Goal: Task Accomplishment & Management: Use online tool/utility

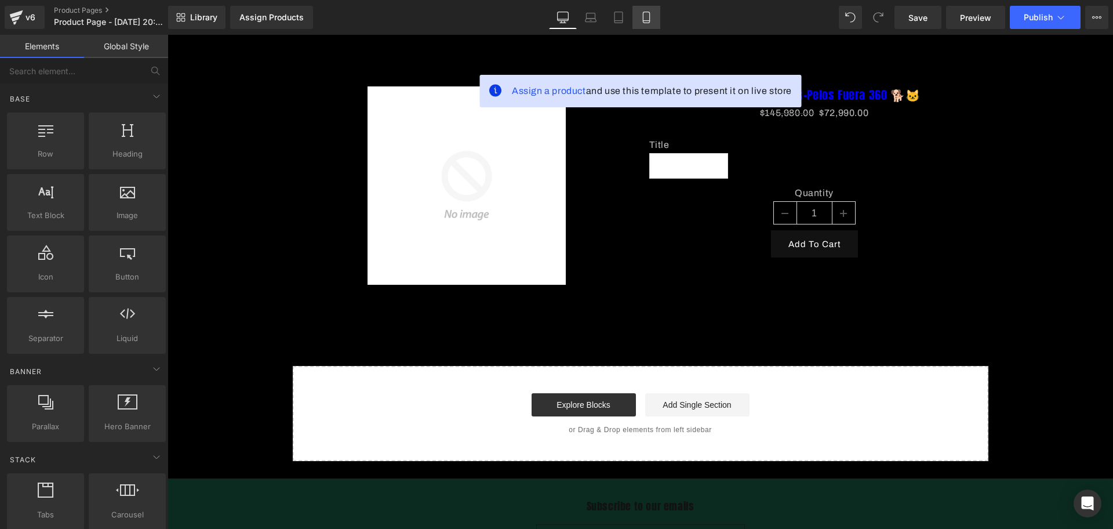
click at [652, 8] on link "Mobile" at bounding box center [646, 17] width 28 height 23
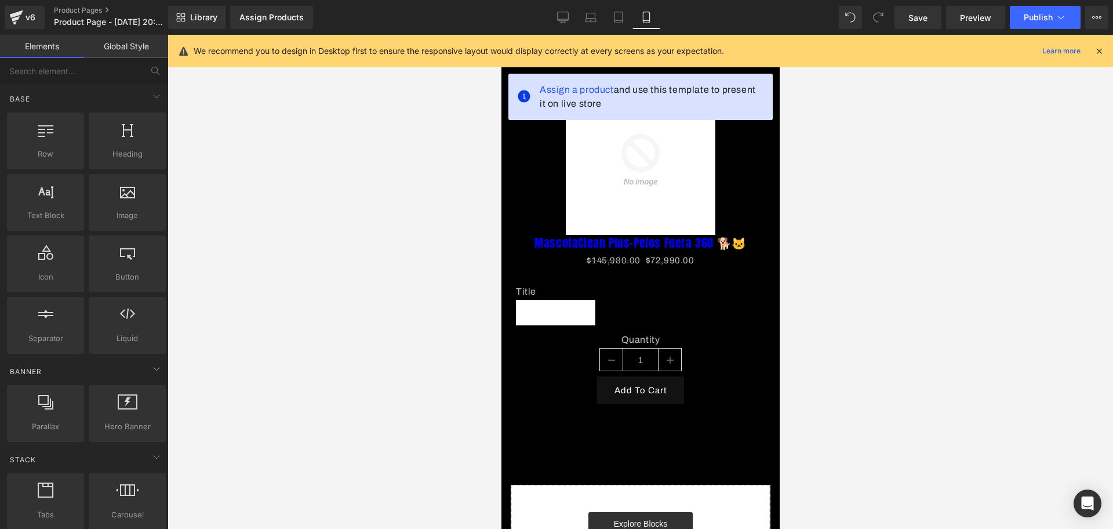
click at [1090, 53] on div "We recommend you to design in Desktop first to ensure the responsive layout wou…" at bounding box center [644, 51] width 901 height 14
click at [1095, 53] on icon at bounding box center [1099, 51] width 10 height 10
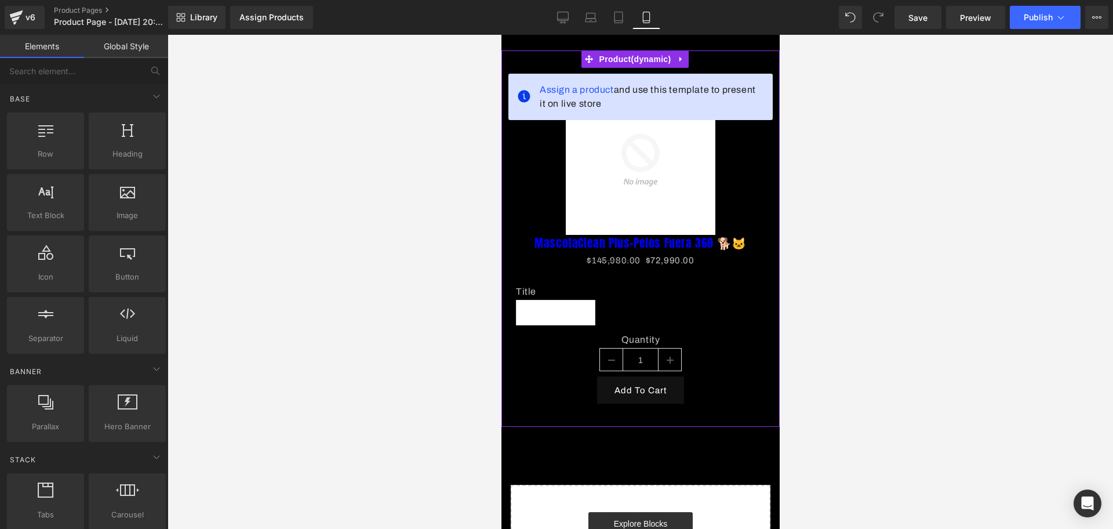
click at [745, 90] on span "Assign a product and use this template to present it on live store" at bounding box center [651, 97] width 224 height 28
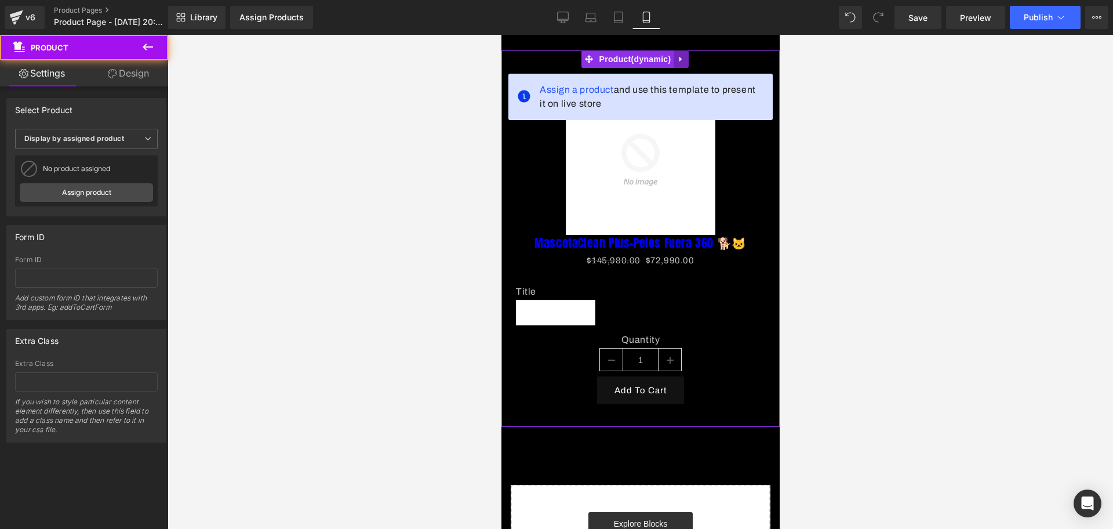
click at [685, 61] on link at bounding box center [680, 58] width 15 height 17
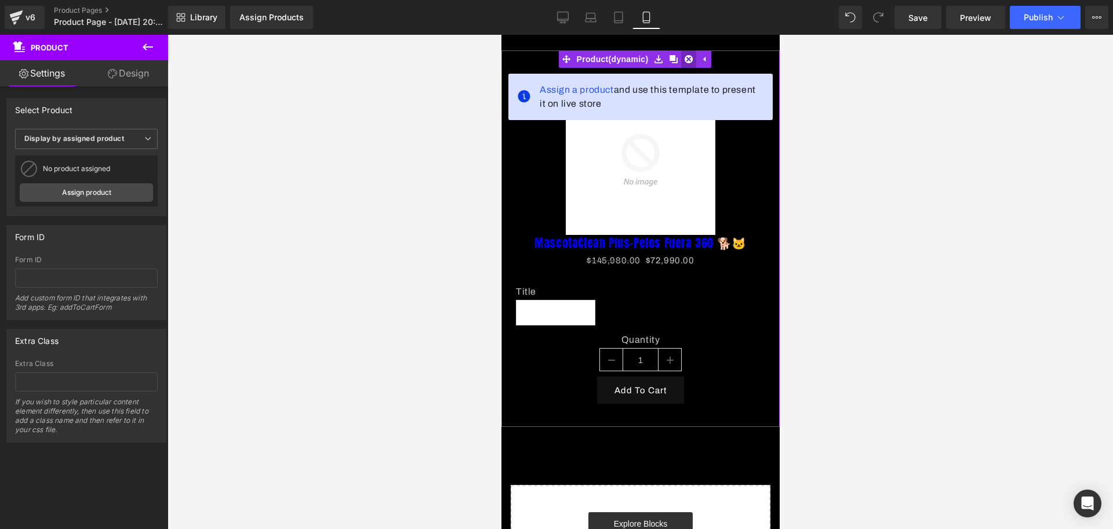
click at [689, 64] on link at bounding box center [688, 58] width 15 height 17
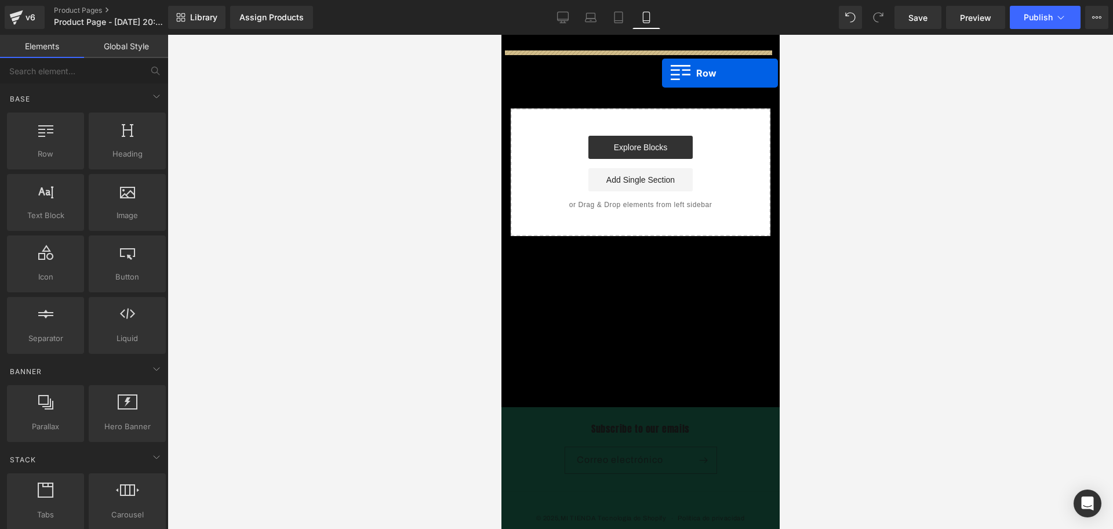
drag, startPoint x: 558, startPoint y: 154, endPoint x: 661, endPoint y: 72, distance: 131.6
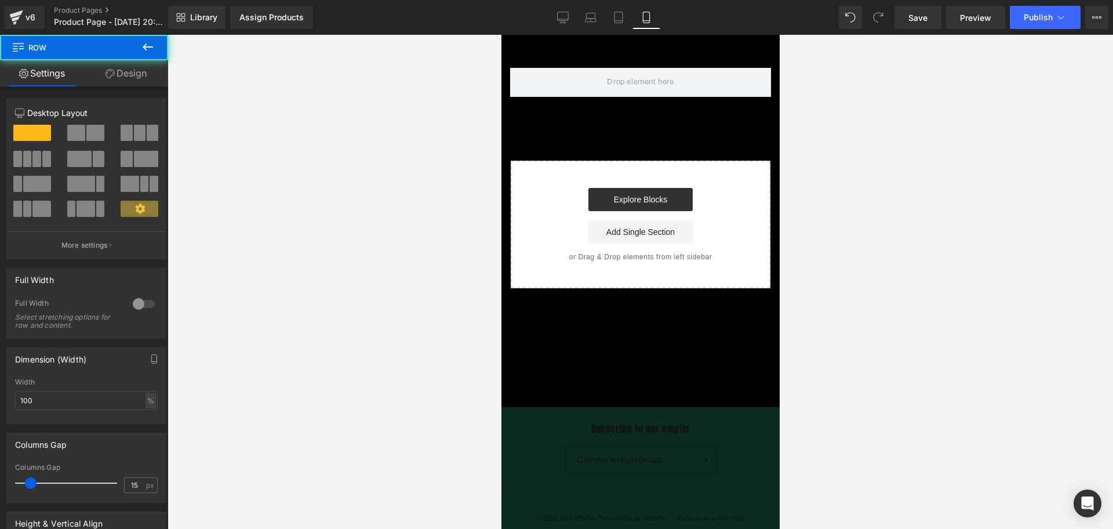
click at [151, 49] on icon at bounding box center [148, 47] width 14 height 14
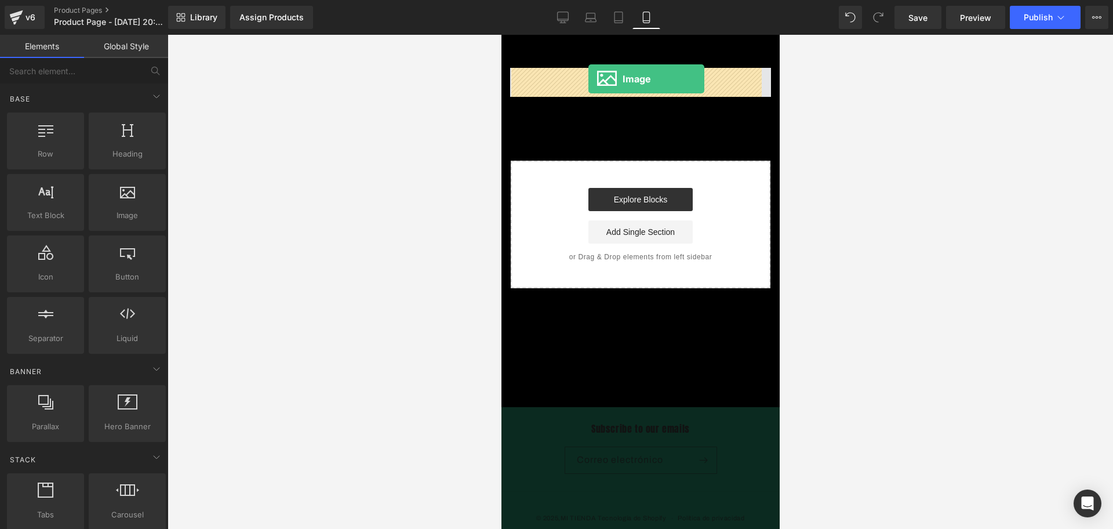
drag, startPoint x: 635, startPoint y: 246, endPoint x: 588, endPoint y: 79, distance: 174.2
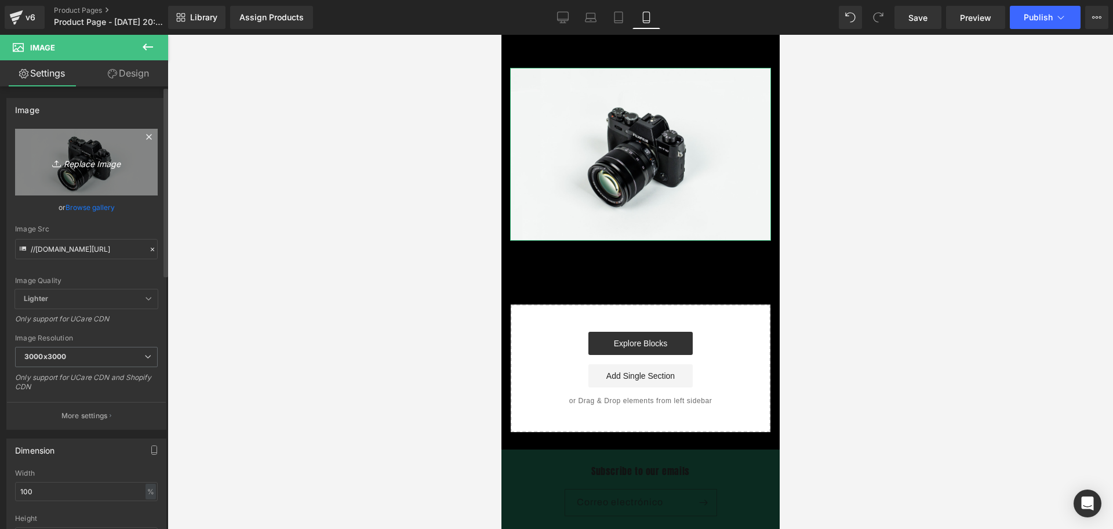
click at [75, 166] on icon "Replace Image" at bounding box center [86, 162] width 93 height 14
type input "C:\fakepath\ChatGPT Image [DATE], 08_12_45 p.m..png"
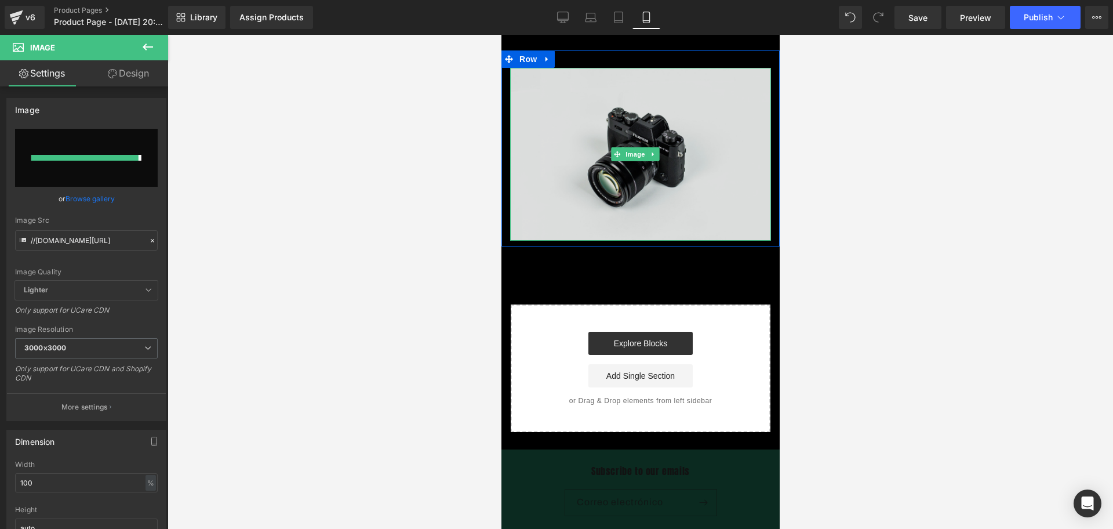
type input "[URL][DOMAIN_NAME][DATE]"
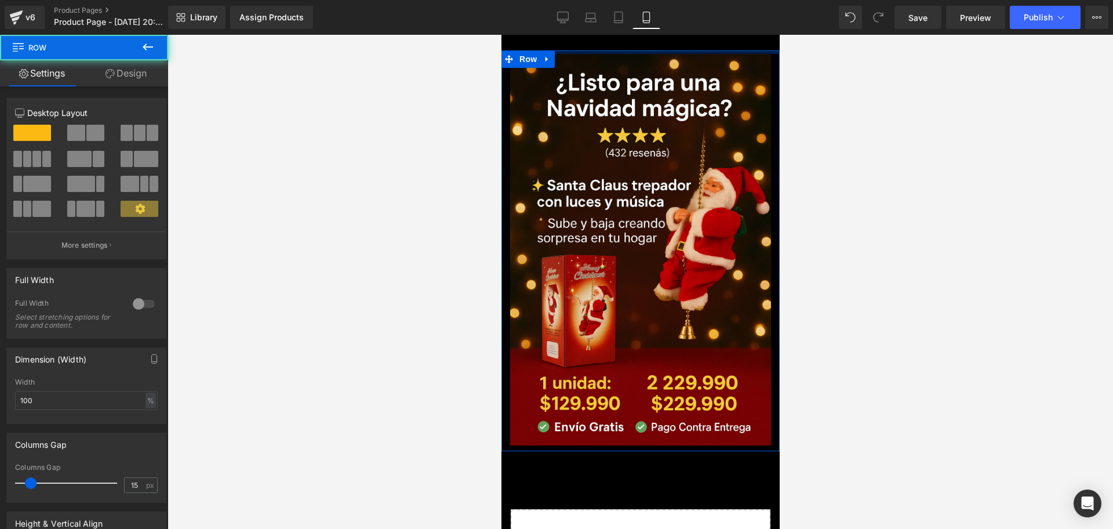
drag, startPoint x: 660, startPoint y: 52, endPoint x: 672, endPoint y: 19, distance: 34.7
click at [672, 35] on html "​ MI TIENDA Ir directamente al contenido Image Row Select your layout" at bounding box center [640, 282] width 278 height 494
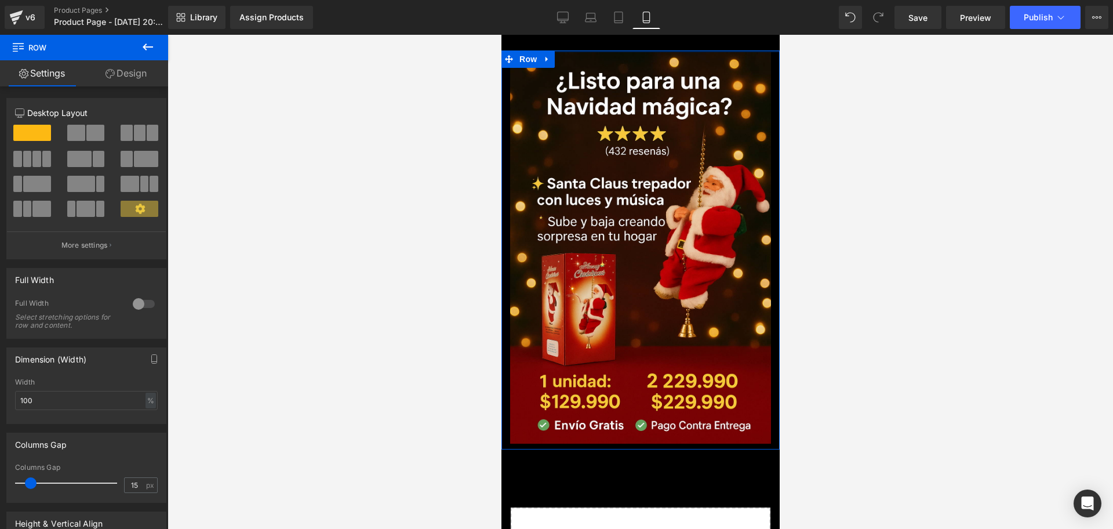
click at [631, 30] on div "Library Assign Products Product Preview No product match your search. Please tr…" at bounding box center [640, 17] width 945 height 35
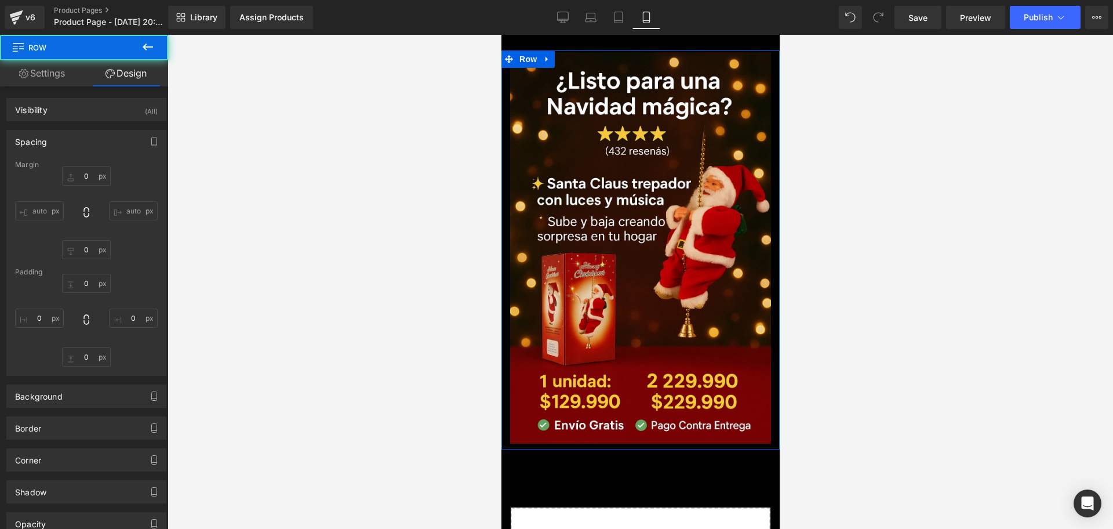
type input "0"
type input "3"
type input "0"
type input "10"
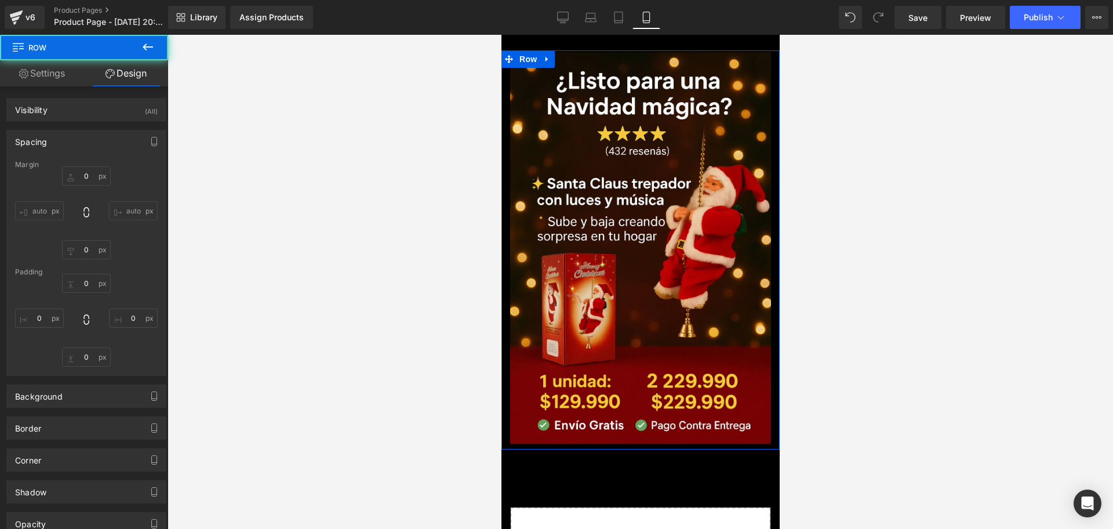
type input "0"
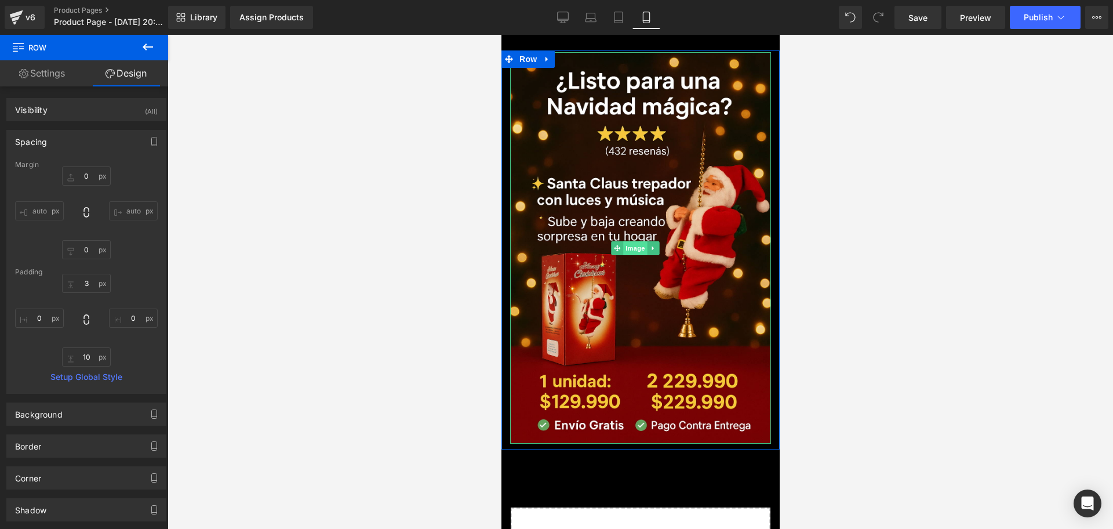
click at [640, 241] on span "Image" at bounding box center [635, 248] width 24 height 14
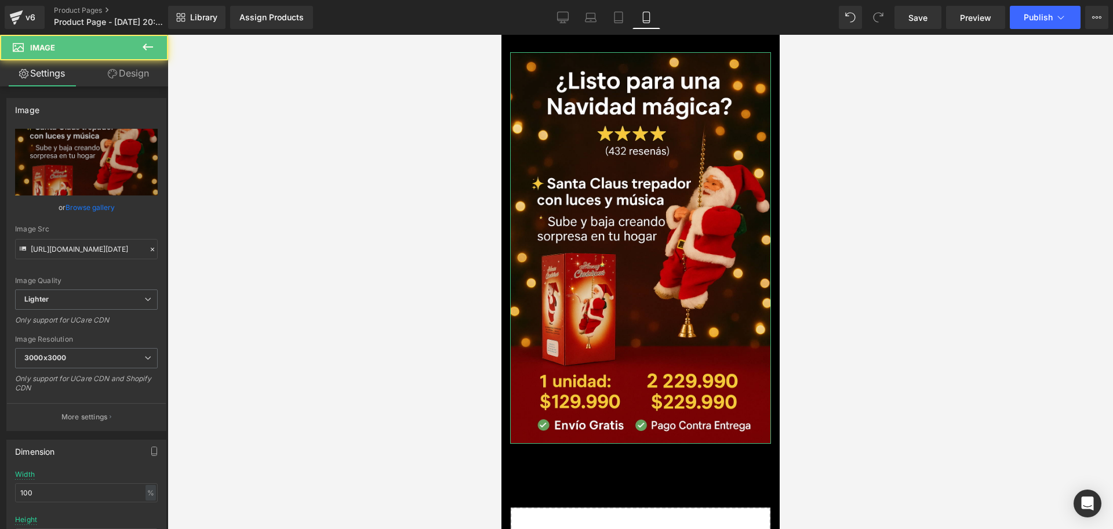
click at [139, 72] on link "Design" at bounding box center [128, 73] width 84 height 26
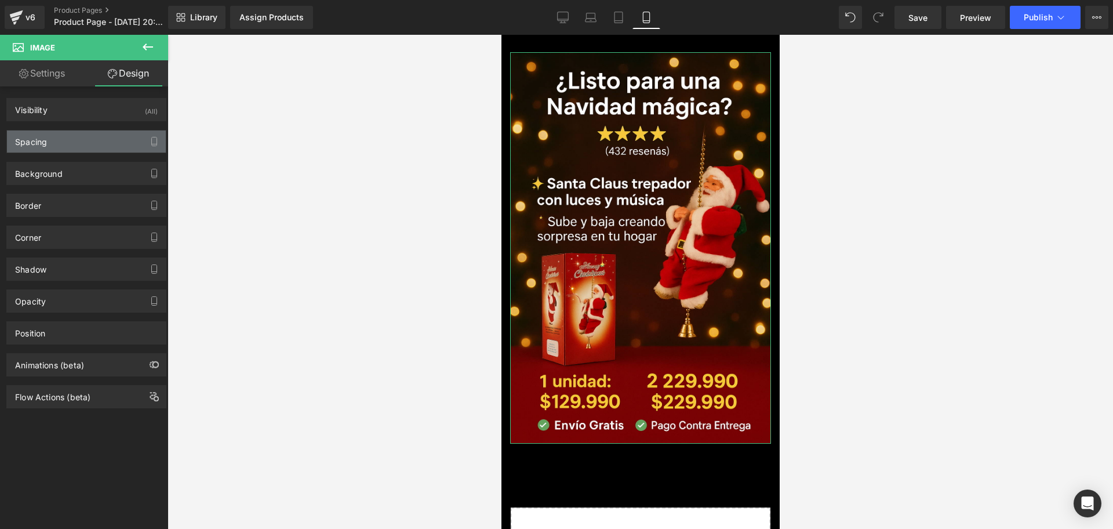
type input "0"
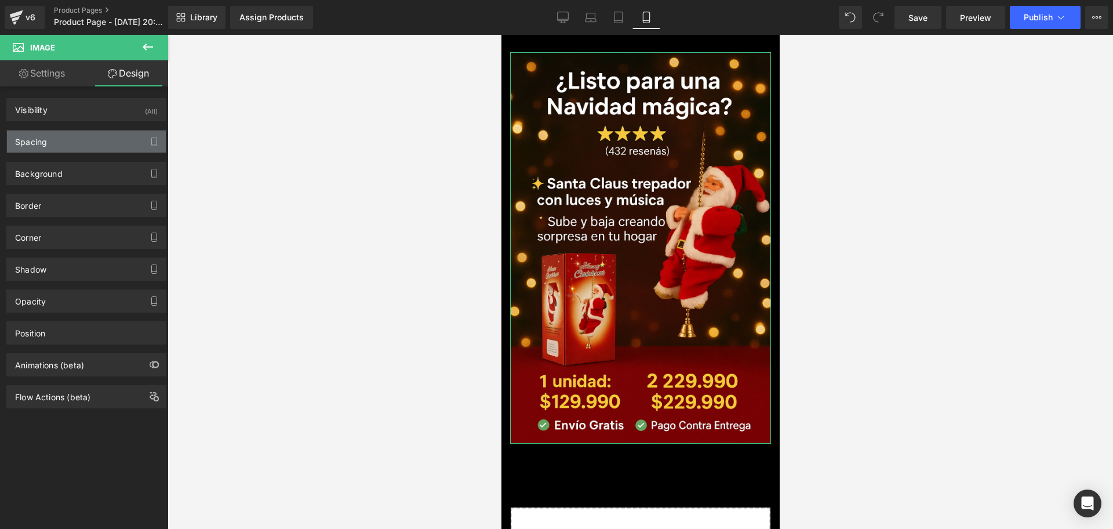
type input "0"
click at [97, 137] on div "Spacing" at bounding box center [86, 141] width 159 height 22
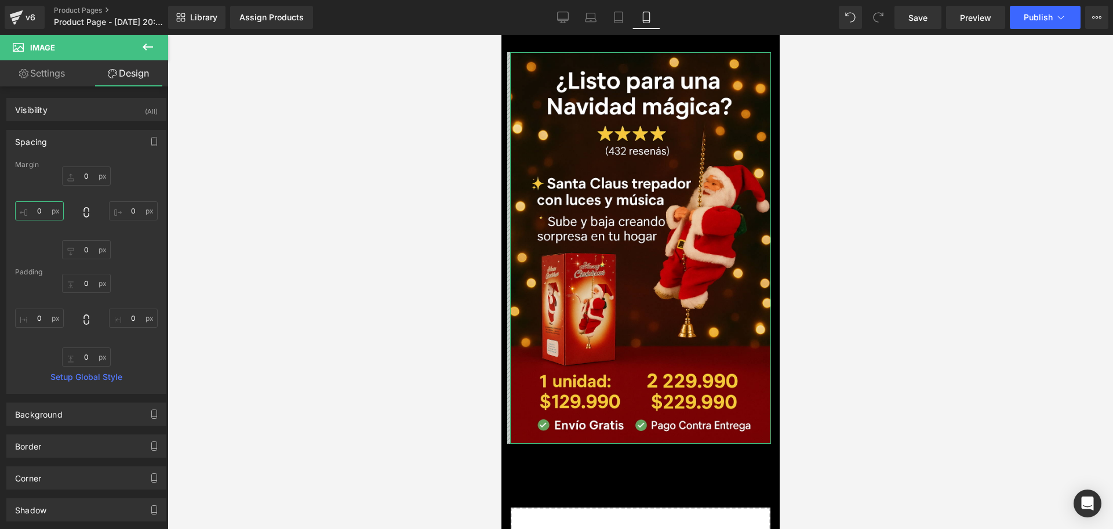
click at [41, 219] on input "0" at bounding box center [39, 210] width 49 height 19
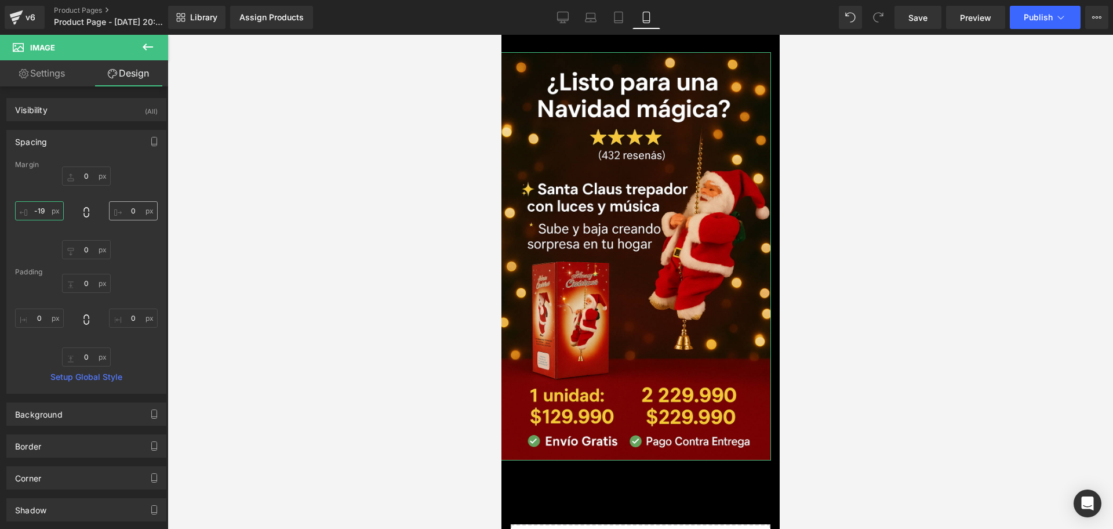
type input "-19"
click at [138, 215] on input "0" at bounding box center [133, 210] width 49 height 19
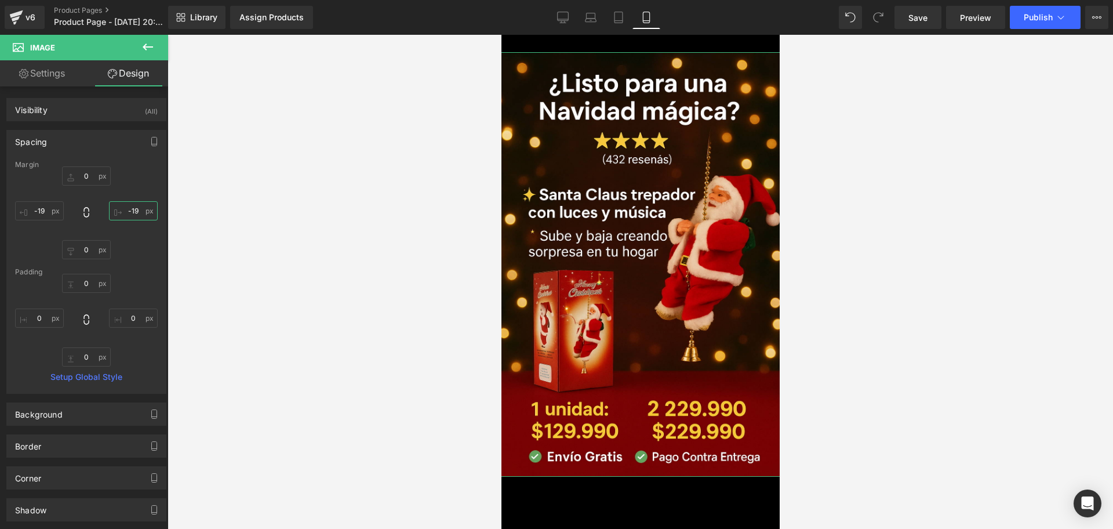
type input "-19"
drag, startPoint x: 83, startPoint y: 165, endPoint x: 86, endPoint y: 180, distance: 15.3
click at [84, 169] on div "Margin 0px 0 -19 -19 0px 0 -19 -19 [GEOGRAPHIC_DATA] 0px 0 0px 0 0px 0 0px 0 Se…" at bounding box center [86, 277] width 159 height 232
click at [88, 180] on input "0" at bounding box center [86, 175] width 49 height 19
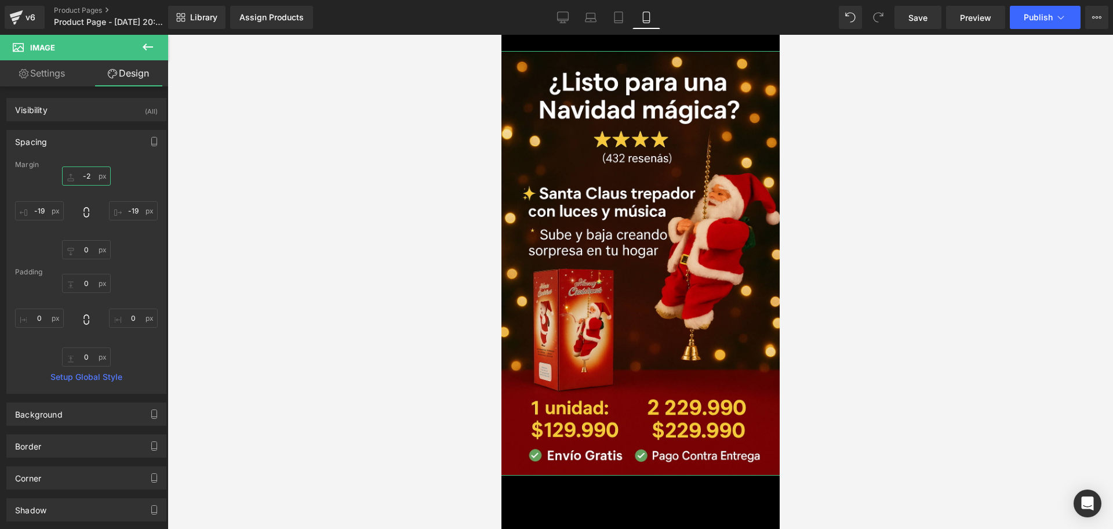
type input "-29"
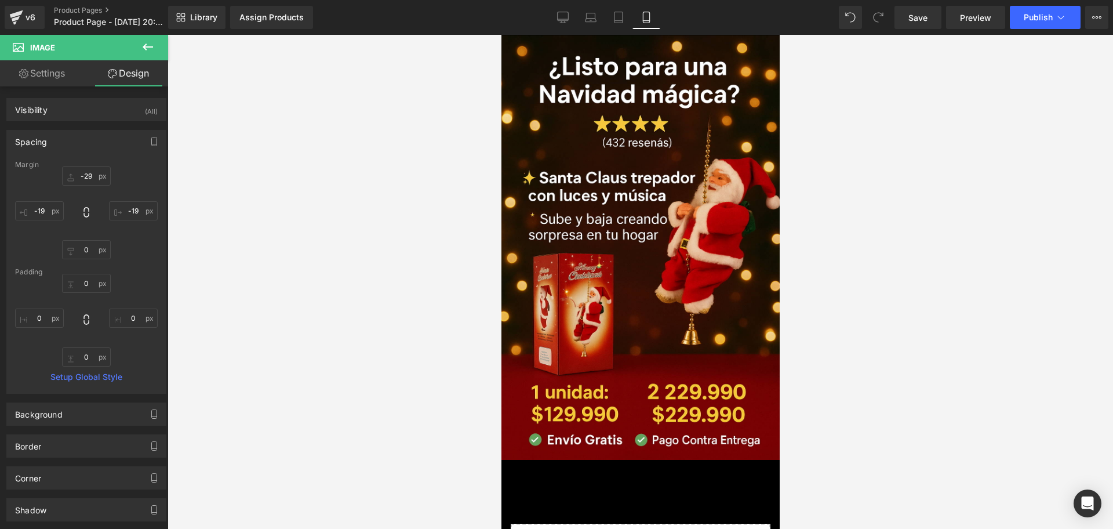
click at [798, 183] on div at bounding box center [641, 282] width 946 height 494
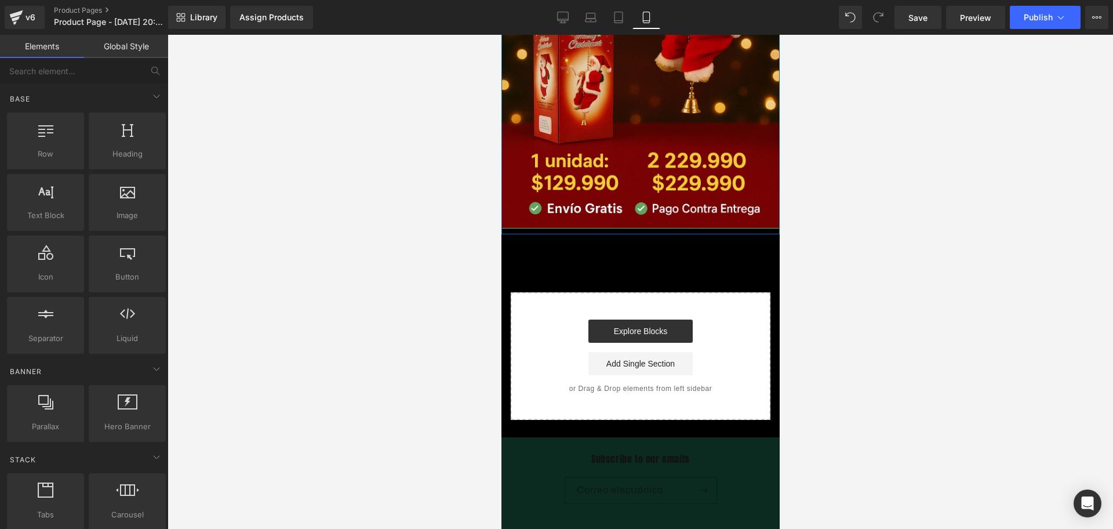
scroll to position [290, 0]
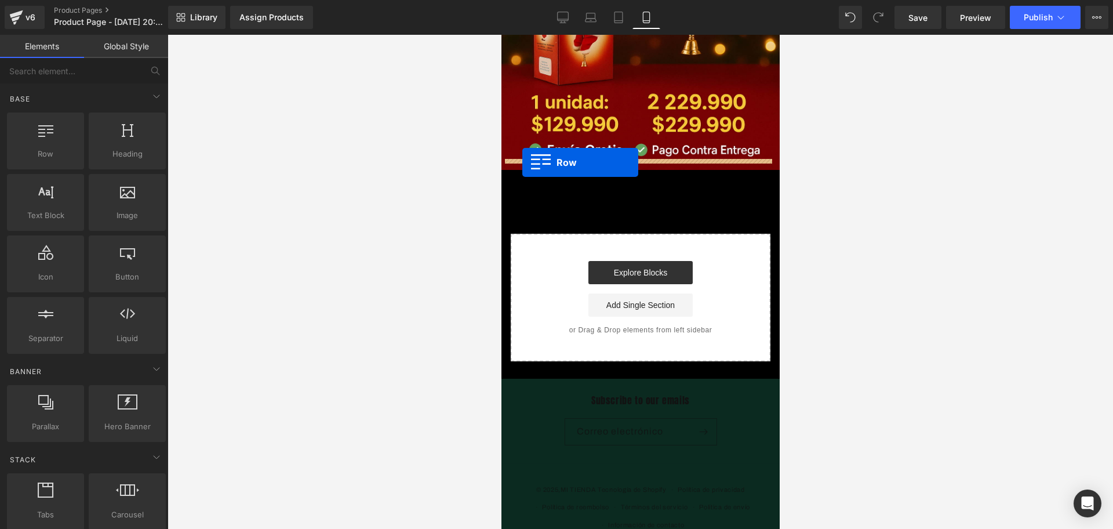
drag, startPoint x: 548, startPoint y: 185, endPoint x: 522, endPoint y: 162, distance: 34.5
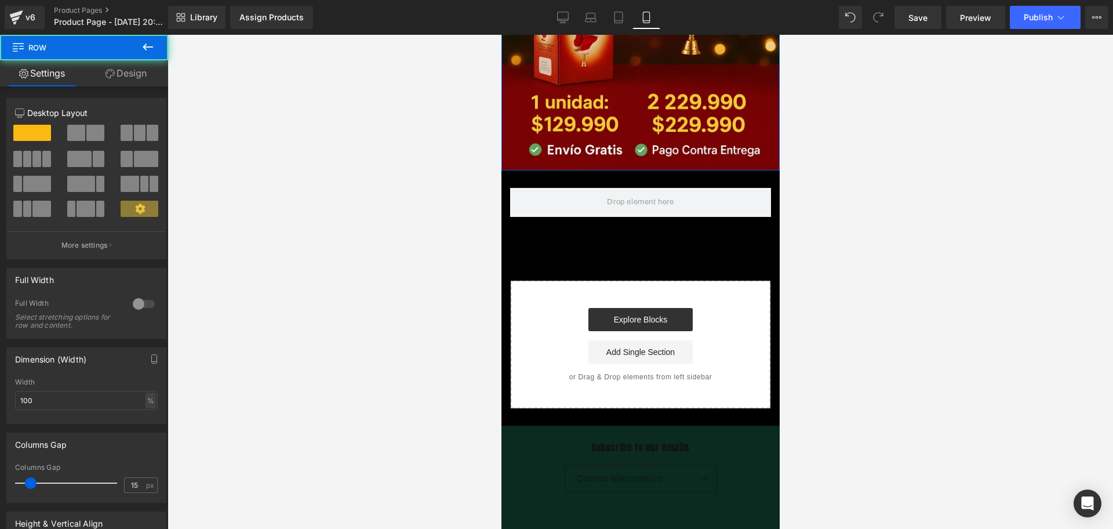
drag, startPoint x: 617, startPoint y: 158, endPoint x: 616, endPoint y: 152, distance: 5.8
click at [616, 170] on div at bounding box center [640, 170] width 278 height 1
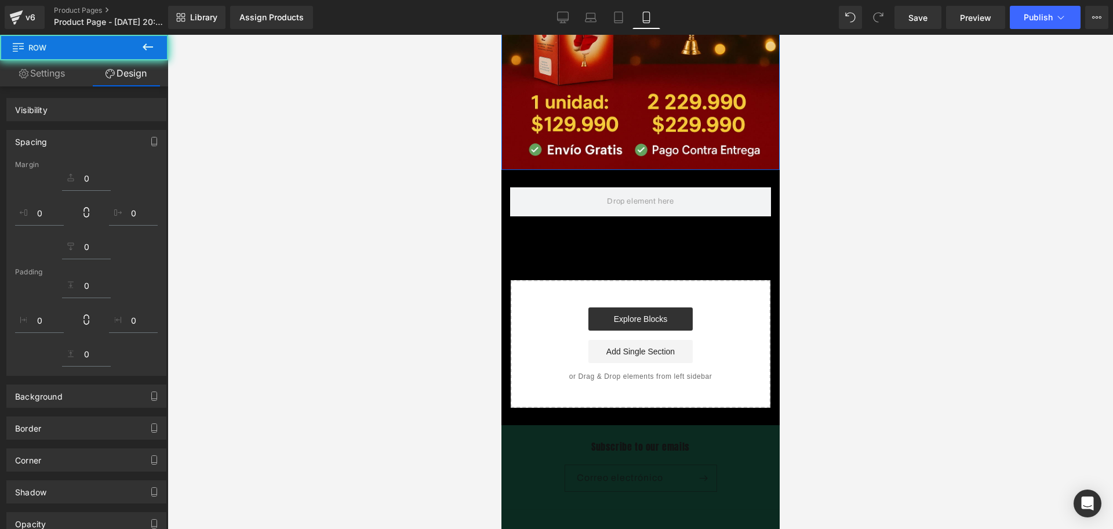
click at [129, 51] on button at bounding box center [148, 48] width 41 height 26
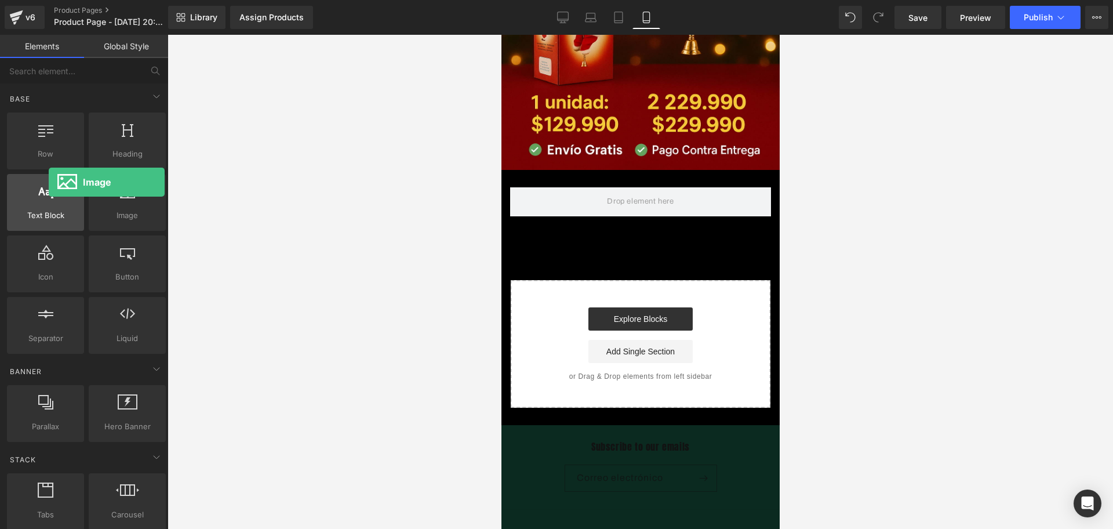
drag, startPoint x: 146, startPoint y: 201, endPoint x: 49, endPoint y: 182, distance: 98.6
click at [49, 182] on div "Row rows, columns, layouts, div Heading headings, titles, h1,h2,h3,h4,h5,h6 Tex…" at bounding box center [86, 233] width 163 height 246
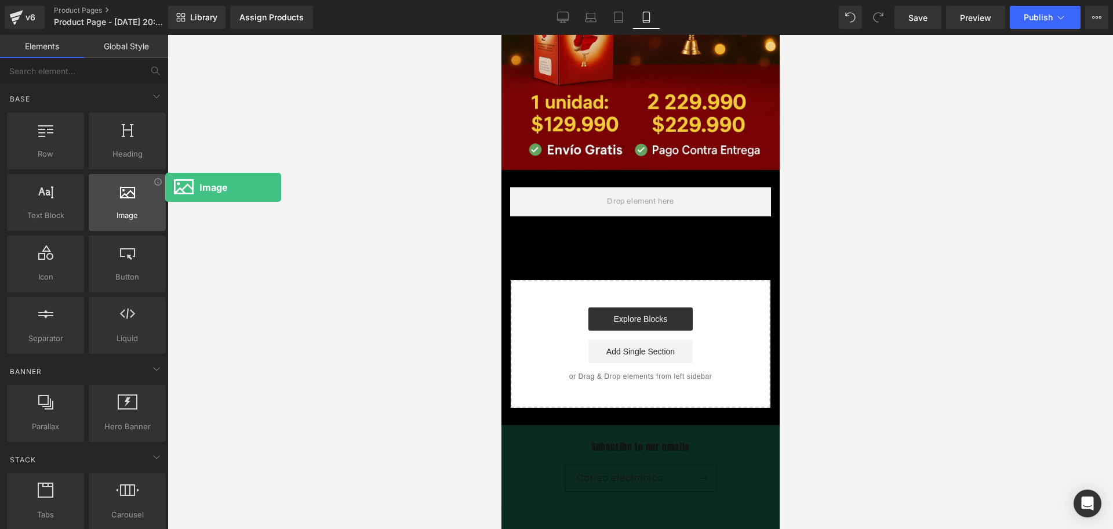
drag, startPoint x: 133, startPoint y: 205, endPoint x: 118, endPoint y: 179, distance: 30.4
click at [118, 179] on div "Image images, photos, alts, uploads" at bounding box center [127, 202] width 77 height 57
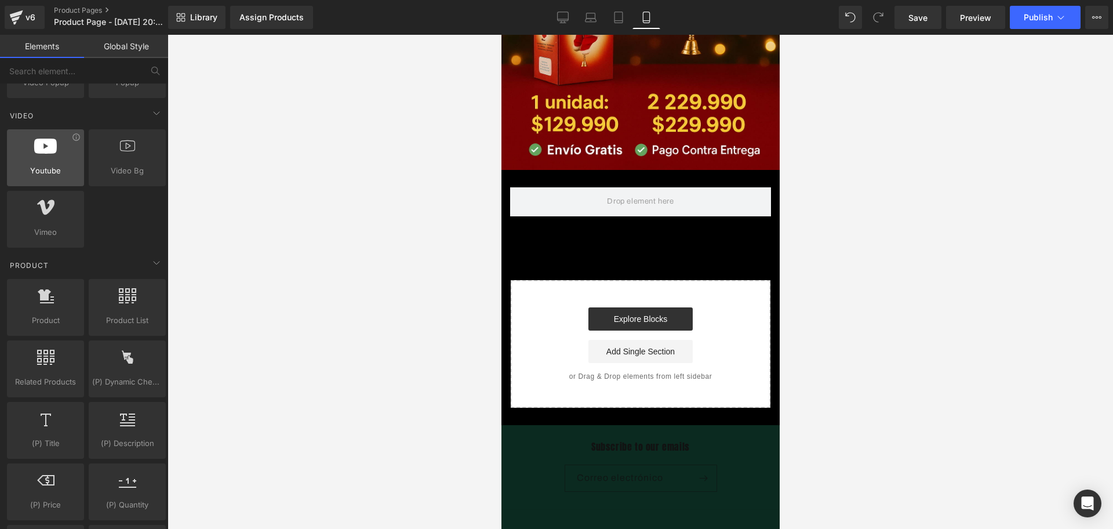
scroll to position [870, 0]
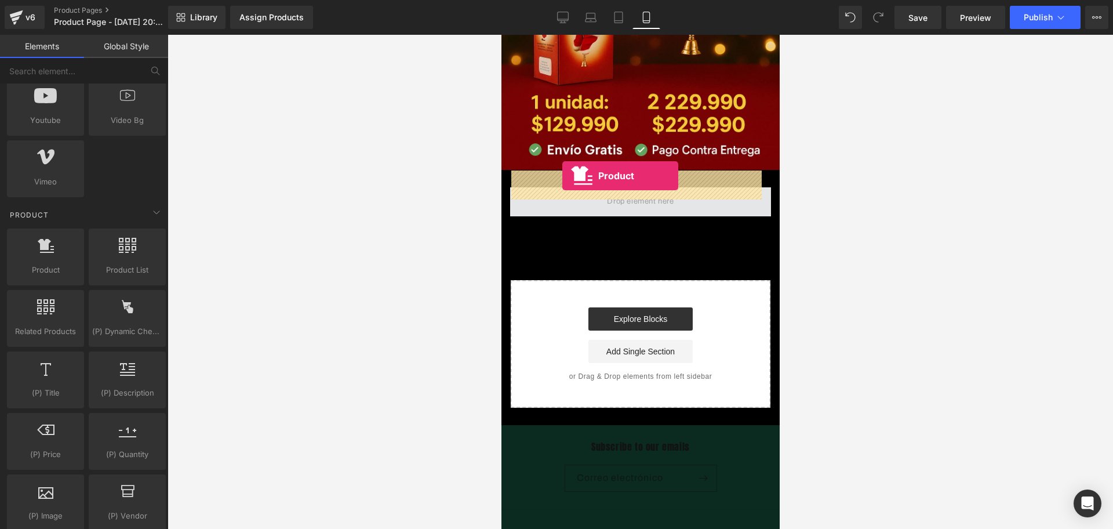
drag, startPoint x: 559, startPoint y: 305, endPoint x: 562, endPoint y: 176, distance: 129.3
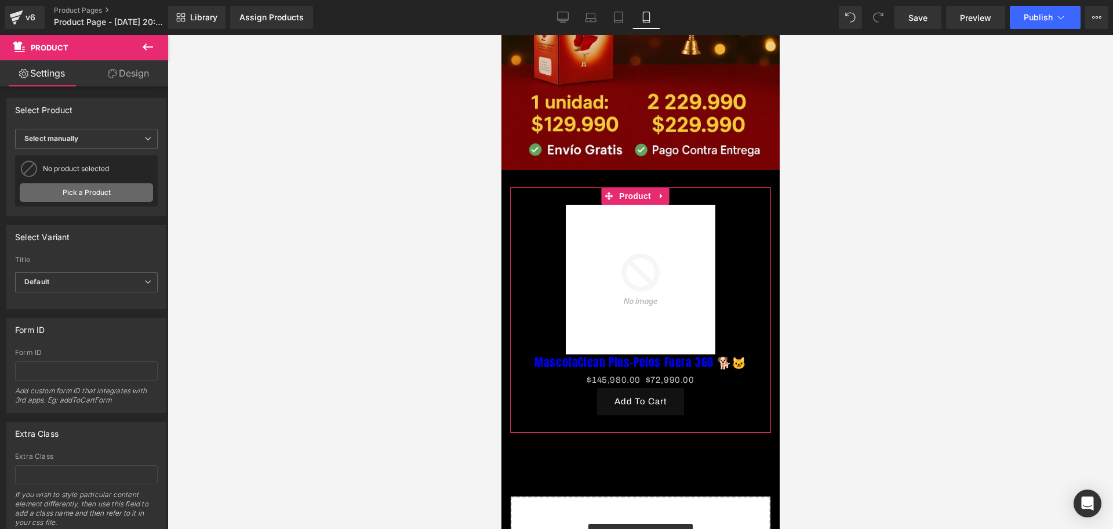
click at [120, 187] on link "Pick a Product" at bounding box center [86, 192] width 133 height 19
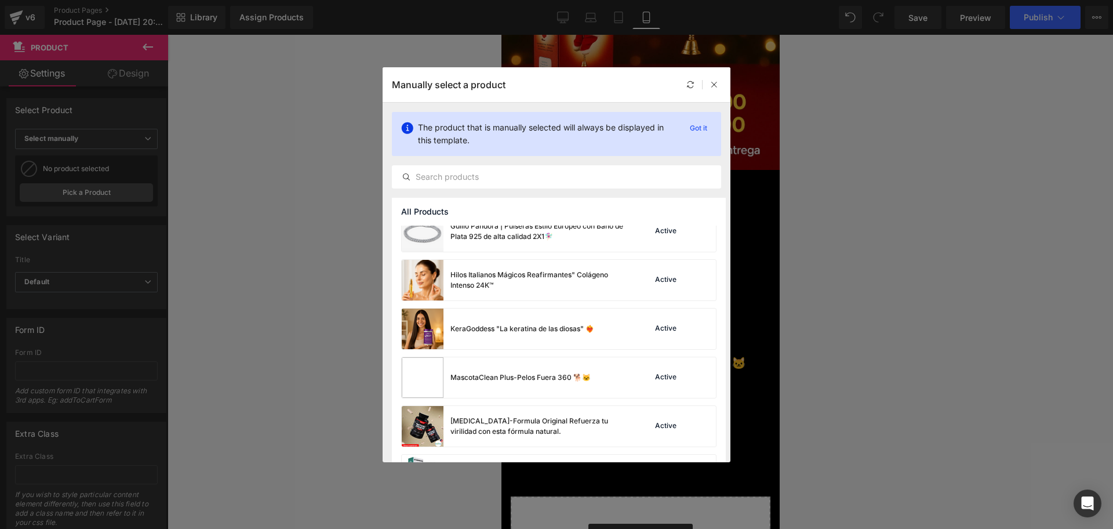
scroll to position [580, 0]
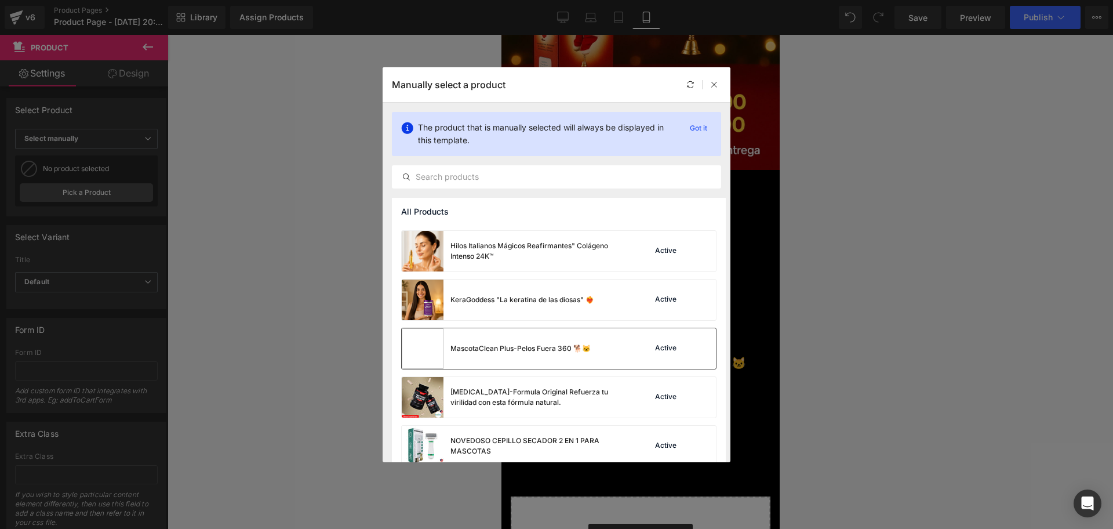
click at [497, 338] on div "MascotaClean Plus-Pelos Fuera 360 🐕🐱" at bounding box center [496, 348] width 189 height 41
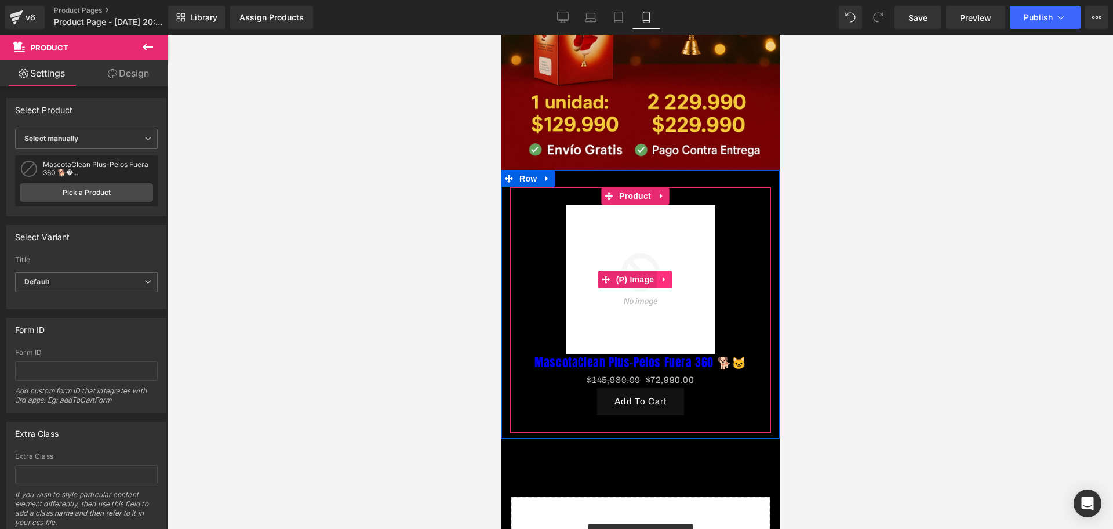
click at [667, 275] on icon at bounding box center [664, 279] width 8 height 9
click at [670, 275] on icon at bounding box center [671, 279] width 8 height 8
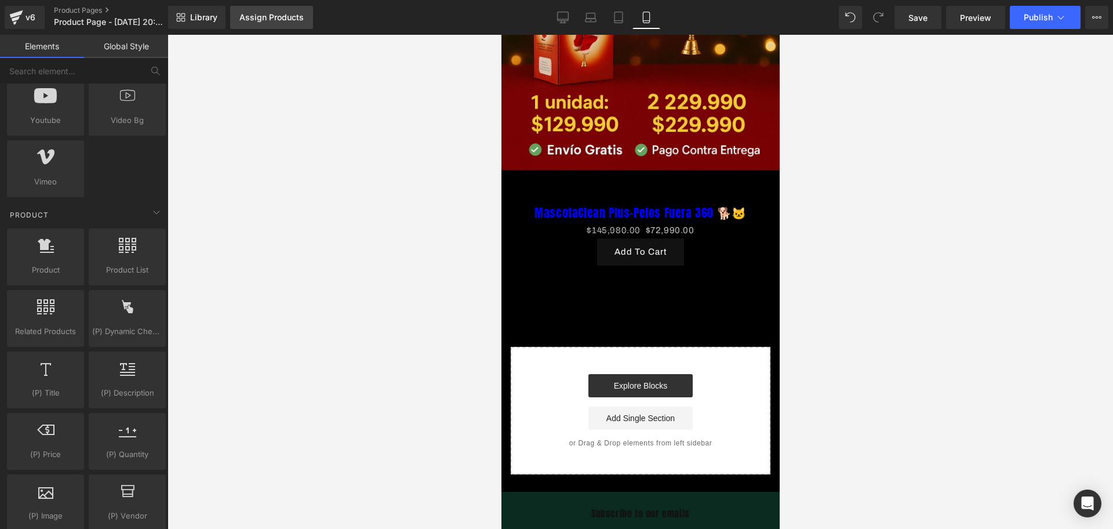
click at [253, 17] on div "Assign Products" at bounding box center [271, 17] width 64 height 9
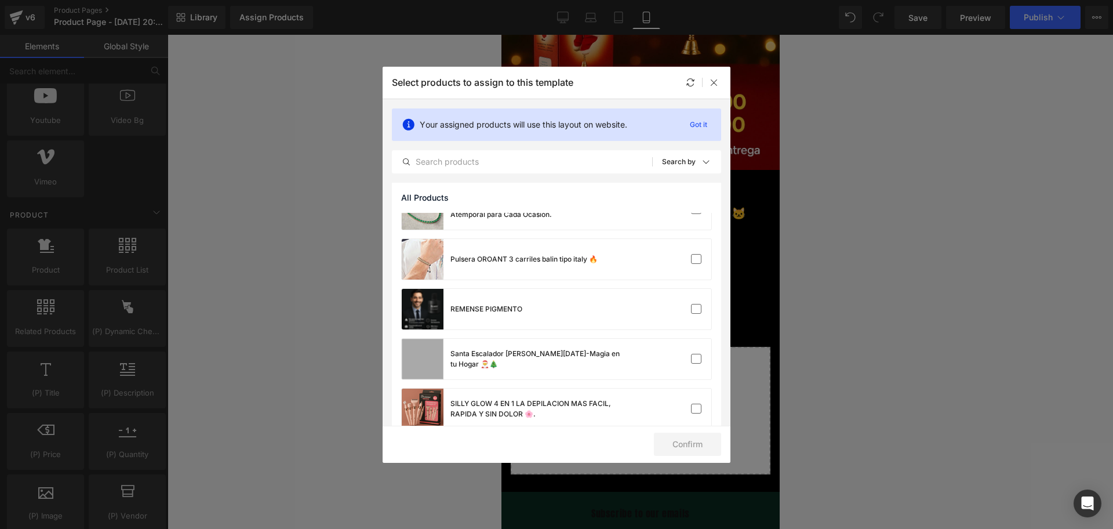
scroll to position [1006, 0]
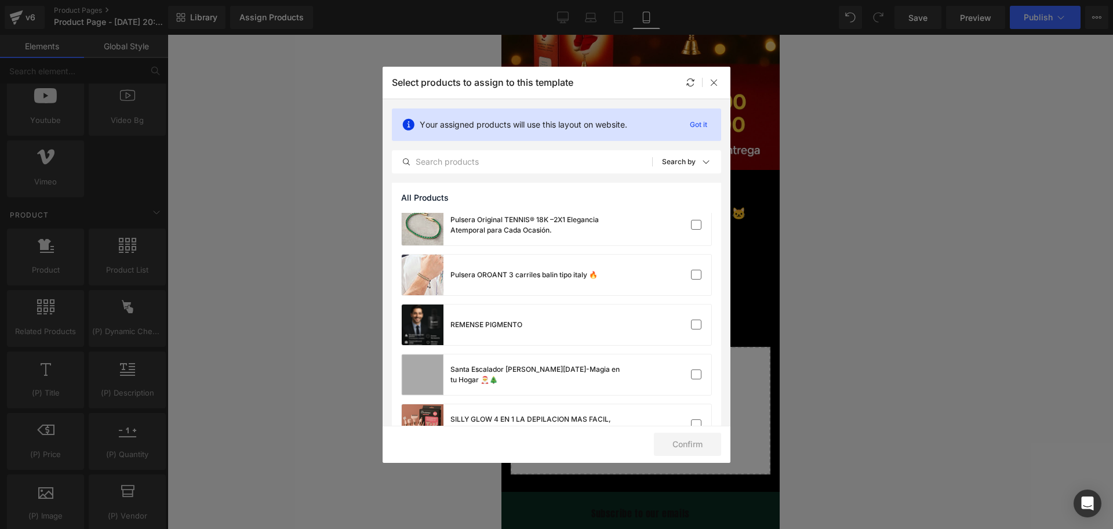
click at [568, 351] on div "ANILLO DIAMANTADO ROLEX EN ORO LAMINADO 18K 💎 Anillo Dólar Milano en Oro Plata …" at bounding box center [556, 30] width 329 height 1646
click at [573, 375] on div "Santa Escalador [PERSON_NAME][DATE]-Magia en tu Hogar 🎅🎄" at bounding box center [537, 374] width 174 height 21
click at [693, 459] on div "Confirm" at bounding box center [557, 444] width 348 height 37
click at [685, 450] on button "Confirm" at bounding box center [687, 443] width 67 height 23
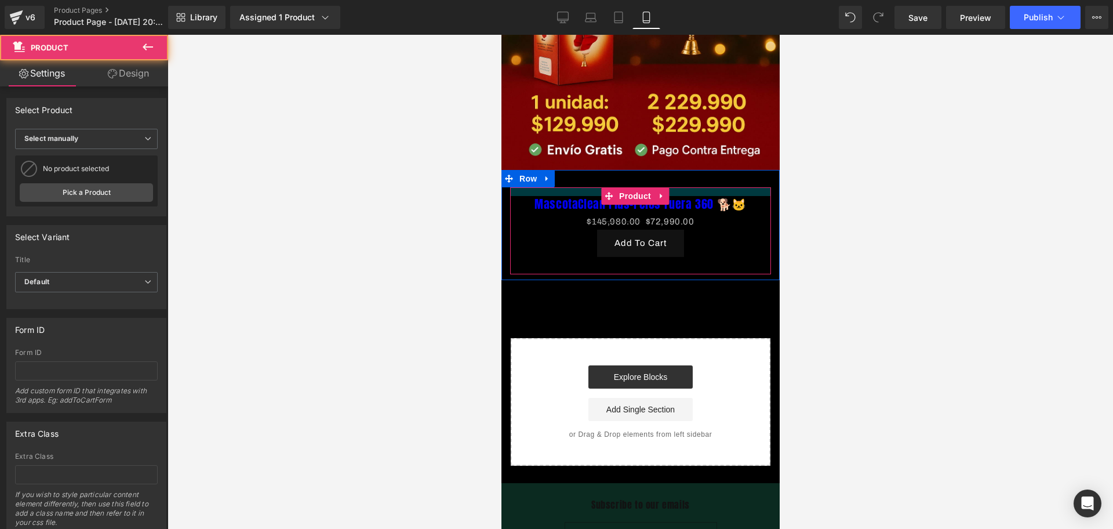
drag, startPoint x: 692, startPoint y: 182, endPoint x: 998, endPoint y: 274, distance: 319.7
click at [690, 187] on div at bounding box center [640, 191] width 261 height 9
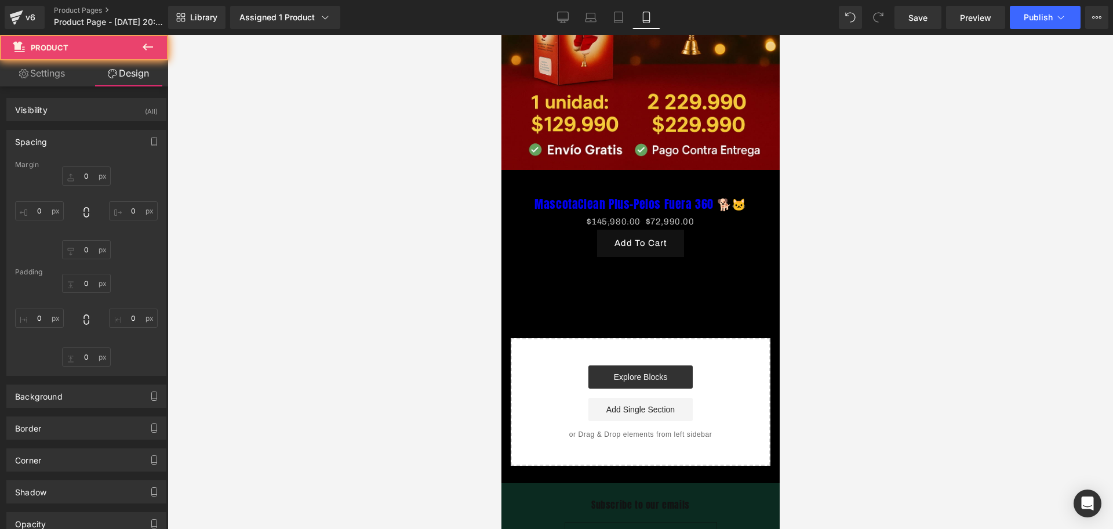
type input "0"
type input "15"
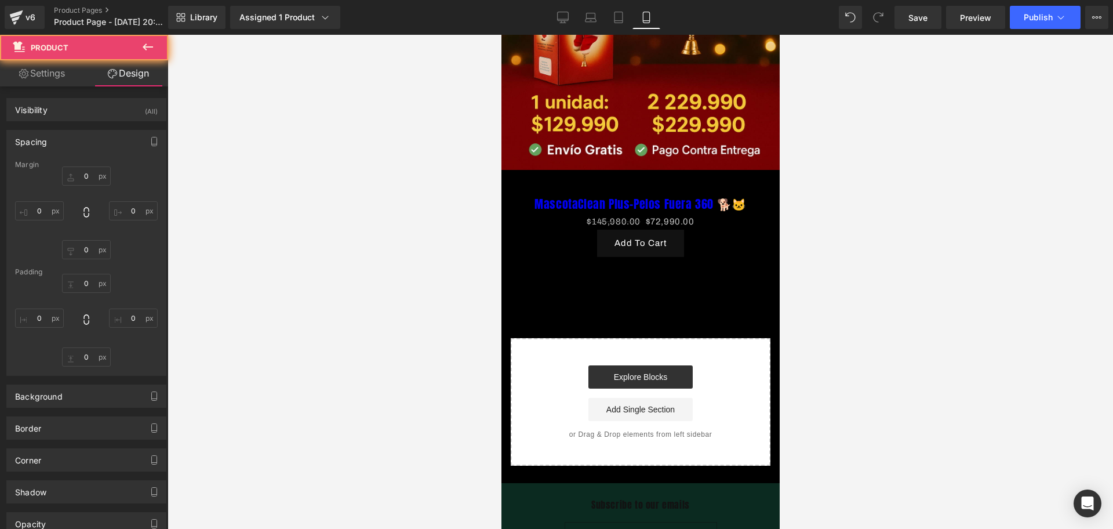
type input "10"
type input "30"
type input "10"
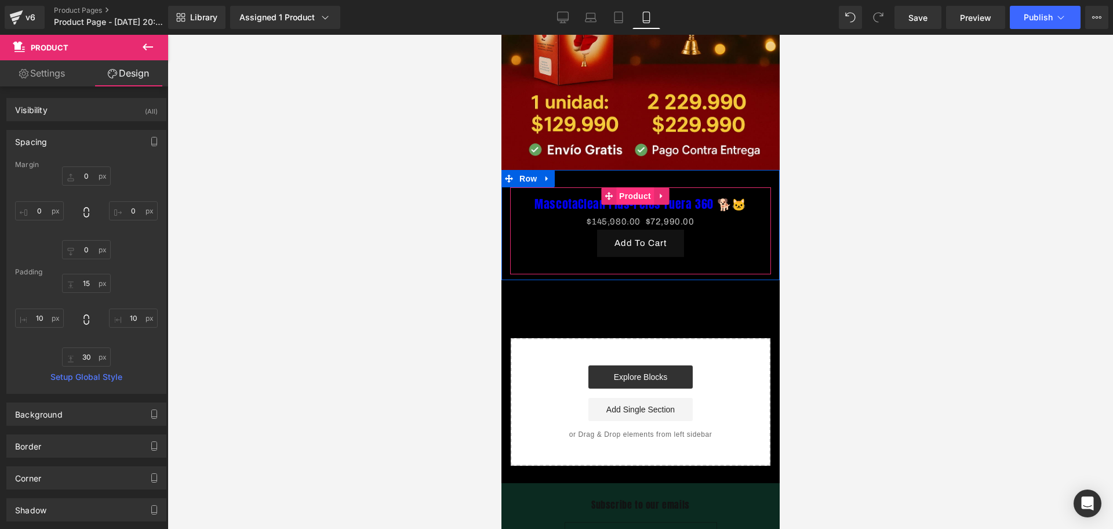
click at [625, 187] on span "Product" at bounding box center [635, 195] width 38 height 17
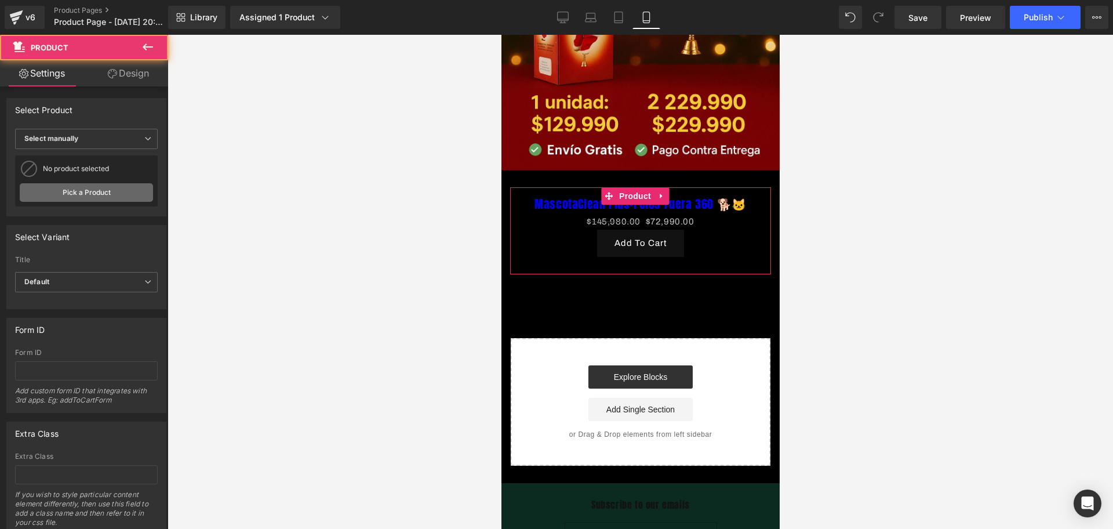
click at [99, 192] on link "Pick a Product" at bounding box center [86, 192] width 133 height 19
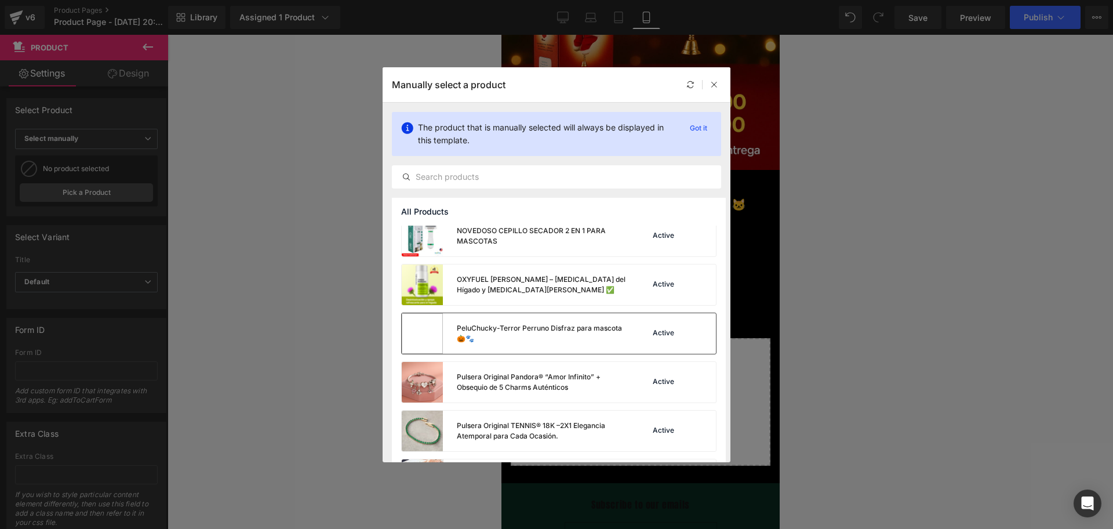
scroll to position [1079, 0]
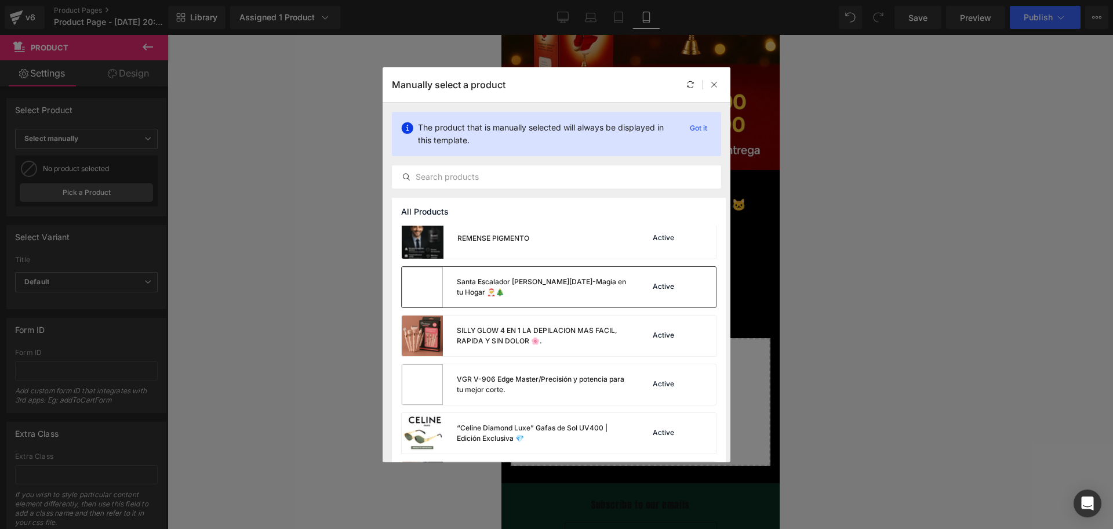
click at [507, 297] on div "Santa Escalador [PERSON_NAME][DATE]-Magia en tu Hogar 🎅🎄" at bounding box center [543, 287] width 172 height 21
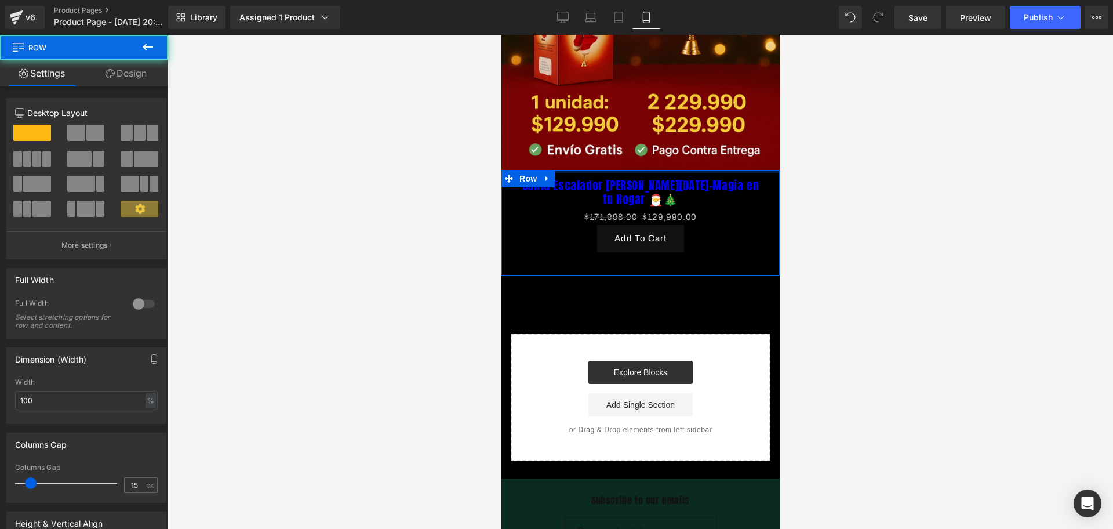
drag, startPoint x: 668, startPoint y: 166, endPoint x: 682, endPoint y: 165, distance: 13.4
click at [664, 136] on div "Image Row Santa Escalador [PERSON_NAME][DATE]-Magia en tu Hogar 🎅🎄 (P) Title $1…" at bounding box center [640, 111] width 278 height 700
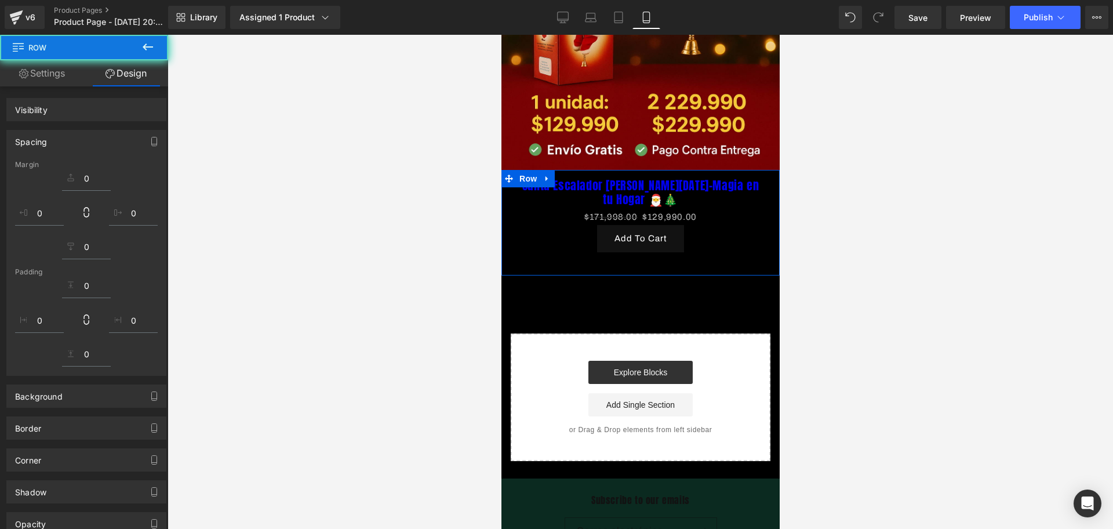
click at [682, 179] on link "Santa Escalador [PERSON_NAME][DATE]-Magia en tu Hogar 🎅🎄" at bounding box center [639, 193] width 249 height 28
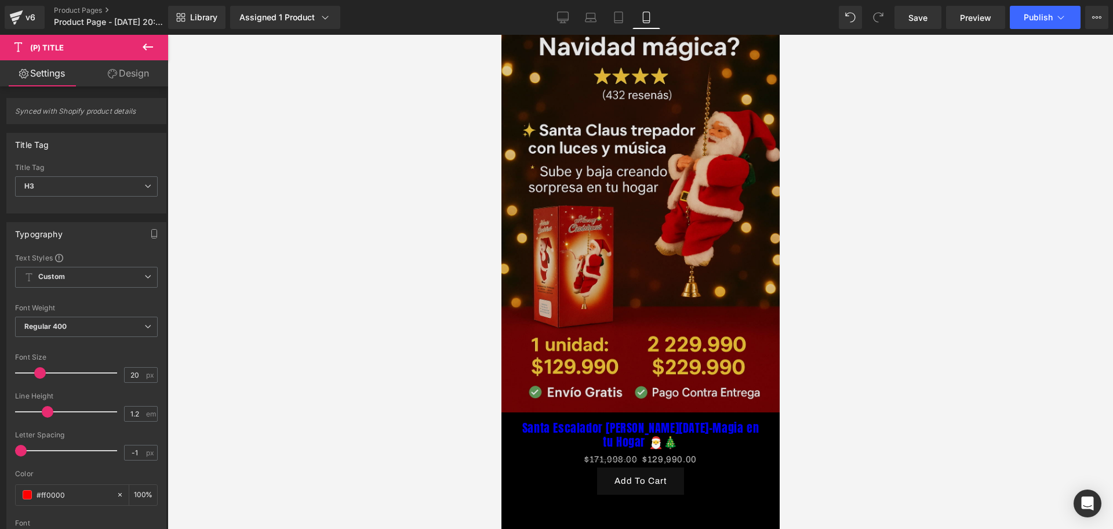
scroll to position [145, 0]
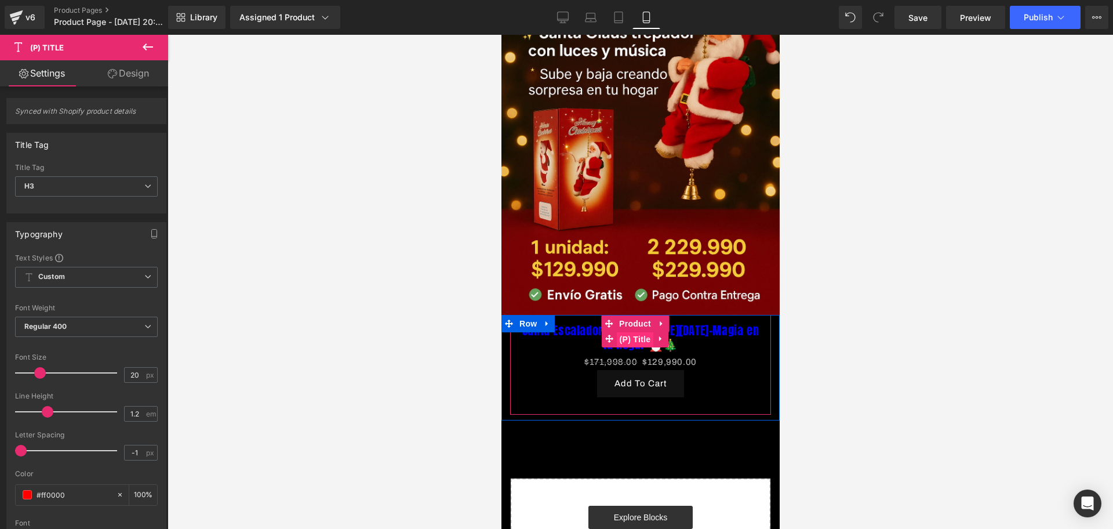
click at [632, 330] on span "(P) Title" at bounding box center [634, 338] width 37 height 17
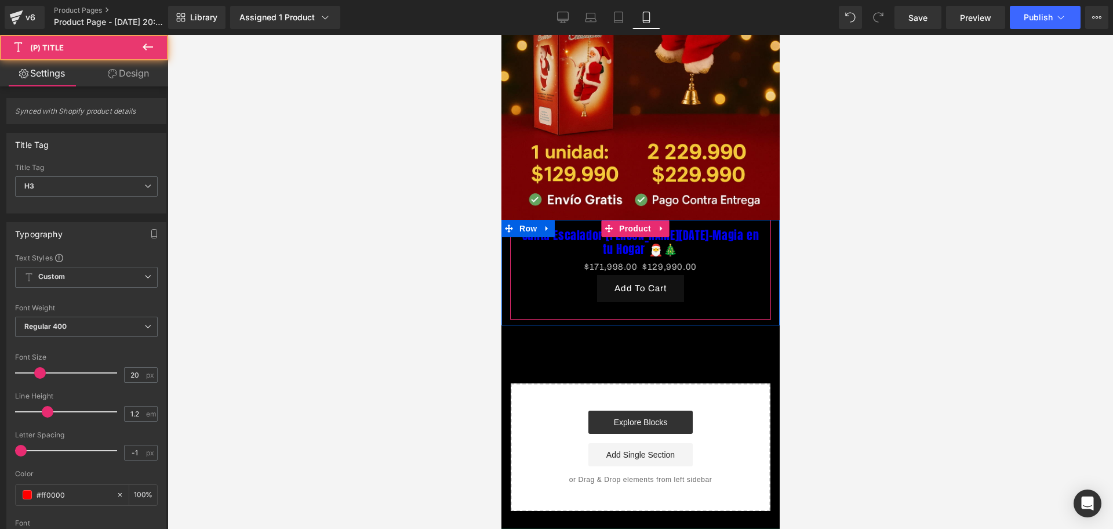
scroll to position [290, 0]
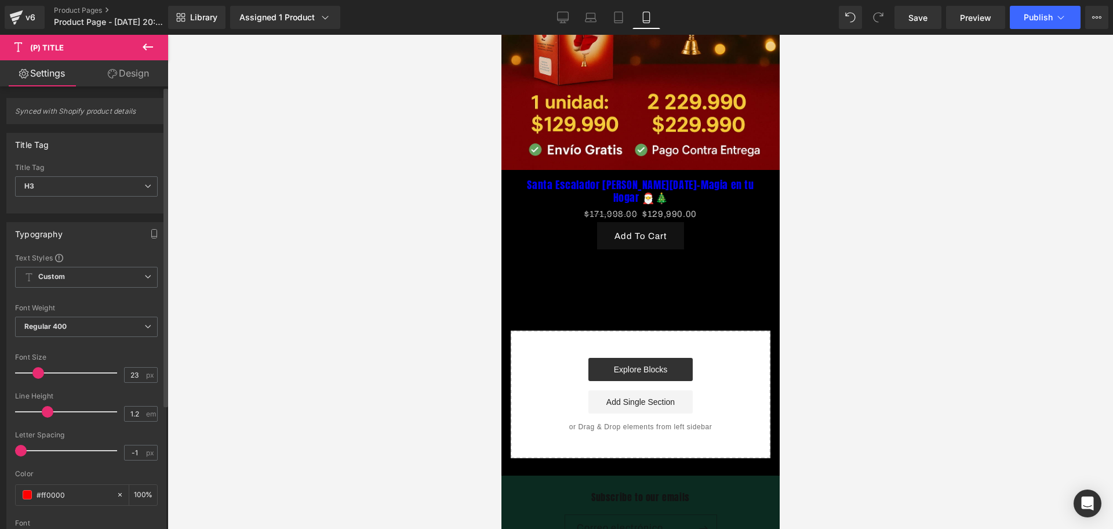
type input "26"
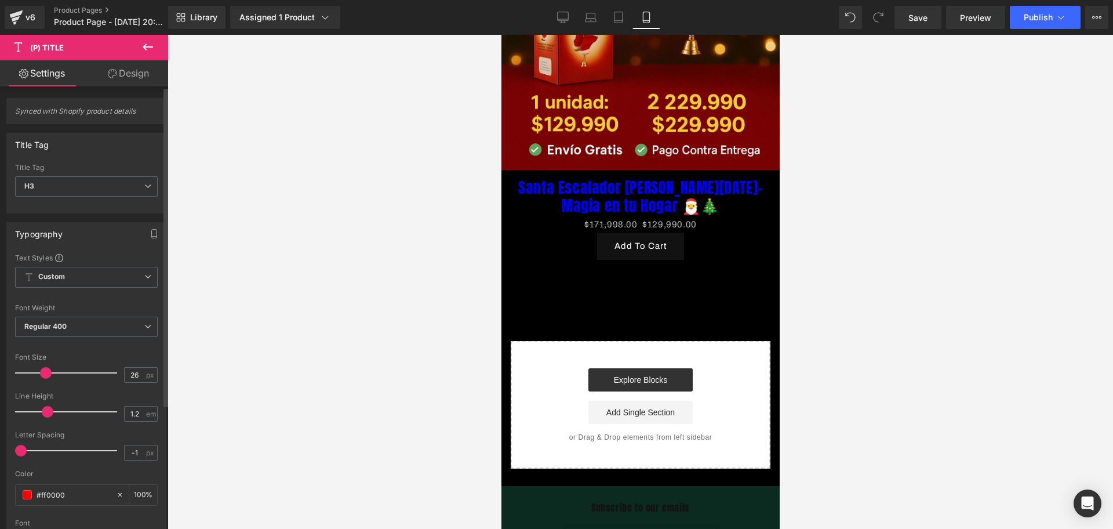
drag, startPoint x: 43, startPoint y: 374, endPoint x: 50, endPoint y: 374, distance: 6.4
click at [50, 374] on span at bounding box center [46, 373] width 12 height 12
click at [71, 325] on span "Regular 400" at bounding box center [86, 327] width 143 height 20
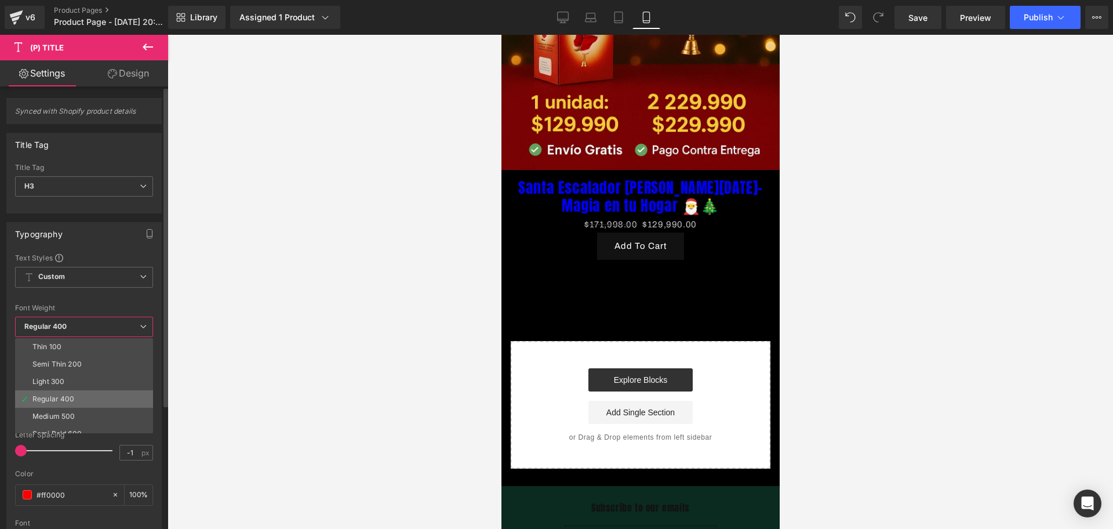
scroll to position [72, 0]
click at [60, 406] on li "Bold 700" at bounding box center [86, 413] width 143 height 17
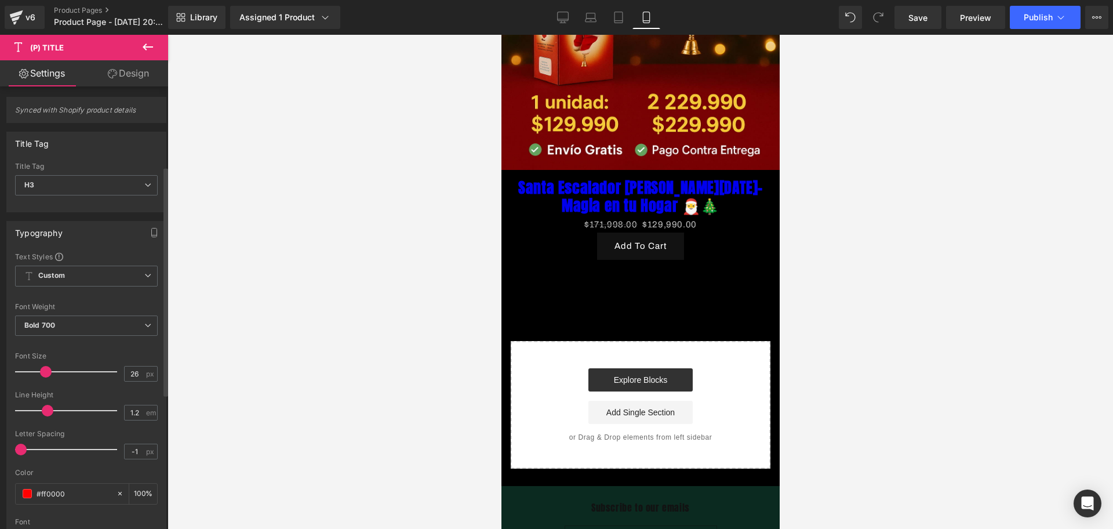
scroll to position [0, 0]
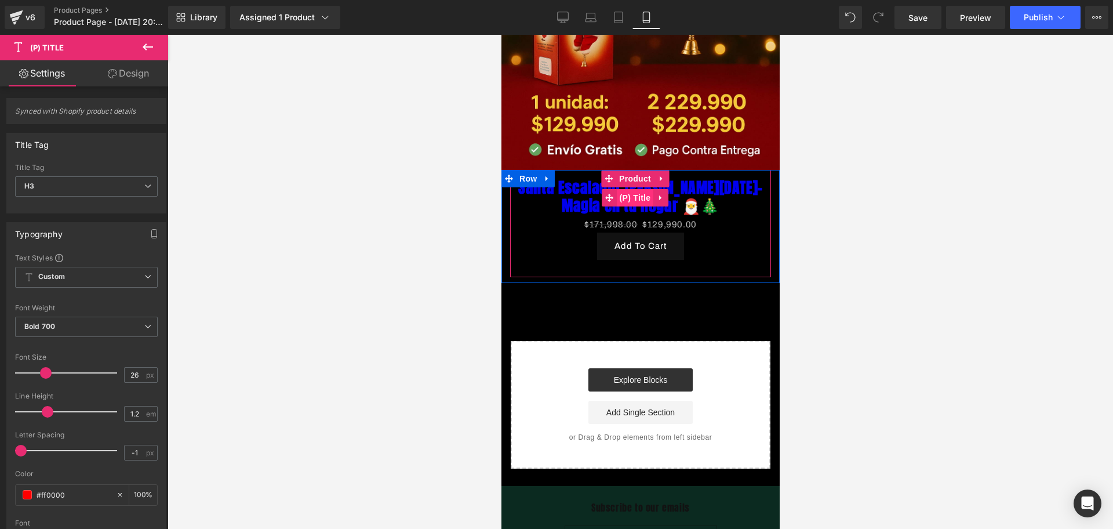
click at [637, 189] on span "(P) Title" at bounding box center [634, 197] width 37 height 17
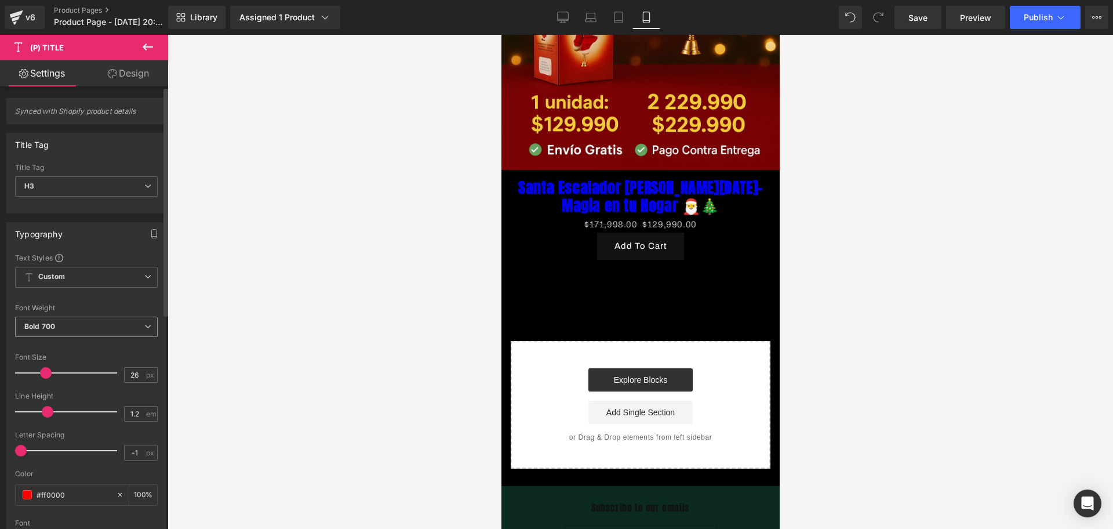
click at [113, 320] on span "Bold 700" at bounding box center [86, 327] width 143 height 20
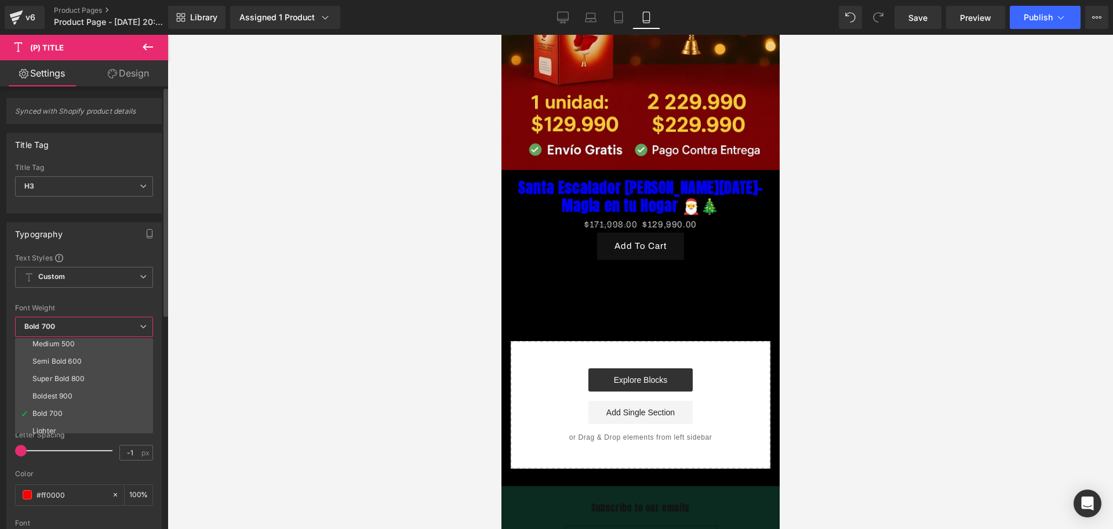
click at [113, 320] on span "Bold 700" at bounding box center [84, 327] width 138 height 20
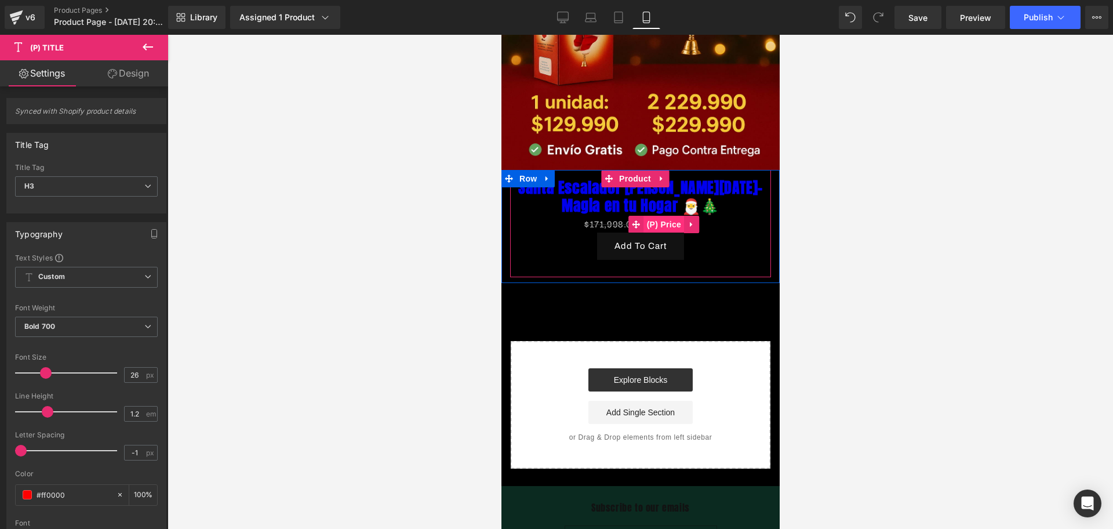
click at [678, 216] on span "(P) Price" at bounding box center [664, 224] width 41 height 17
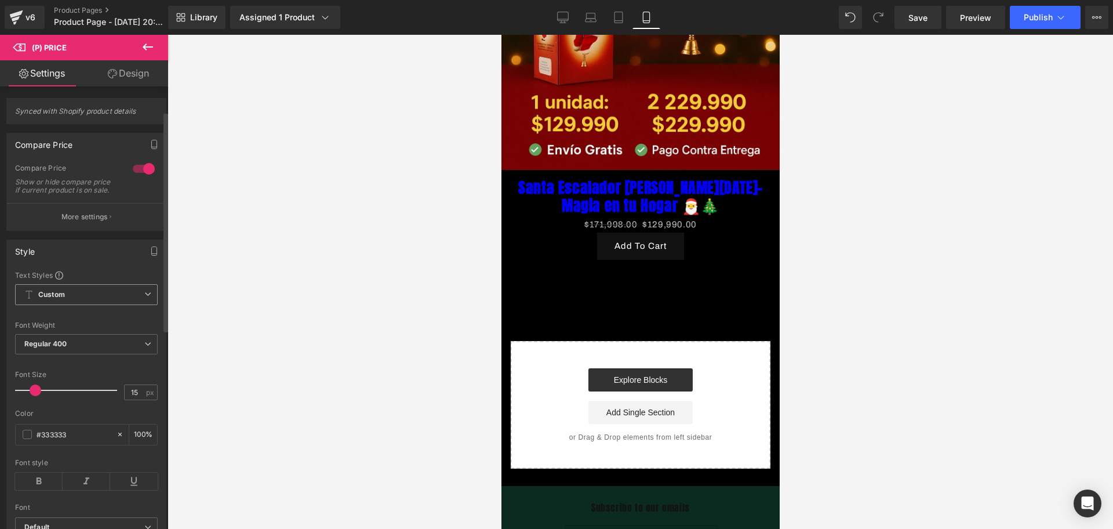
scroll to position [145, 0]
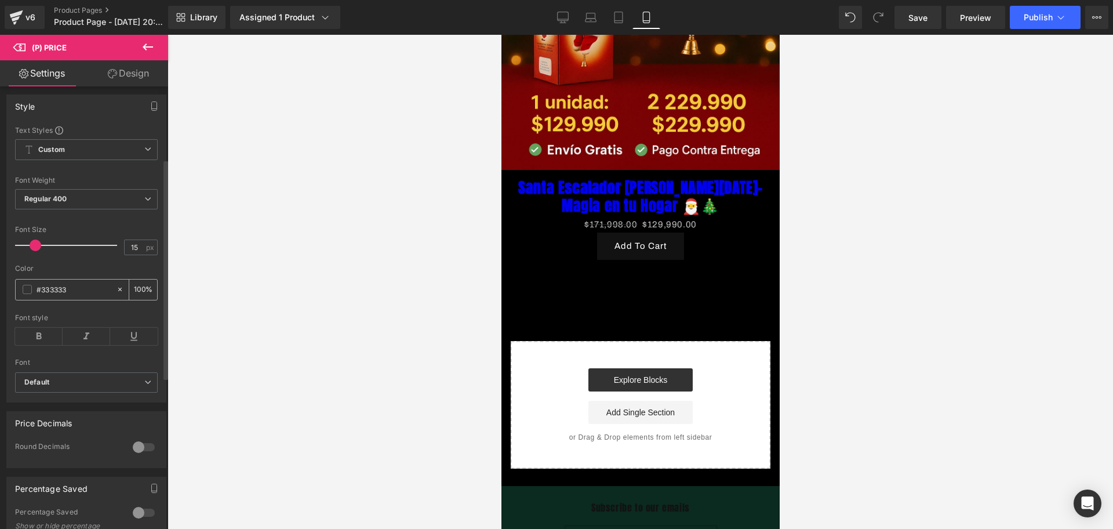
click at [28, 292] on div "#333333" at bounding box center [66, 289] width 100 height 20
click at [28, 294] on span at bounding box center [27, 289] width 9 height 9
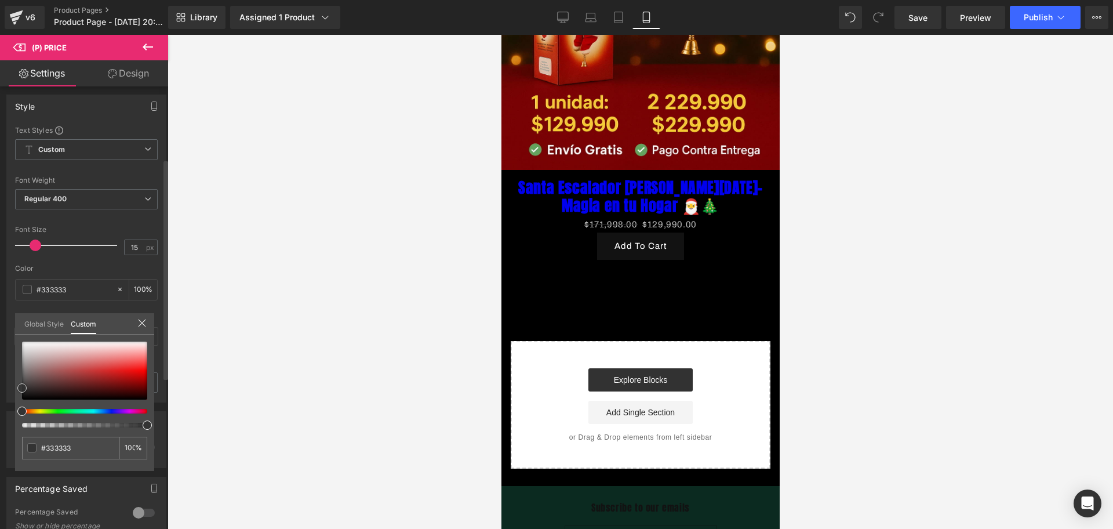
type input "#333232"
type input "#363535"
type input "#7e7b7b"
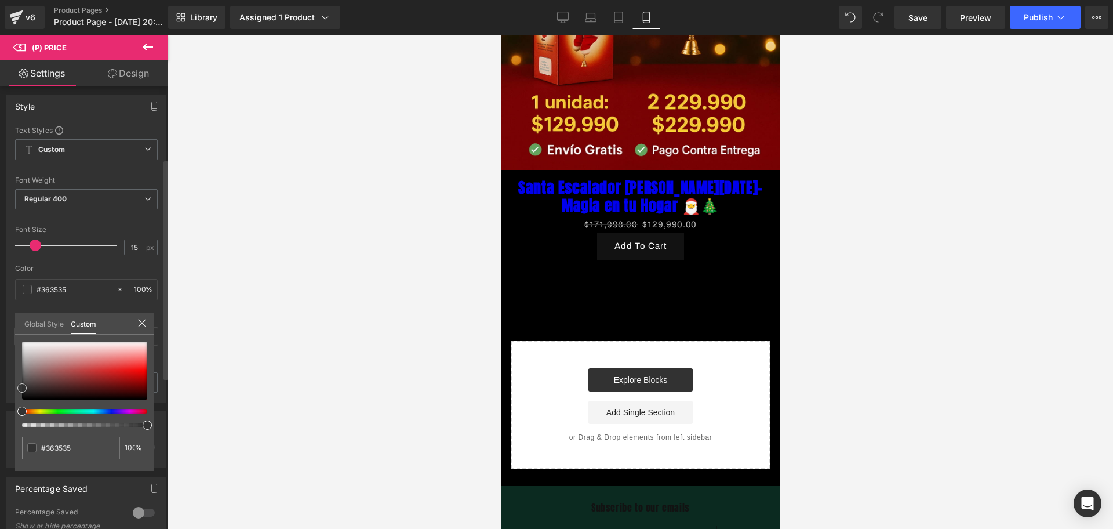
type input "#7e7b7b"
type input "#c7c6c6"
type input "#d1d0d0"
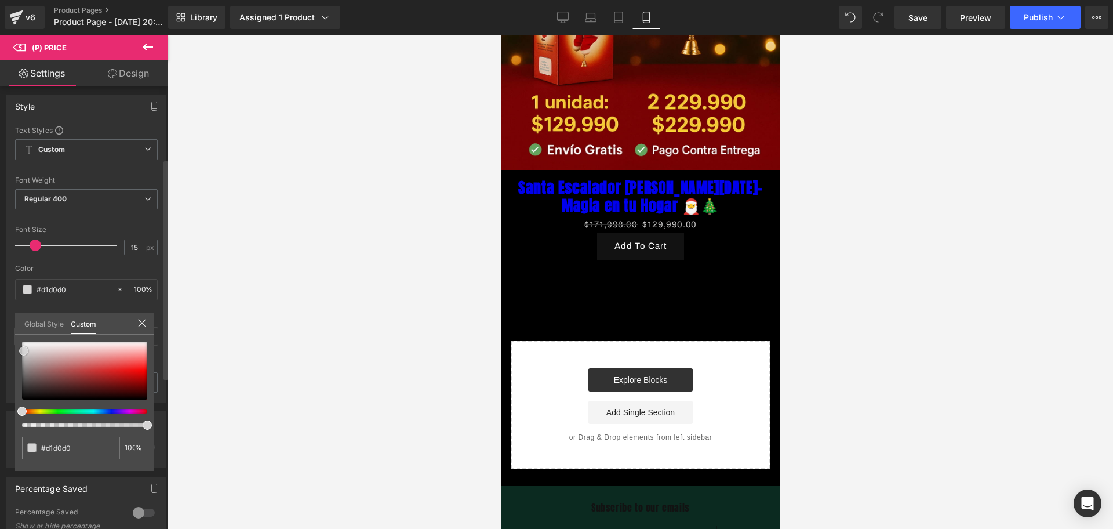
type input "#e0e0e0"
type input "#f7f7f7"
drag, startPoint x: 21, startPoint y: 385, endPoint x: 22, endPoint y: 340, distance: 45.2
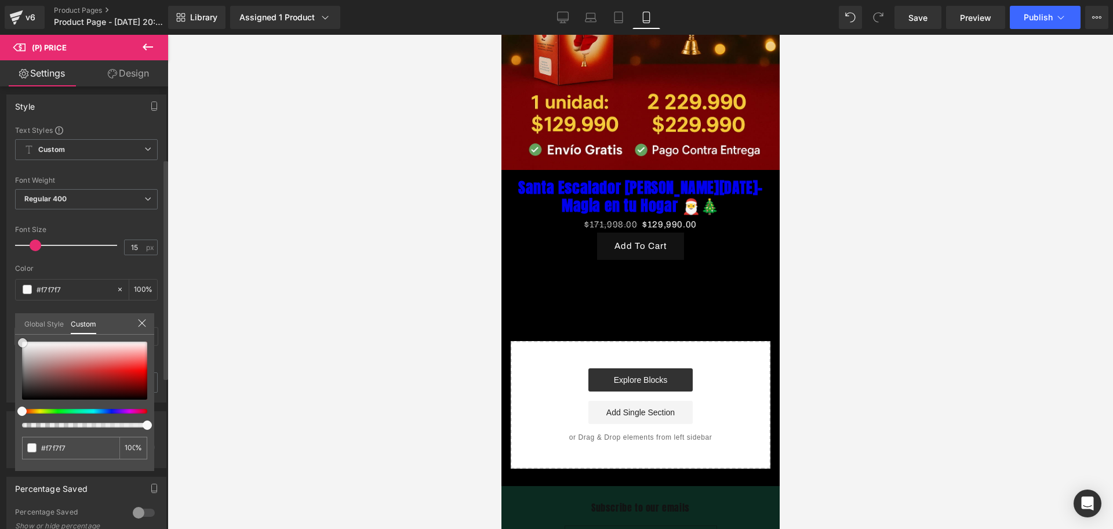
click at [22, 340] on span at bounding box center [22, 342] width 9 height 9
click at [231, 335] on div at bounding box center [641, 282] width 946 height 494
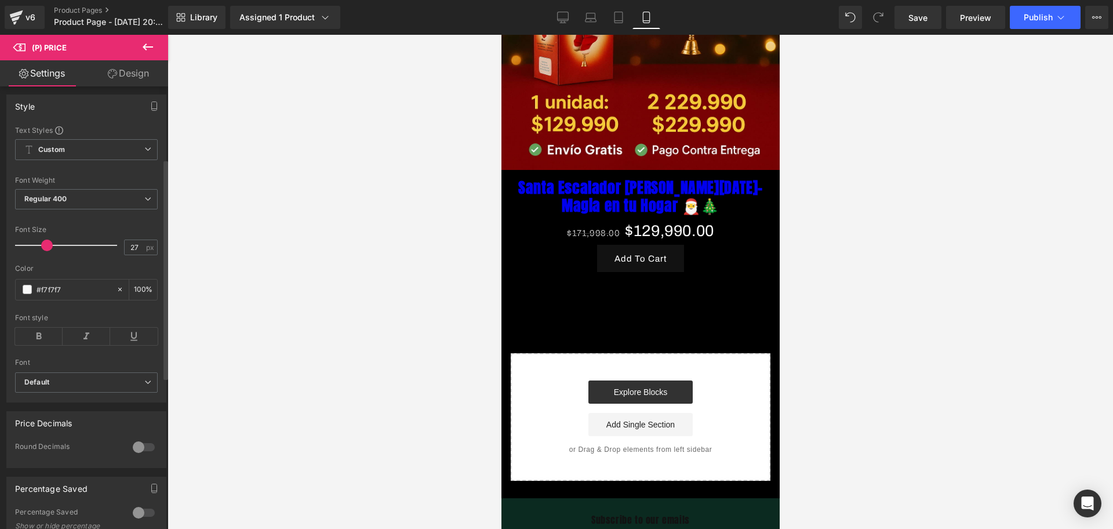
type input "26"
drag, startPoint x: 32, startPoint y: 254, endPoint x: 43, endPoint y: 253, distance: 10.5
click at [43, 251] on span at bounding box center [46, 245] width 12 height 12
click at [59, 342] on icon at bounding box center [39, 336] width 48 height 17
click at [94, 343] on icon at bounding box center [87, 336] width 48 height 17
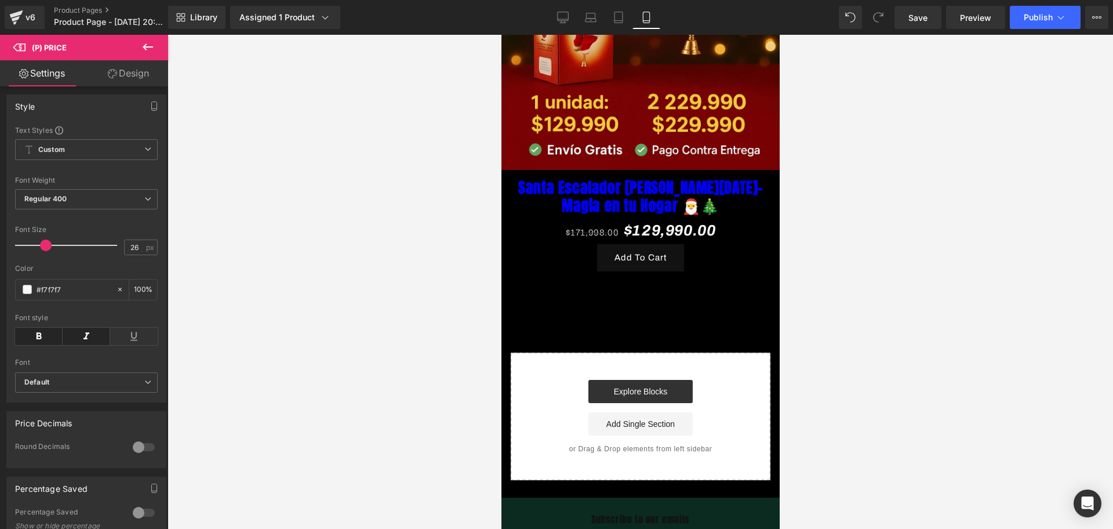
click at [276, 310] on div at bounding box center [641, 282] width 946 height 494
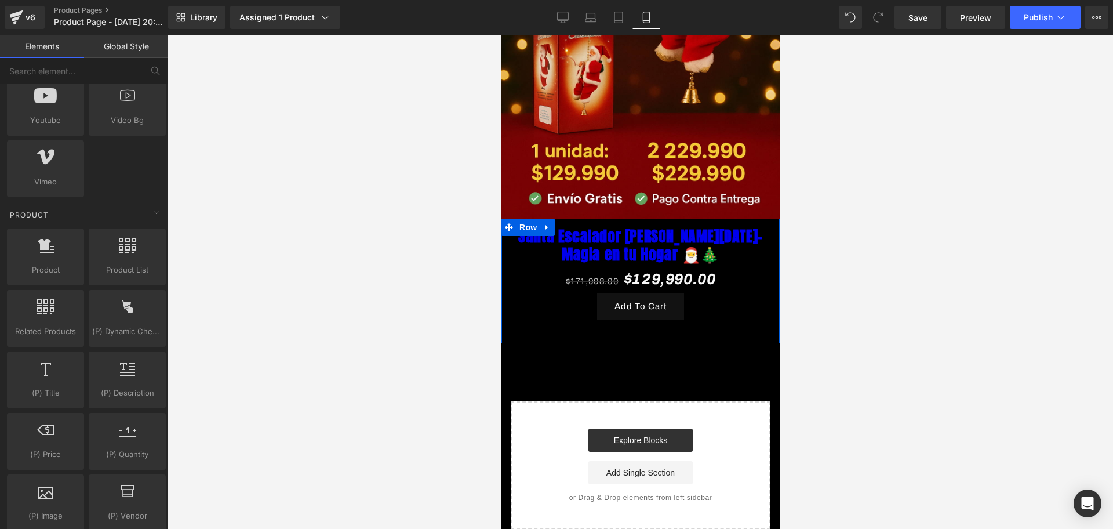
scroll to position [217, 0]
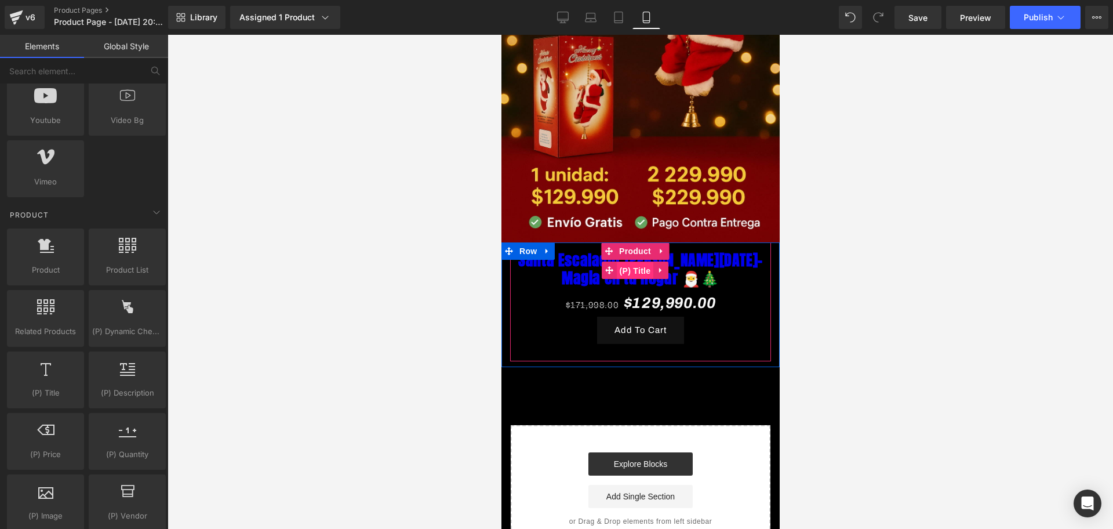
click at [627, 262] on span "(P) Title" at bounding box center [634, 270] width 37 height 17
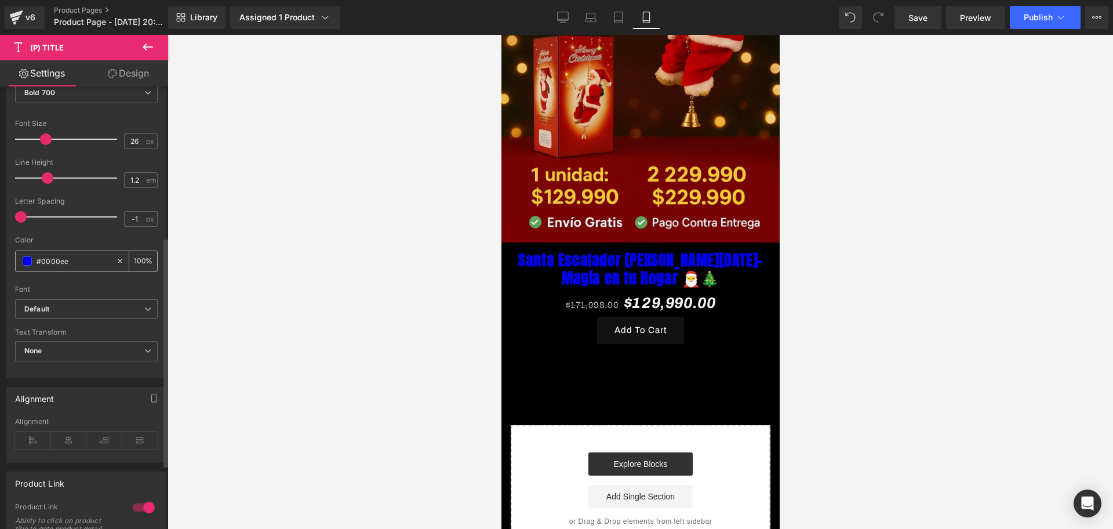
click at [29, 212] on div "Text Styles Custom Custom Setup Global Style Custom Setup Global Style Thin 100…" at bounding box center [86, 198] width 159 height 358
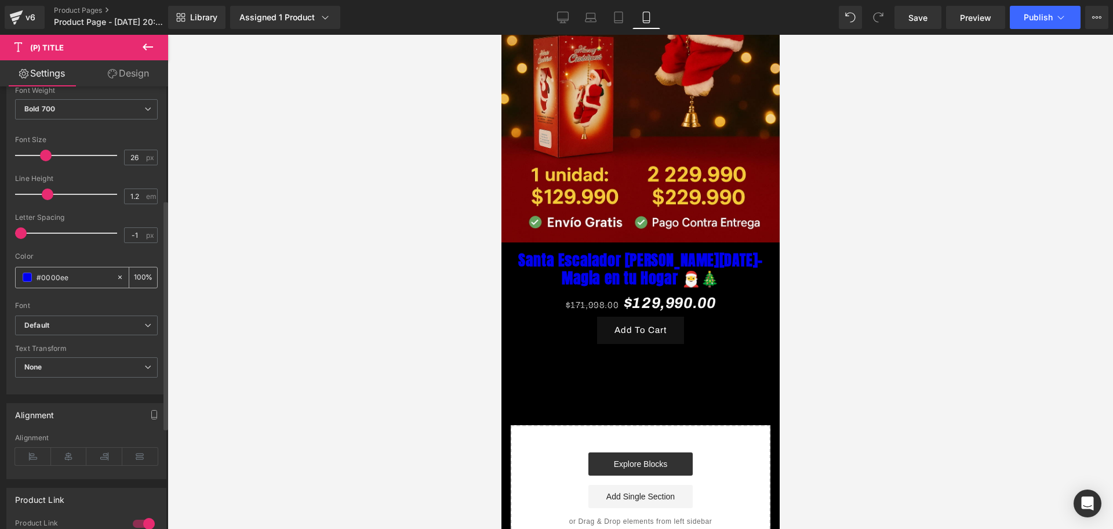
click at [28, 280] on span at bounding box center [27, 276] width 9 height 9
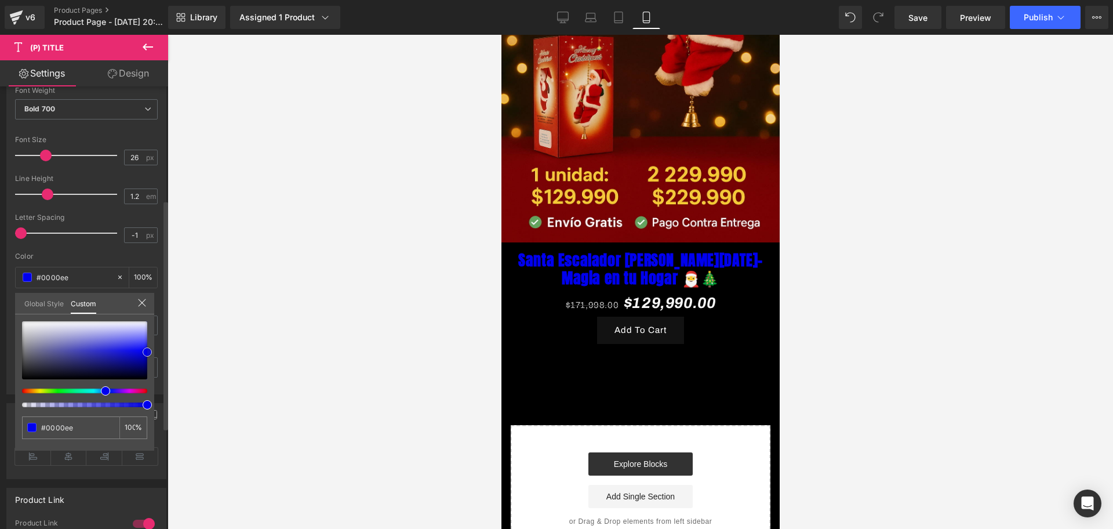
type input "#a7a7b3"
type input "#c9c9ce"
type input "#ededed"
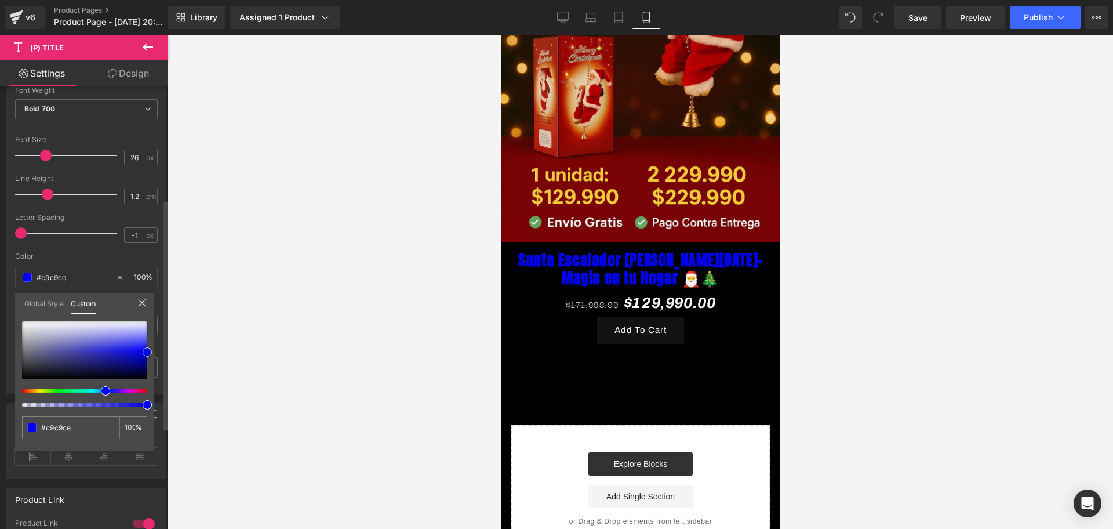
type input "#ededed"
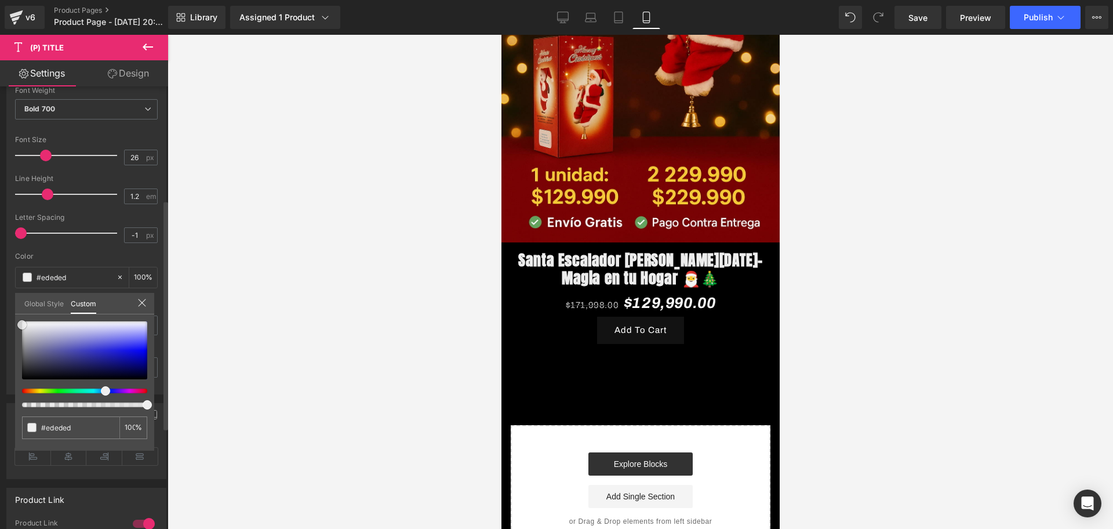
type input "#efefef"
type input "#ffffff"
drag, startPoint x: 31, startPoint y: 340, endPoint x: 19, endPoint y: 318, distance: 25.2
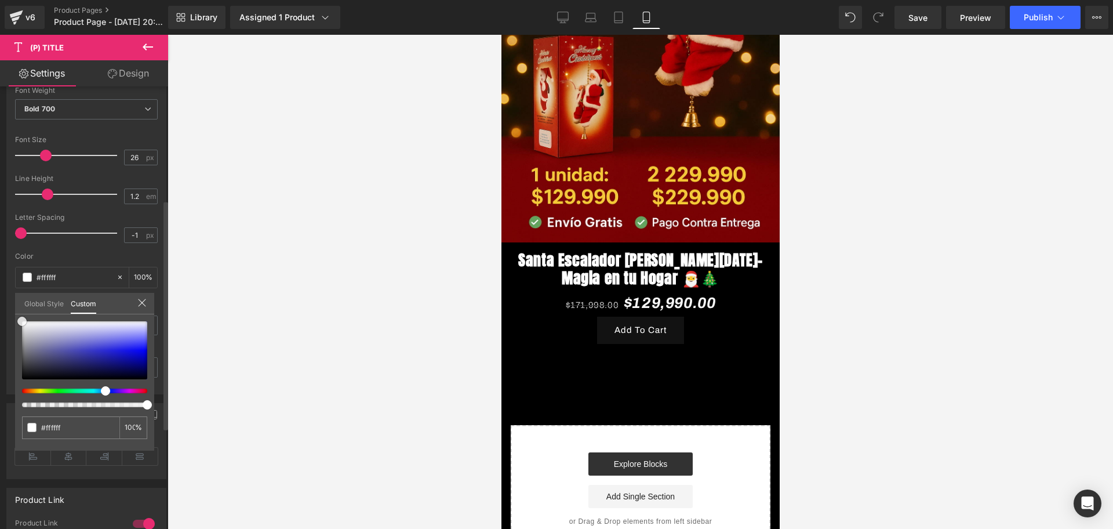
click at [22, 321] on div at bounding box center [84, 350] width 125 height 58
click at [21, 389] on div at bounding box center [79, 390] width 125 height 5
type input "#8f5c4b"
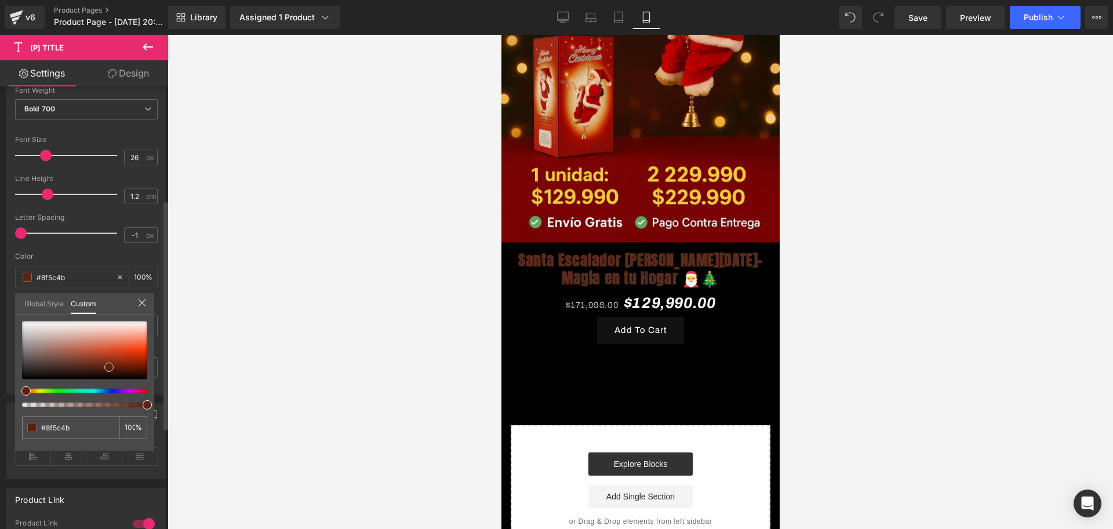
type input "#592b1c"
type input "#5b2210"
type input "#611d09"
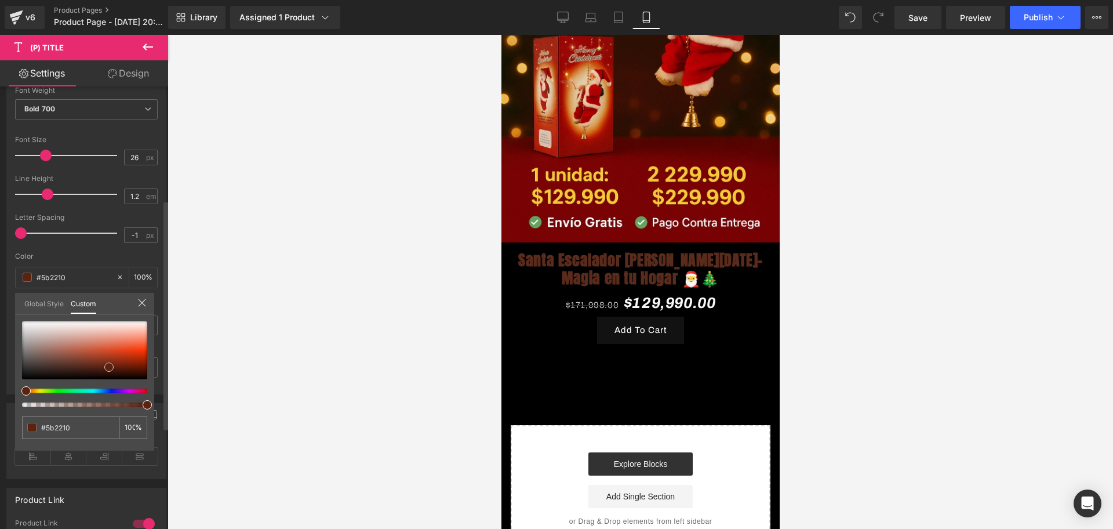
type input "#611d09"
type input "#6a1d06"
type input "#6d1f07"
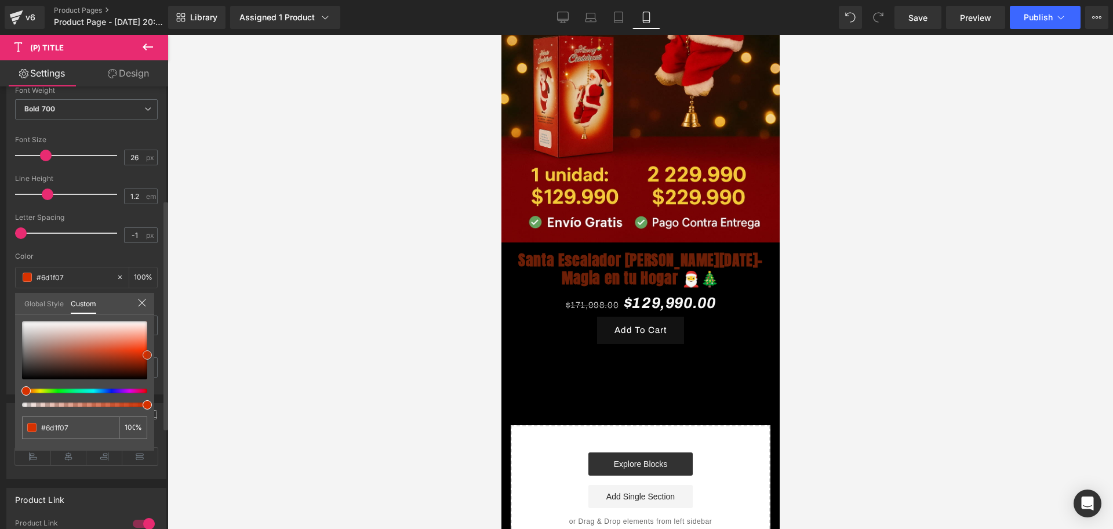
type input "#d63100"
type input "#e53500"
type input "#ff470f"
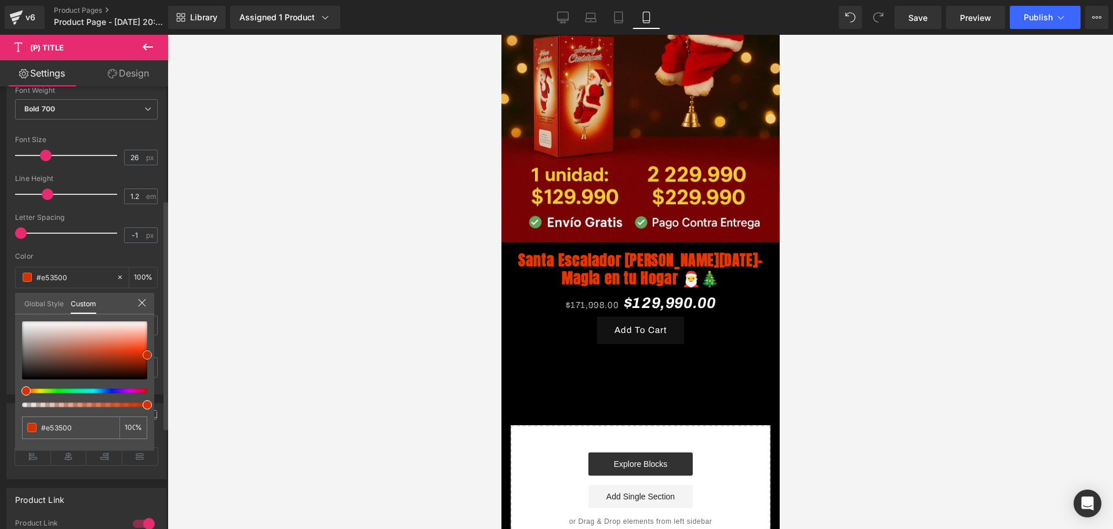
type input "#ff470f"
drag, startPoint x: 19, startPoint y: 323, endPoint x: 150, endPoint y: 350, distance: 133.8
click at [150, 350] on span at bounding box center [147, 348] width 9 height 9
click at [148, 384] on div "#ff470f 100 %" at bounding box center [84, 385] width 139 height 129
click at [146, 387] on div at bounding box center [84, 364] width 125 height 86
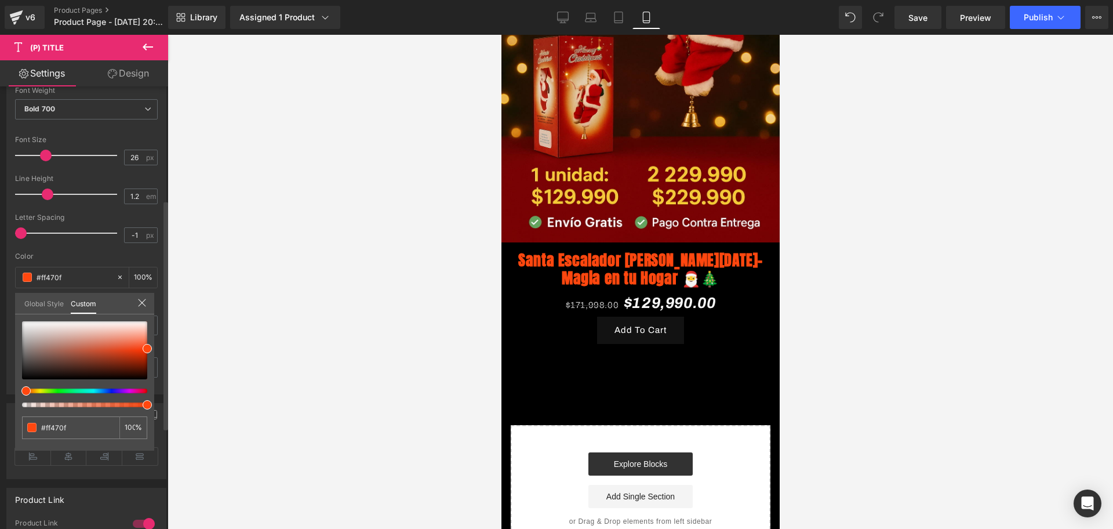
click at [143, 390] on div at bounding box center [84, 390] width 125 height 5
click at [147, 390] on div "#ff470f 100 %" at bounding box center [84, 385] width 139 height 129
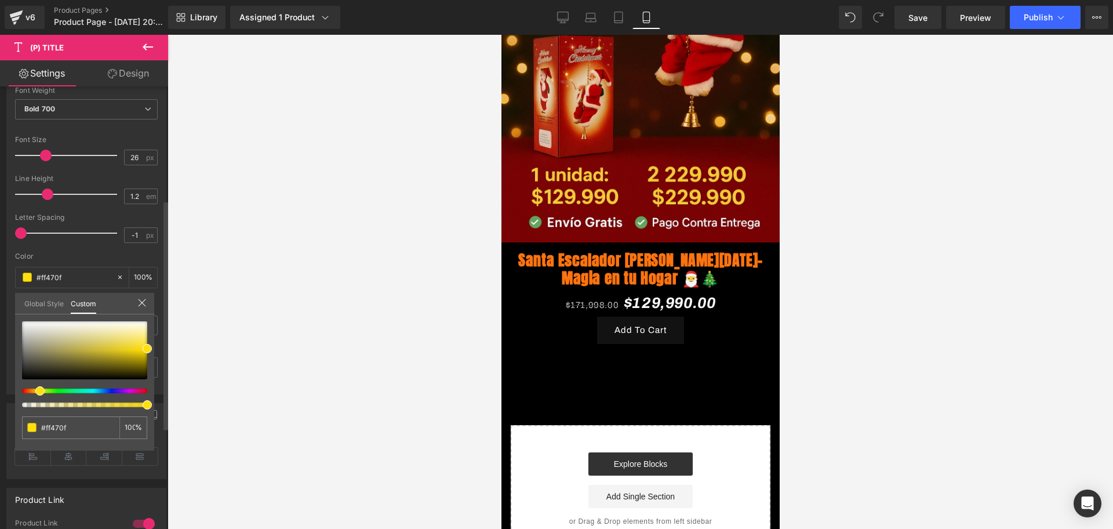
type input "#ff730f"
type input "#ffc30f"
type input "#c7ff0f"
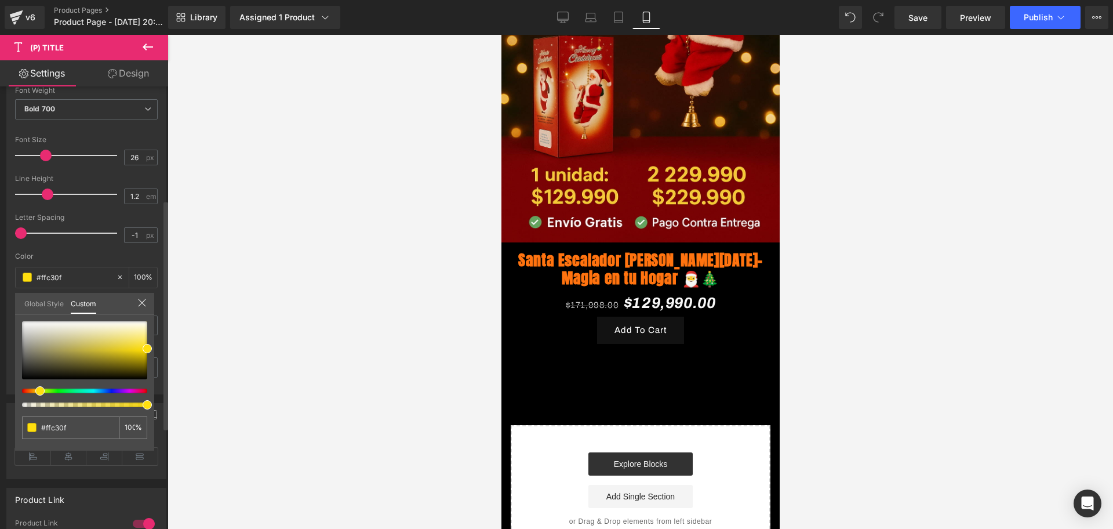
type input "#c7ff0f"
type input "#9fff0f"
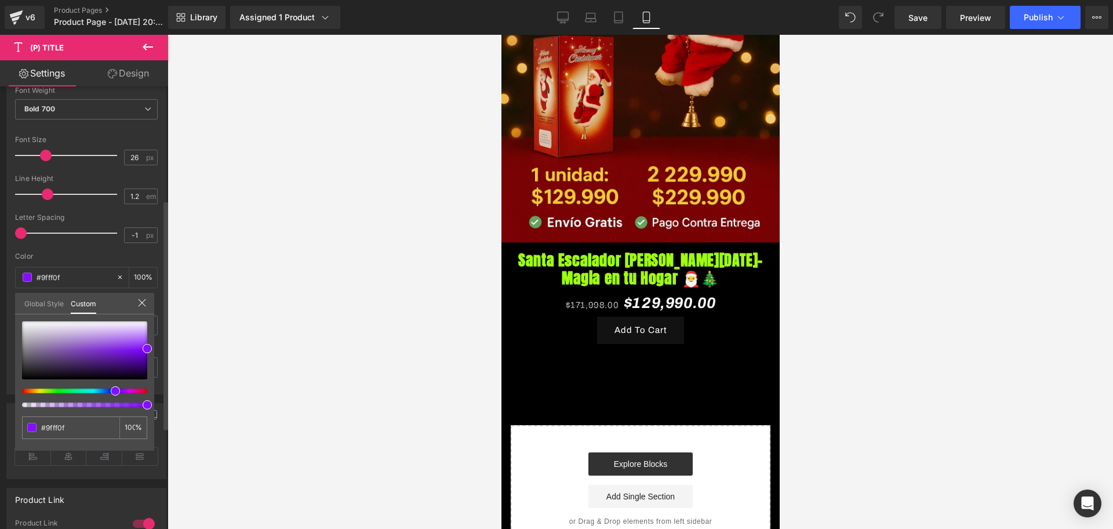
type input "#0fc3ff"
type input "#ff0f63"
type input "#ff0f3b"
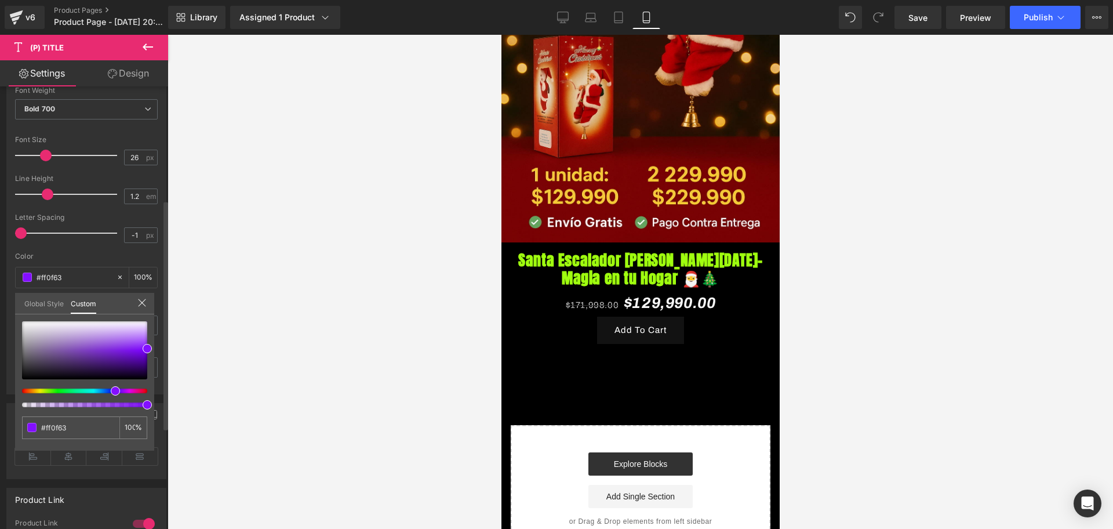
type input "#ff0f3b"
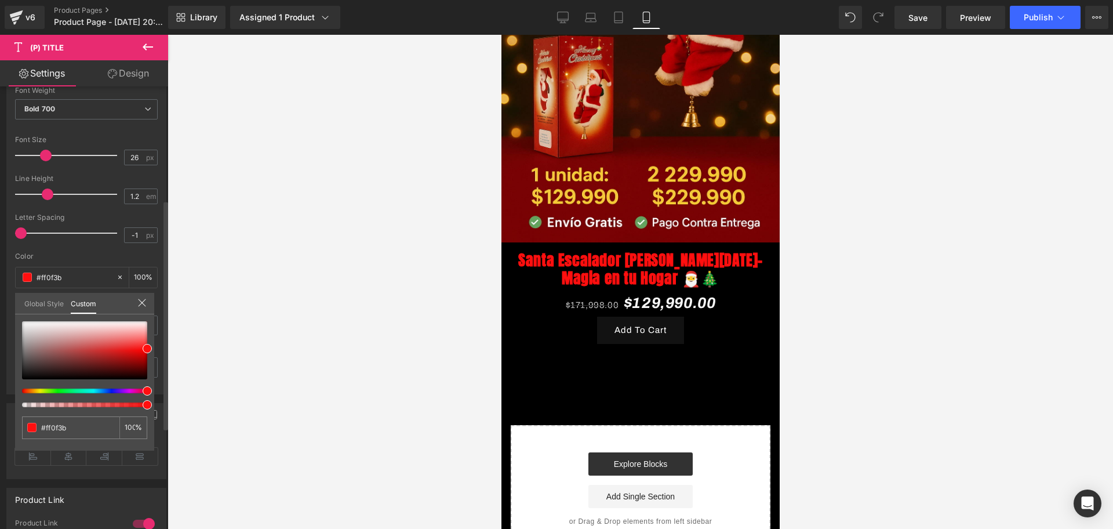
type input "#ff0f0f"
drag, startPoint x: 24, startPoint y: 389, endPoint x: 163, endPoint y: 391, distance: 139.7
click at [163, 391] on div "Synced with Shopify product details Title Tag H1 H2 H3 H4 H5 H6 Paragraph Title…" at bounding box center [84, 310] width 168 height 448
click at [272, 353] on div at bounding box center [641, 282] width 946 height 494
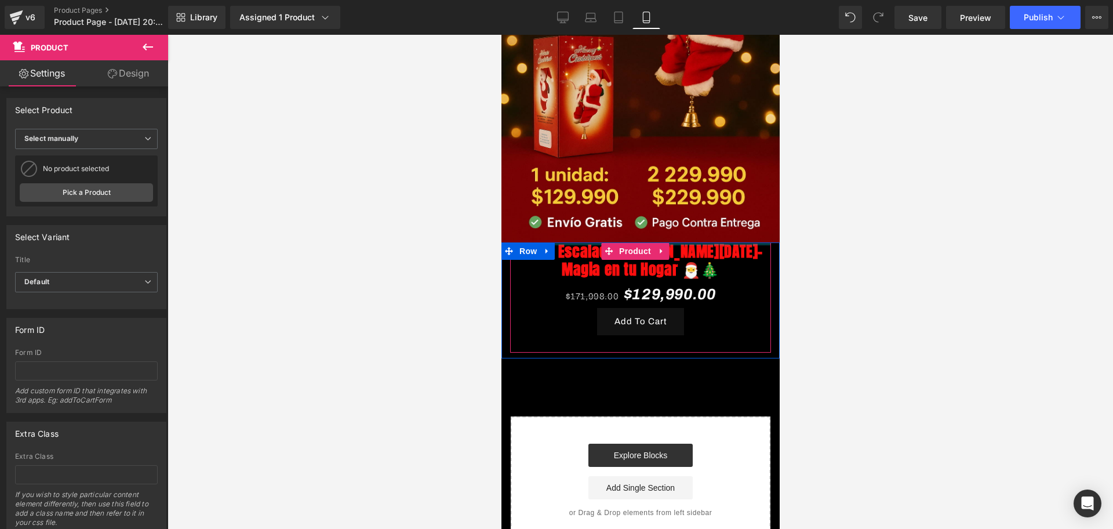
drag, startPoint x: 579, startPoint y: 231, endPoint x: 751, endPoint y: 252, distance: 172.9
click at [579, 221] on div "Image Row Santa Escalador [PERSON_NAME][DATE]-Magia en tu Hogar 🎅🎄 (P) Title $1…" at bounding box center [640, 188] width 278 height 711
click at [882, 274] on div at bounding box center [641, 282] width 946 height 494
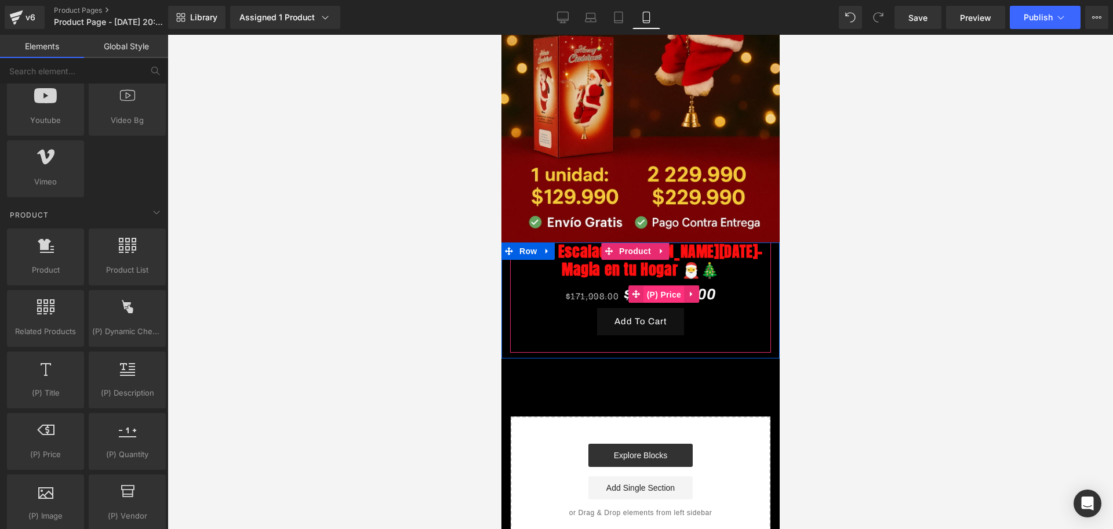
click at [660, 286] on span "(P) Price" at bounding box center [664, 294] width 41 height 17
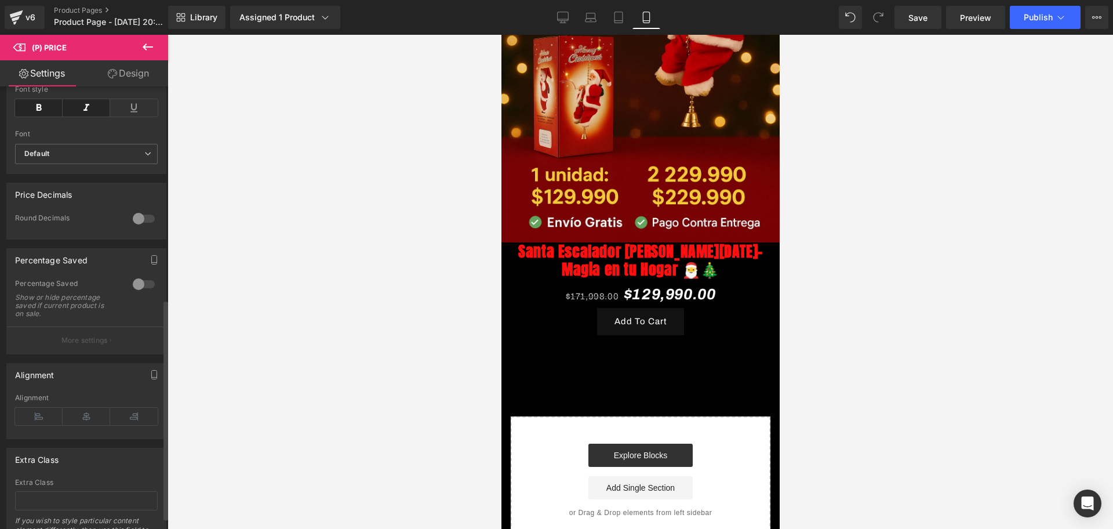
scroll to position [435, 0]
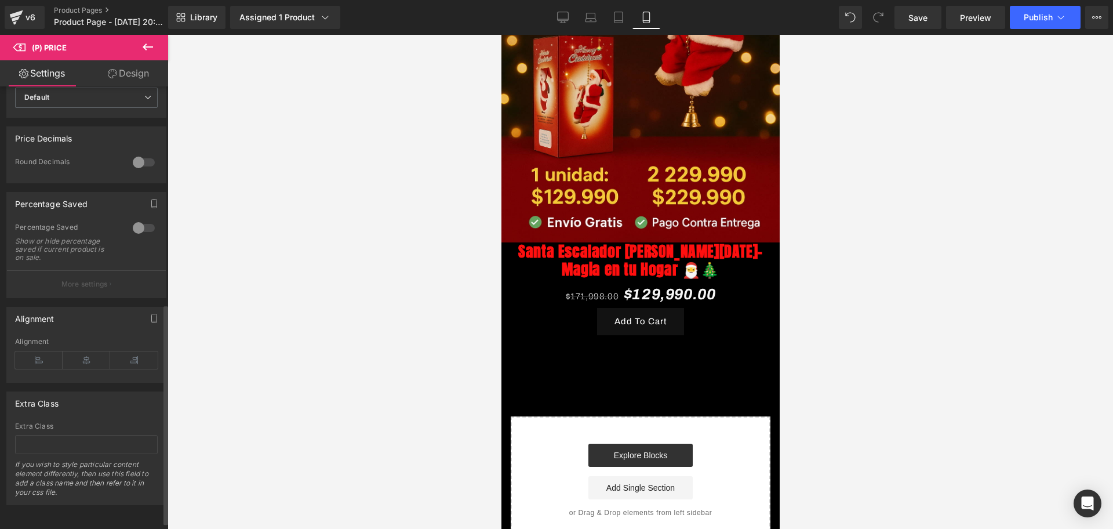
click at [130, 234] on div at bounding box center [144, 228] width 28 height 19
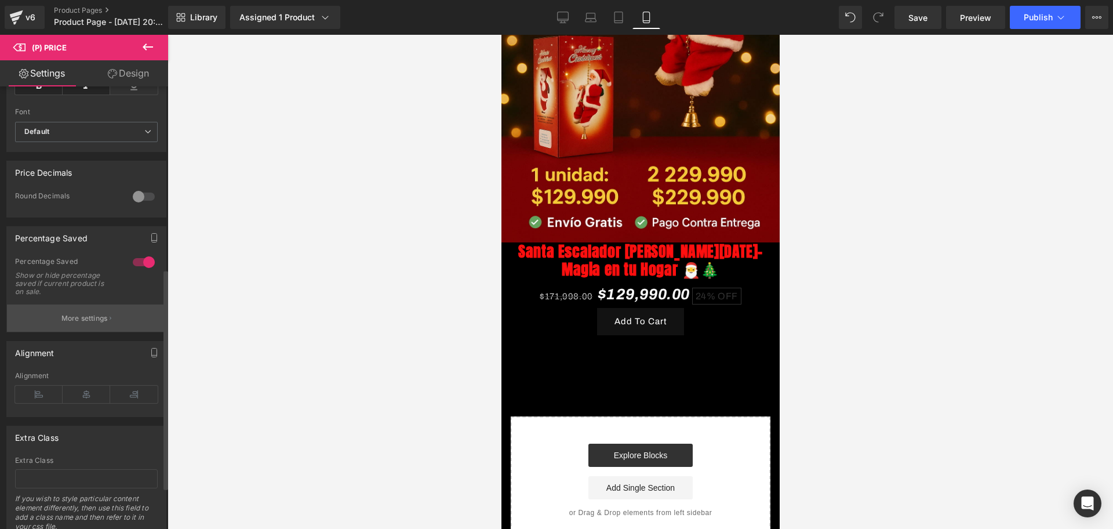
scroll to position [362, 0]
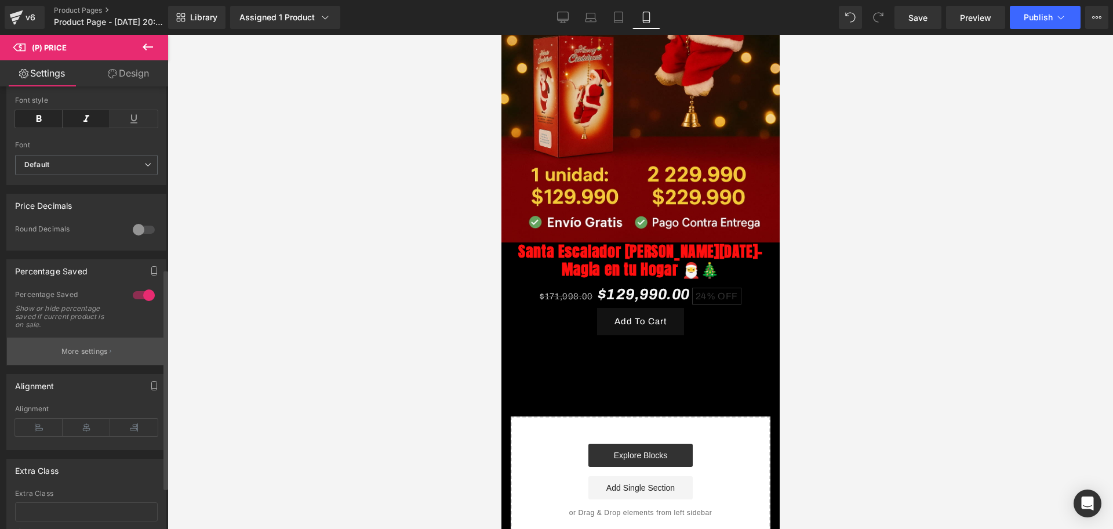
click at [101, 279] on div "Percentage Saved 1 Percentage Saved Show or hide percentage saved if current pr…" at bounding box center [86, 312] width 160 height 106
click at [108, 337] on div "Percentage Saved Show or hide percentage saved if current product is on sale." at bounding box center [86, 314] width 143 height 48
click at [111, 350] on button "More settings" at bounding box center [86, 350] width 159 height 27
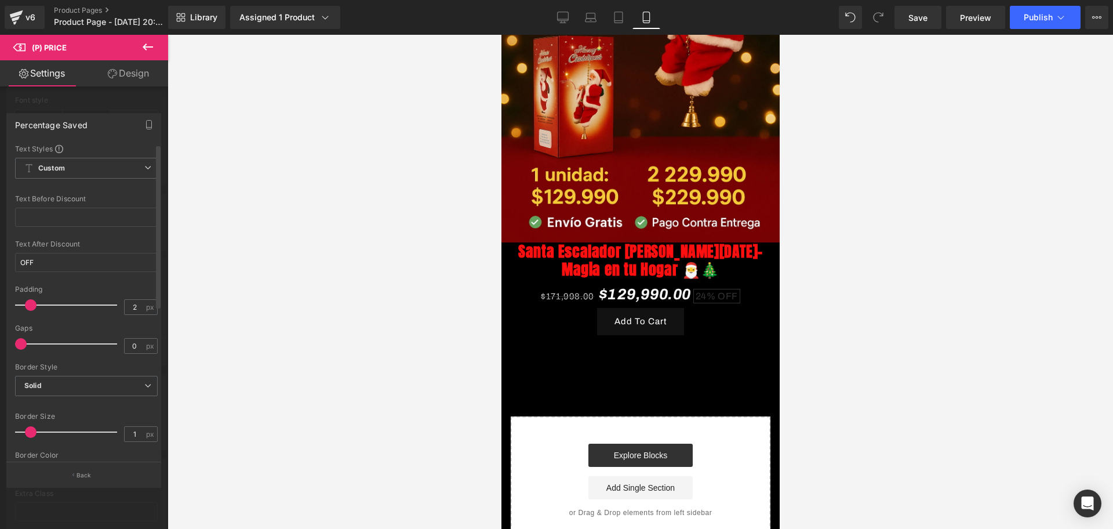
type input "1"
drag, startPoint x: 48, startPoint y: 303, endPoint x: 32, endPoint y: 296, distance: 17.9
click at [32, 296] on div at bounding box center [69, 304] width 96 height 23
type input "4"
click at [24, 347] on span at bounding box center [25, 344] width 12 height 12
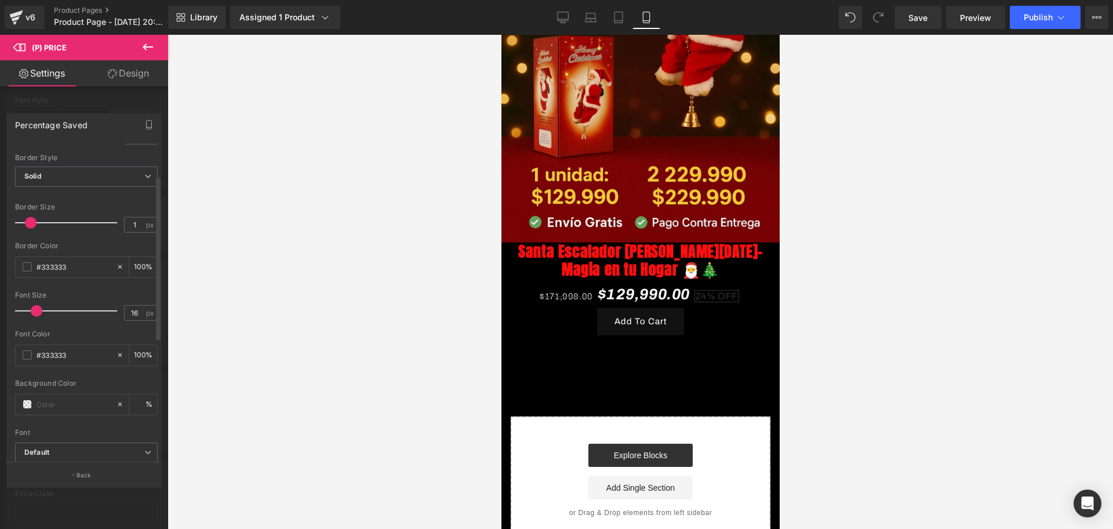
scroll to position [217, 0]
click at [25, 254] on span at bounding box center [27, 258] width 9 height 9
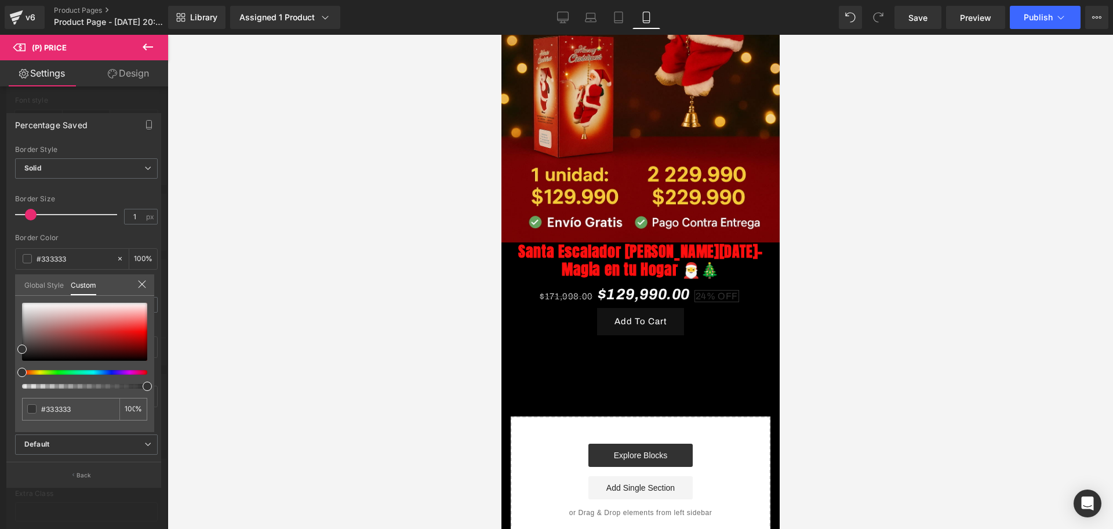
click at [64, 369] on div at bounding box center [84, 346] width 125 height 86
click at [56, 370] on div at bounding box center [79, 372] width 125 height 5
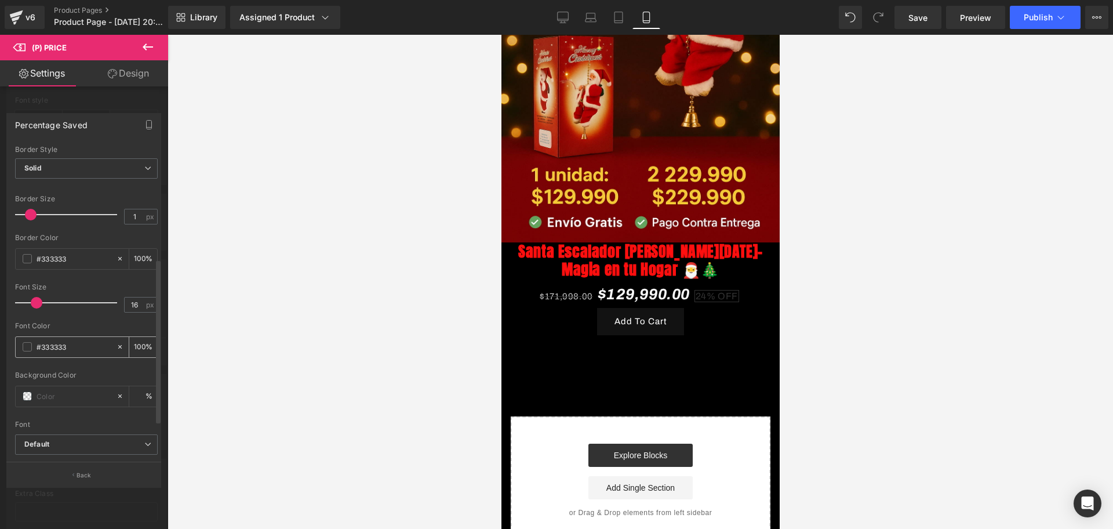
click at [23, 344] on span at bounding box center [27, 346] width 9 height 9
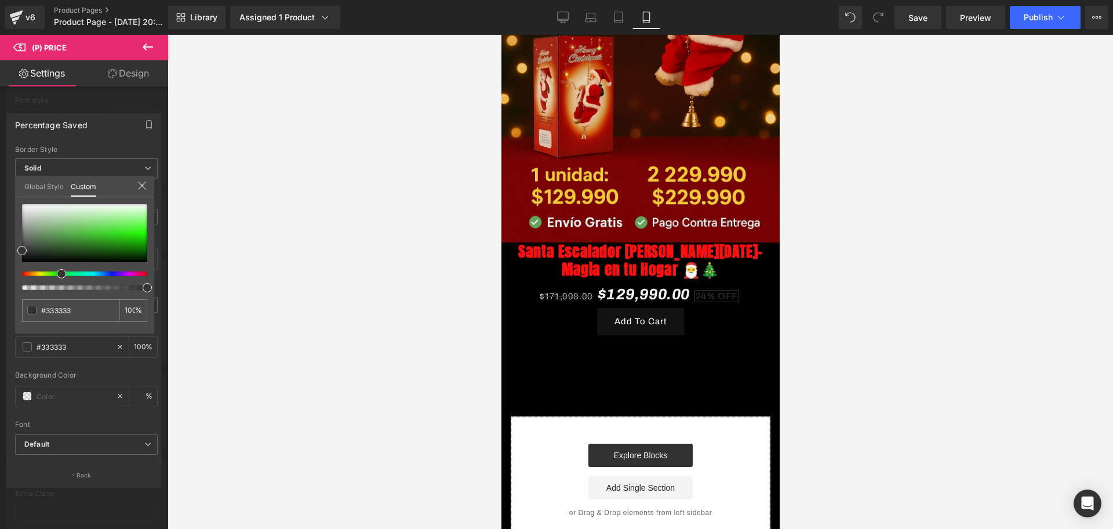
click at [57, 271] on div at bounding box center [79, 273] width 125 height 5
type input "#30302f"
type input "#14140a"
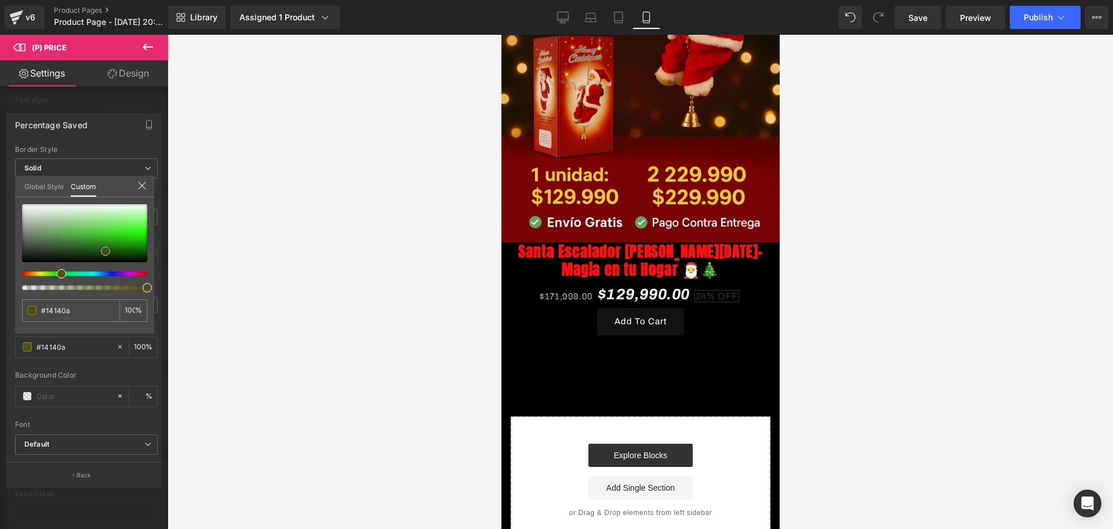
type input "#27270b"
type input "#4c4c0f"
type input "#88880b"
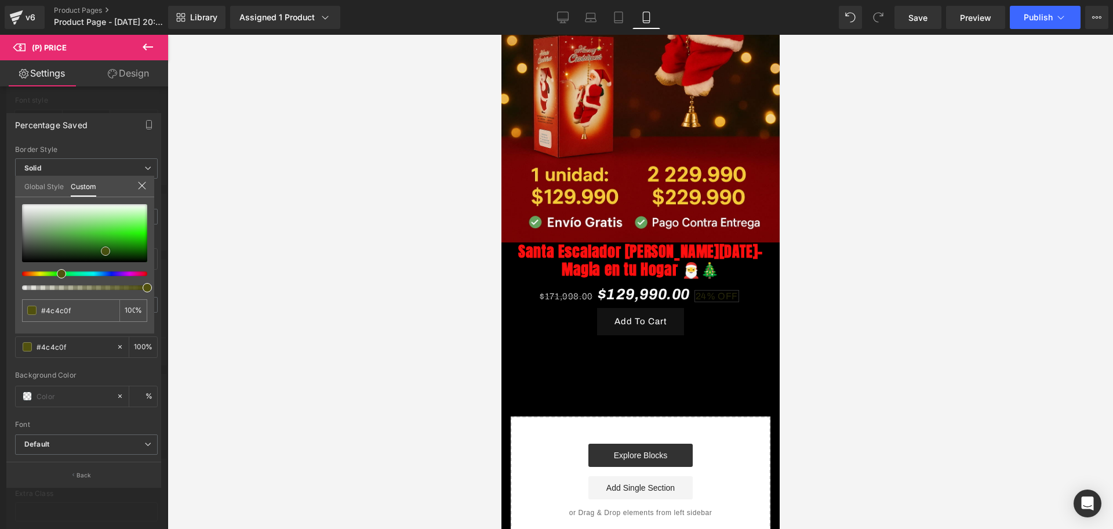
type input "#88880b"
type input "#a7a706"
type input "#c1c100"
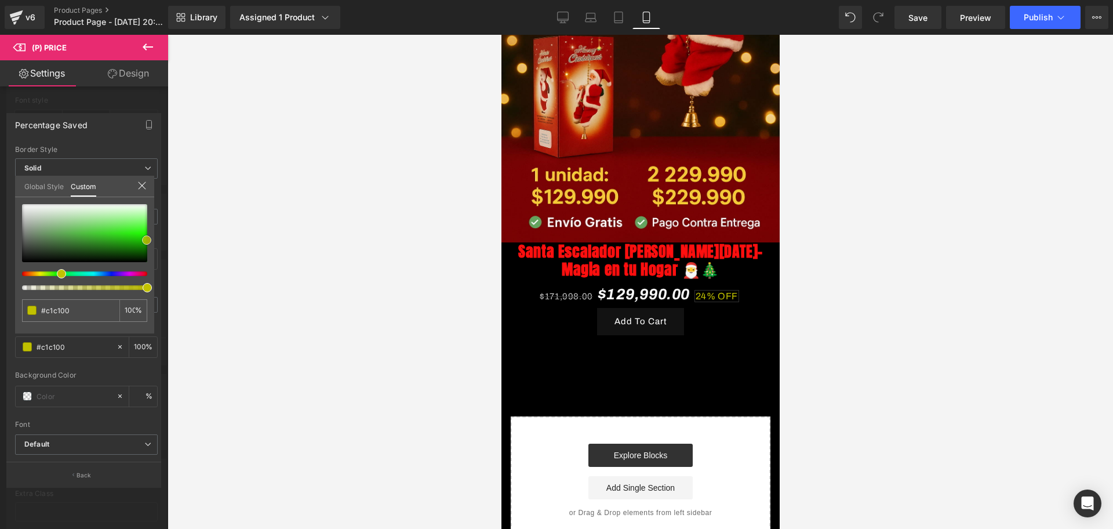
type input "#d1d100"
type input "#e5e500"
type input "#feff05"
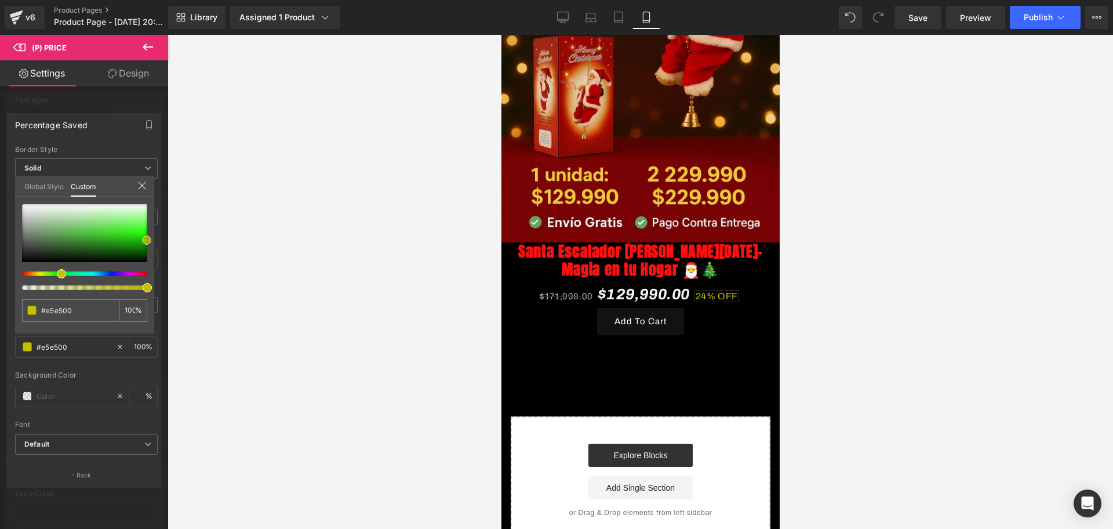
type input "#feff05"
type input "#feff1e"
drag, startPoint x: 24, startPoint y: 249, endPoint x: 152, endPoint y: 228, distance: 129.2
click at [152, 228] on div "#feff1e 100 %" at bounding box center [84, 268] width 139 height 129
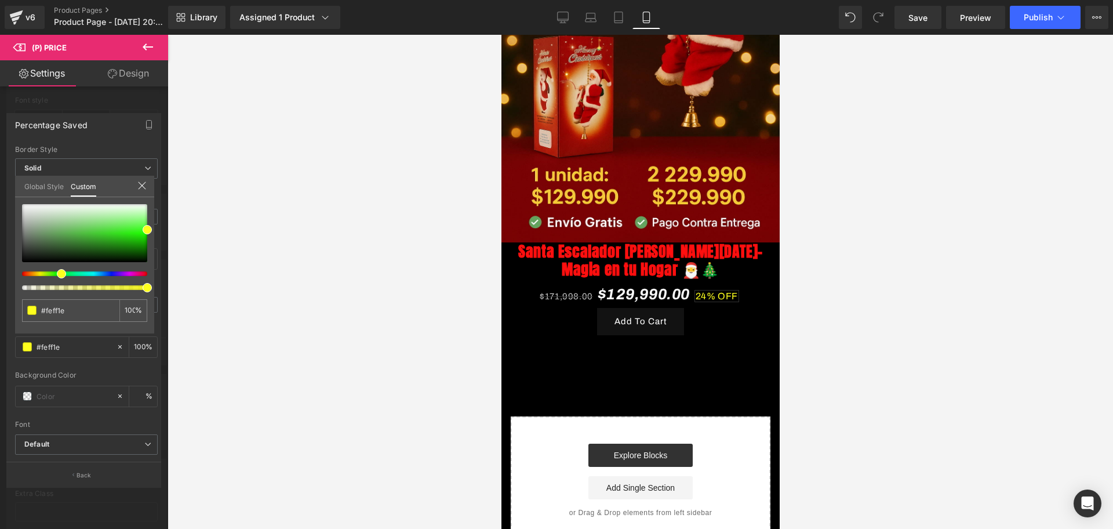
type input "#1eff22"
type input "#26ff1e"
type input "#31ff1e"
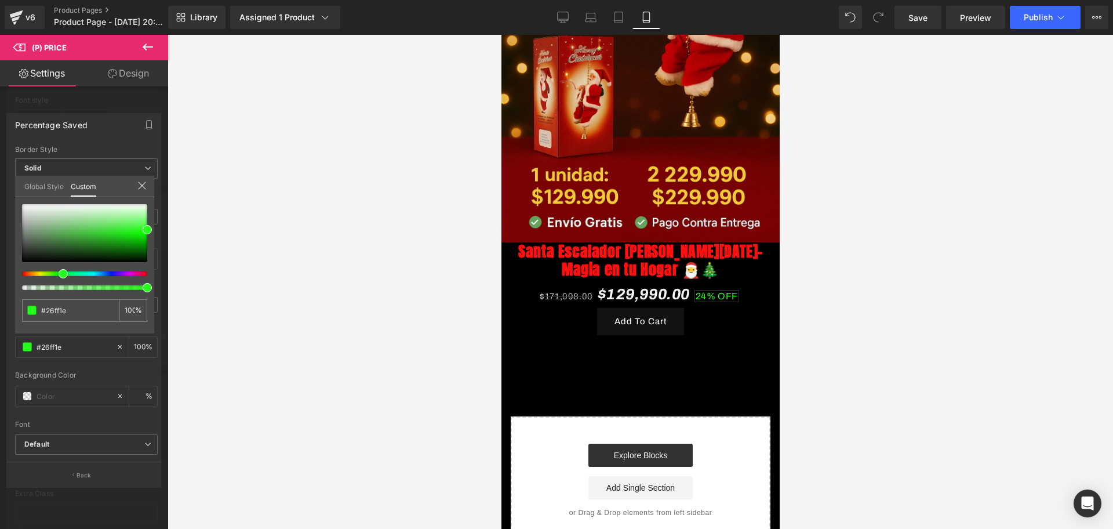
type input "#31ff1e"
type input "#38ff1e"
click at [56, 272] on div at bounding box center [79, 273] width 125 height 5
click at [298, 283] on div at bounding box center [641, 282] width 946 height 494
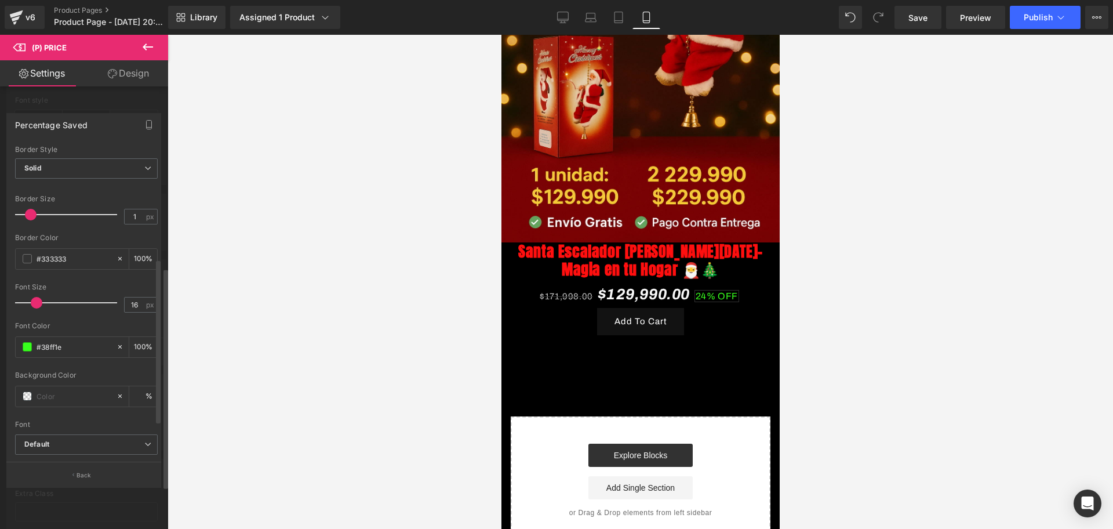
scroll to position [286, 0]
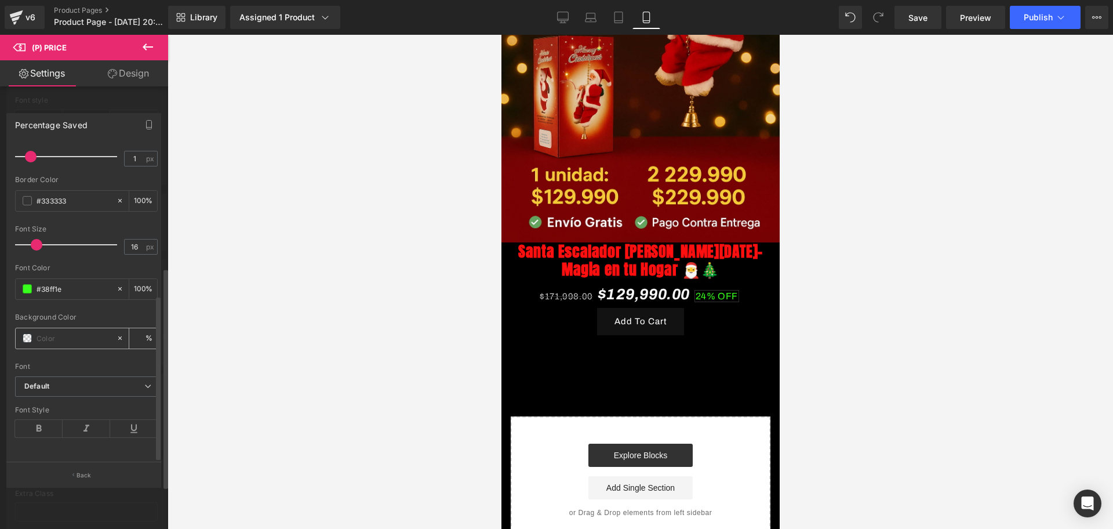
click at [27, 333] on span at bounding box center [27, 337] width 9 height 9
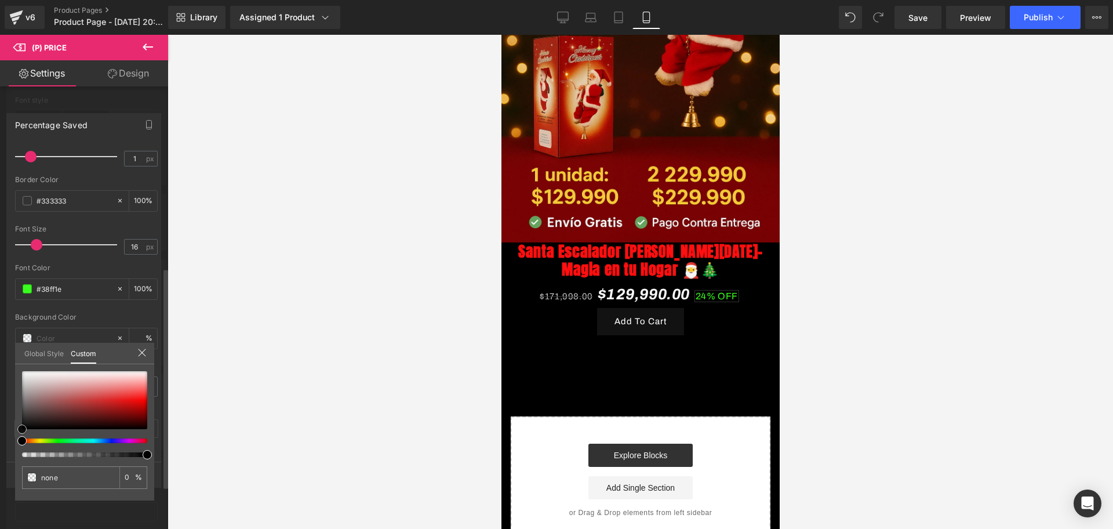
click at [57, 428] on div at bounding box center [84, 400] width 125 height 58
type input "#060303"
type input "100"
type input "#060303"
type input "100"
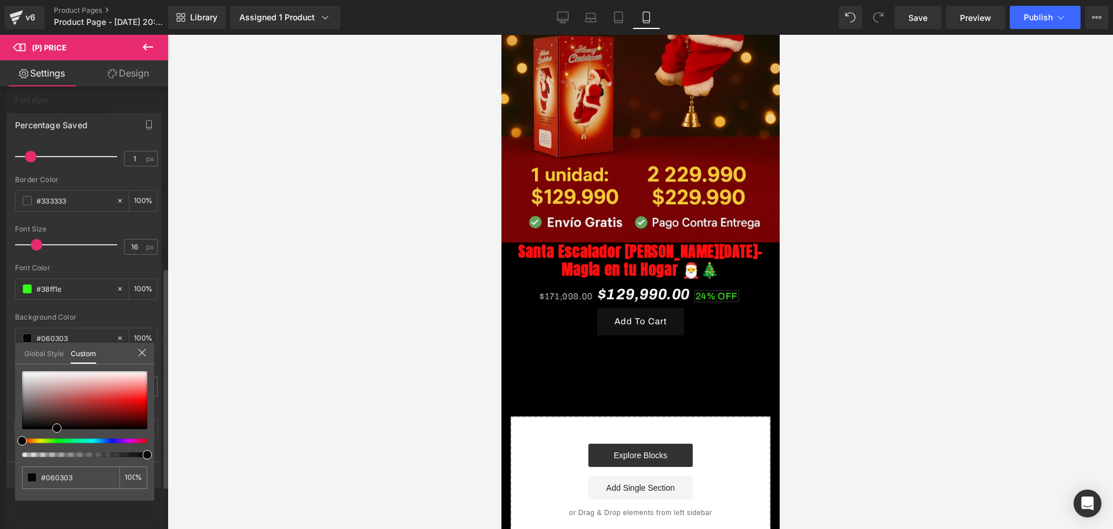
click at [54, 433] on div at bounding box center [84, 414] width 125 height 86
click at [50, 436] on div at bounding box center [84, 414] width 125 height 86
click at [49, 438] on div at bounding box center [79, 440] width 125 height 5
type input "#050603"
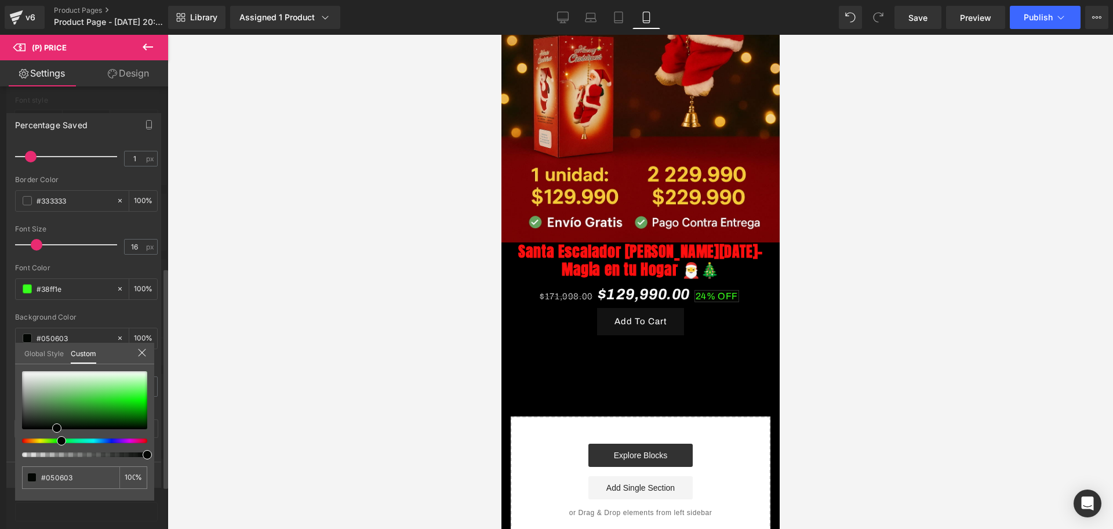
type input "#040603"
type input "#030603"
click at [56, 438] on span at bounding box center [60, 440] width 9 height 9
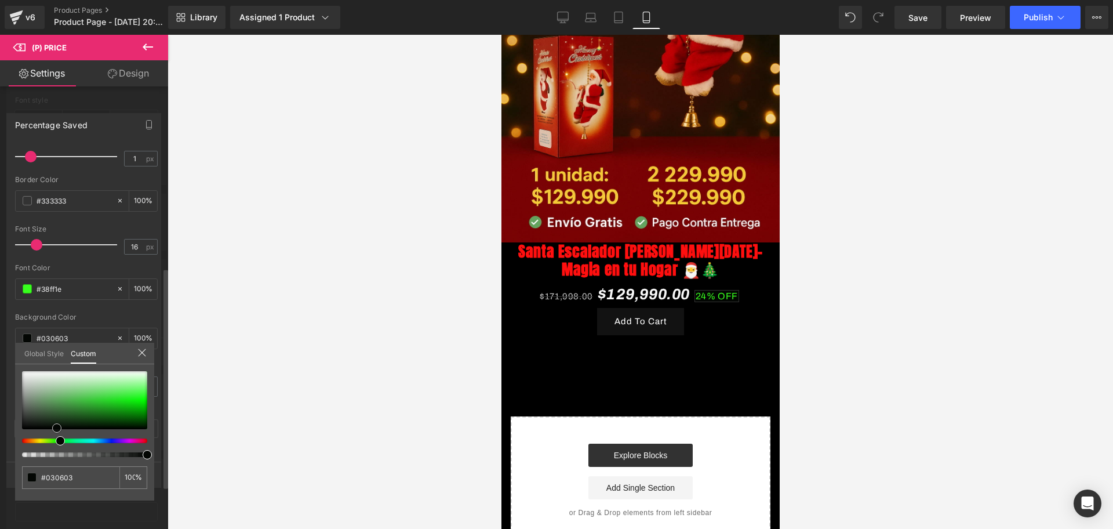
type input "#142814"
type input "#182e18"
type input "#0b790b"
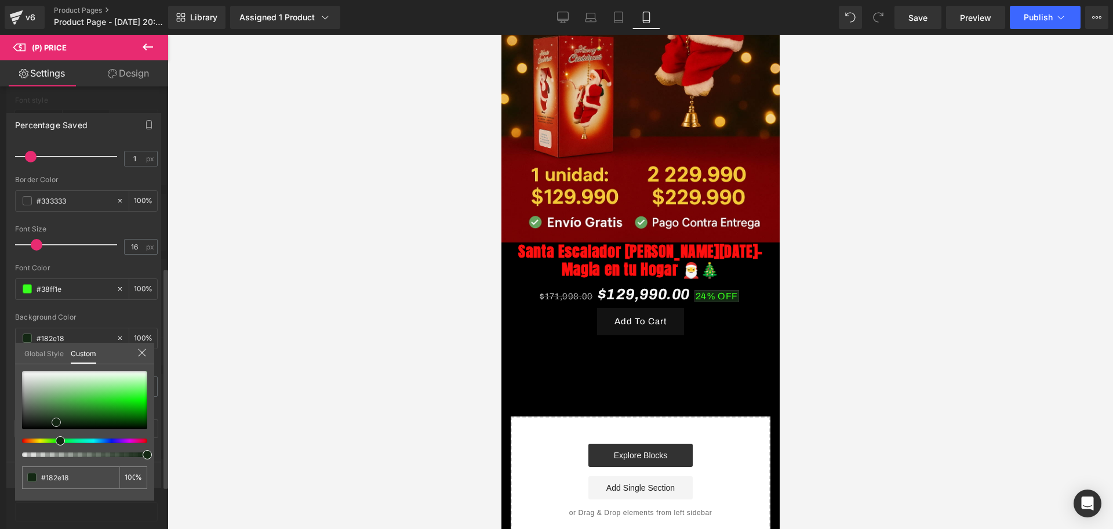
type input "#0b790b"
type input "#098a09"
type input "#089508"
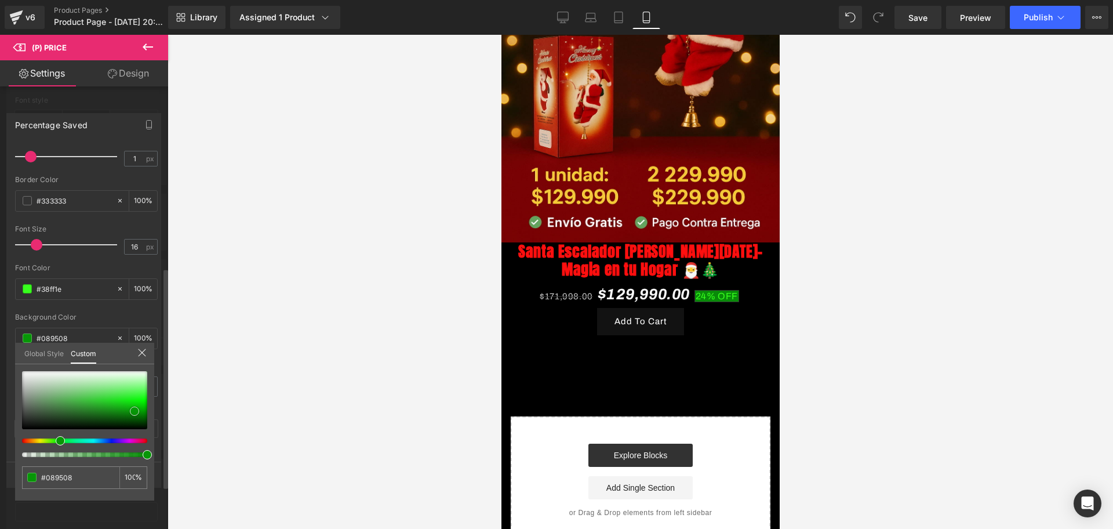
type input "#07ab07"
type input "#07b007"
type input "#03d203"
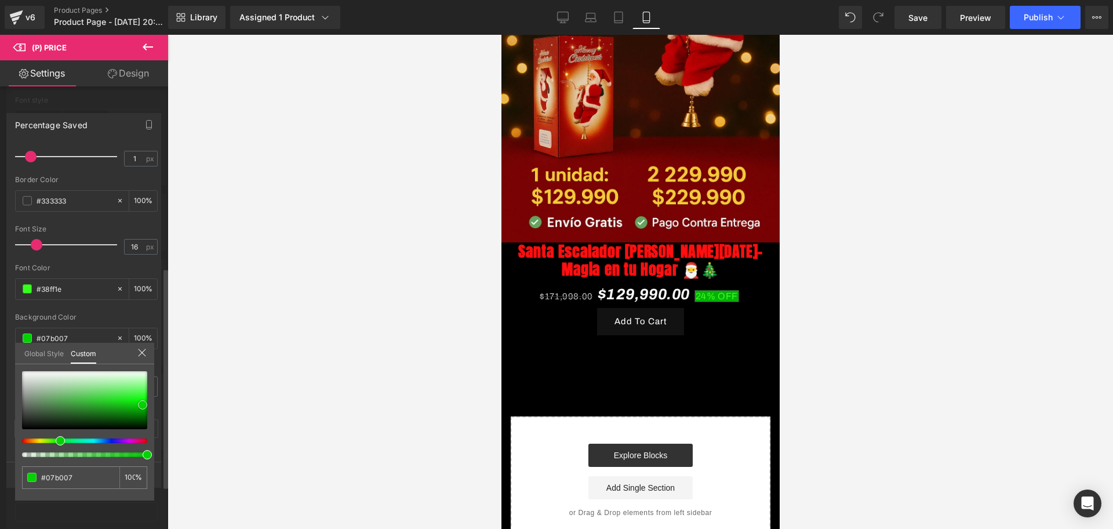
type input "#03d203"
type input "#02d902"
type input "#00db00"
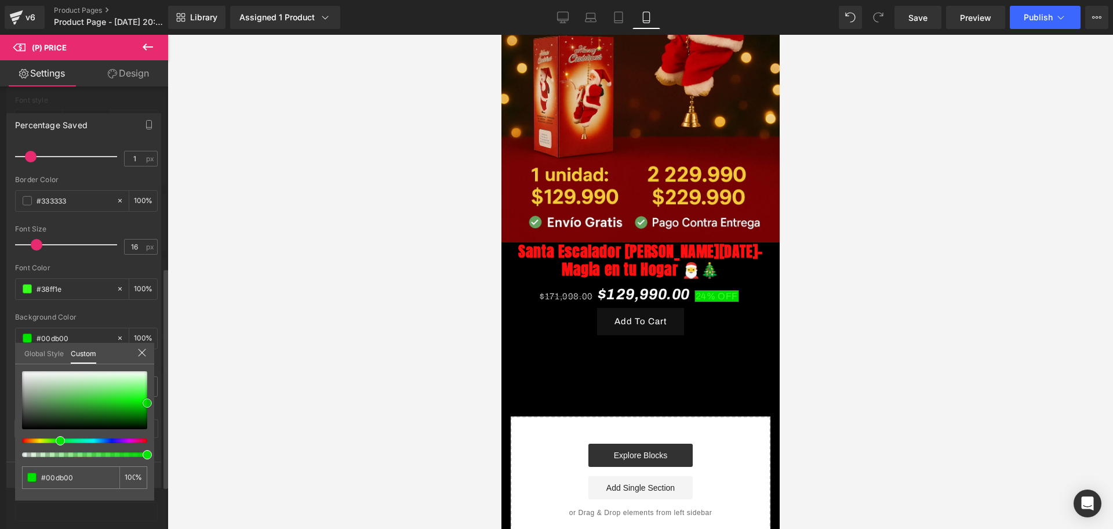
type input "#00e500"
type input "#00c100"
type input "#008400"
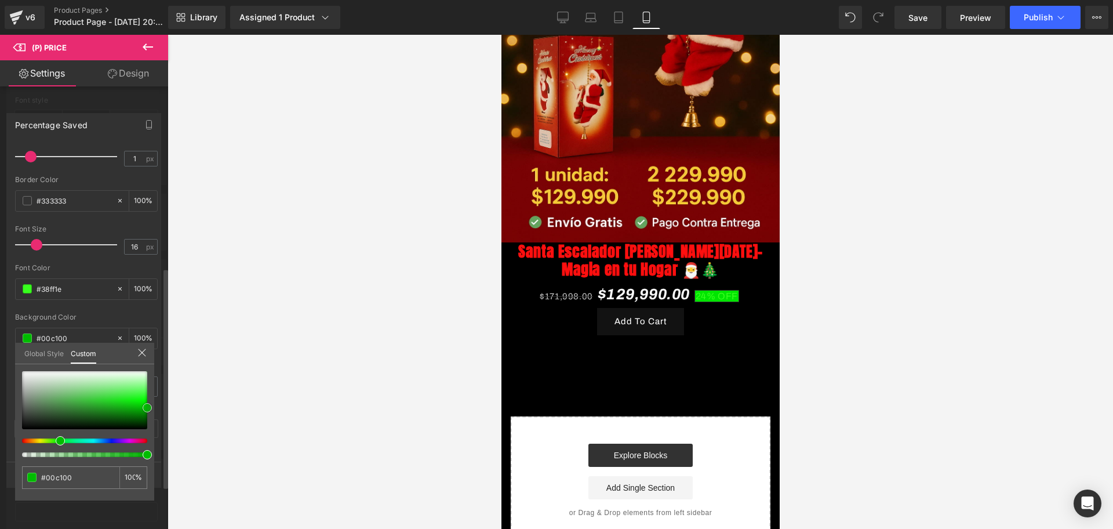
type input "#008400"
type input "#003800"
type input "#002d00"
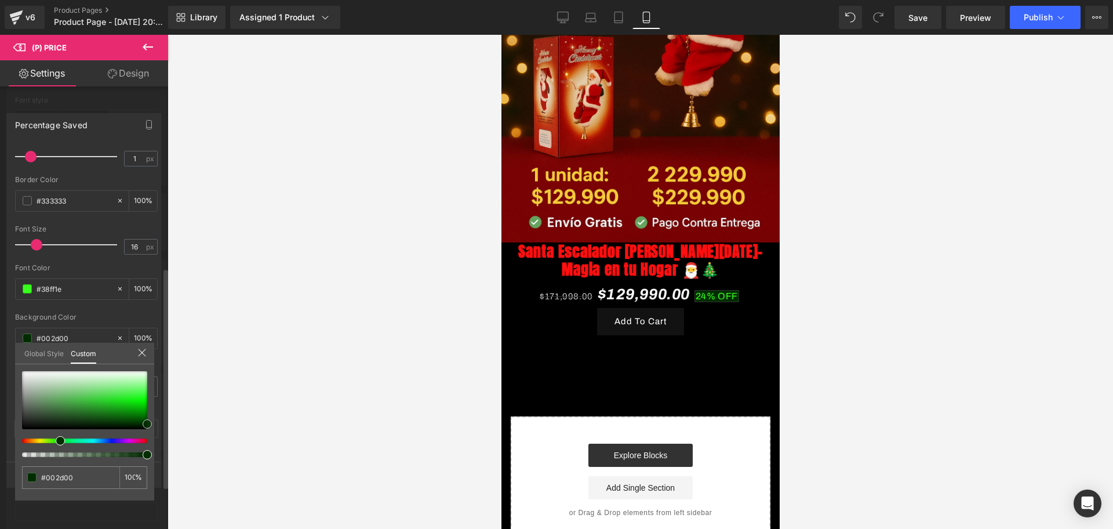
type input "#14b714"
type input "#9ae39a"
type input "#f8fbf8"
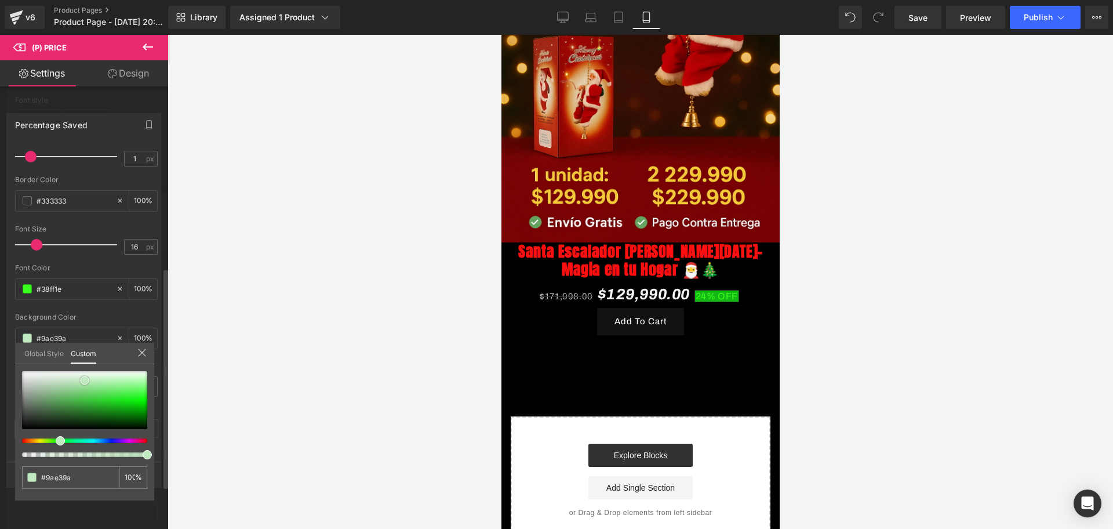
type input "#f8fbf8"
type input "#ffffff"
type input "#e0e0e0"
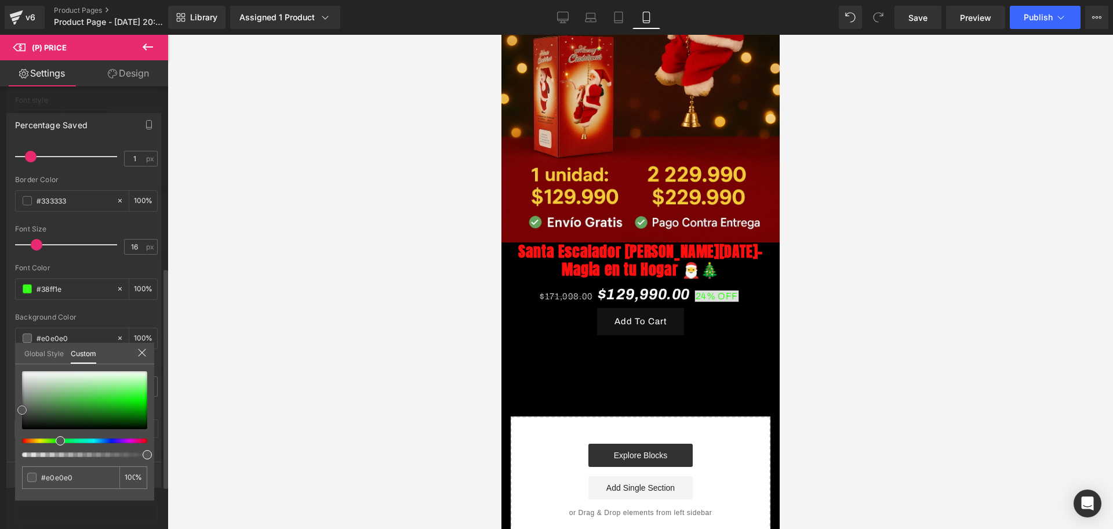
type input "#686868"
type input "#020202"
type input "#000000"
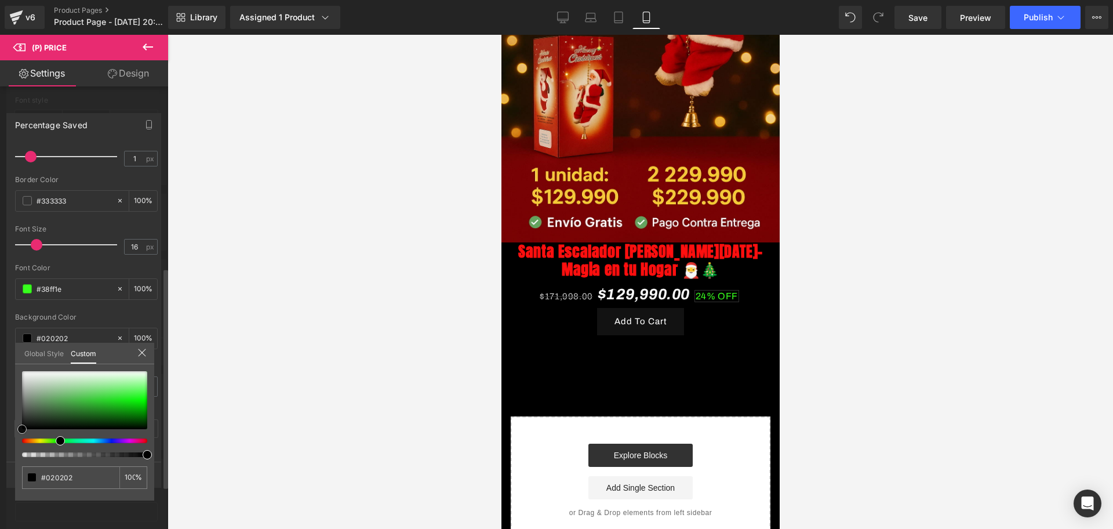
type input "#000000"
drag, startPoint x: 56, startPoint y: 422, endPoint x: 23, endPoint y: 438, distance: 37.1
click at [14, 439] on div "Percentage Saved Text Styles Custom Custom Setup Global Style Custom Setup Glob…" at bounding box center [84, 295] width 168 height 382
click at [208, 397] on div at bounding box center [641, 282] width 946 height 494
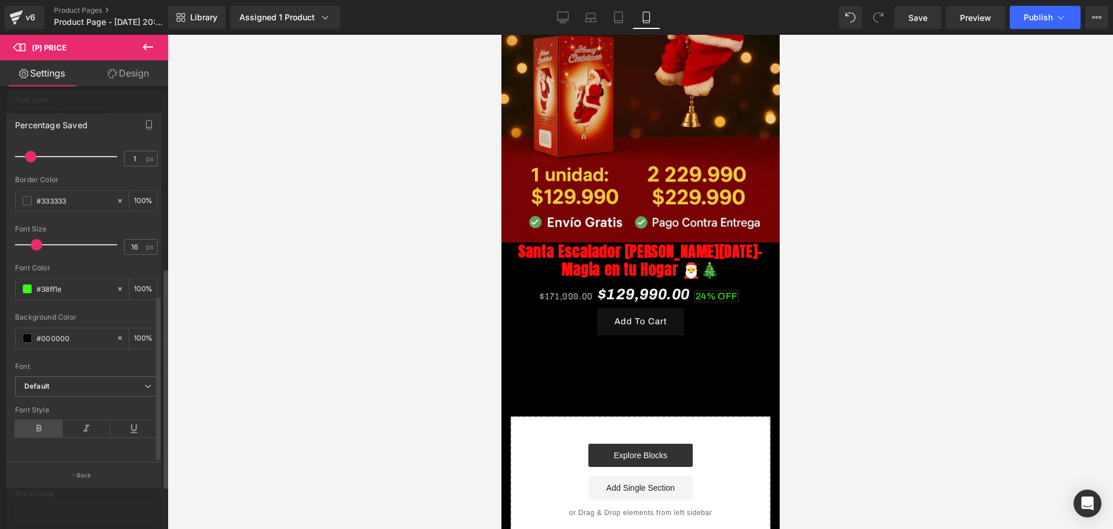
click at [50, 420] on icon at bounding box center [39, 428] width 48 height 17
click at [85, 420] on icon at bounding box center [87, 428] width 48 height 17
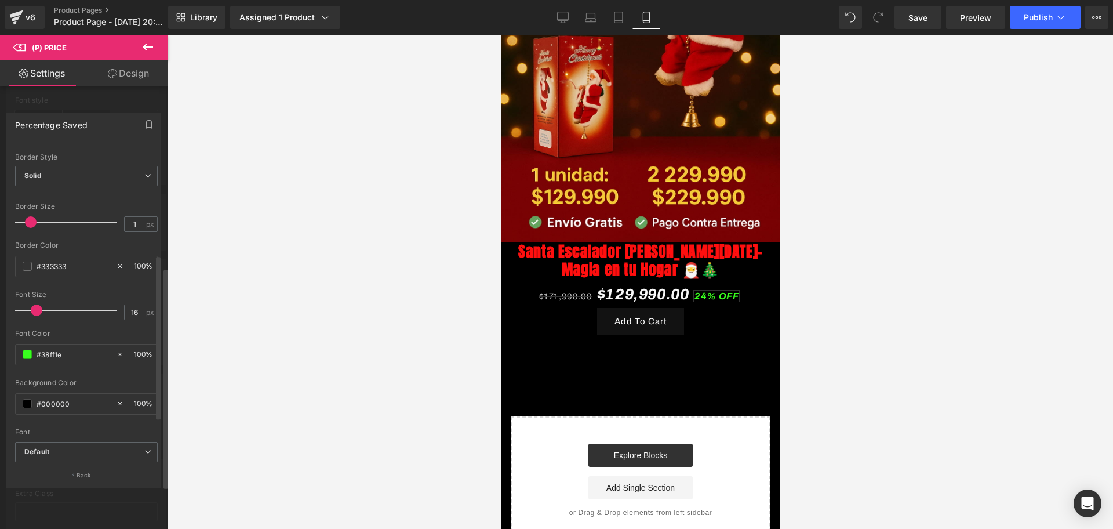
scroll to position [141, 0]
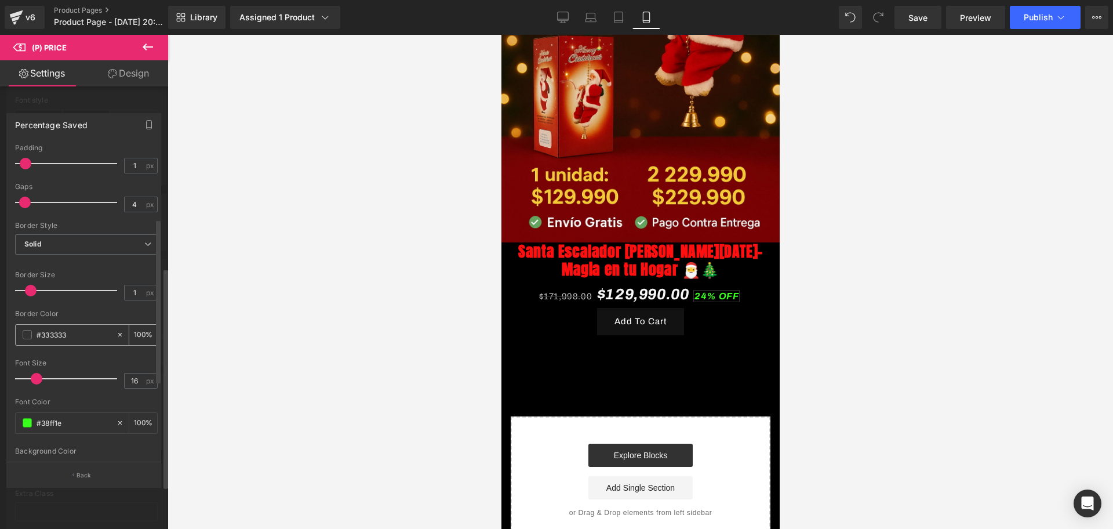
click at [30, 337] on span at bounding box center [27, 334] width 9 height 9
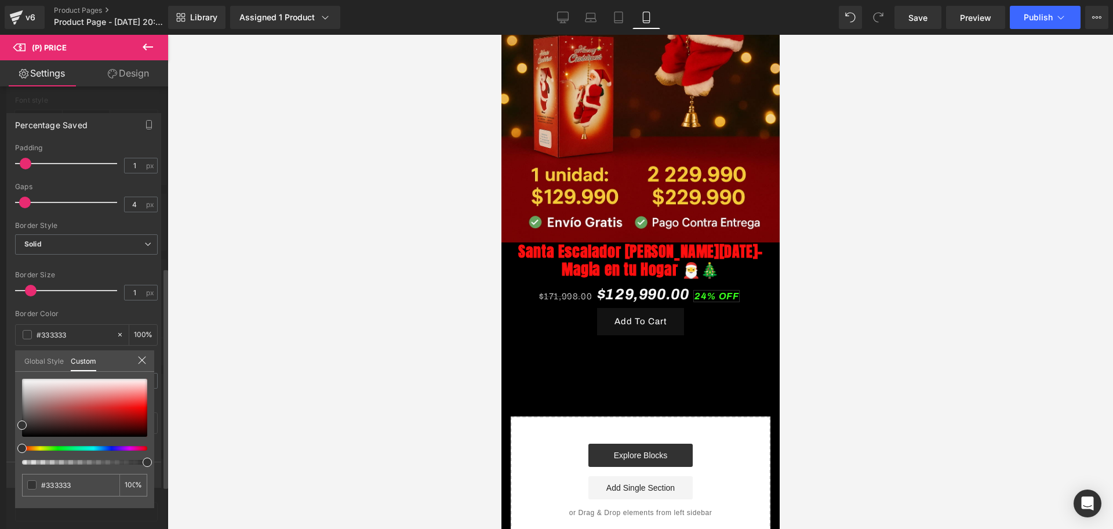
click at [63, 450] on div at bounding box center [84, 422] width 125 height 86
click at [59, 449] on div at bounding box center [79, 448] width 125 height 5
type input "#323332"
type input "#28ad28"
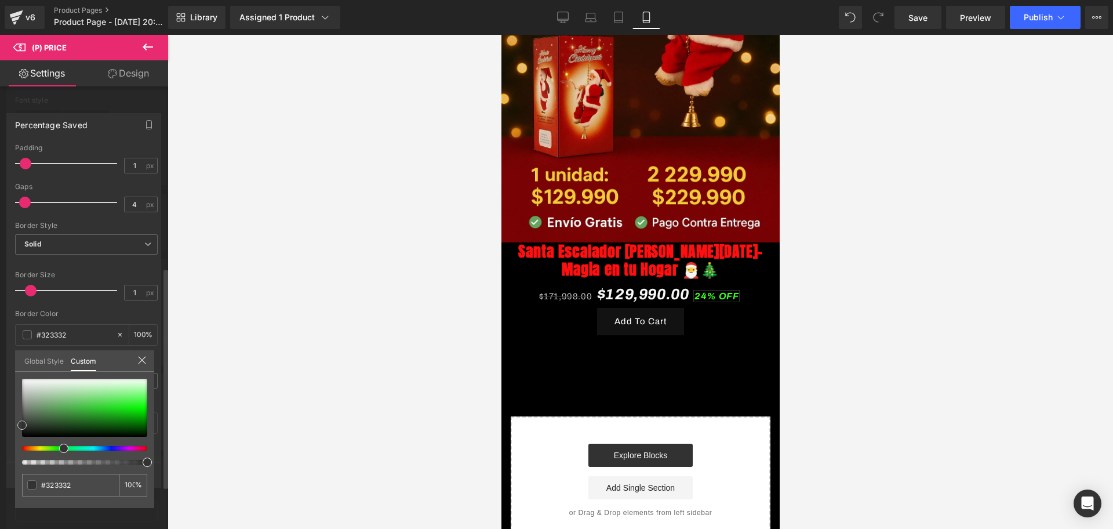
type input "#28ad28"
type input "#1fc01f"
type input "#12c812"
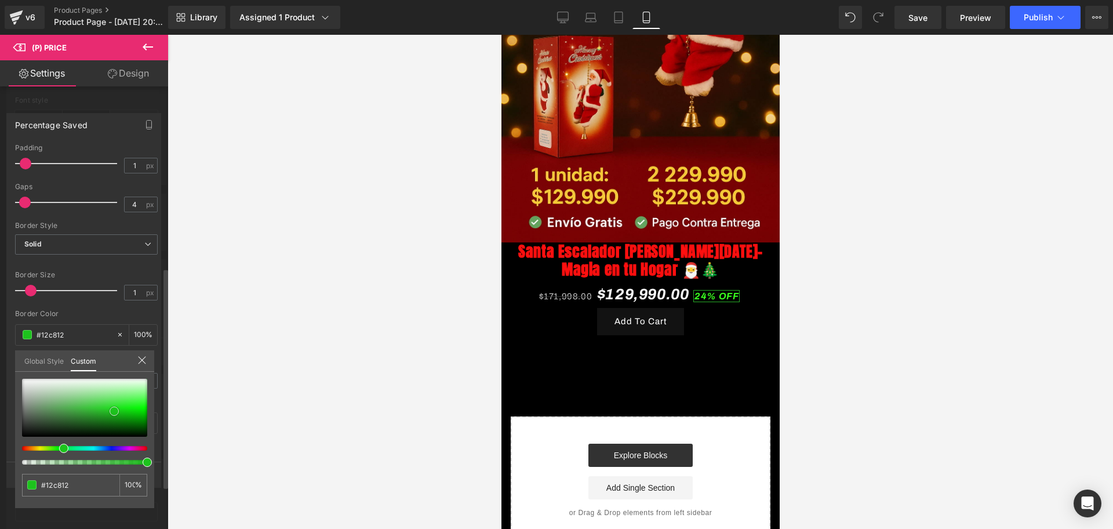
type input "#0bca0b"
type input "#09cc09"
type input "#08cd08"
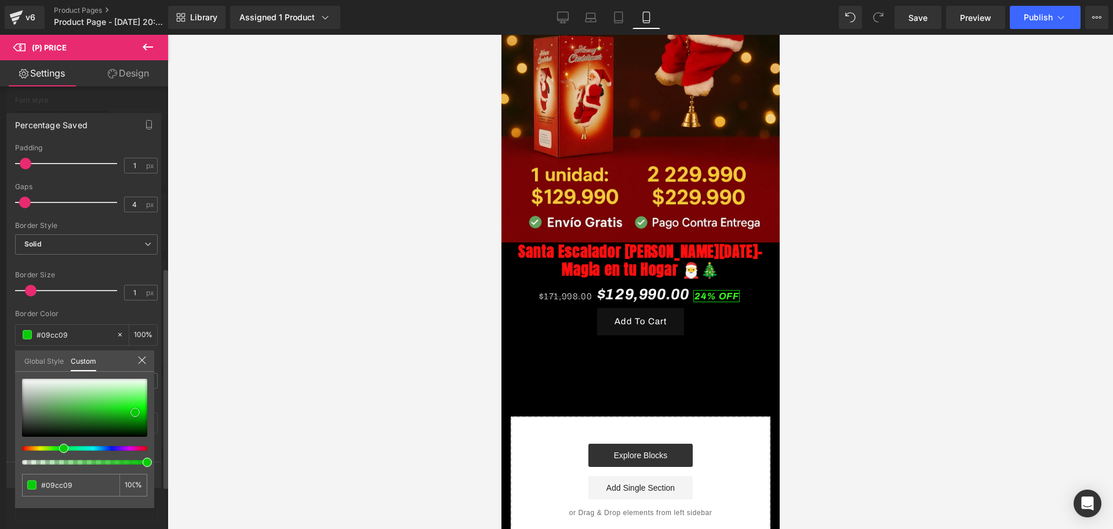
type input "#08cd08"
type input "#06cf06"
drag, startPoint x: 23, startPoint y: 422, endPoint x: 141, endPoint y: 409, distance: 118.4
click at [141, 409] on span at bounding box center [139, 412] width 9 height 9
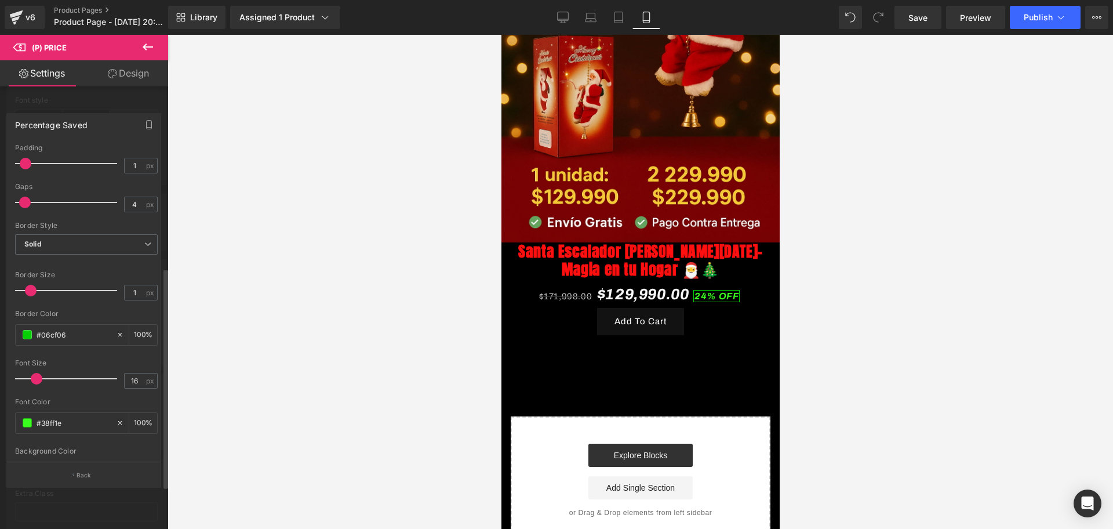
click at [228, 362] on div at bounding box center [641, 282] width 946 height 494
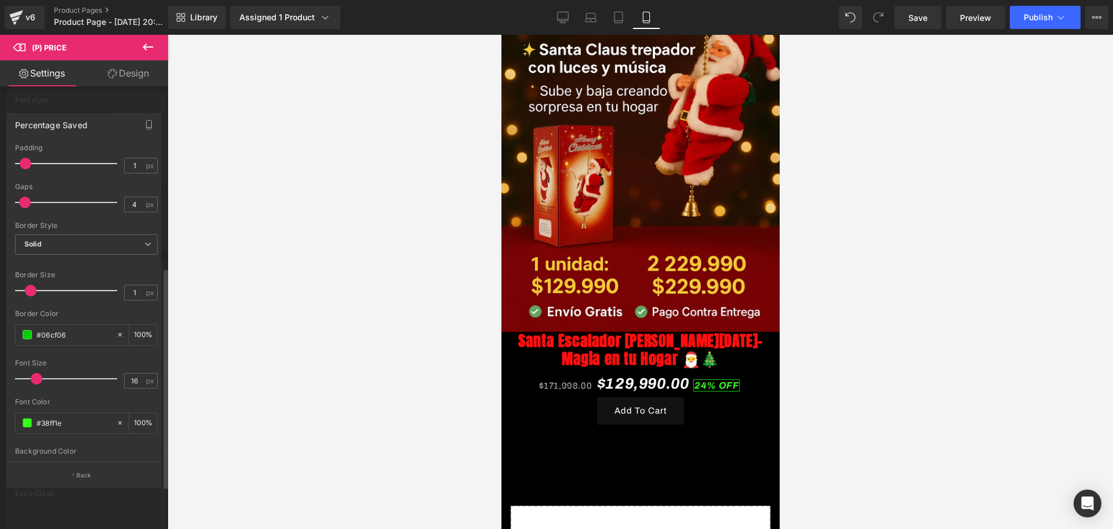
scroll to position [72, 0]
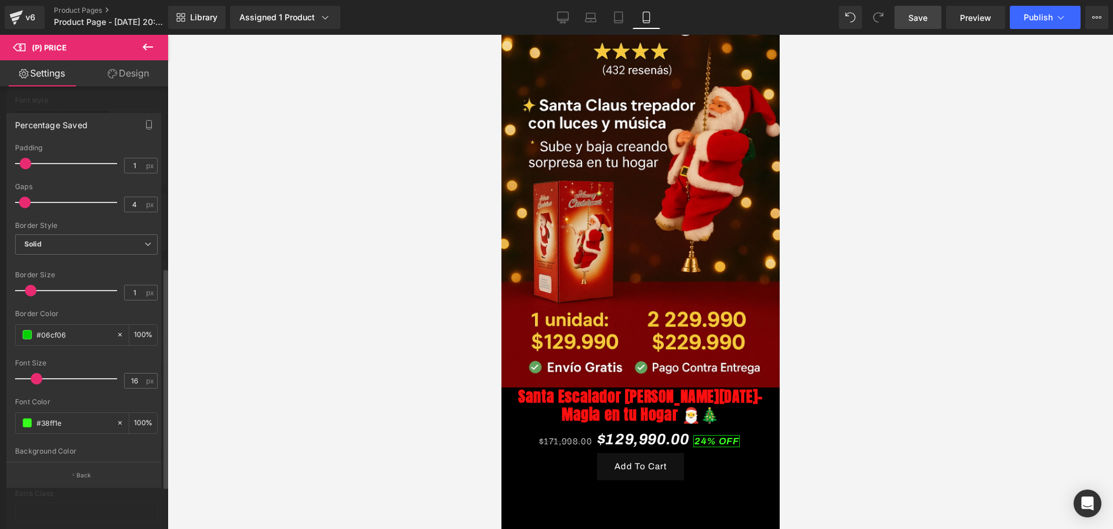
click at [917, 15] on span "Save" at bounding box center [917, 18] width 19 height 12
click at [158, 50] on button at bounding box center [148, 48] width 41 height 26
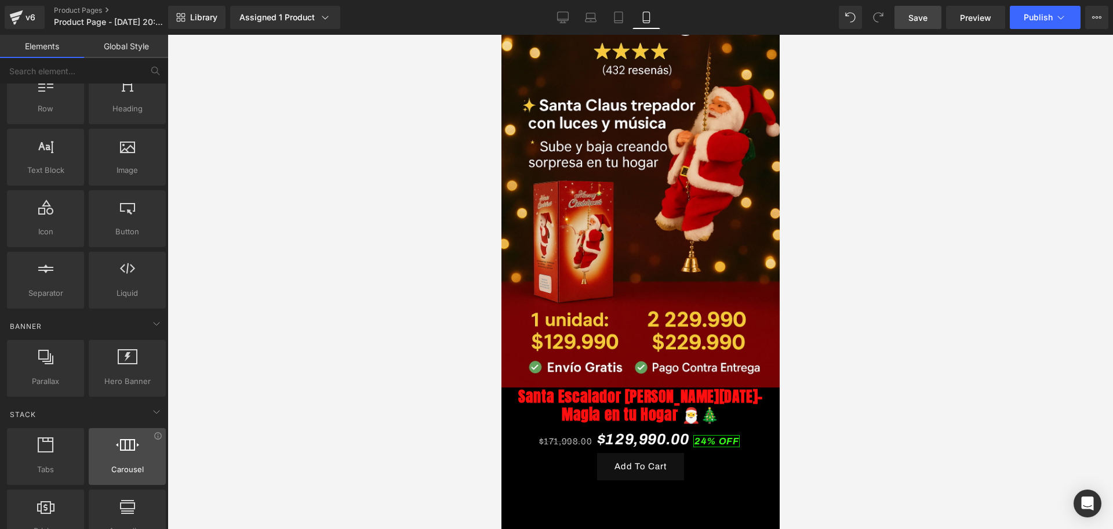
scroll to position [0, 0]
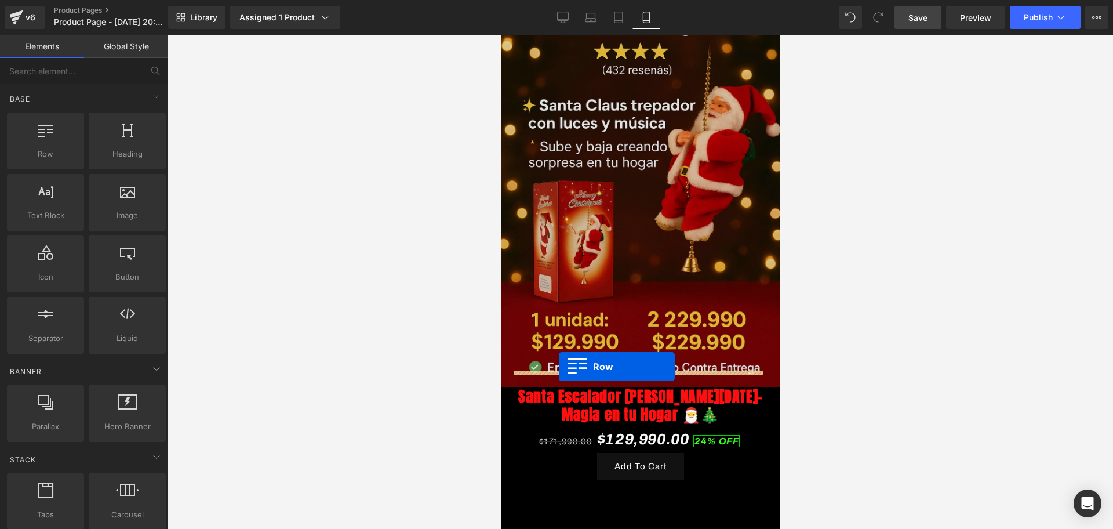
drag, startPoint x: 577, startPoint y: 196, endPoint x: 558, endPoint y: 366, distance: 171.5
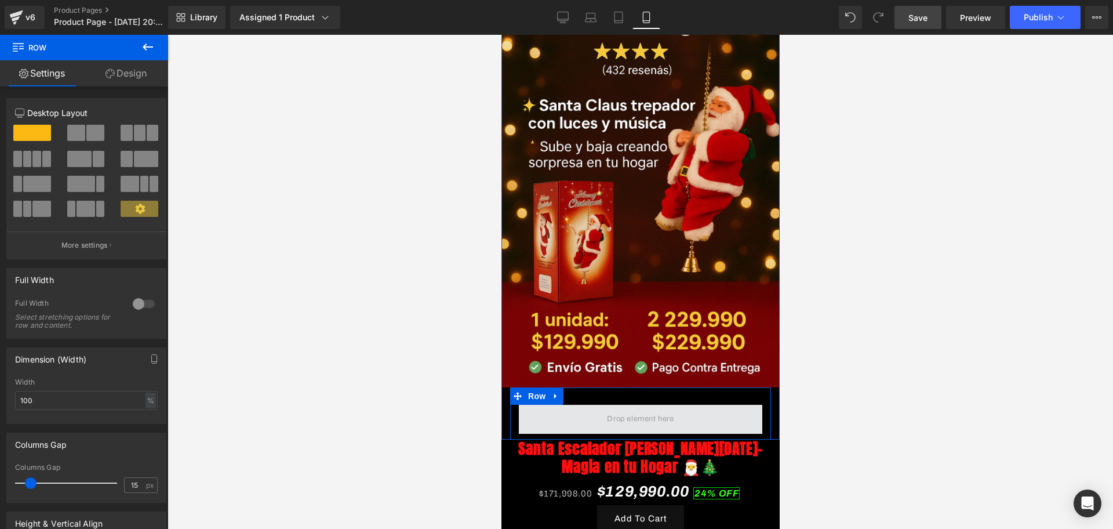
click at [679, 405] on span at bounding box center [639, 419] width 243 height 29
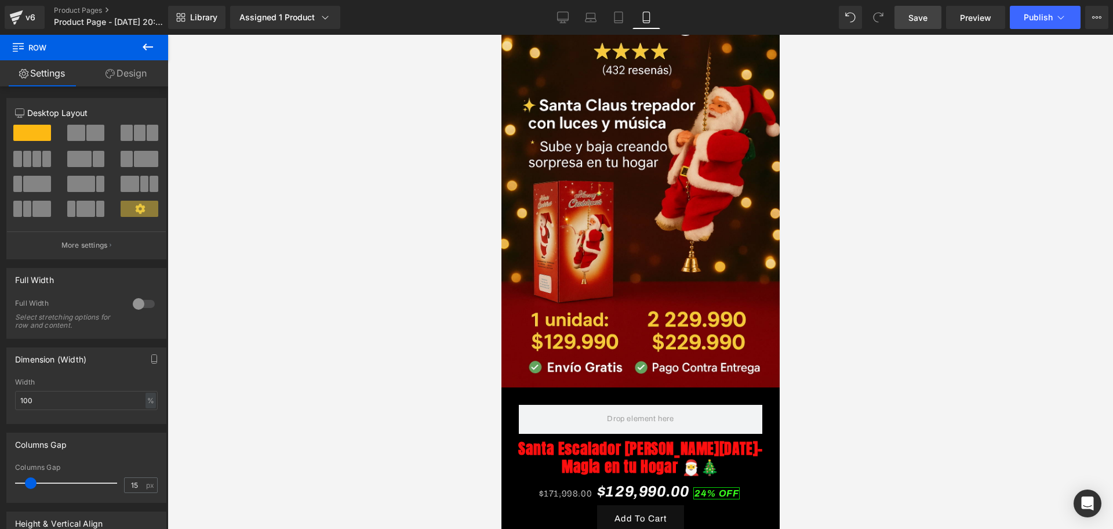
click at [162, 31] on div "v6 Product Pages Product Page - [DATE] 20:18:21" at bounding box center [84, 17] width 168 height 35
click at [155, 48] on button at bounding box center [148, 48] width 41 height 26
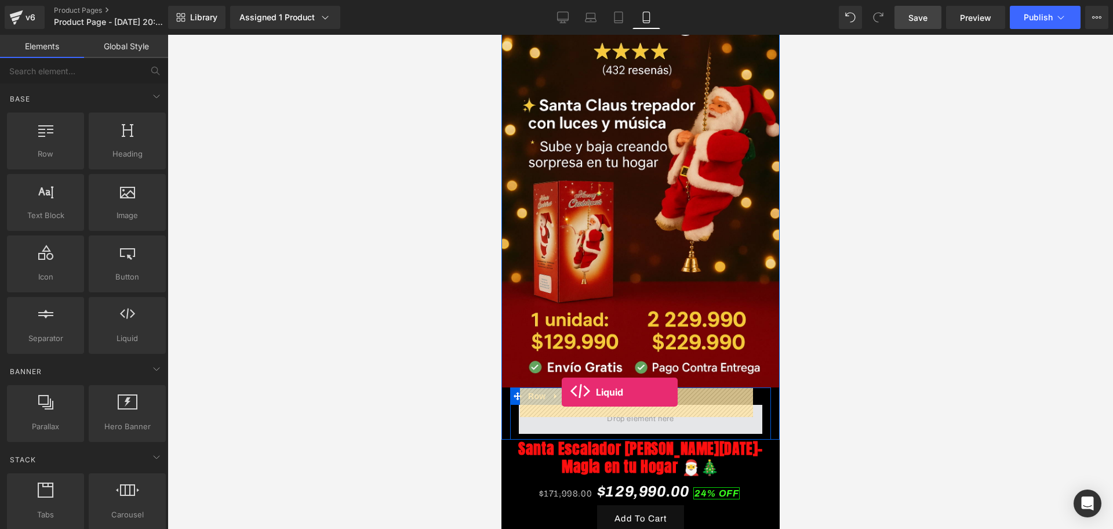
drag, startPoint x: 630, startPoint y: 374, endPoint x: 561, endPoint y: 392, distance: 70.7
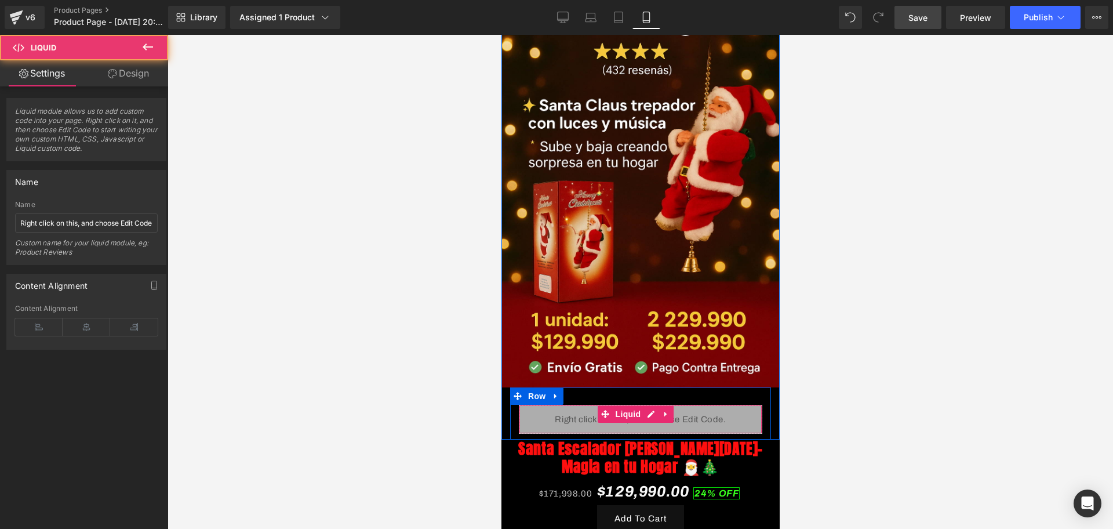
click at [652, 405] on div "Liquid" at bounding box center [639, 419] width 243 height 29
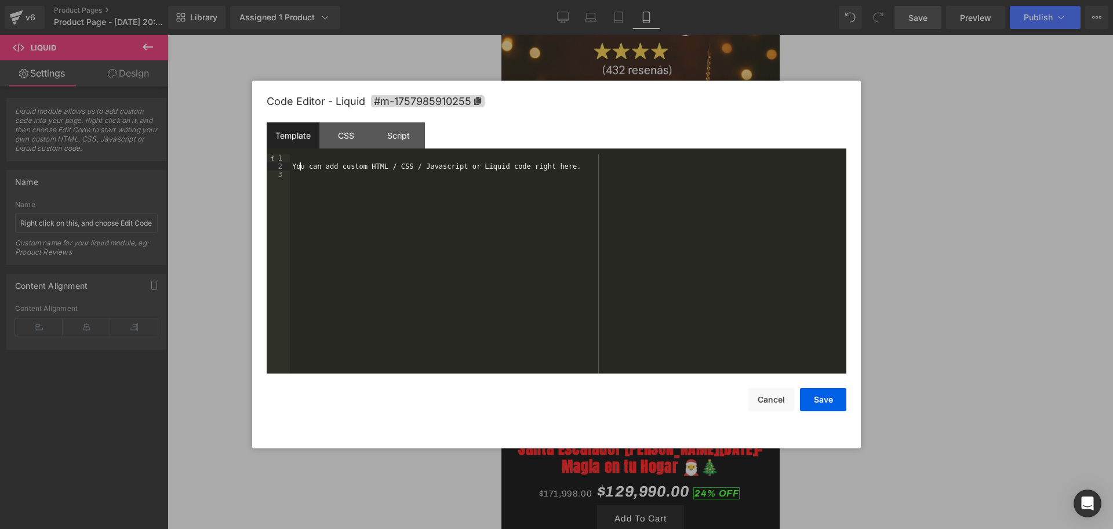
click at [299, 162] on div "You can add custom HTML / CSS / Javascript or Liquid code right here." at bounding box center [568, 271] width 557 height 235
click at [298, 156] on div "You can add custom HTML / CSS / Javascript or Liquid code right here." at bounding box center [568, 271] width 557 height 235
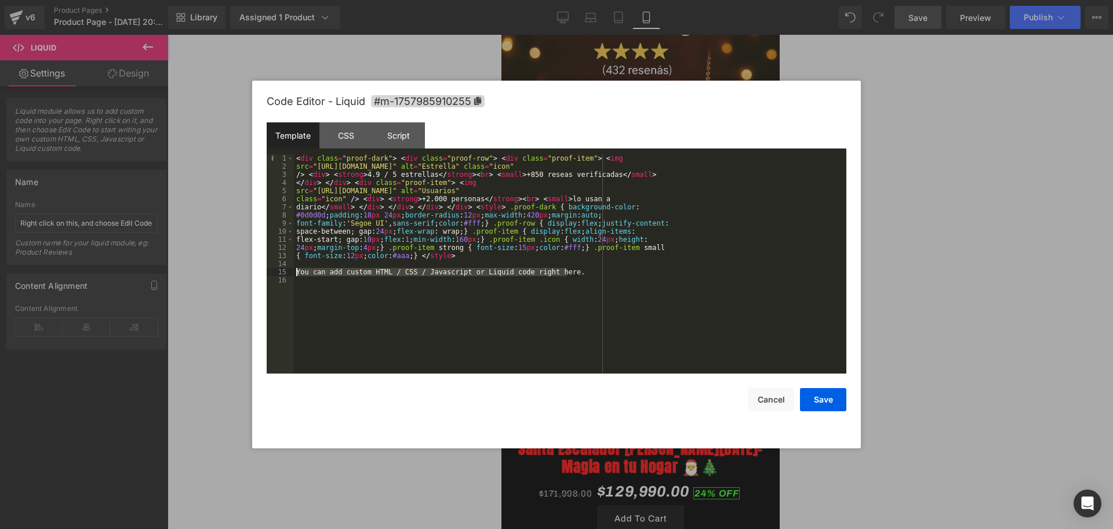
drag, startPoint x: 598, startPoint y: 275, endPoint x: 288, endPoint y: 273, distance: 310.2
click at [288, 273] on pre "1 2 3 4 5 6 7 8 9 10 11 12 13 14 15 16 < div class = "proof-dark" > < div class…" at bounding box center [557, 263] width 580 height 219
click at [823, 405] on button "Save" at bounding box center [823, 399] width 46 height 23
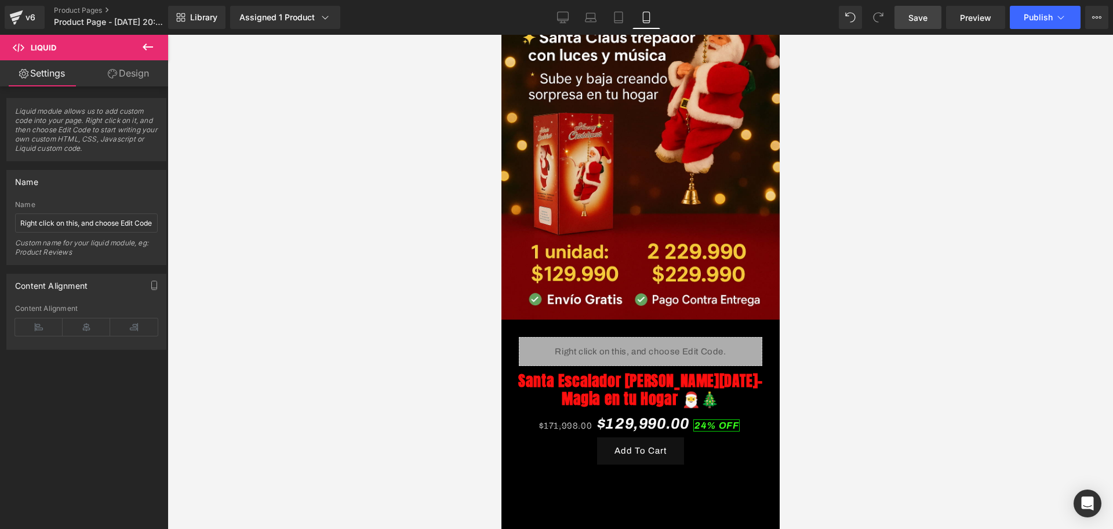
scroll to position [217, 0]
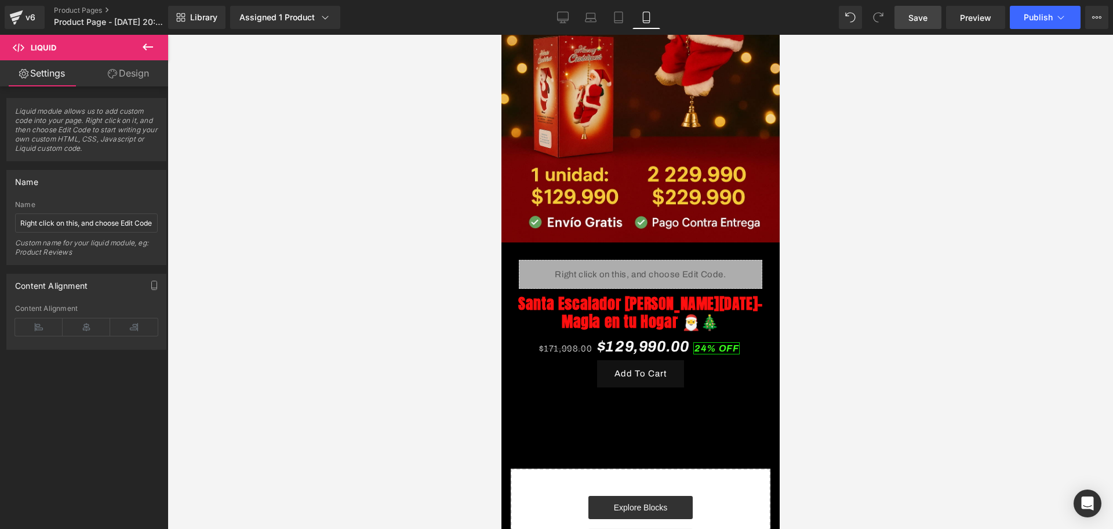
click at [662, 260] on div "Liquid" at bounding box center [639, 274] width 243 height 29
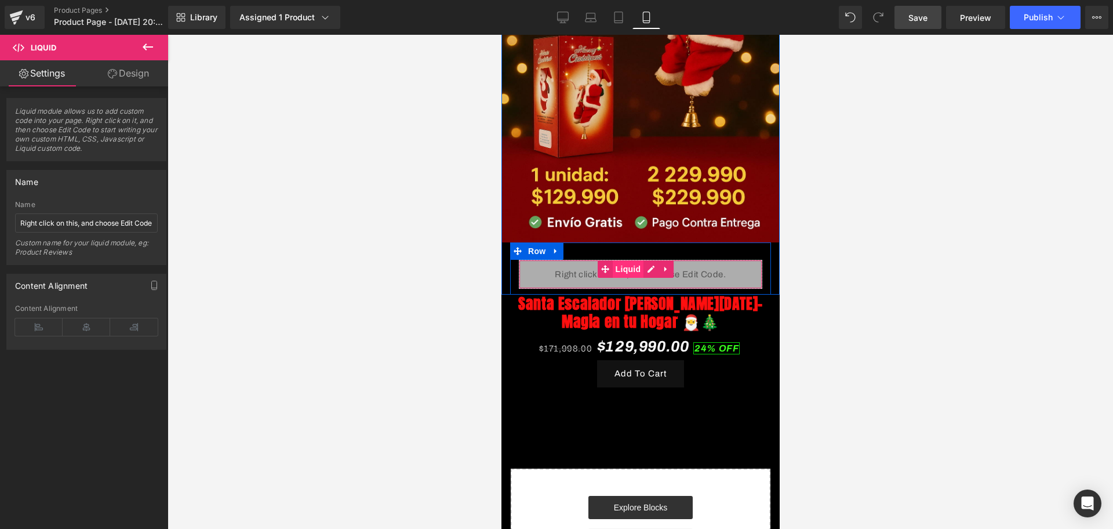
click at [630, 260] on span "Liquid" at bounding box center [627, 268] width 31 height 17
click at [140, 67] on link "Design" at bounding box center [128, 73] width 84 height 26
click at [0, 0] on div "Spacing" at bounding box center [0, 0] width 0 height 0
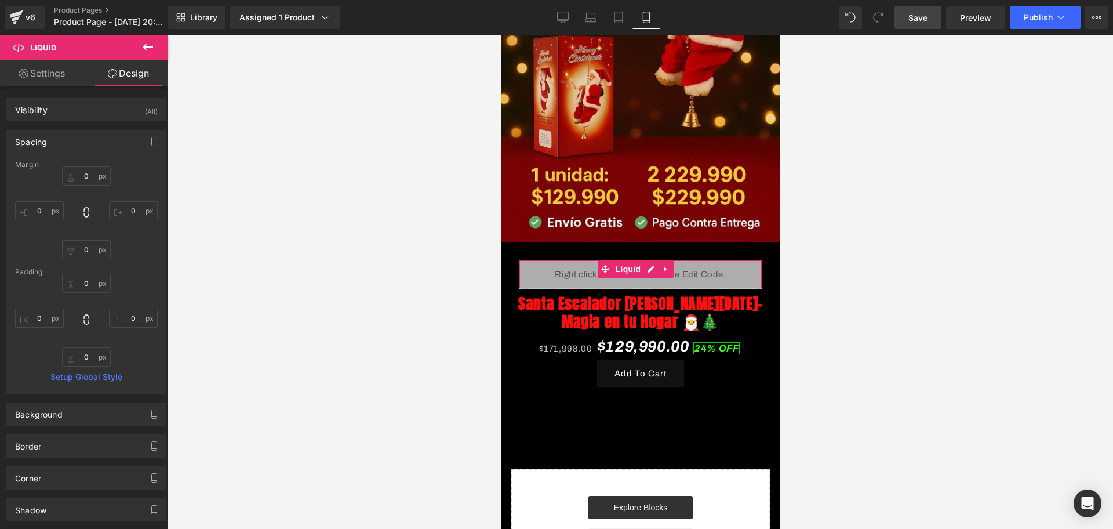
type input "0"
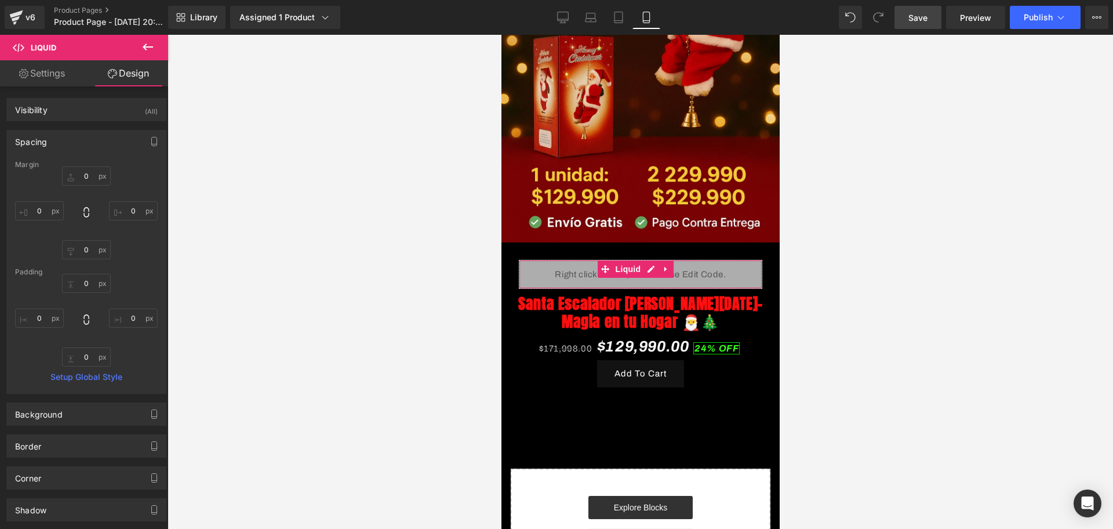
type input "0"
click at [37, 202] on input "0" at bounding box center [39, 210] width 49 height 19
click at [133, 207] on input "0" at bounding box center [133, 210] width 49 height 19
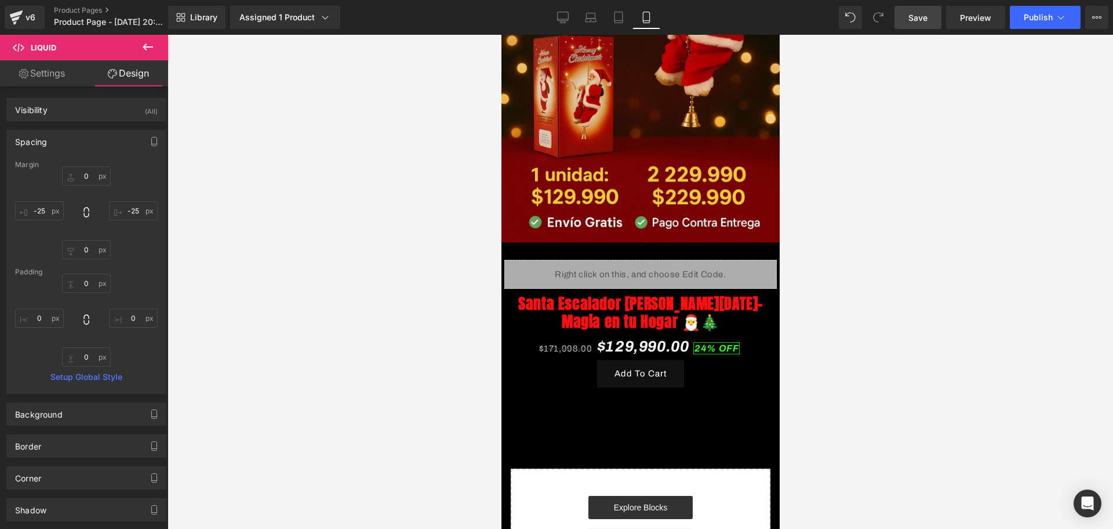
click at [897, 359] on div at bounding box center [641, 282] width 946 height 494
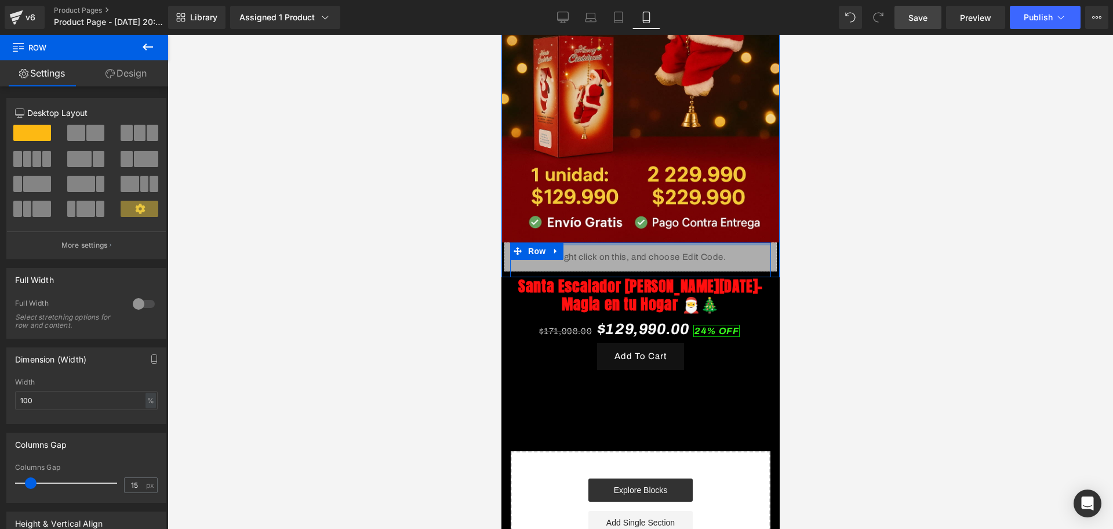
drag, startPoint x: 675, startPoint y: 227, endPoint x: 682, endPoint y: 226, distance: 6.6
click at [682, 242] on div at bounding box center [640, 243] width 261 height 3
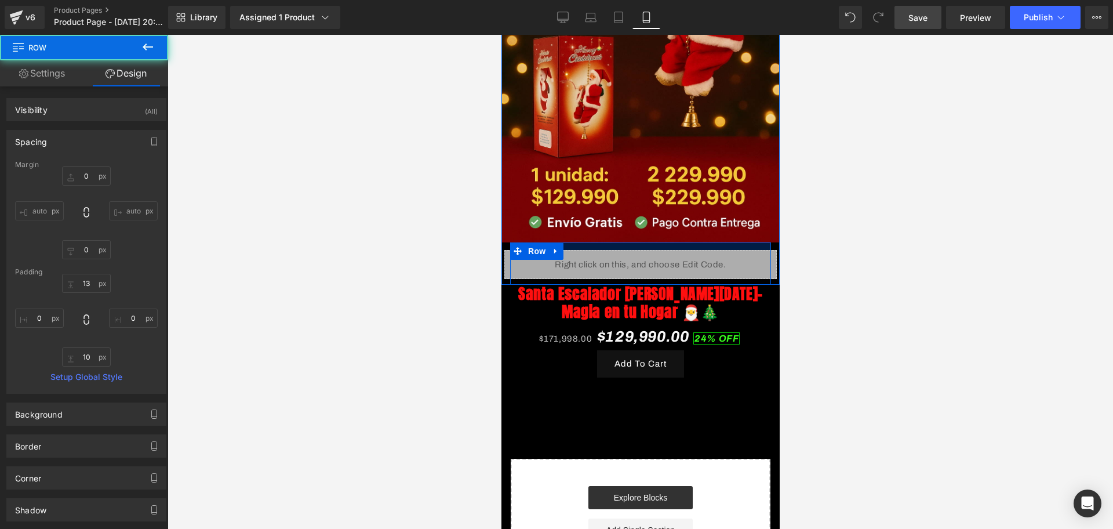
drag, startPoint x: 682, startPoint y: 226, endPoint x: 679, endPoint y: 233, distance: 7.9
click at [679, 242] on div at bounding box center [640, 246] width 261 height 8
click at [878, 244] on div at bounding box center [641, 282] width 946 height 494
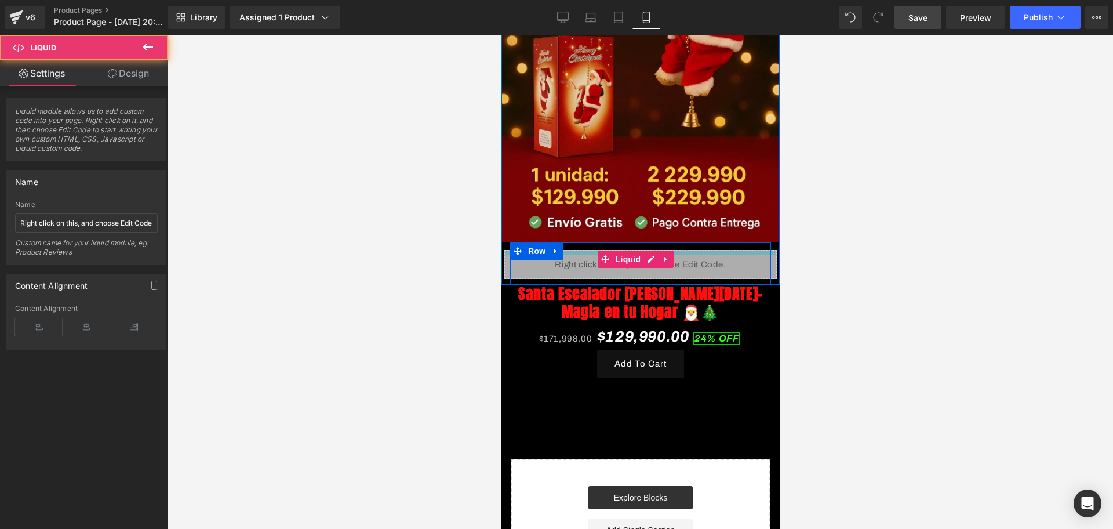
click at [685, 250] on div "Liquid" at bounding box center [640, 264] width 272 height 29
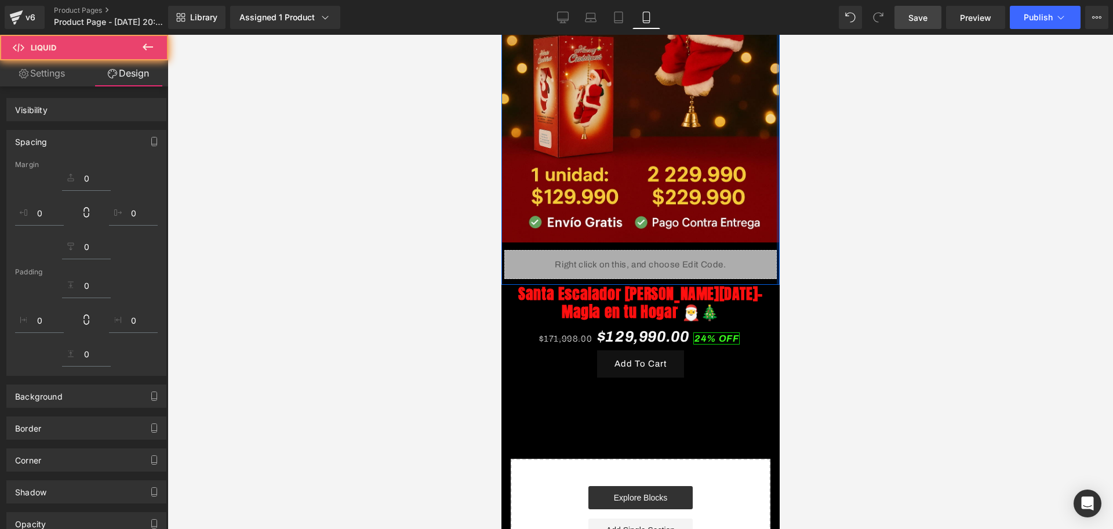
click at [816, 247] on div at bounding box center [641, 282] width 946 height 494
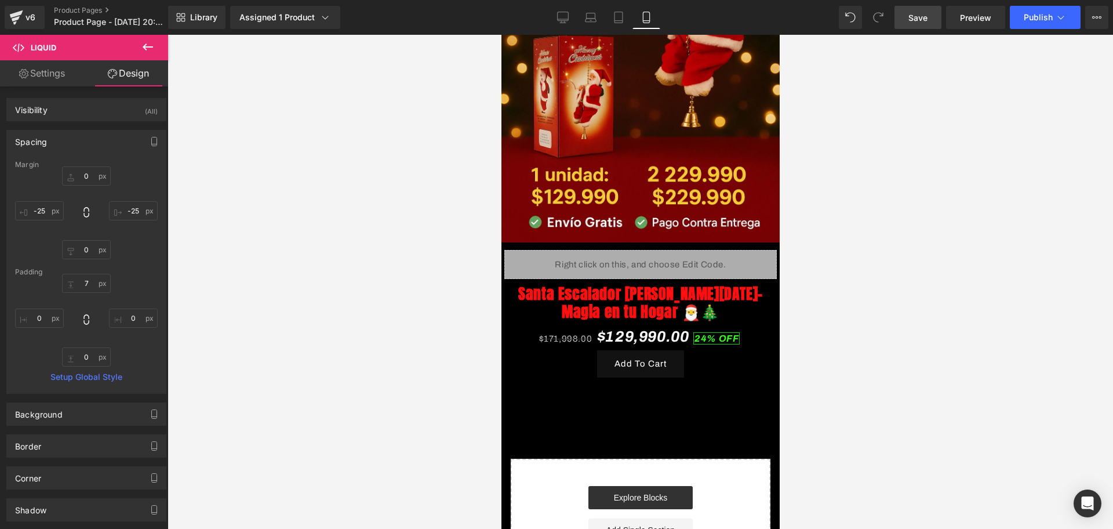
click at [146, 43] on icon at bounding box center [148, 46] width 10 height 7
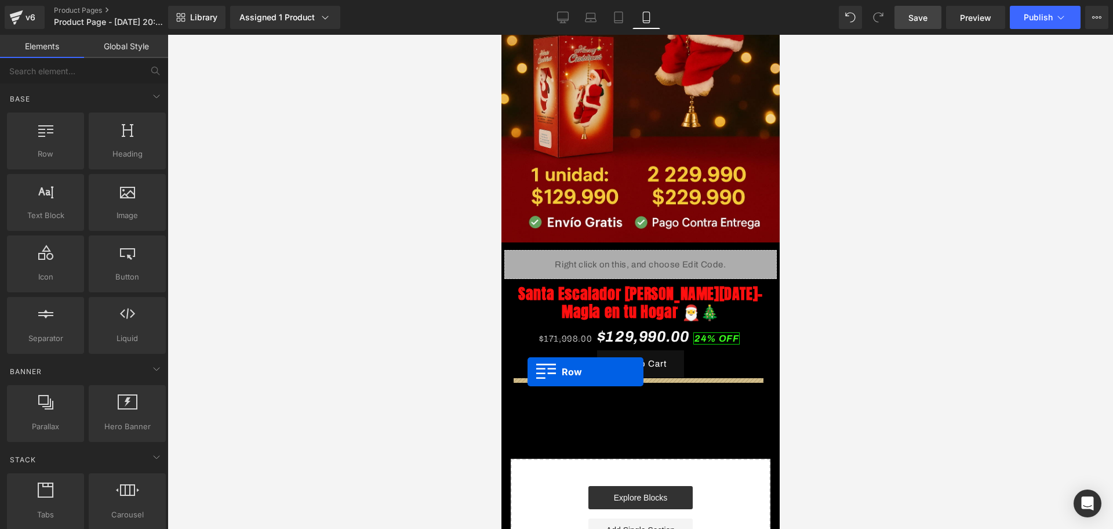
drag, startPoint x: 565, startPoint y: 193, endPoint x: 527, endPoint y: 372, distance: 182.6
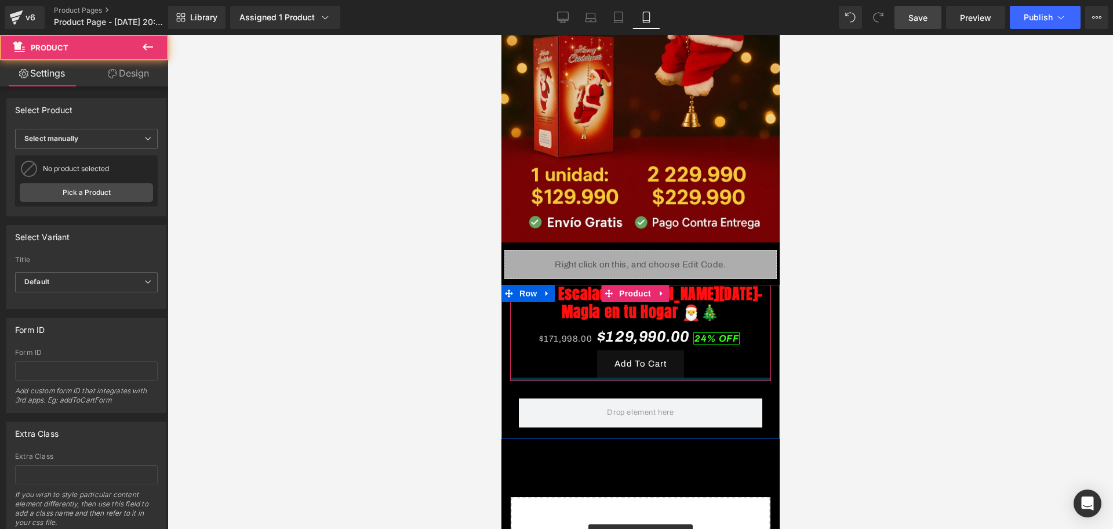
drag, startPoint x: 646, startPoint y: 369, endPoint x: 656, endPoint y: 355, distance: 17.5
click at [656, 355] on div "Santa Escalador [PERSON_NAME][DATE]-Magia en tu Hogar 🎅🎄 (P) Title $171,998.00 …" at bounding box center [640, 333] width 261 height 96
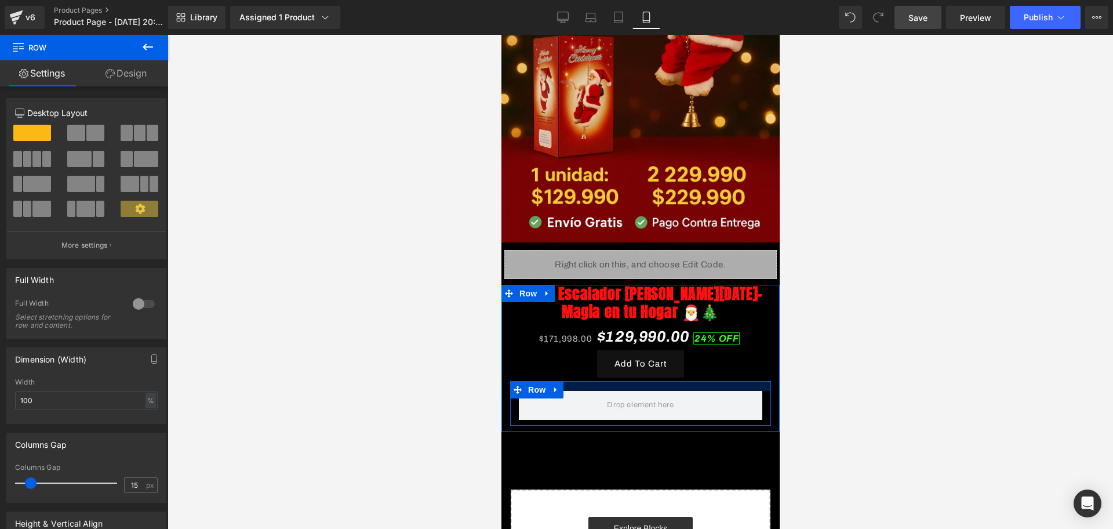
click at [655, 360] on div "Santa Escalador [PERSON_NAME][DATE]-Magia en tu Hogar 🎅🎄 (P) Title $171,998.00 …" at bounding box center [640, 355] width 278 height 141
click at [835, 368] on div at bounding box center [641, 282] width 946 height 494
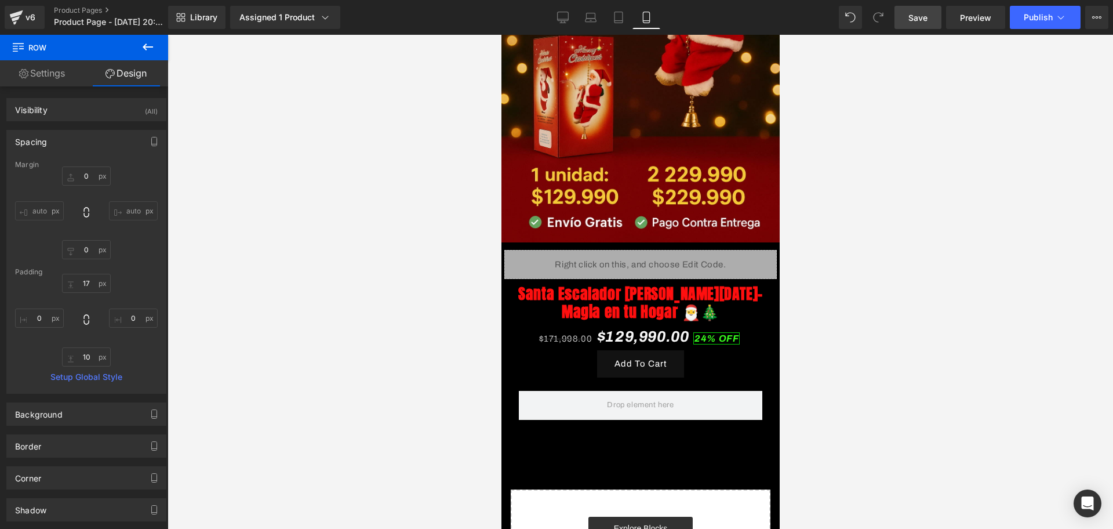
click at [144, 45] on icon at bounding box center [148, 47] width 14 height 14
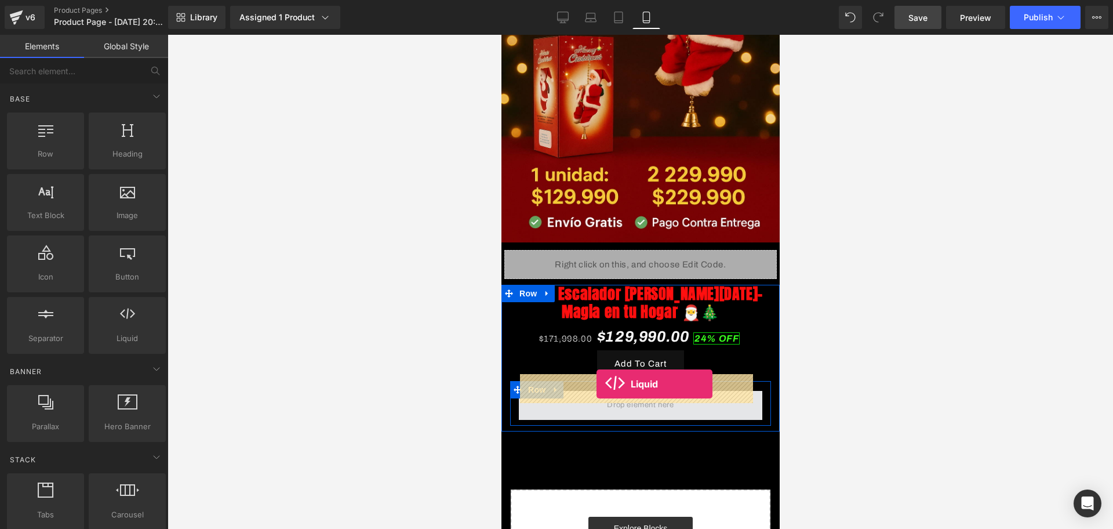
drag, startPoint x: 638, startPoint y: 368, endPoint x: 596, endPoint y: 384, distance: 44.6
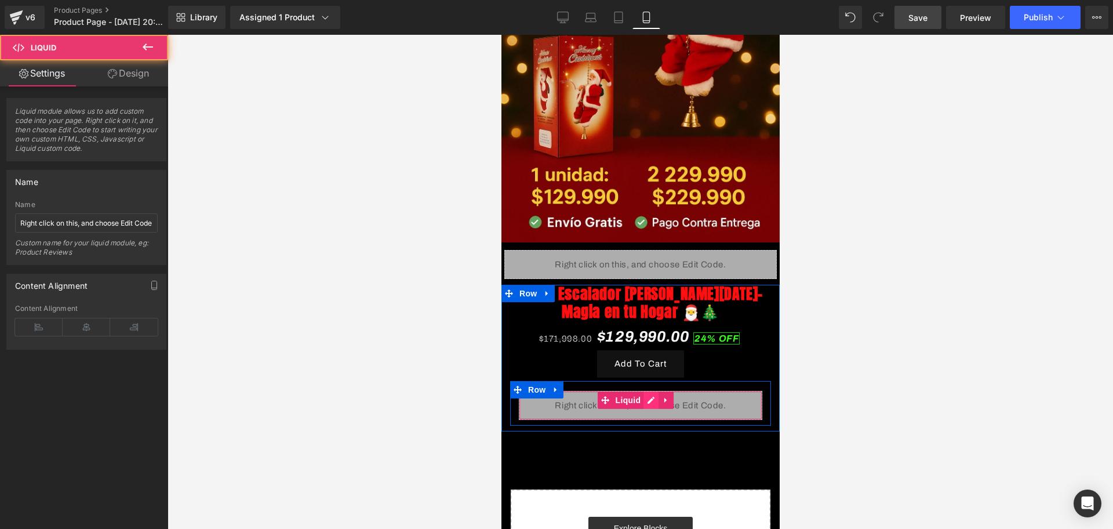
click at [645, 391] on div "Liquid" at bounding box center [639, 405] width 243 height 29
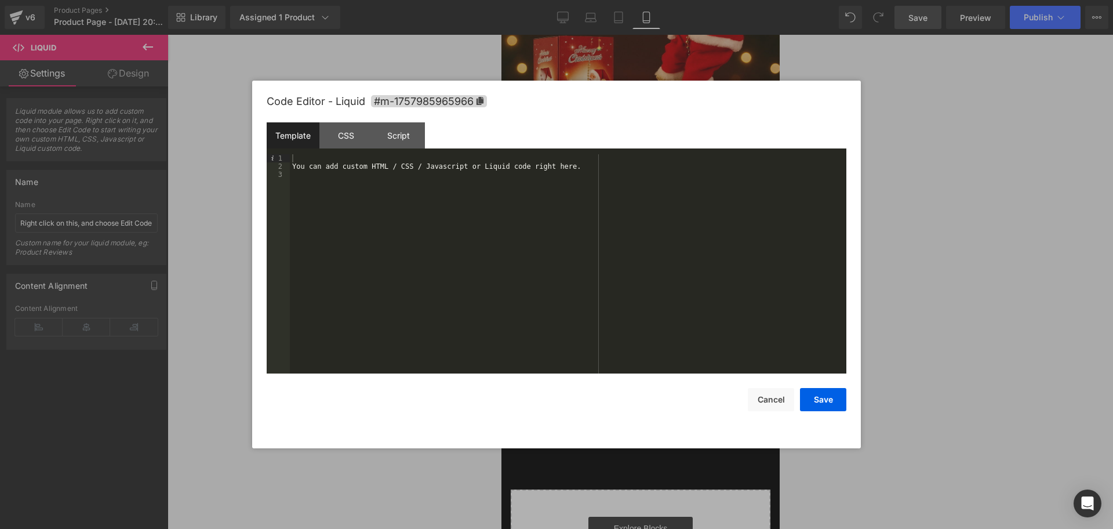
click at [308, 156] on div "You can add custom HTML / CSS / Javascript or Liquid code right here." at bounding box center [568, 271] width 557 height 235
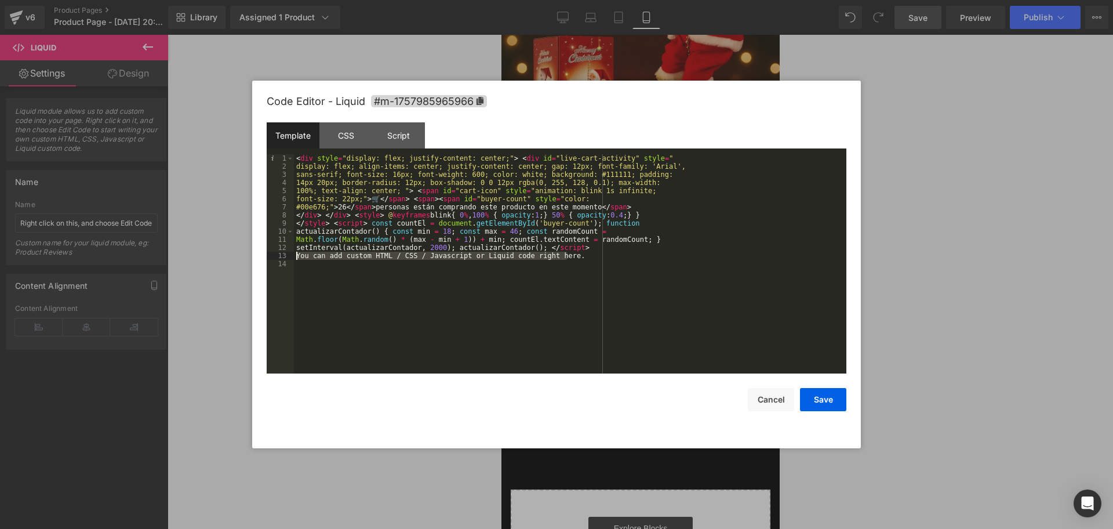
drag, startPoint x: 586, startPoint y: 257, endPoint x: 295, endPoint y: 254, distance: 291.6
click at [295, 254] on div "< div style = "display: flex; justify-content: center;" > < div id = "live-cart…" at bounding box center [570, 271] width 552 height 235
click at [822, 397] on button "Save" at bounding box center [823, 399] width 46 height 23
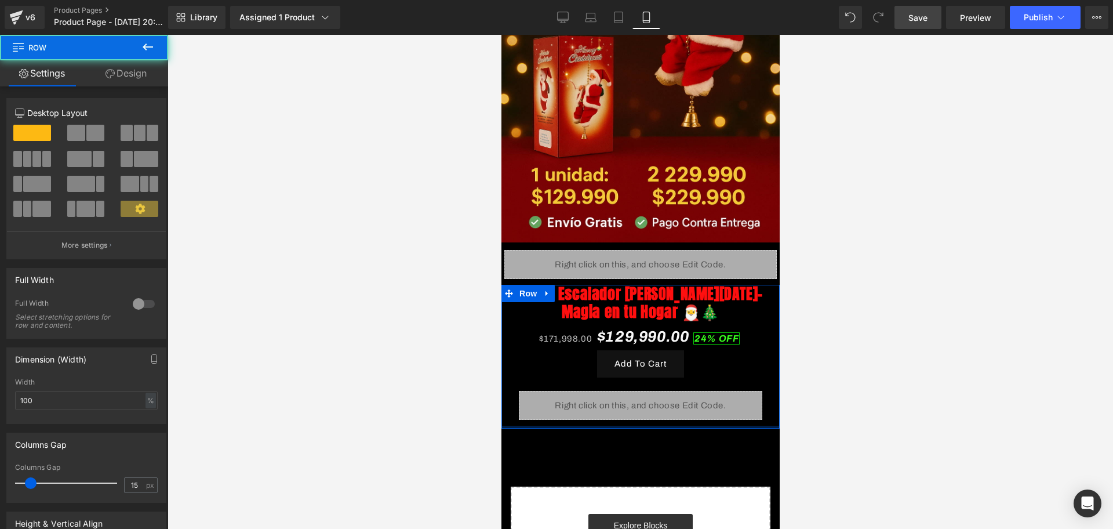
click at [683, 407] on div "Santa Escalador [PERSON_NAME][DATE]-Magia en tu Hogar 🎅🎄 (P) Title $171,998.00 …" at bounding box center [640, 357] width 278 height 144
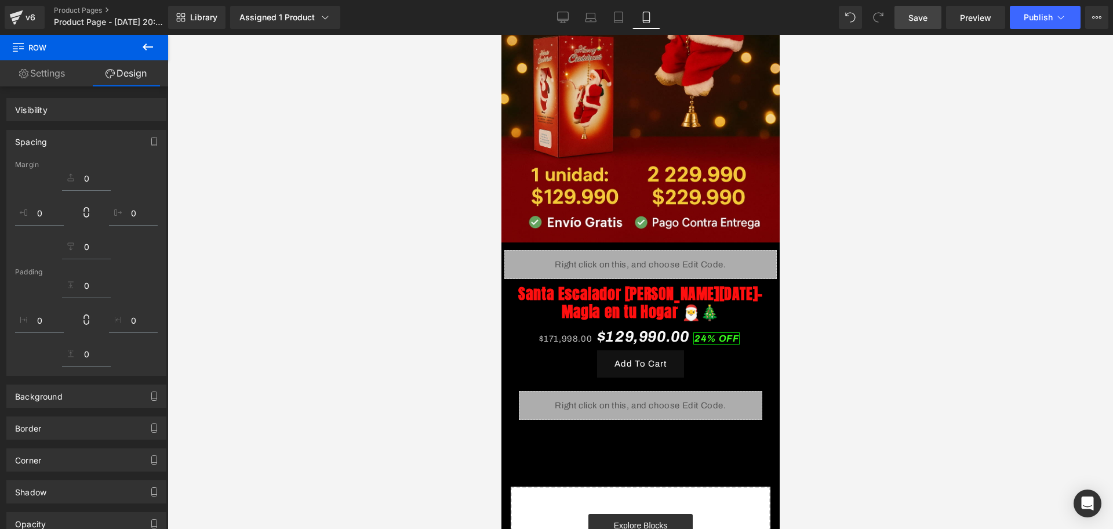
click at [894, 409] on div at bounding box center [641, 282] width 946 height 494
click at [146, 46] on icon at bounding box center [148, 47] width 14 height 14
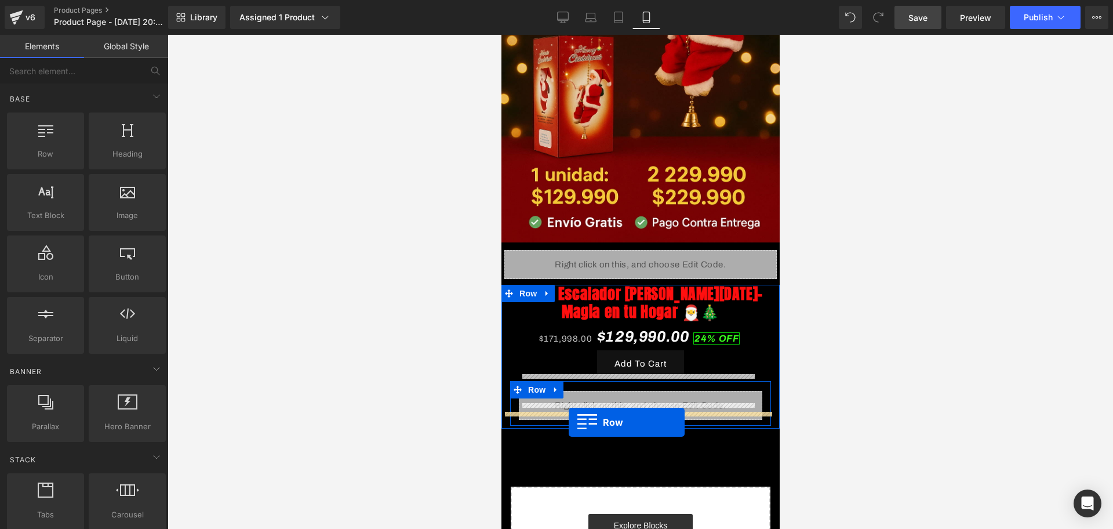
drag, startPoint x: 552, startPoint y: 174, endPoint x: 568, endPoint y: 422, distance: 248.6
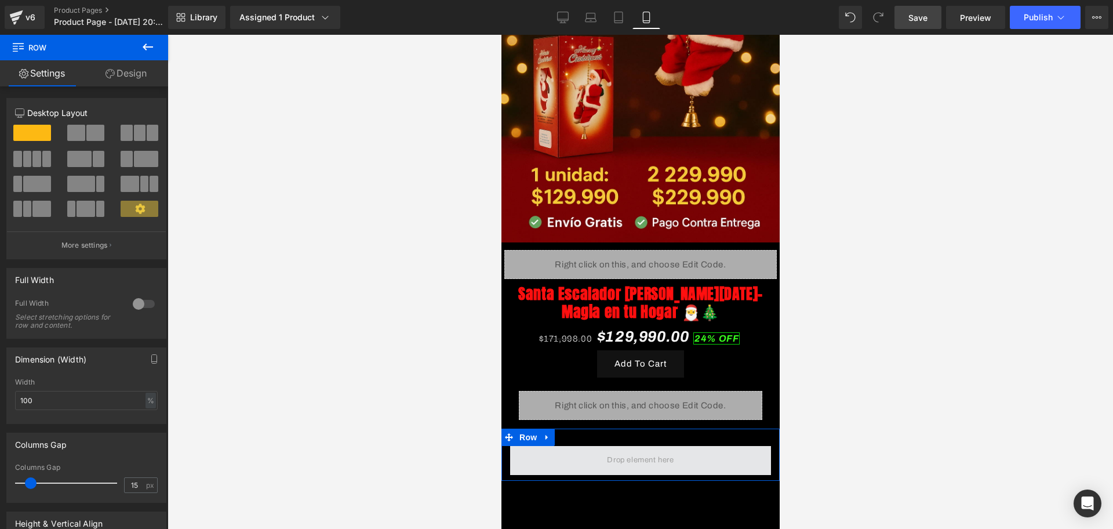
click at [721, 446] on span at bounding box center [640, 460] width 261 height 29
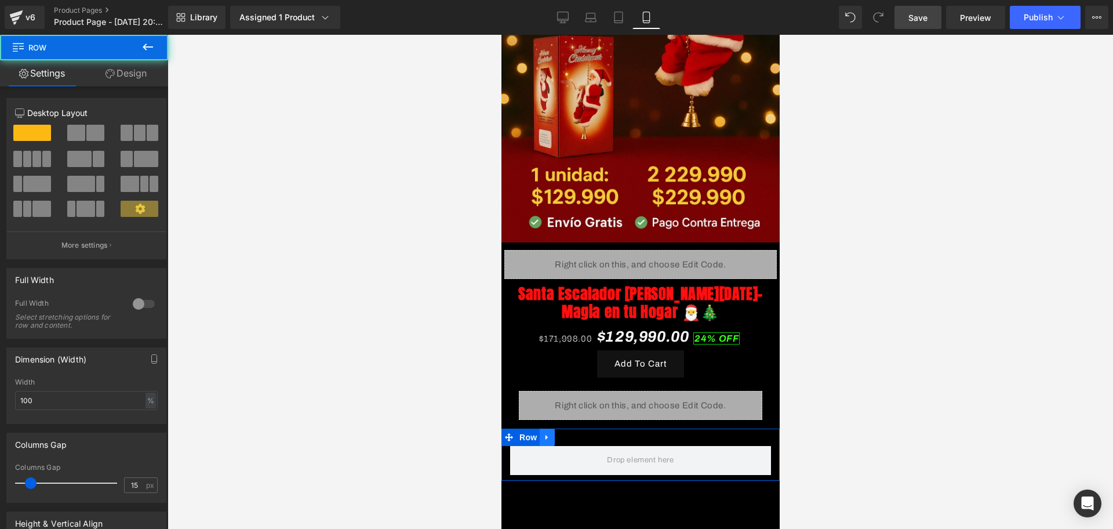
click at [550, 432] on icon at bounding box center [547, 436] width 8 height 9
click at [577, 433] on icon at bounding box center [577, 437] width 8 height 8
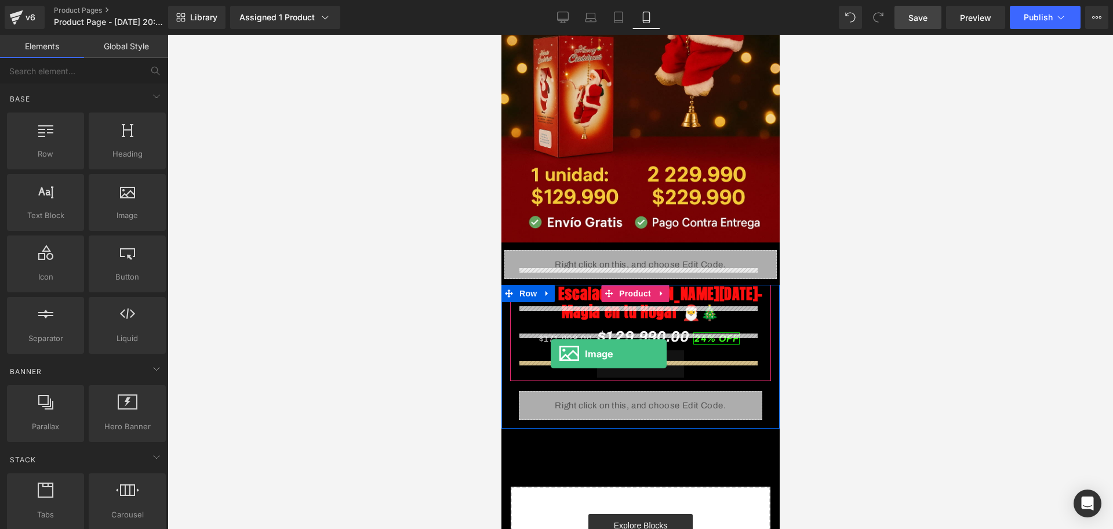
drag, startPoint x: 637, startPoint y: 241, endPoint x: 550, endPoint y: 354, distance: 142.6
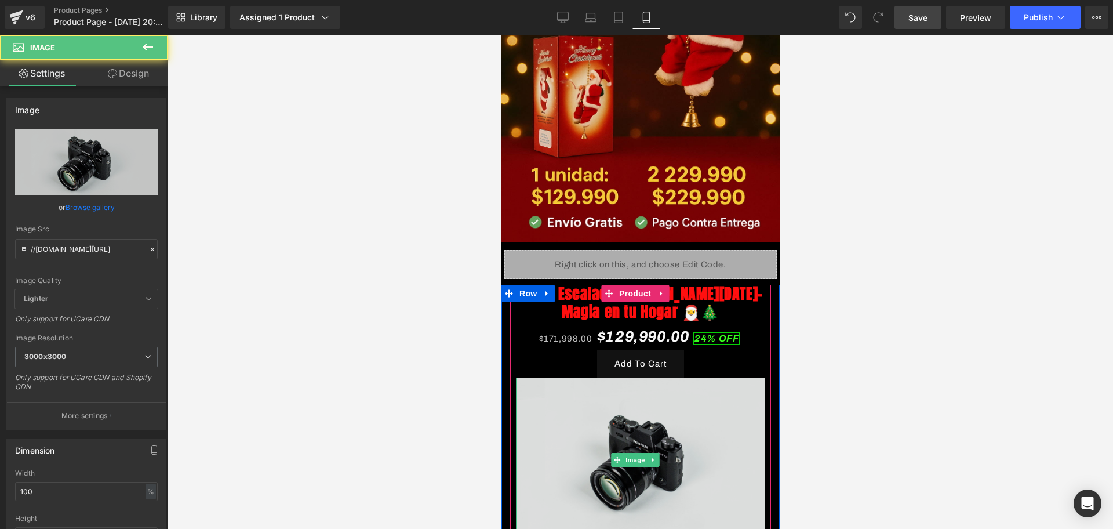
click at [653, 391] on img at bounding box center [639, 459] width 249 height 165
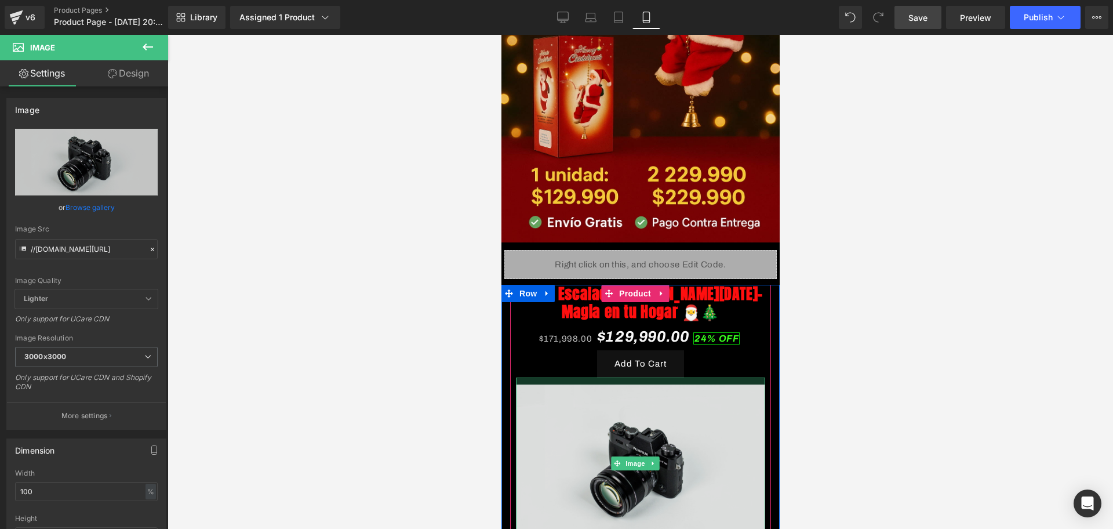
drag, startPoint x: 642, startPoint y: 360, endPoint x: 642, endPoint y: 367, distance: 7.0
click at [642, 377] on div at bounding box center [639, 380] width 249 height 7
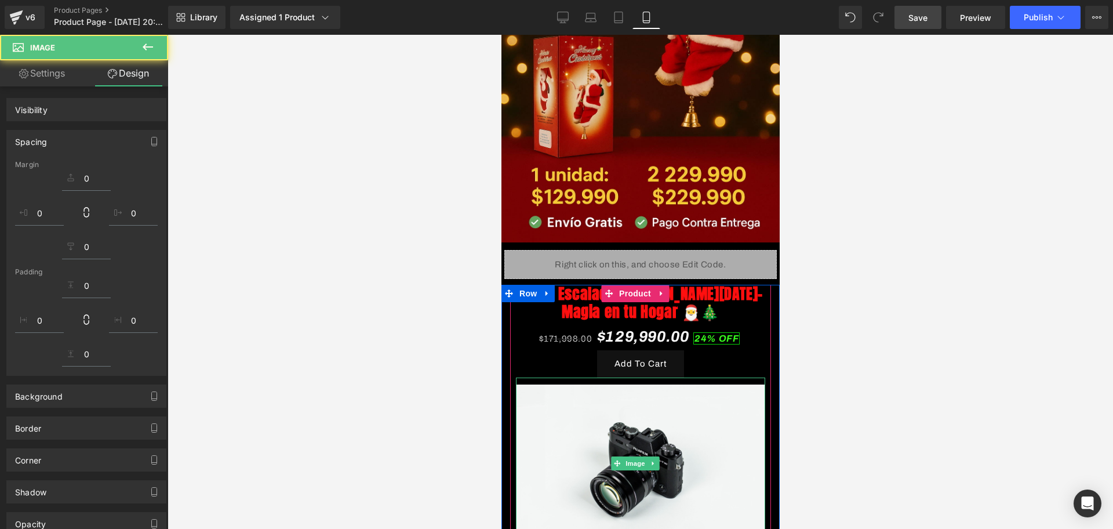
click at [844, 355] on div at bounding box center [641, 282] width 946 height 494
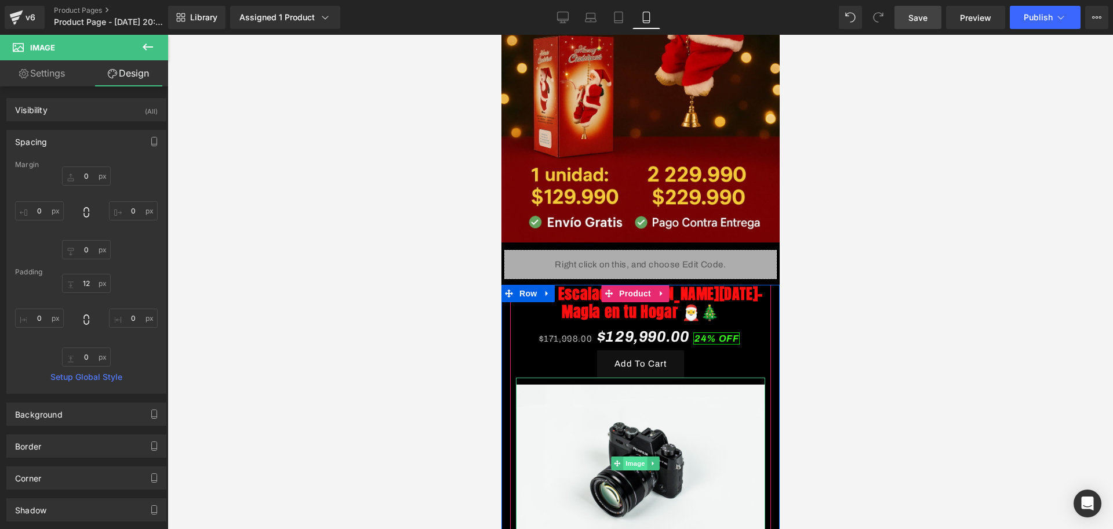
click at [628, 456] on span "Image" at bounding box center [635, 463] width 24 height 14
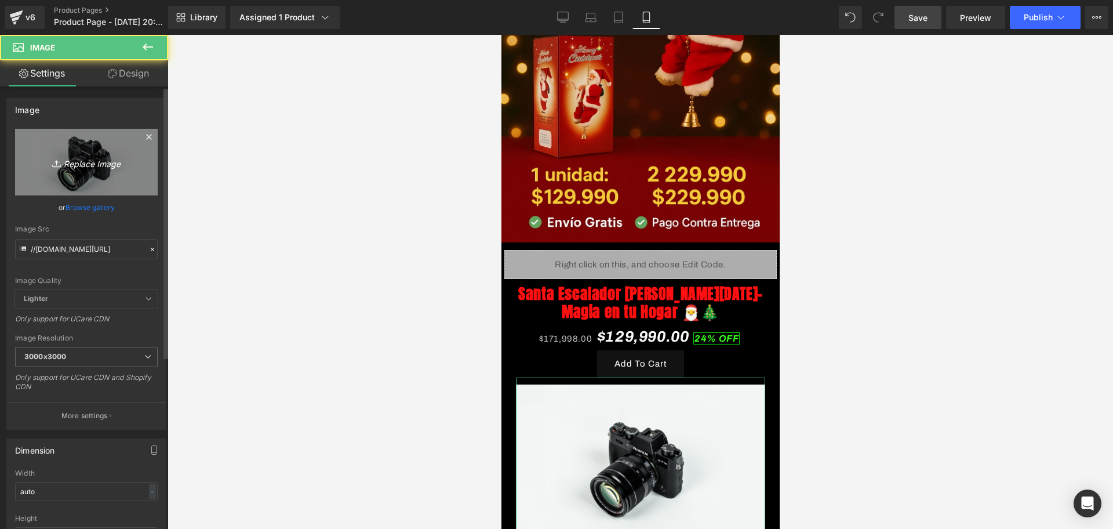
click at [72, 178] on link "Replace Image" at bounding box center [86, 162] width 143 height 67
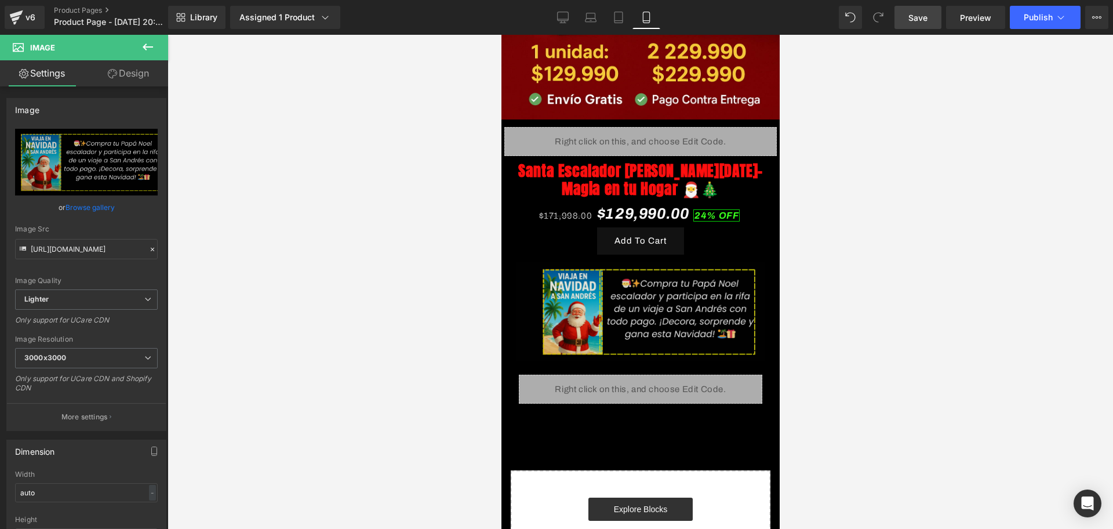
scroll to position [362, 0]
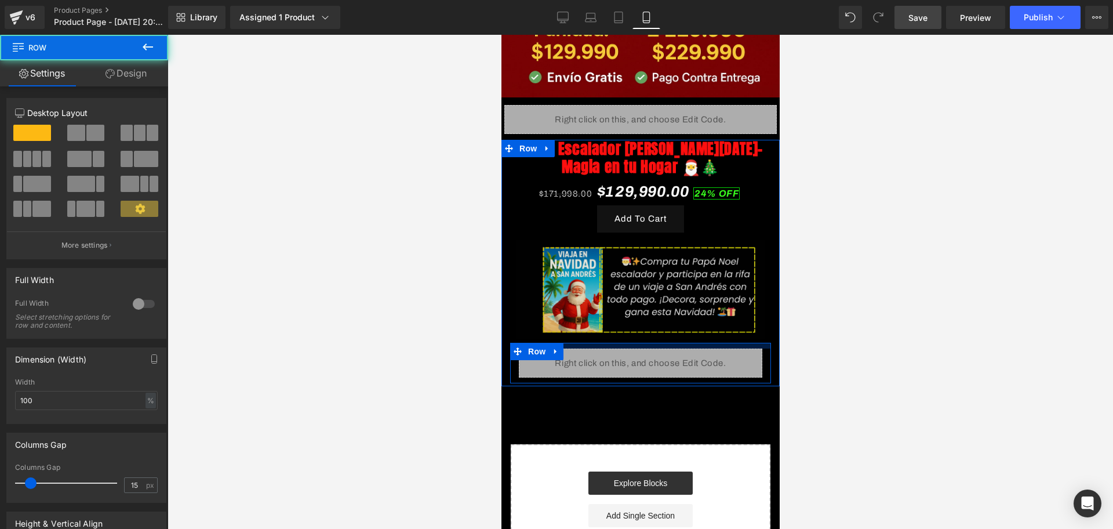
click at [704, 317] on div "Santa Escalador [PERSON_NAME][DATE]-Magia en tu Hogar 🎅🎄 (P) Title $171,998.00 …" at bounding box center [640, 261] width 278 height 243
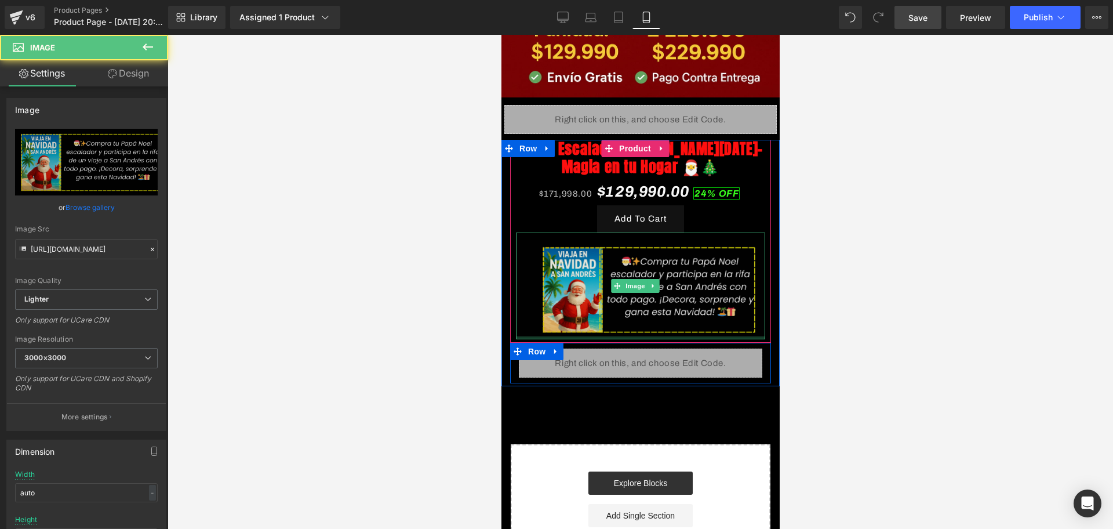
drag, startPoint x: 719, startPoint y: 315, endPoint x: 716, endPoint y: 308, distance: 7.8
click at [716, 308] on div "Image" at bounding box center [639, 285] width 249 height 107
click at [936, 312] on div at bounding box center [641, 282] width 946 height 494
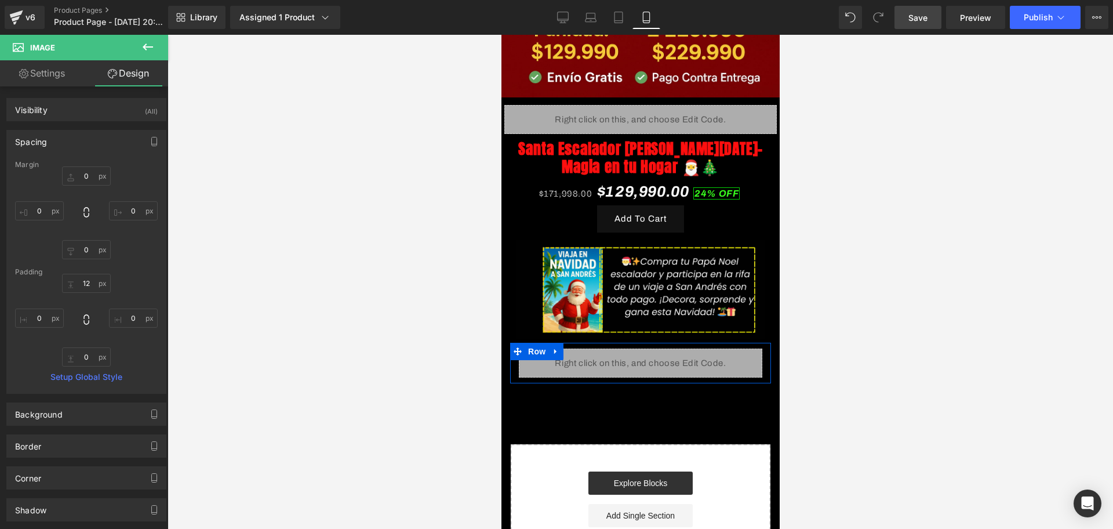
click at [720, 381] on div "Image Liquid Row Row Santa Escalador [PERSON_NAME][DATE]-Magia en tu Hogar 🎅🎄 (…" at bounding box center [640, 130] width 278 height 884
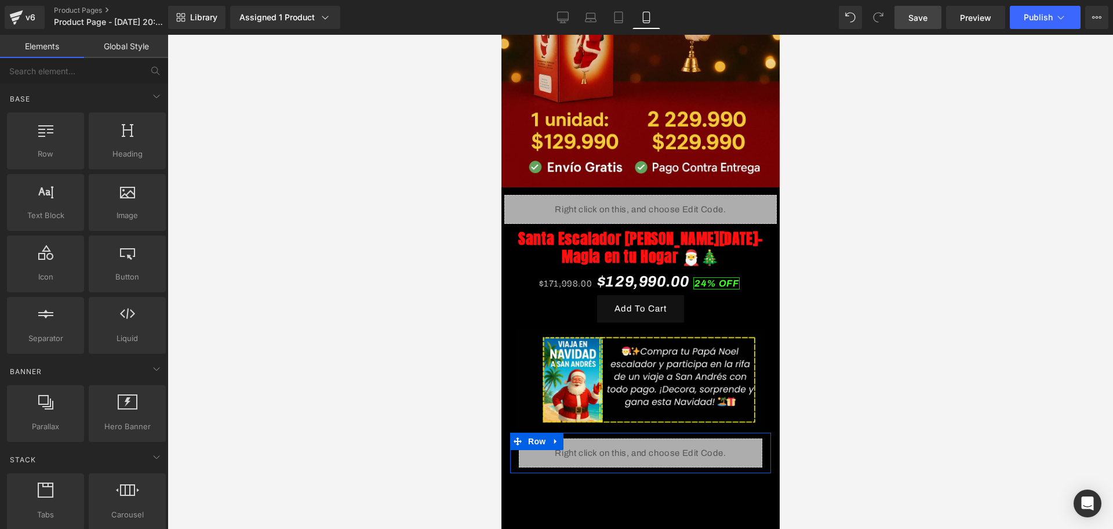
scroll to position [323, 0]
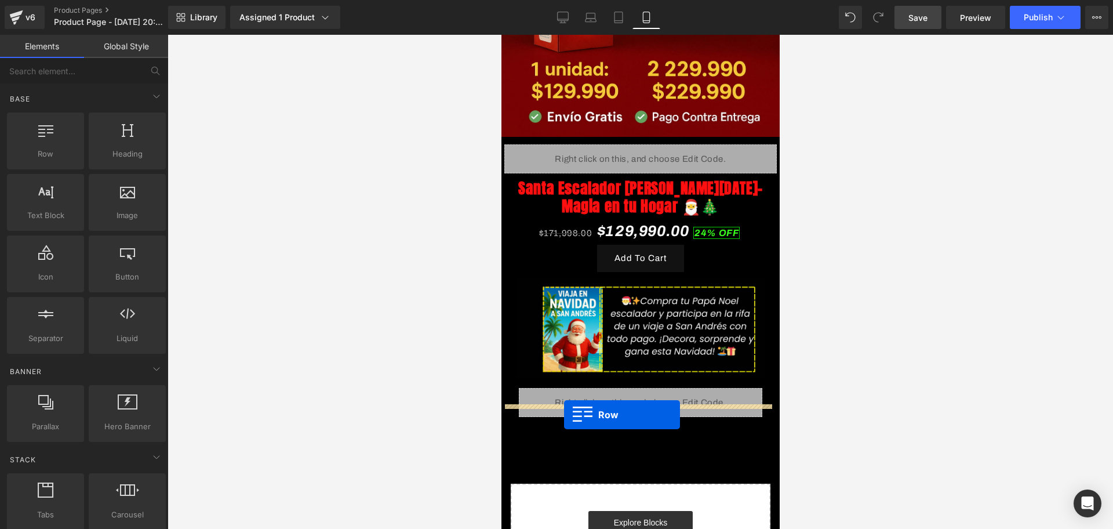
drag, startPoint x: 541, startPoint y: 173, endPoint x: 564, endPoint y: 415, distance: 242.2
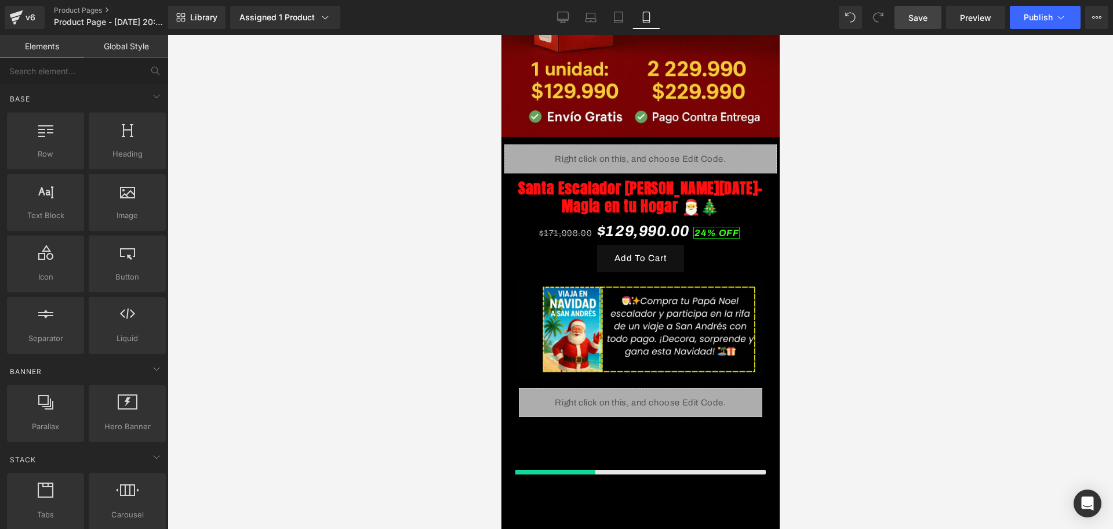
scroll to position [395, 0]
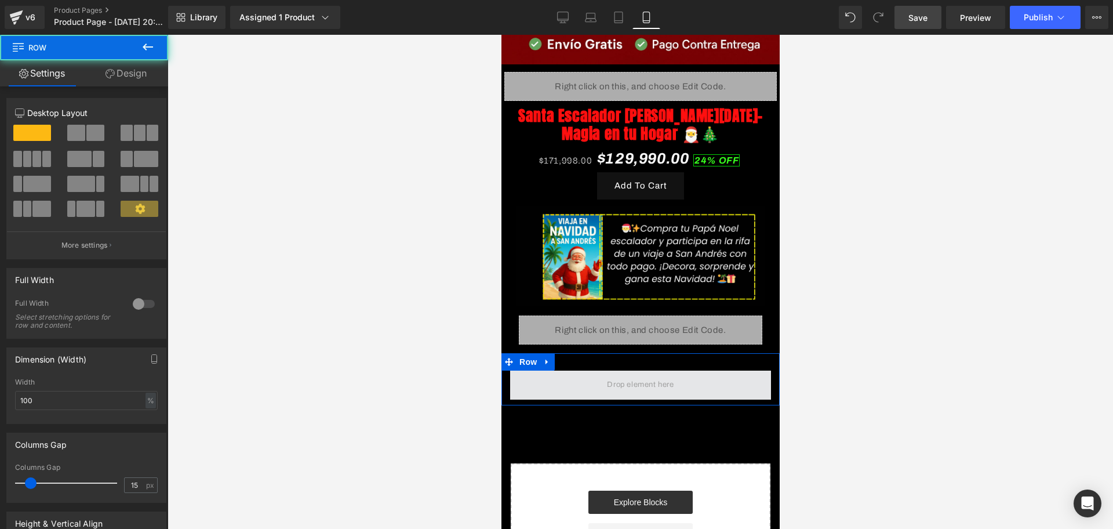
click at [567, 370] on span at bounding box center [640, 384] width 261 height 29
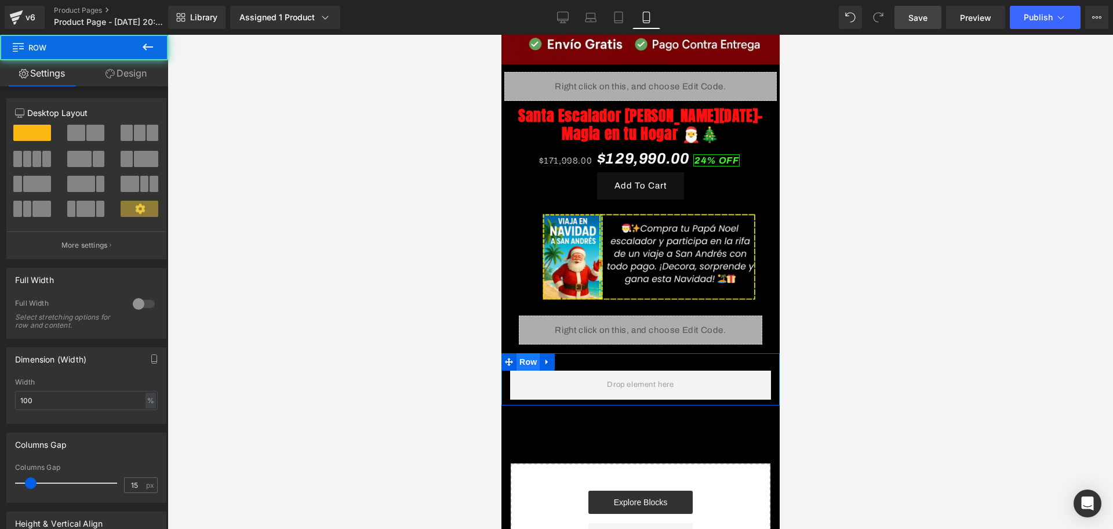
click at [522, 353] on span "Row" at bounding box center [527, 361] width 23 height 17
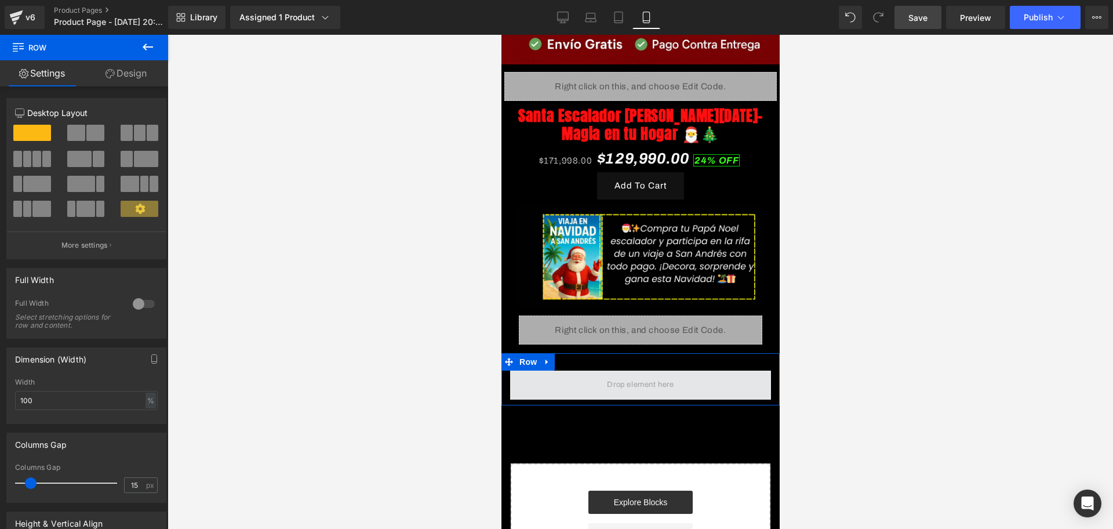
click at [615, 375] on span at bounding box center [639, 384] width 75 height 19
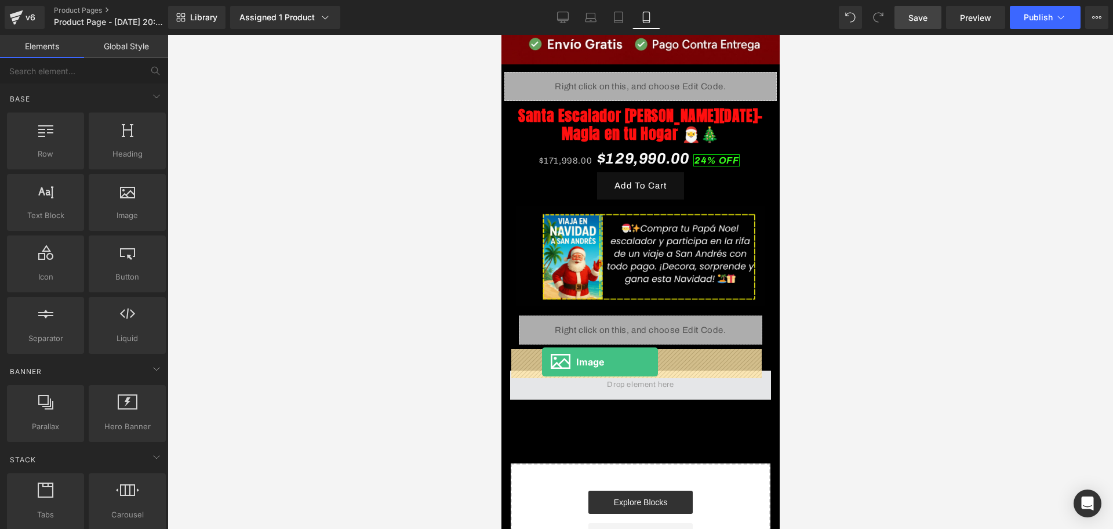
drag, startPoint x: 612, startPoint y: 248, endPoint x: 541, endPoint y: 362, distance: 133.5
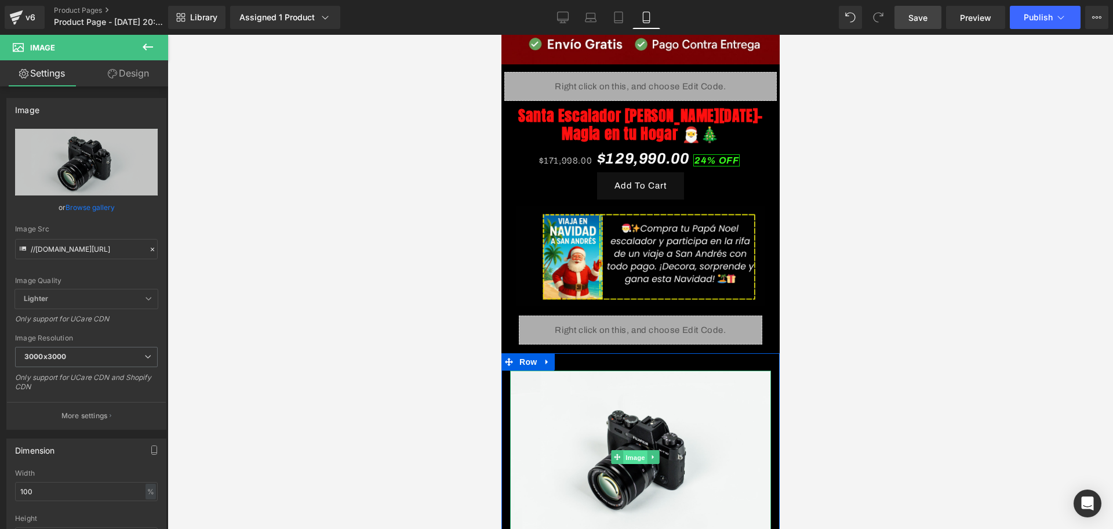
click at [626, 450] on span "Image" at bounding box center [635, 457] width 24 height 14
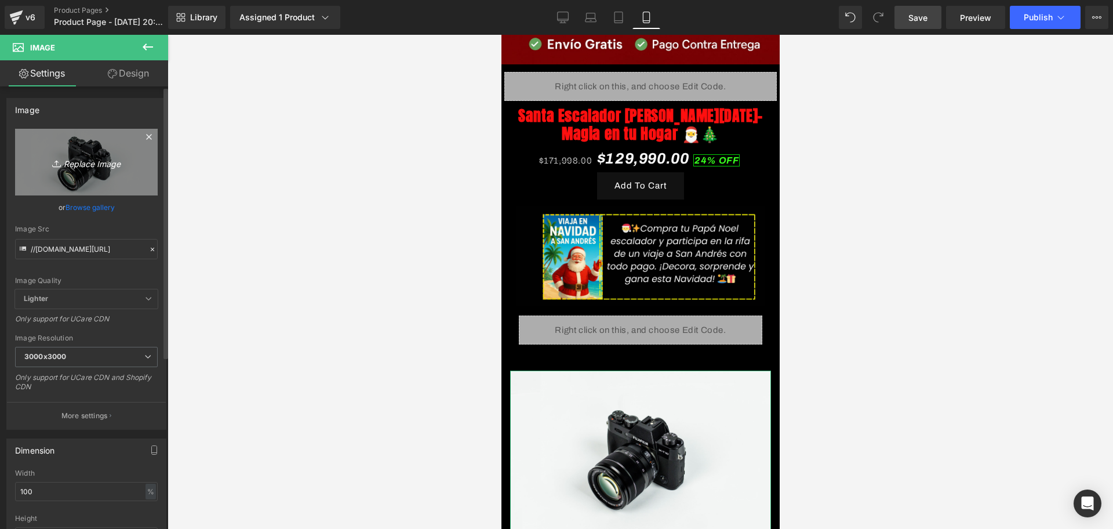
click at [99, 162] on icon "Replace Image" at bounding box center [86, 162] width 93 height 14
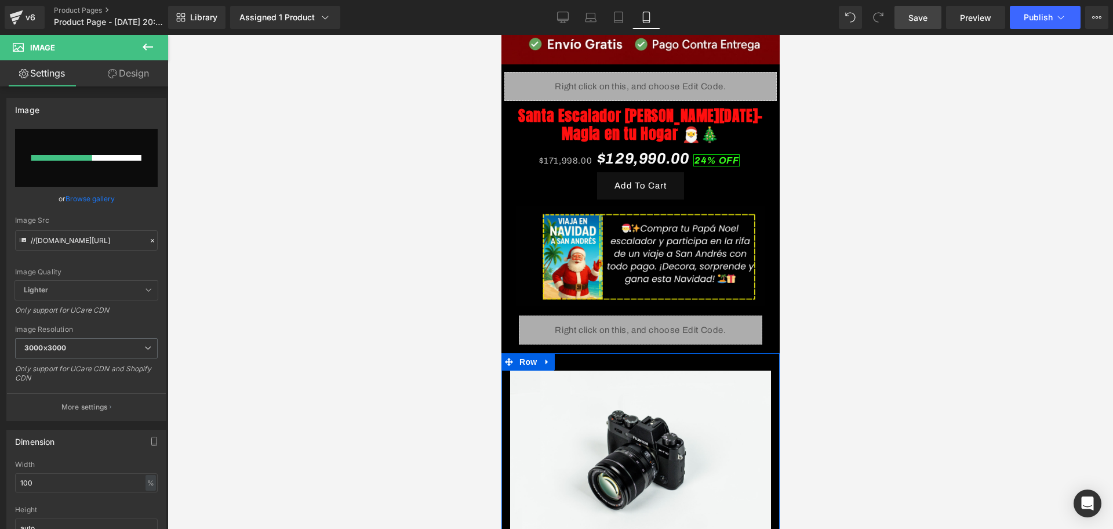
click at [717, 353] on div "Image Row" at bounding box center [640, 451] width 278 height 196
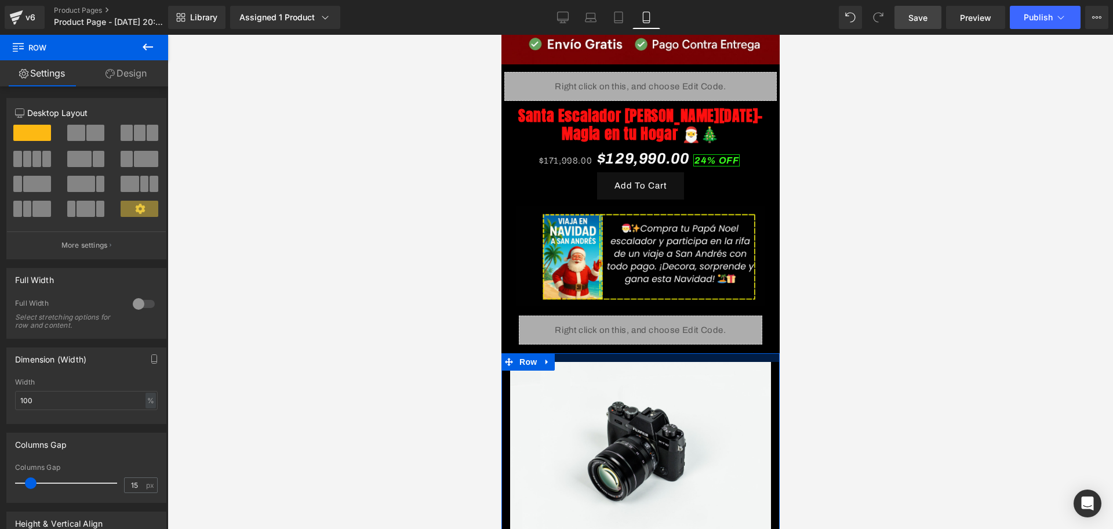
drag, startPoint x: 709, startPoint y: 333, endPoint x: 710, endPoint y: 325, distance: 8.7
click at [710, 325] on div "Image Liquid Row Row Santa Escalador [PERSON_NAME][DATE]-Magia en tu Hogar 🎅🎄 (…" at bounding box center [640, 190] width 278 height 1071
click at [820, 351] on div at bounding box center [641, 282] width 946 height 494
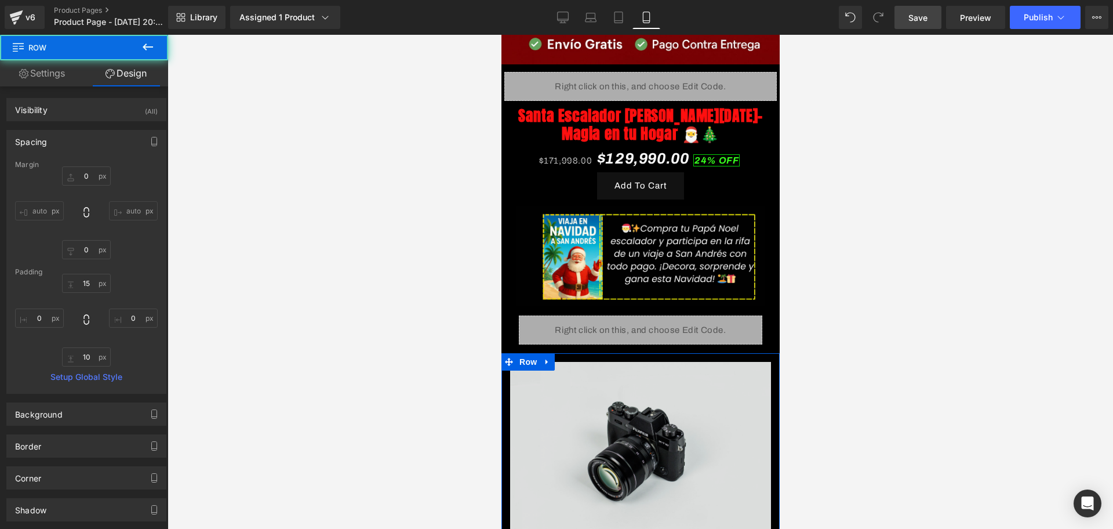
click at [635, 412] on img at bounding box center [640, 448] width 261 height 173
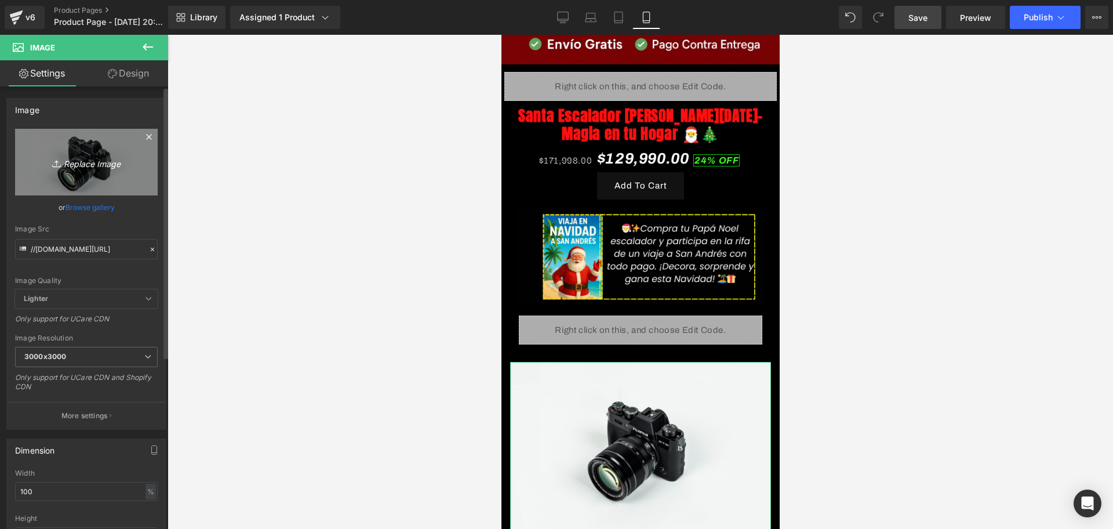
click at [77, 163] on icon "Replace Image" at bounding box center [86, 162] width 93 height 14
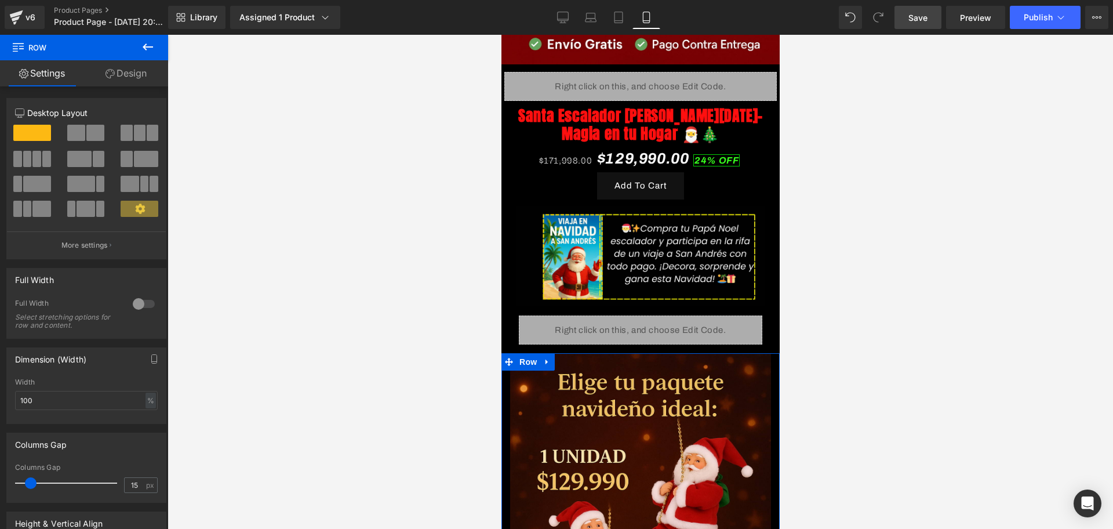
drag, startPoint x: 591, startPoint y: 334, endPoint x: 587, endPoint y: 326, distance: 9.1
click at [587, 326] on div "Image Liquid Row Row Santa Escalador [PERSON_NAME][DATE]-Magia en tu Hogar 🎅🎄 (…" at bounding box center [640, 295] width 278 height 1281
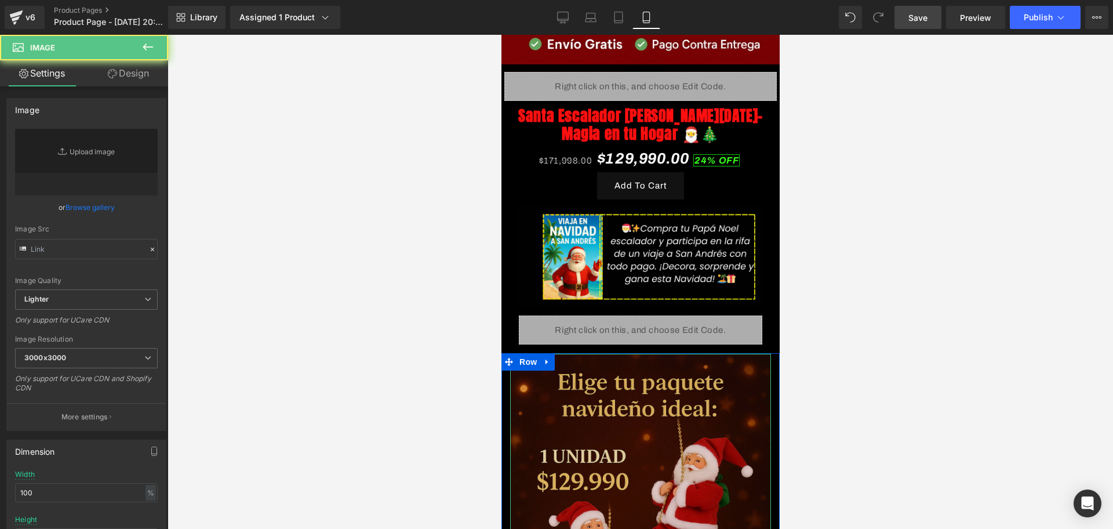
scroll to position [685, 0]
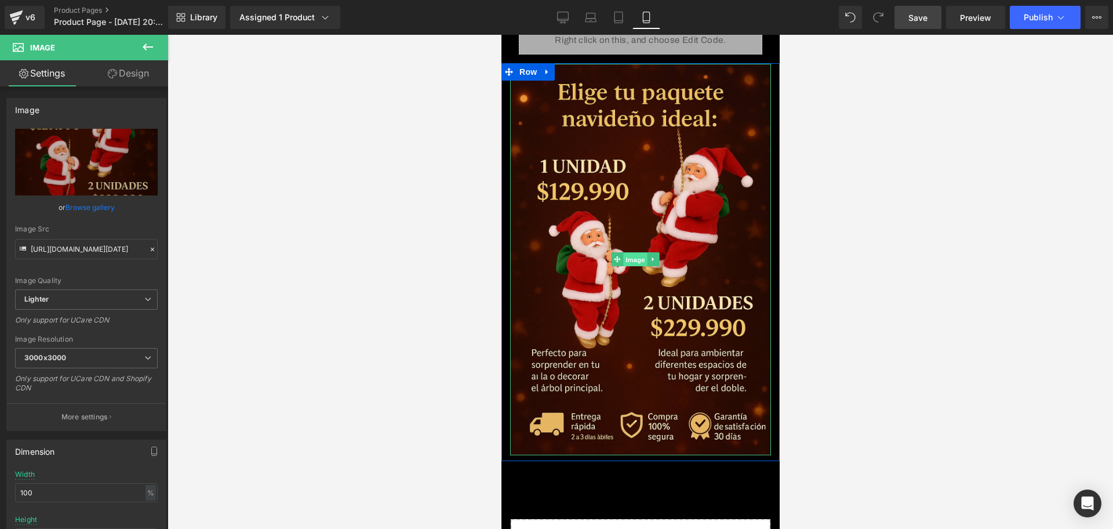
click at [635, 253] on span "Image" at bounding box center [635, 260] width 24 height 14
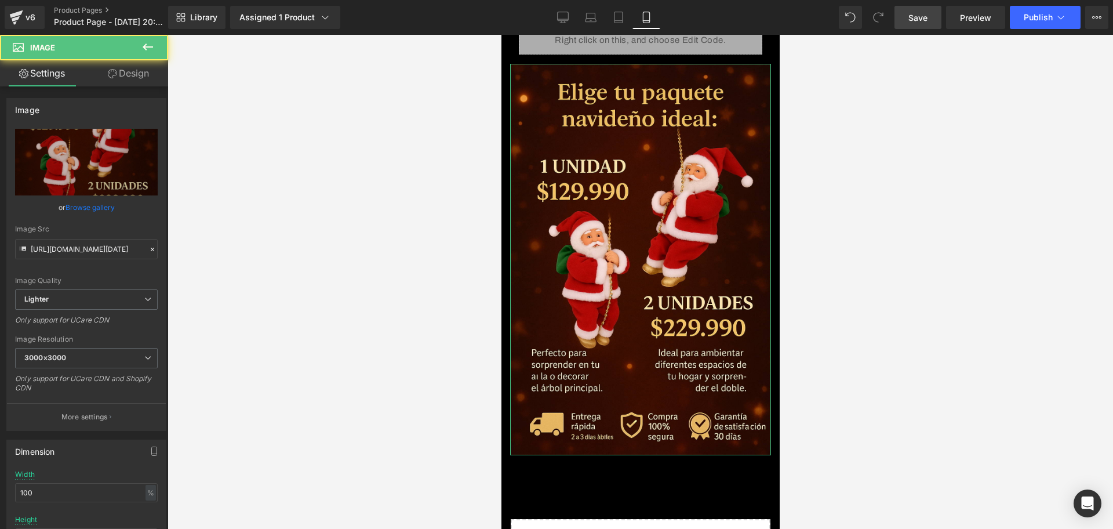
drag, startPoint x: 115, startPoint y: 85, endPoint x: 59, endPoint y: 134, distance: 74.4
click at [115, 85] on link "Design" at bounding box center [128, 73] width 84 height 26
click at [0, 0] on div "Spacing" at bounding box center [0, 0] width 0 height 0
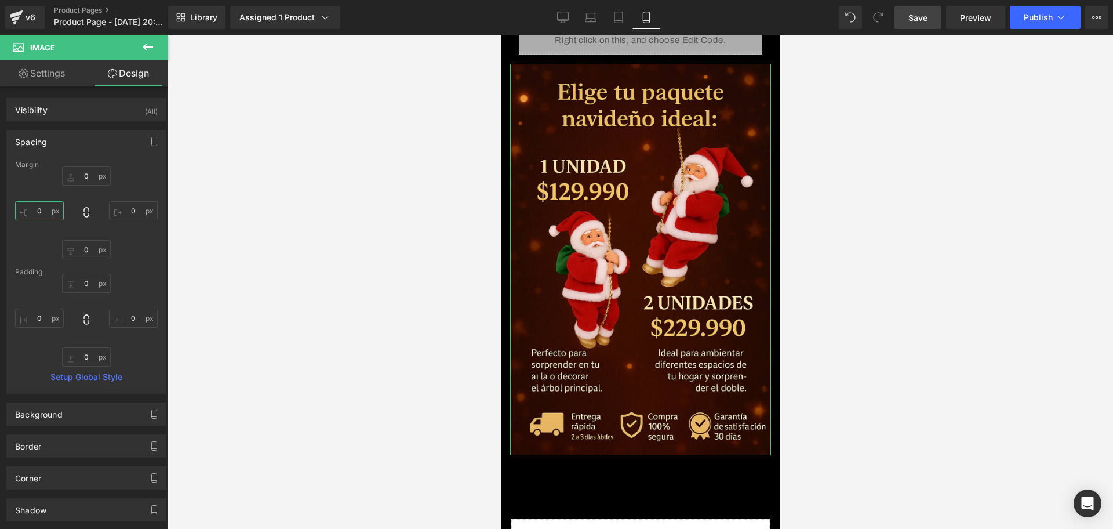
click at [38, 209] on input "0" at bounding box center [39, 210] width 49 height 19
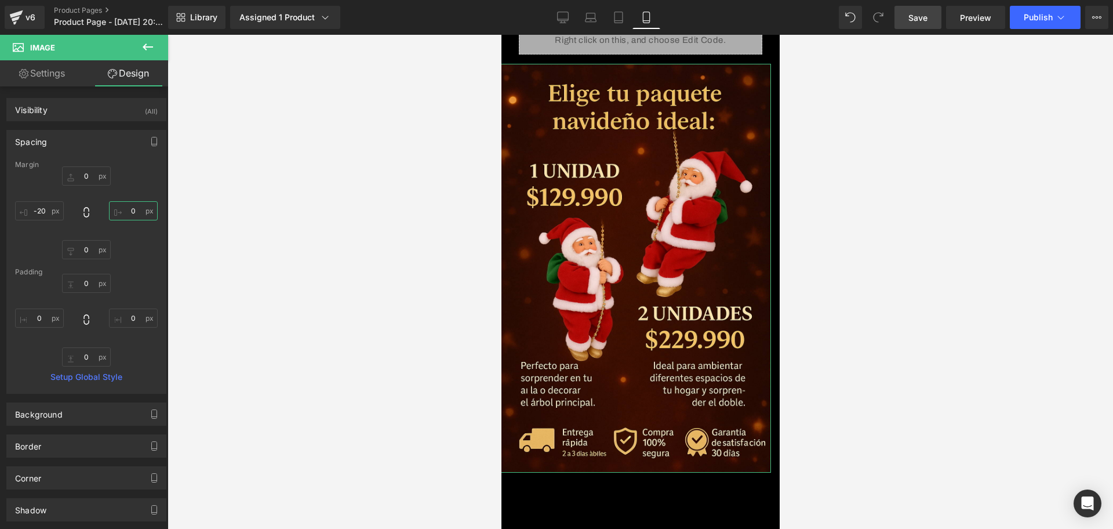
click at [128, 209] on input "0" at bounding box center [133, 210] width 49 height 19
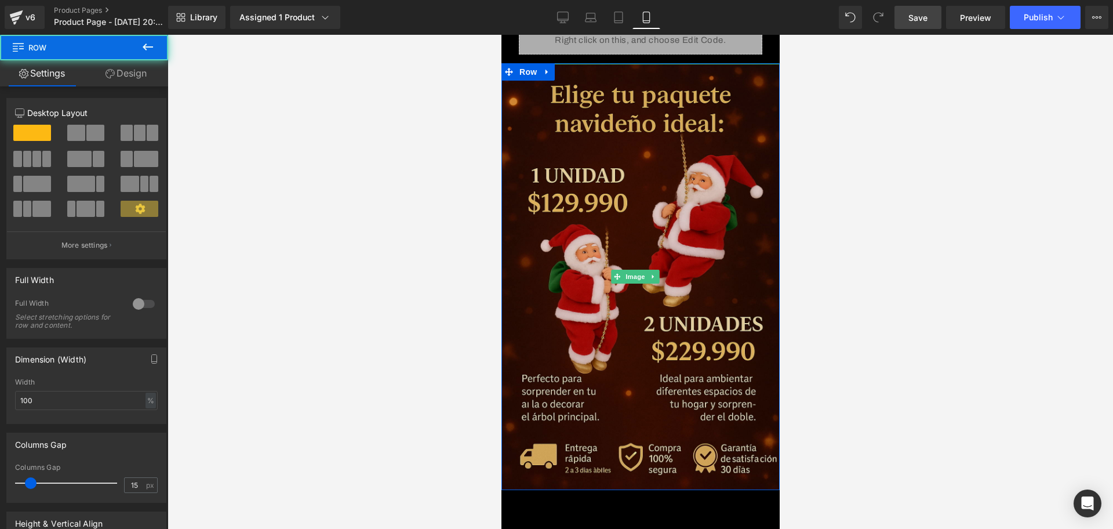
drag, startPoint x: 650, startPoint y: 456, endPoint x: 650, endPoint y: 446, distance: 9.9
click at [650, 446] on div "Image Row" at bounding box center [640, 276] width 278 height 427
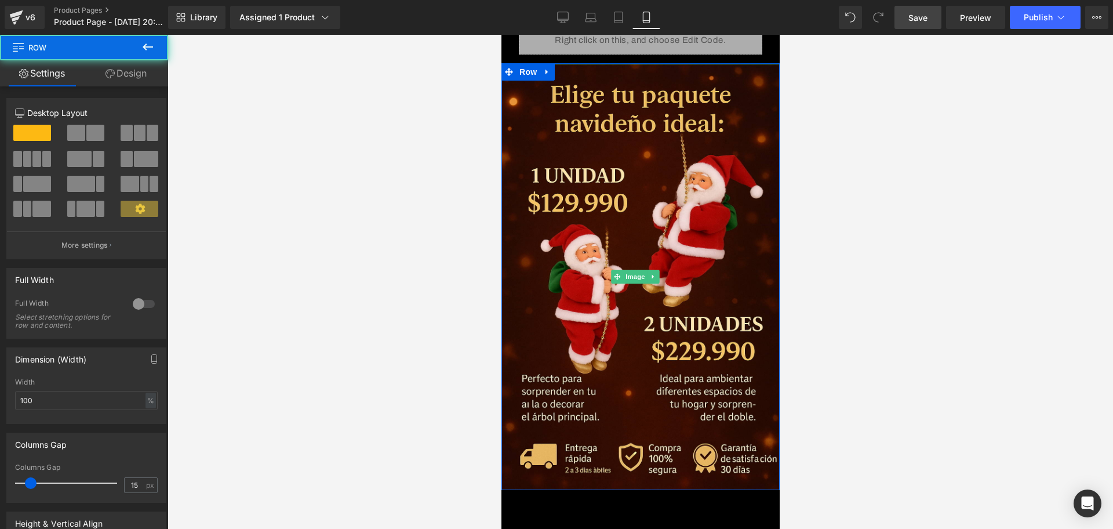
click at [842, 409] on div at bounding box center [641, 282] width 946 height 494
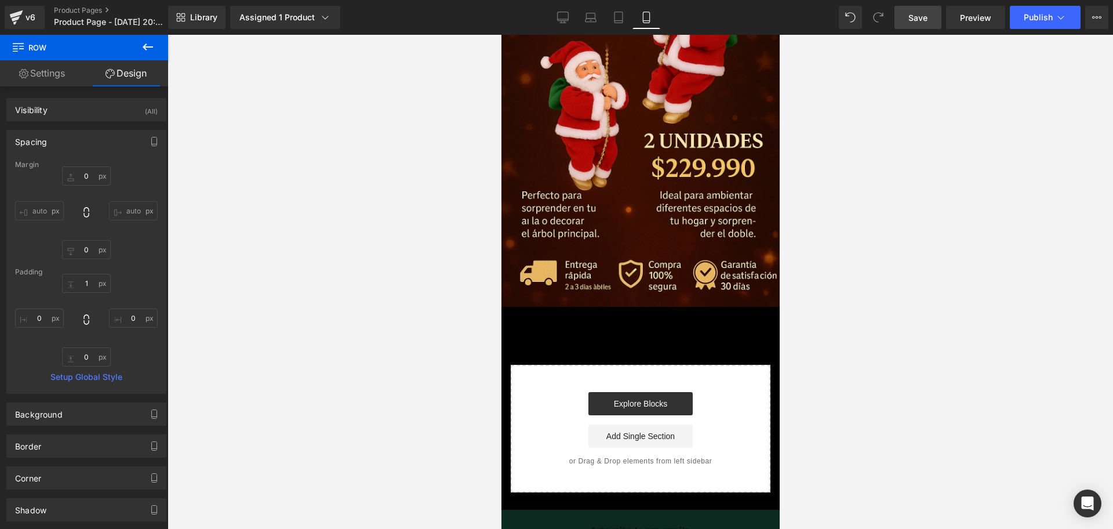
scroll to position [903, 0]
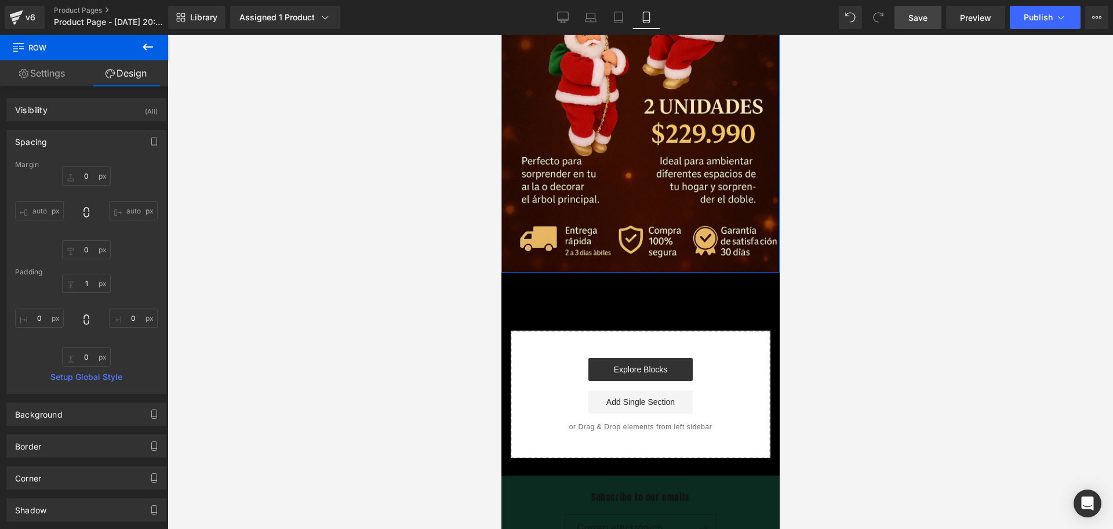
click at [150, 60] on link "Design" at bounding box center [126, 73] width 84 height 26
click at [150, 43] on icon at bounding box center [148, 47] width 14 height 14
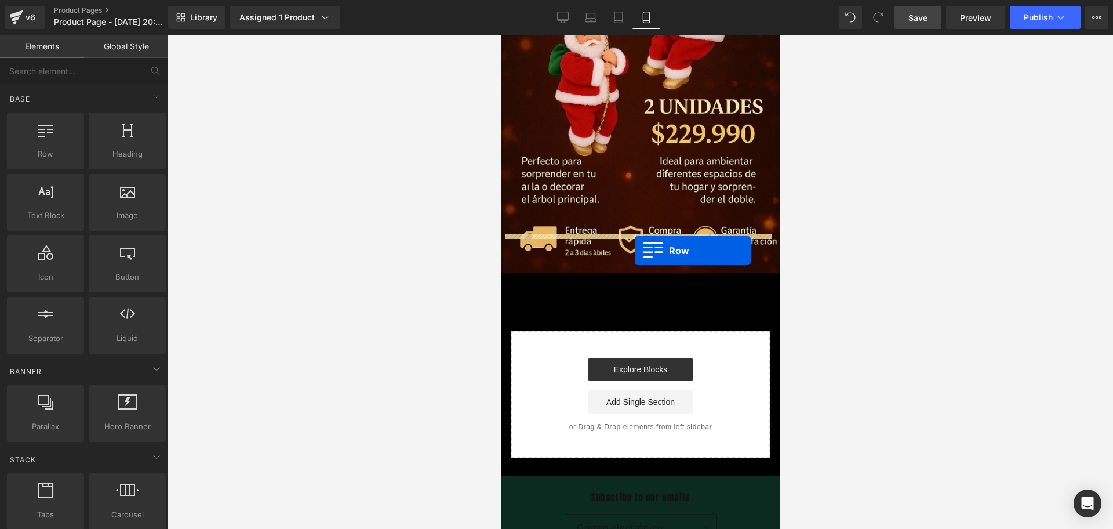
drag, startPoint x: 514, startPoint y: 164, endPoint x: 629, endPoint y: 248, distance: 142.7
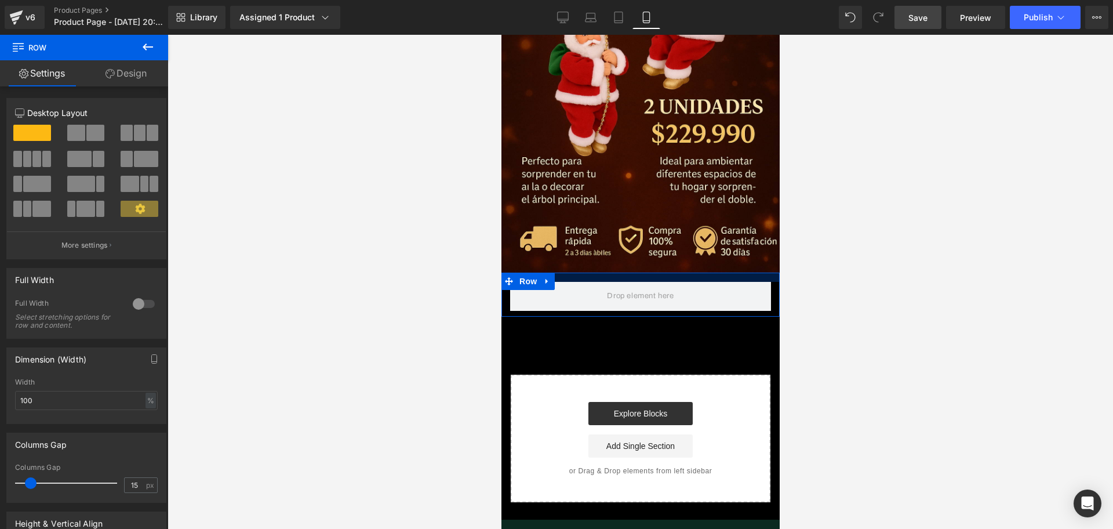
click at [788, 315] on div at bounding box center [641, 282] width 946 height 494
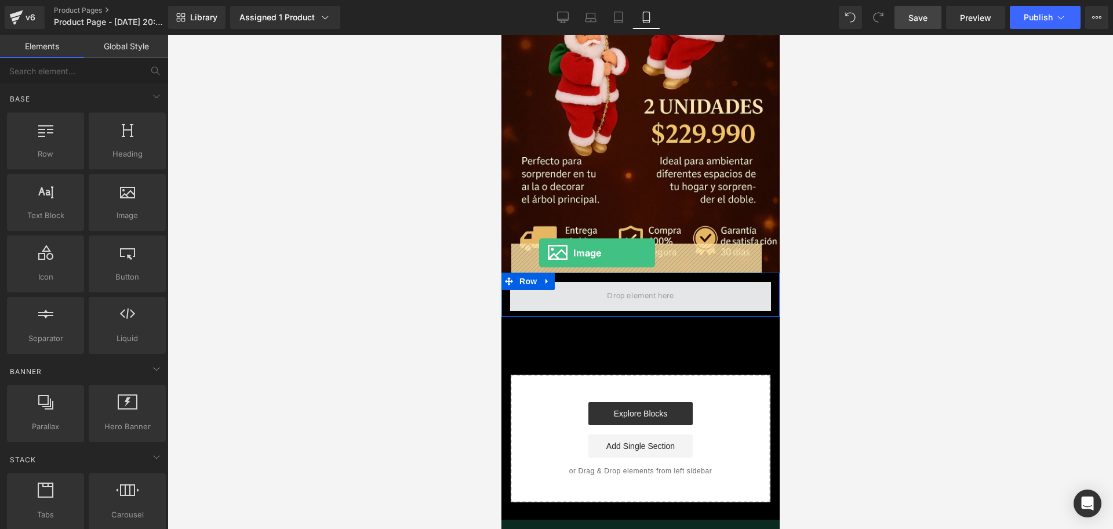
drag, startPoint x: 720, startPoint y: 252, endPoint x: 539, endPoint y: 253, distance: 181.5
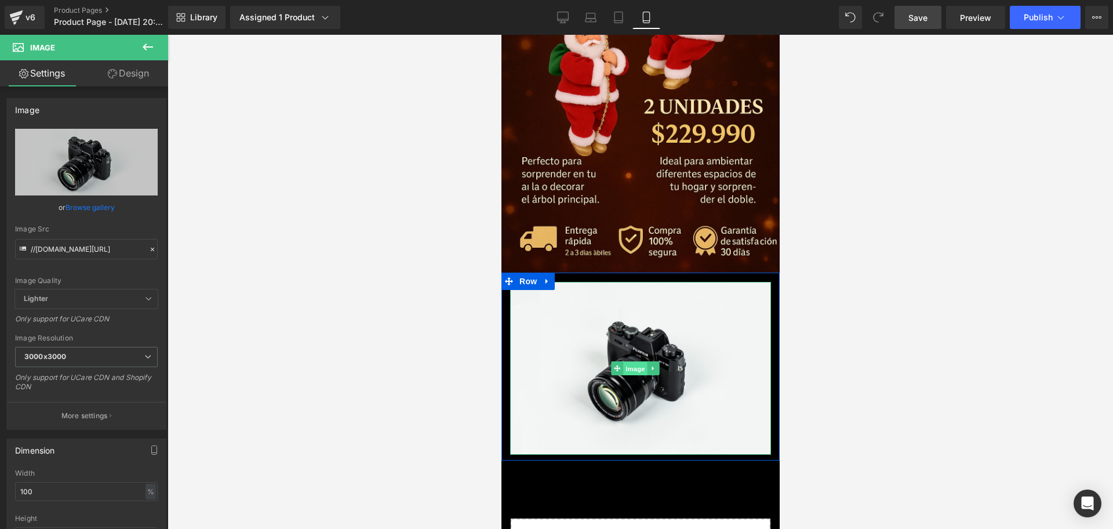
click at [627, 361] on span "Image" at bounding box center [635, 368] width 24 height 14
click at [548, 272] on link at bounding box center [546, 280] width 15 height 17
click at [571, 272] on link at bounding box center [576, 280] width 15 height 17
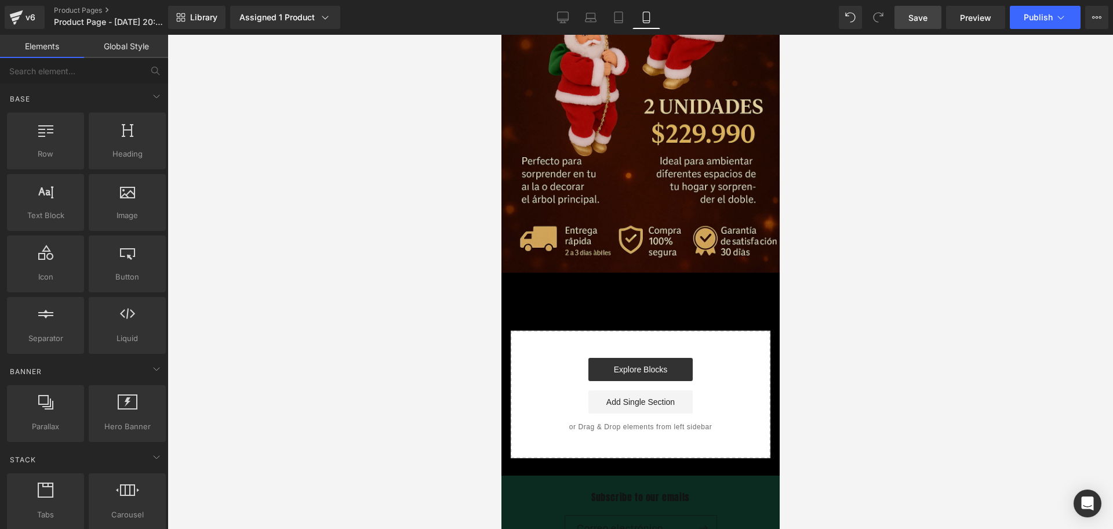
scroll to position [540, 0]
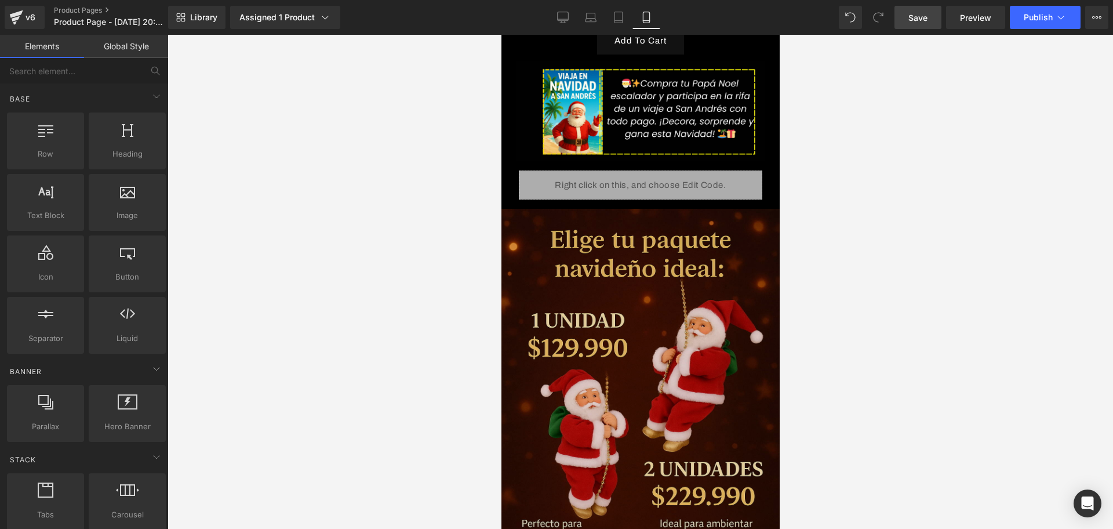
click at [638, 263] on img at bounding box center [640, 422] width 284 height 426
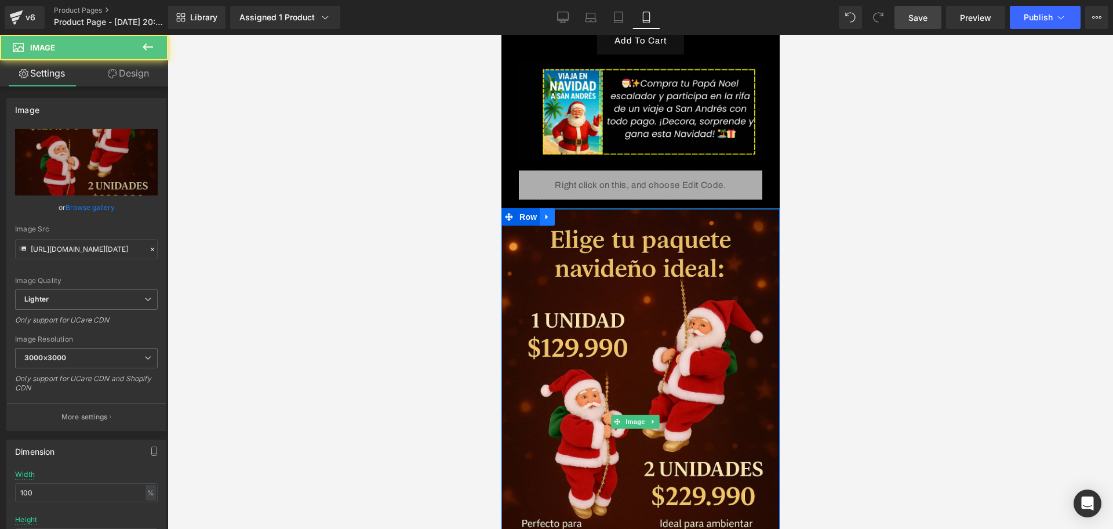
click at [550, 212] on icon at bounding box center [547, 216] width 8 height 9
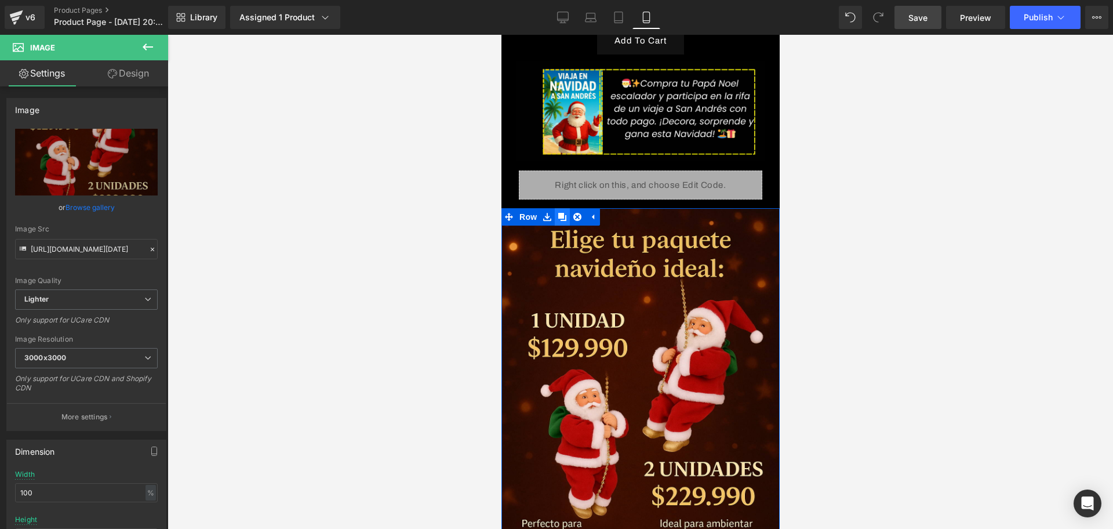
click at [564, 213] on icon at bounding box center [562, 217] width 8 height 8
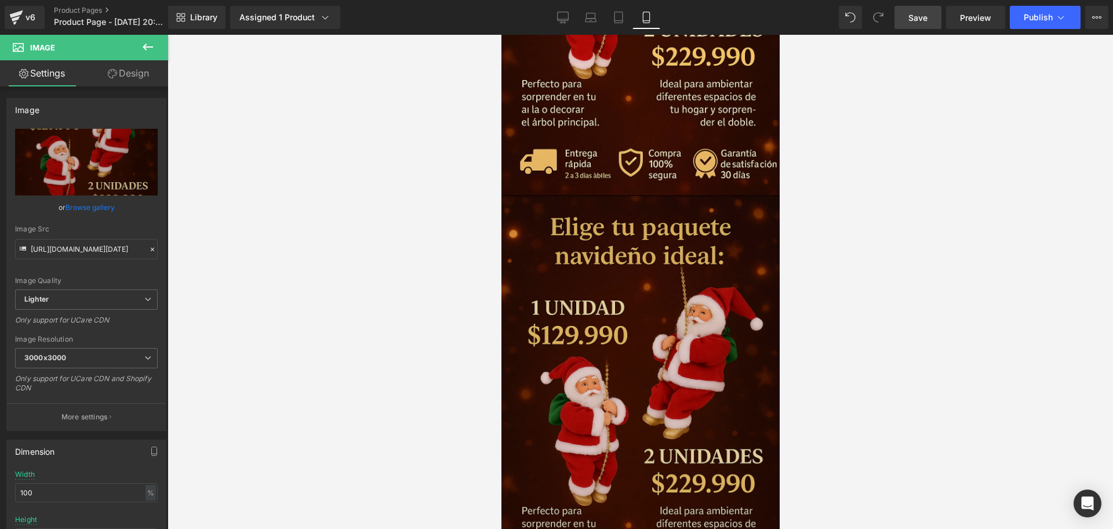
scroll to position [1056, 0]
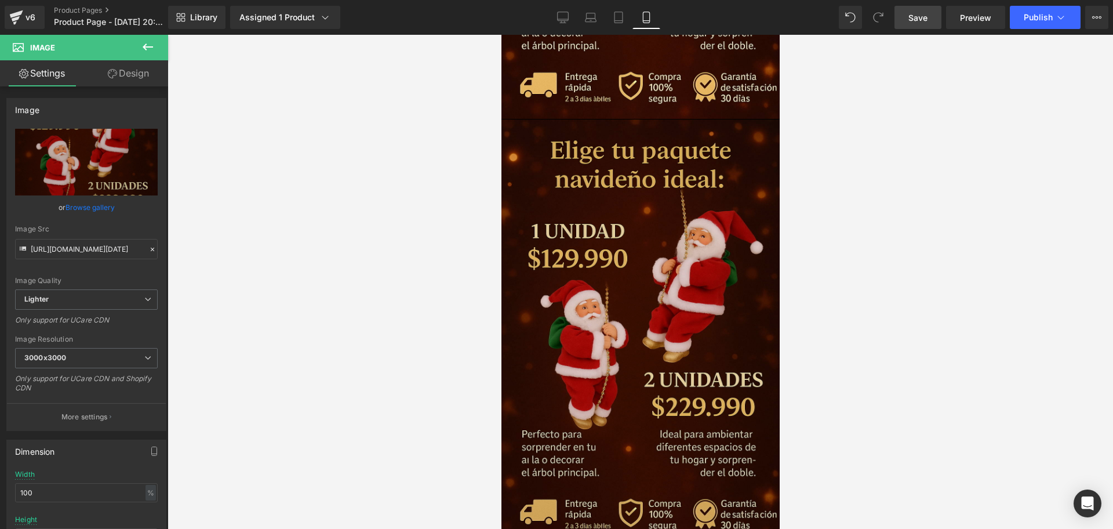
click at [638, 288] on div "Image" at bounding box center [640, 332] width 284 height 426
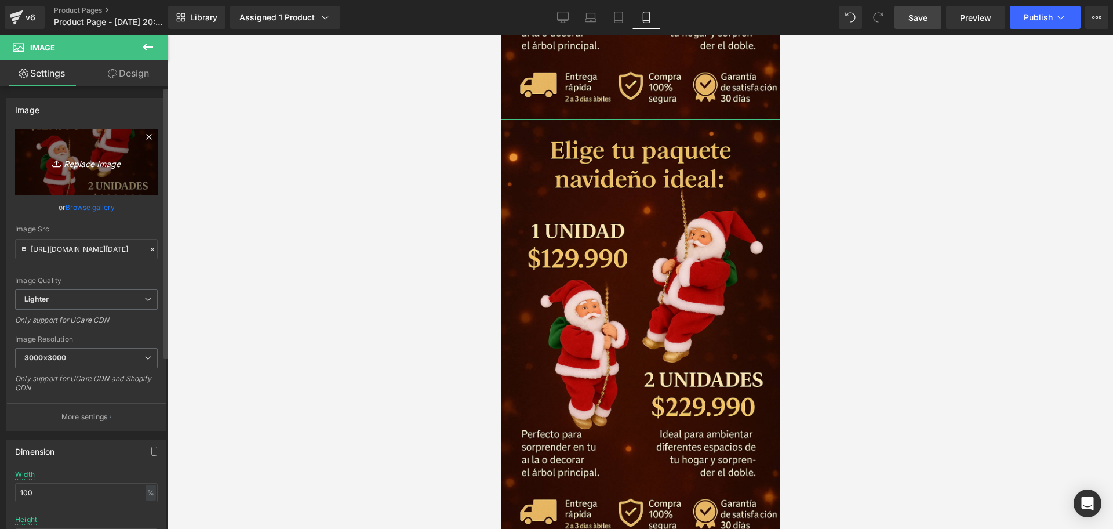
click at [85, 151] on link "Replace Image" at bounding box center [86, 162] width 143 height 67
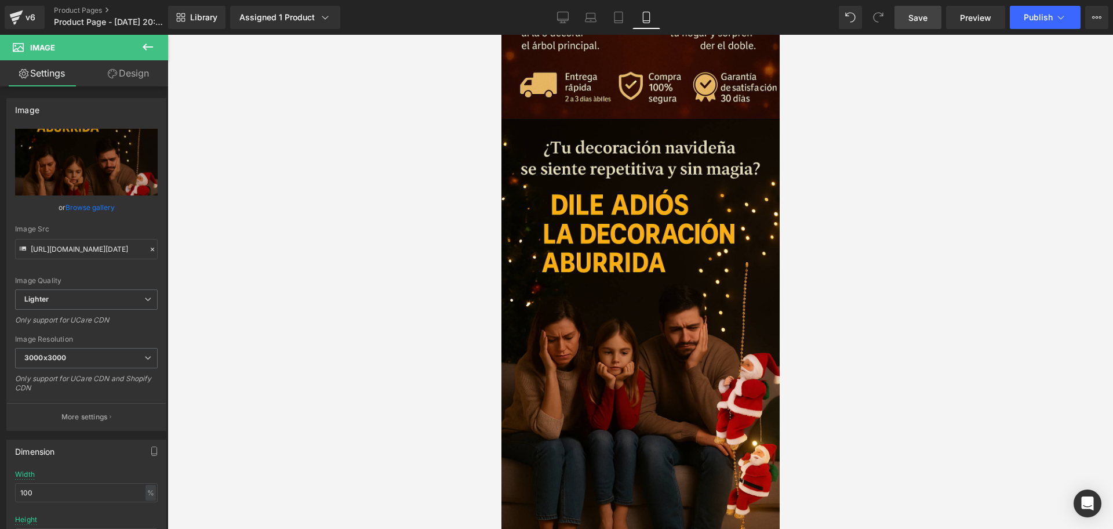
click at [824, 313] on div at bounding box center [641, 282] width 946 height 494
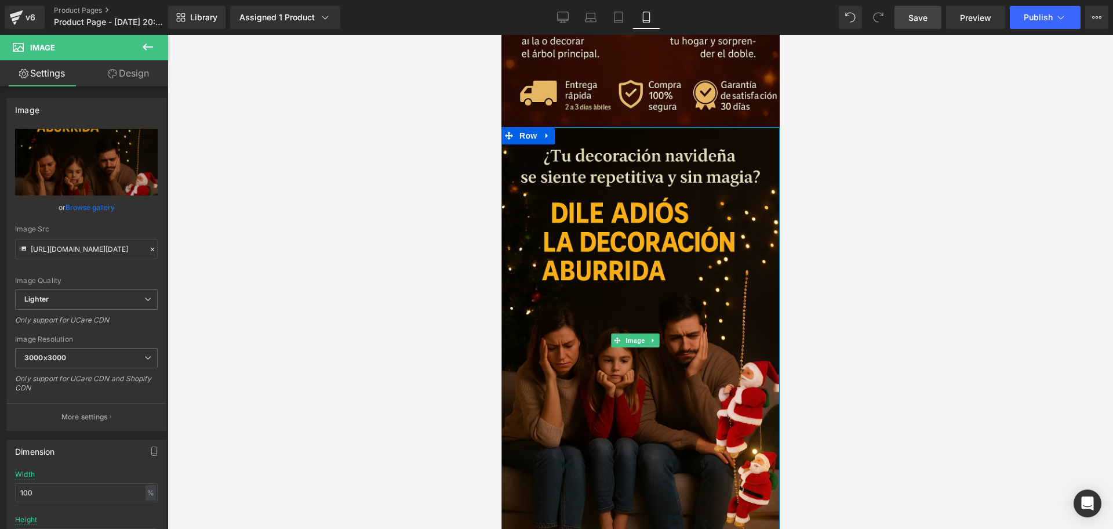
scroll to position [1274, 0]
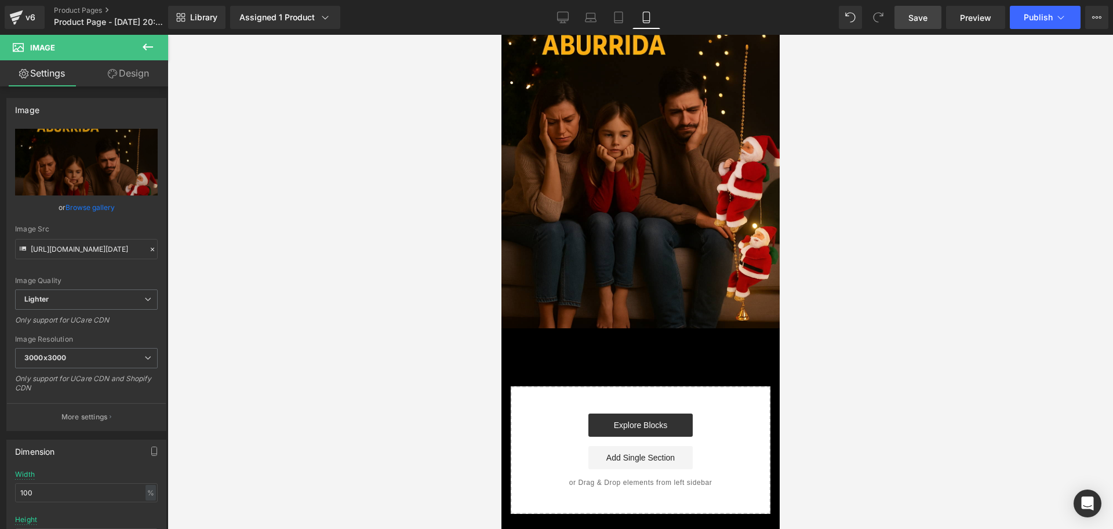
click at [141, 50] on icon at bounding box center [148, 47] width 14 height 14
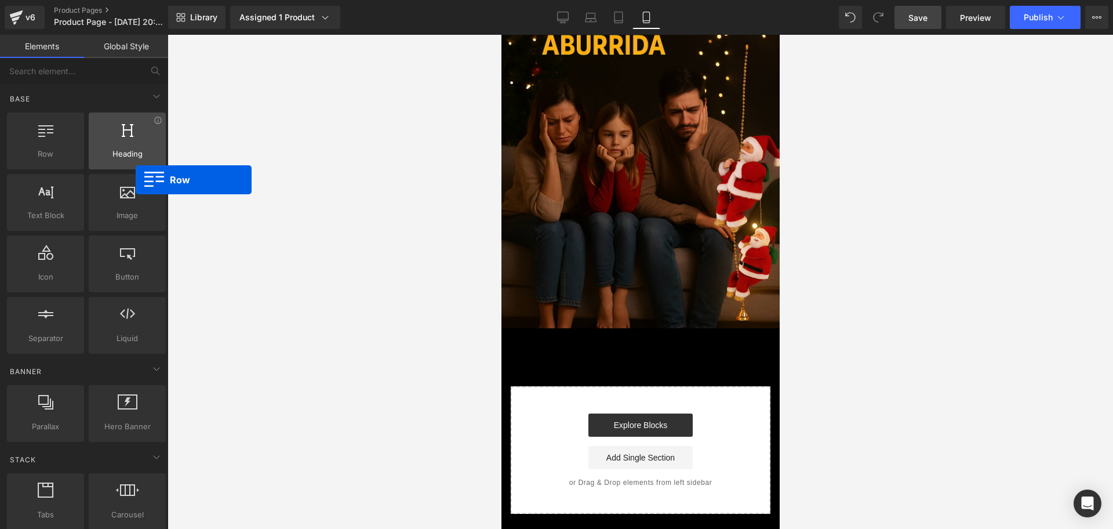
drag, startPoint x: 41, startPoint y: 141, endPoint x: 100, endPoint y: 153, distance: 60.3
click at [100, 153] on div "Row rows, columns, layouts, div Heading headings, titles, h1,h2,h3,h4,h5,h6 Tex…" at bounding box center [86, 233] width 163 height 246
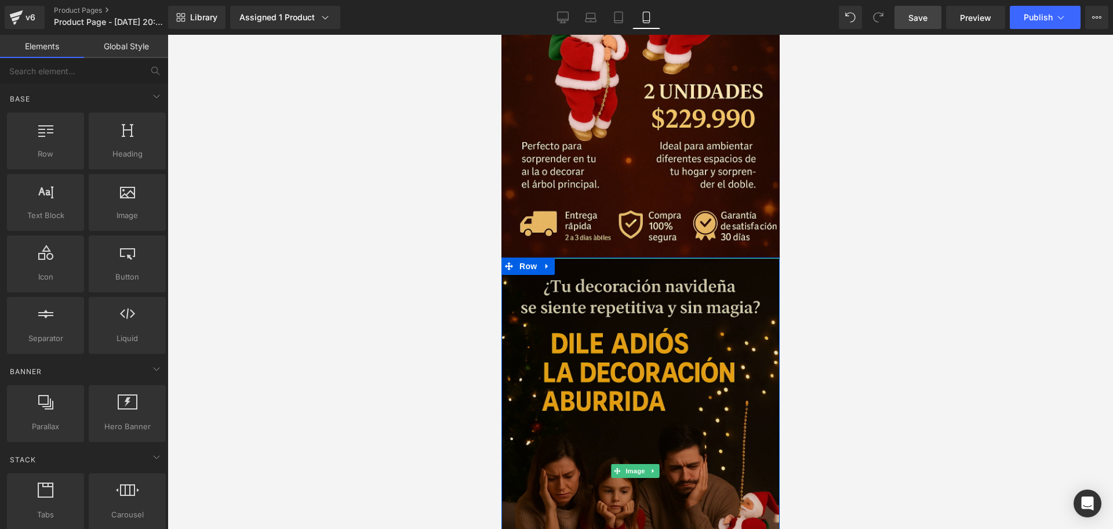
scroll to position [839, 0]
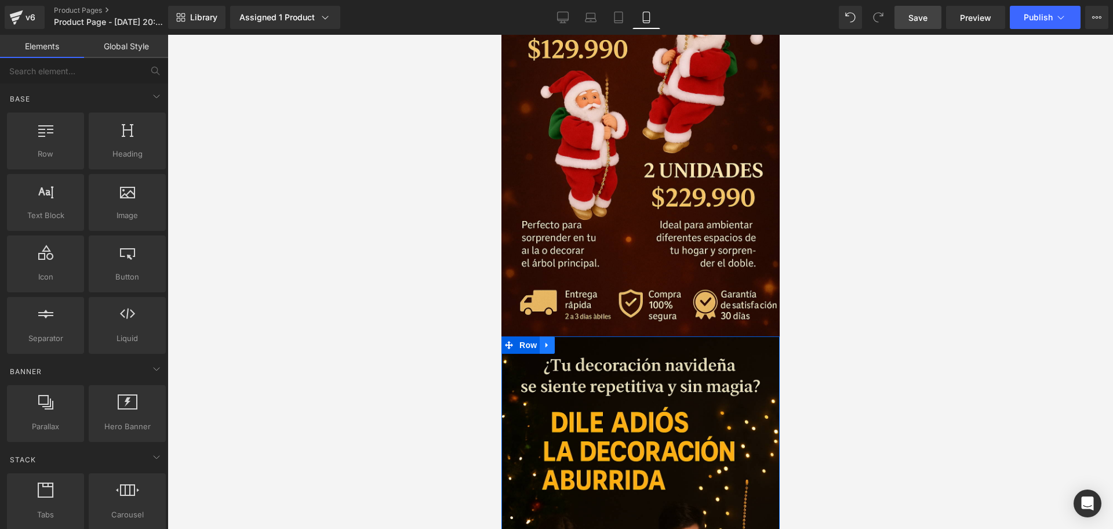
click at [549, 340] on icon at bounding box center [547, 344] width 8 height 9
click at [558, 340] on icon at bounding box center [562, 344] width 8 height 9
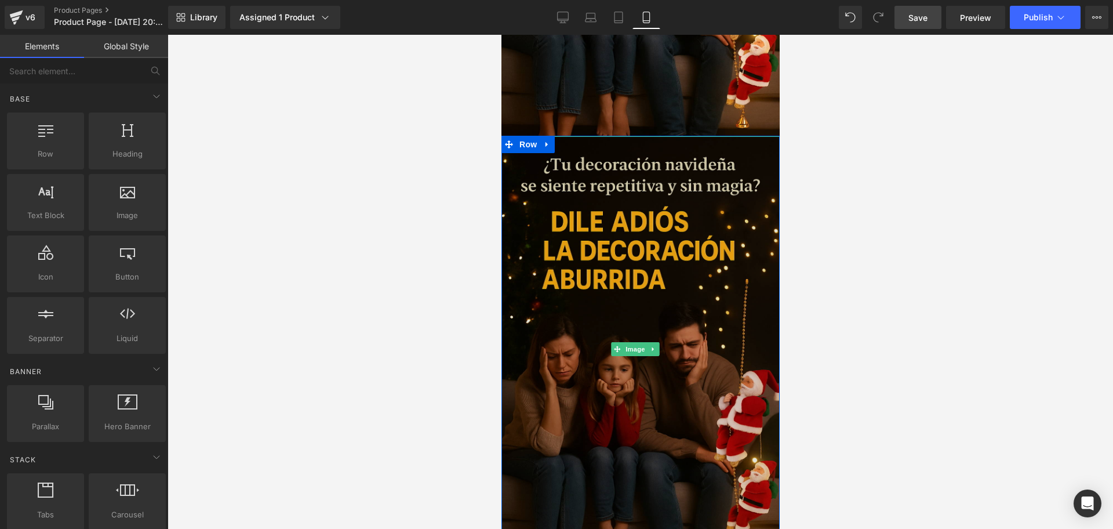
scroll to position [1539, 0]
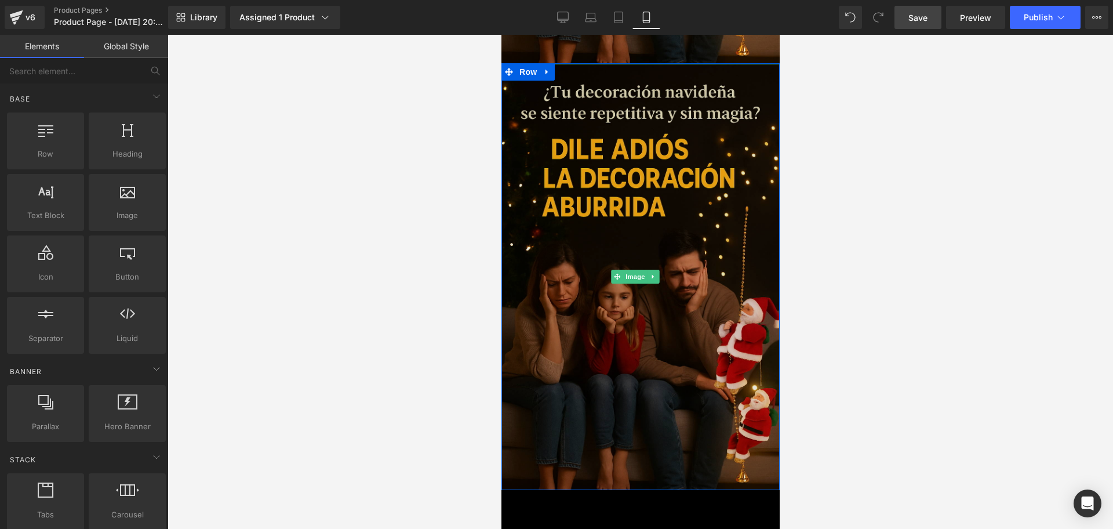
click at [644, 245] on img at bounding box center [640, 277] width 284 height 426
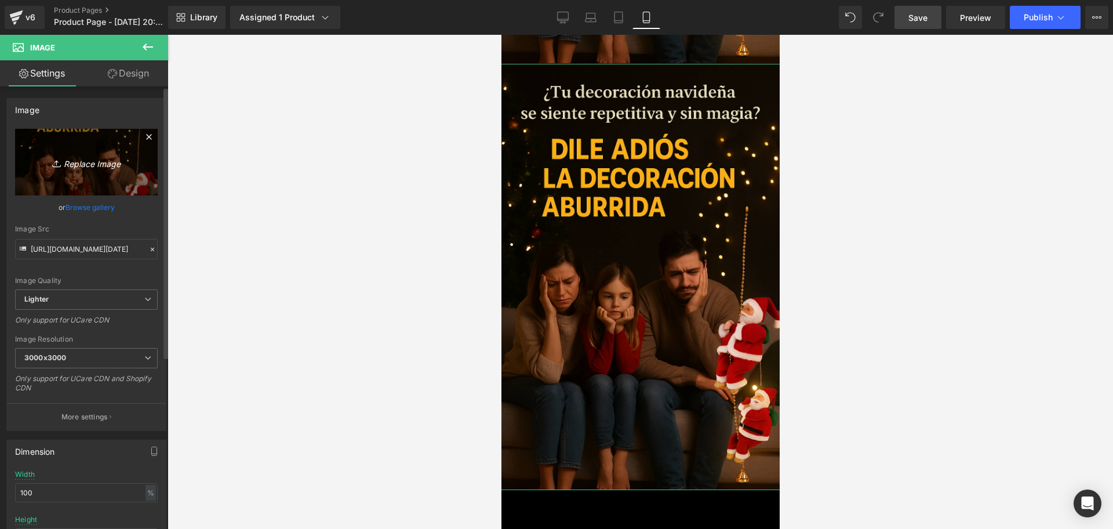
click at [101, 173] on link "Replace Image" at bounding box center [86, 162] width 143 height 67
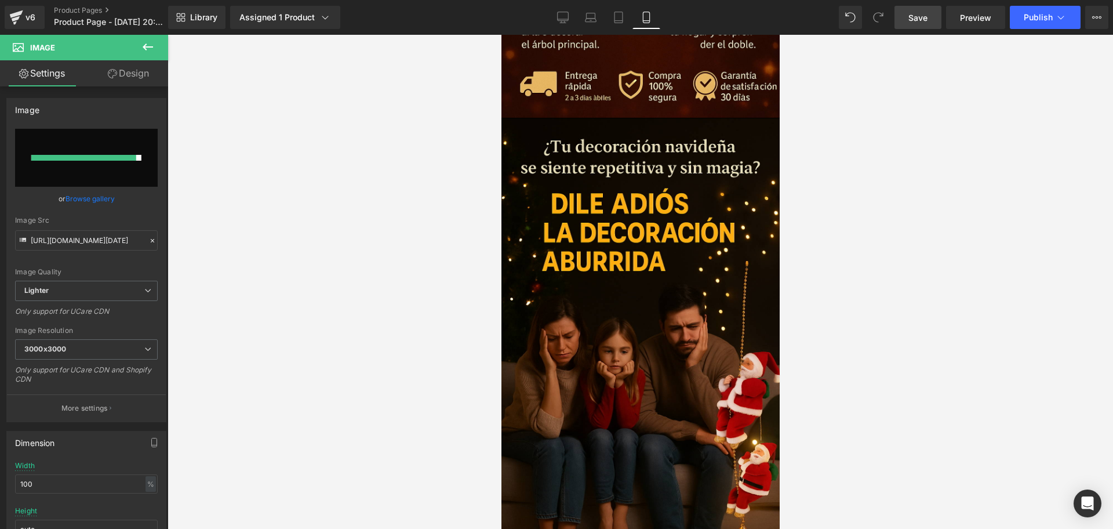
scroll to position [959, 0]
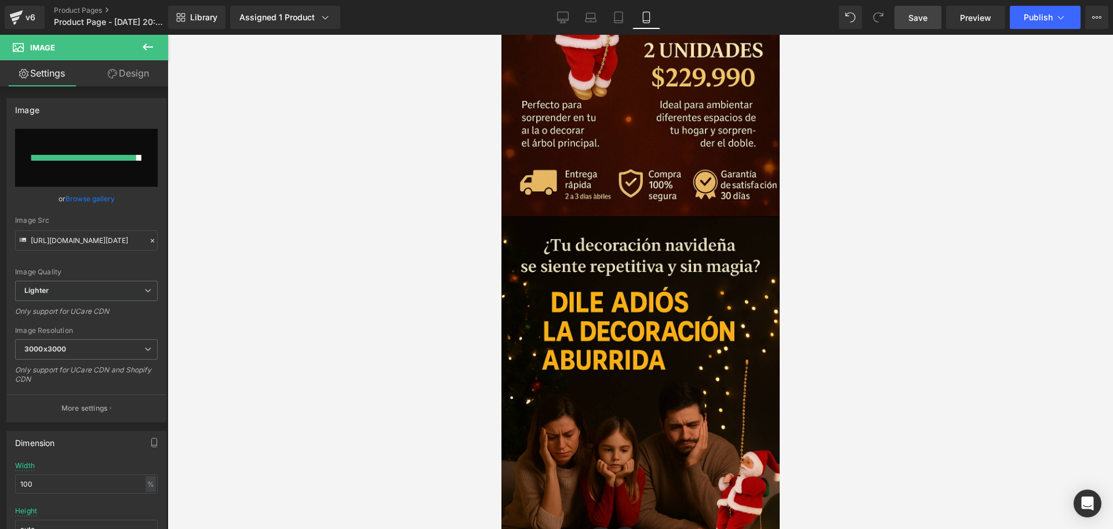
click at [918, 30] on div "Library Assigned 1 Product Product Preview Santa Escalador [PERSON_NAME][DATE]-…" at bounding box center [640, 17] width 945 height 35
click at [917, 17] on span "Save" at bounding box center [917, 18] width 19 height 12
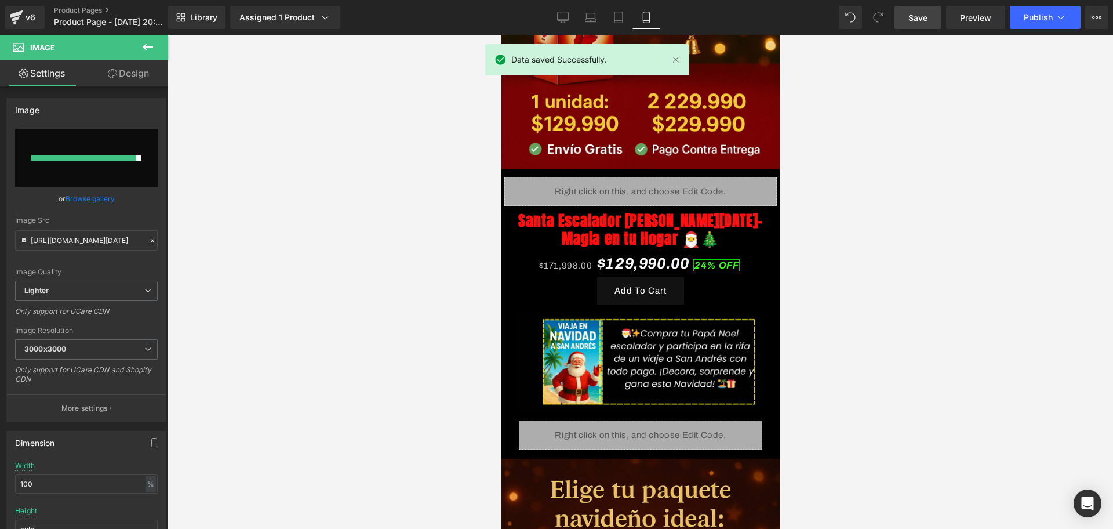
scroll to position [234, 0]
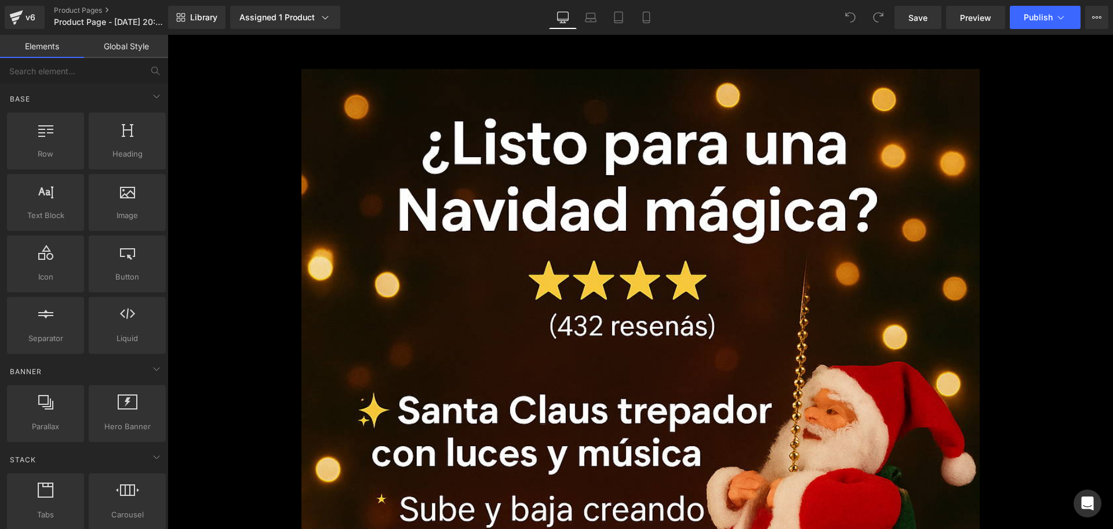
click at [643, 33] on div "Library Assigned 1 Product Product Preview Santa Escalador de Navidad-Magia en …" at bounding box center [640, 17] width 945 height 35
click at [648, 12] on icon at bounding box center [646, 17] width 6 height 11
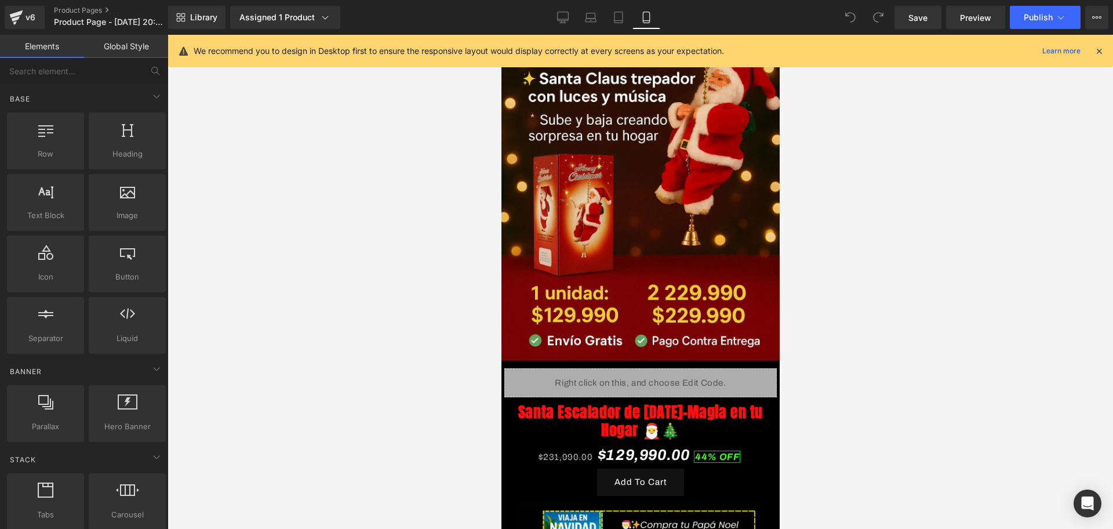
scroll to position [217, 0]
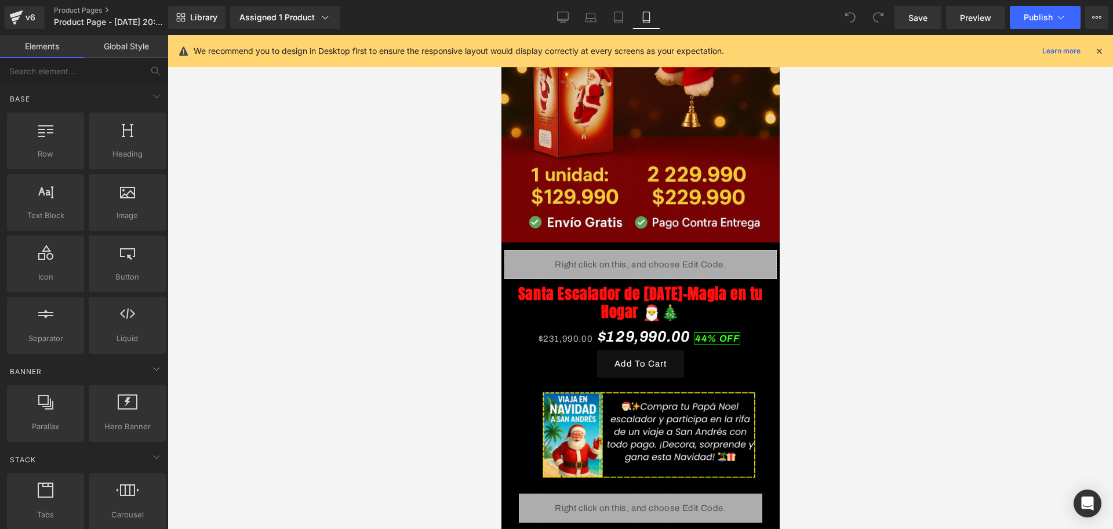
click at [1105, 52] on div "We recommend you to design in Desktop first to ensure the responsive layout wou…" at bounding box center [640, 51] width 945 height 32
click at [1102, 45] on div at bounding box center [1099, 51] width 9 height 13
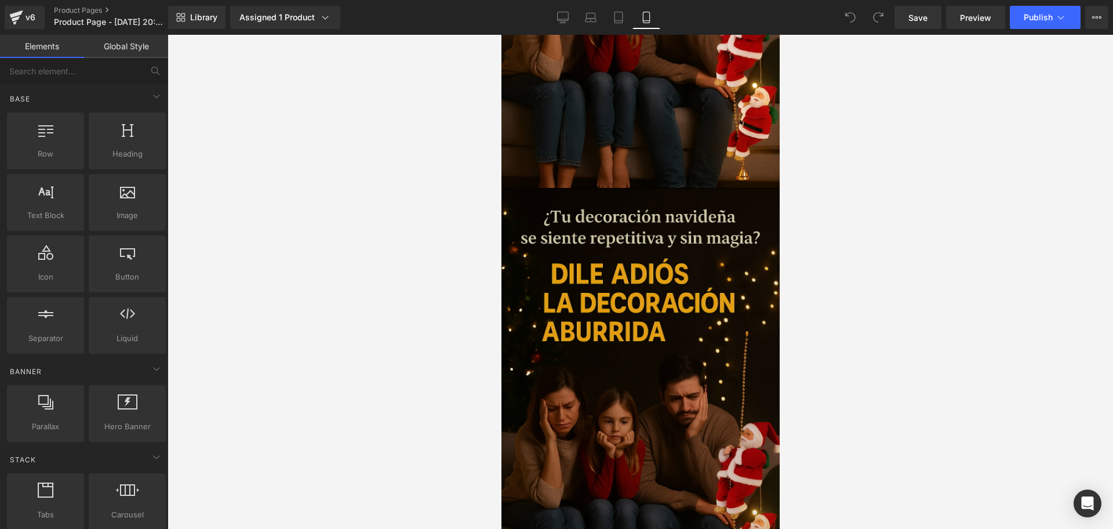
scroll to position [1449, 0]
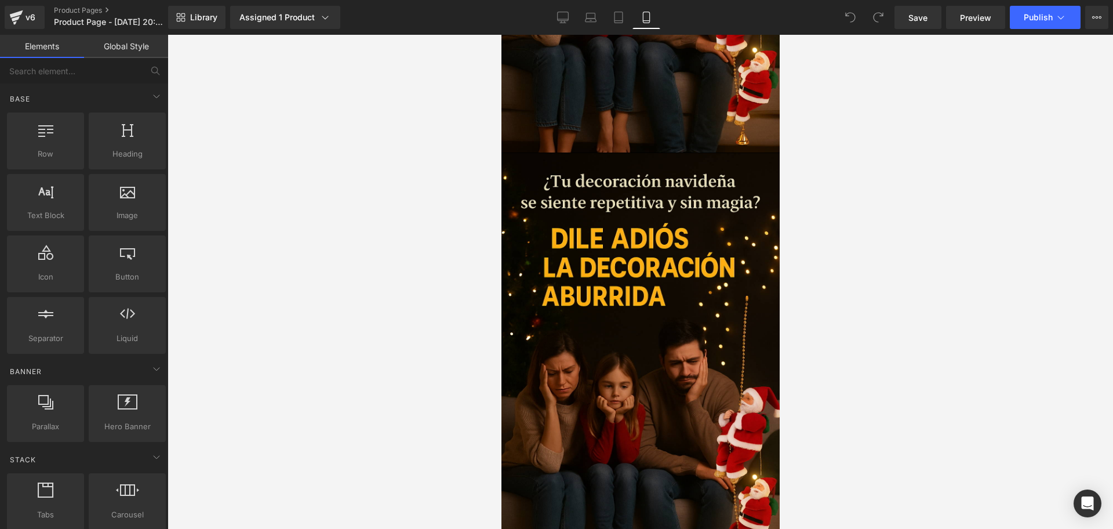
click at [648, 297] on div "Image" at bounding box center [640, 366] width 284 height 426
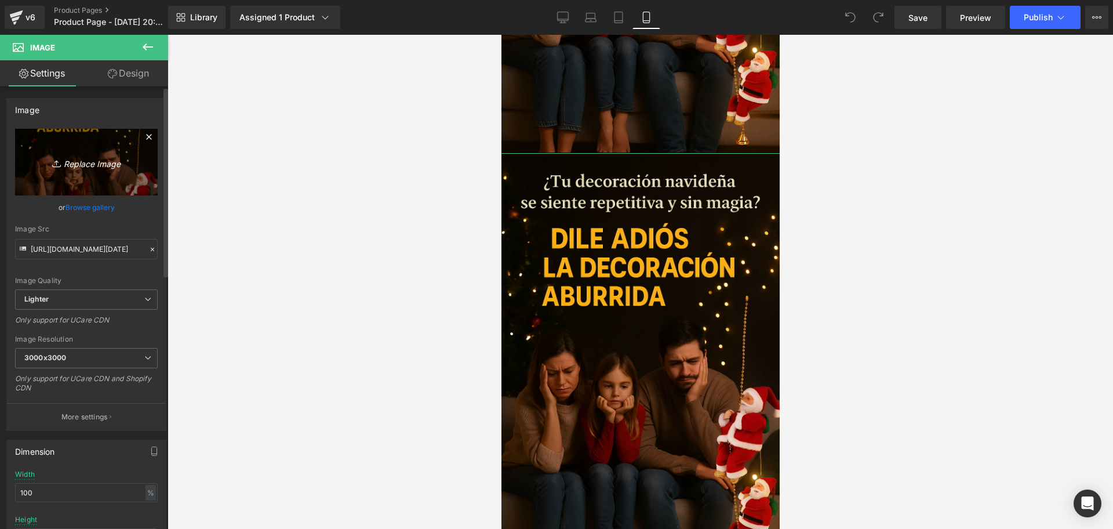
click at [99, 168] on icon "Replace Image" at bounding box center [86, 162] width 93 height 14
type input "C:\fakepath\ChatGPT Image [DATE], 09_06_33 p.m..png"
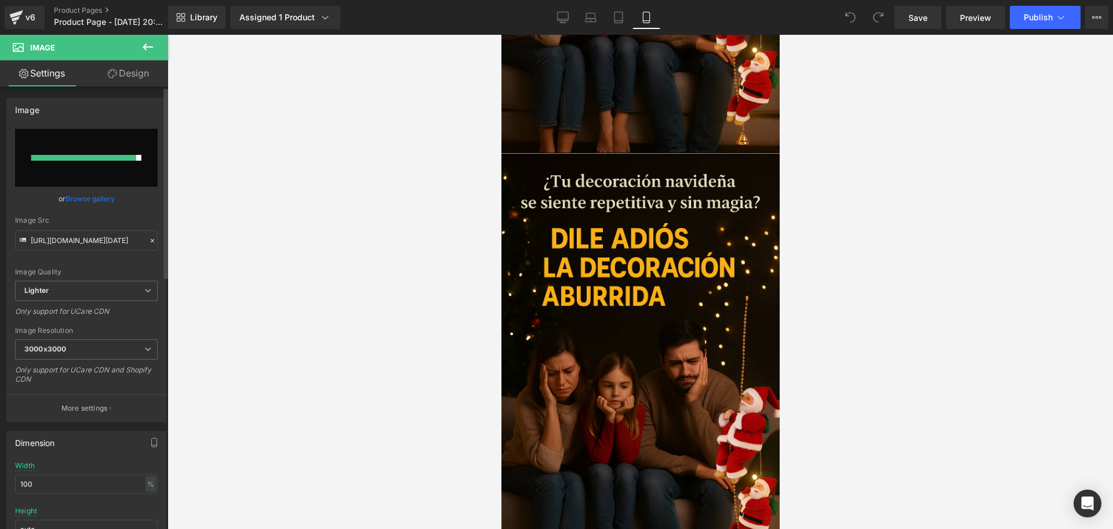
click at [144, 199] on div "or Browse gallery" at bounding box center [86, 198] width 143 height 12
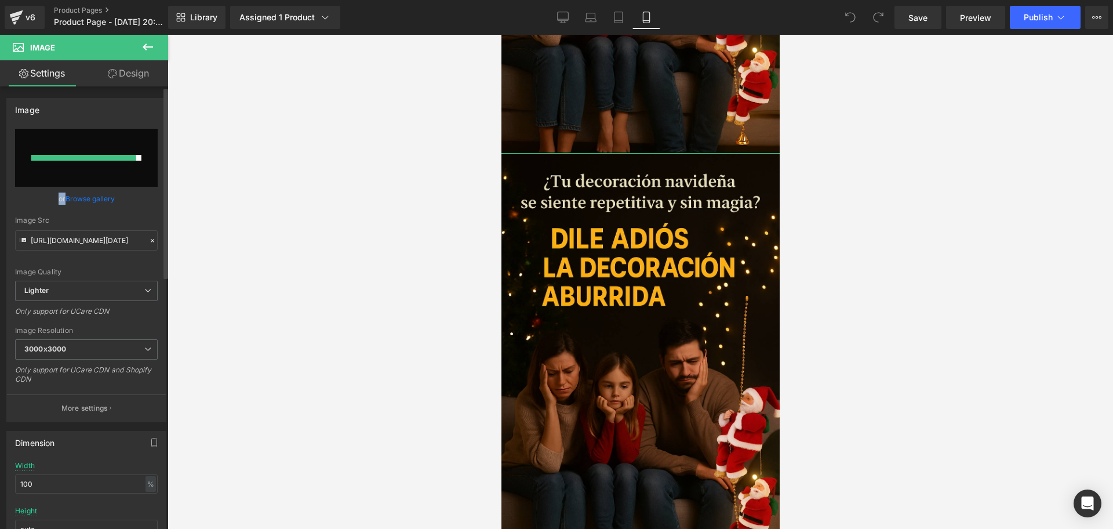
click at [144, 199] on div "or Browse gallery" at bounding box center [86, 198] width 143 height 12
click at [233, 238] on div at bounding box center [641, 282] width 946 height 494
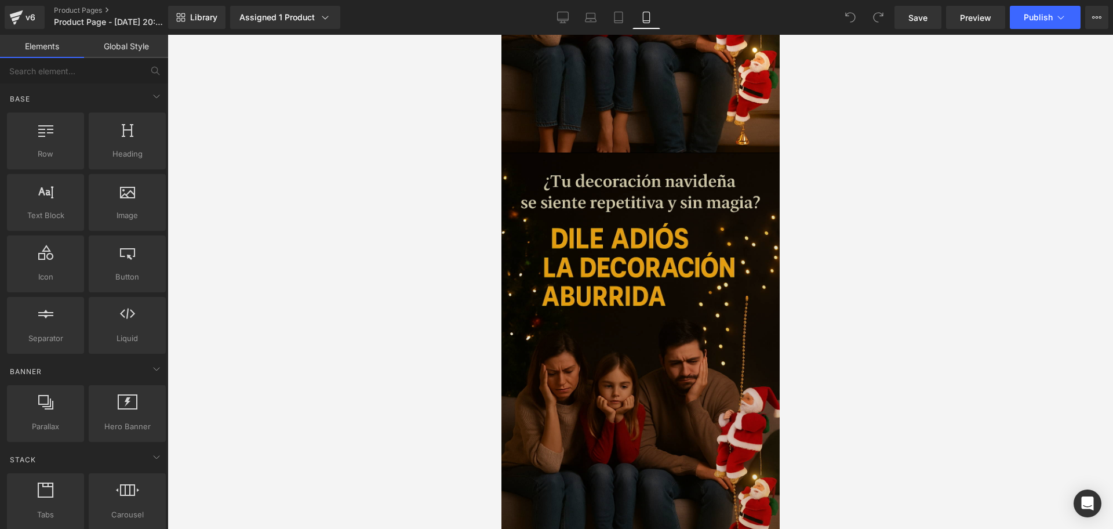
click at [668, 323] on img at bounding box center [640, 366] width 284 height 426
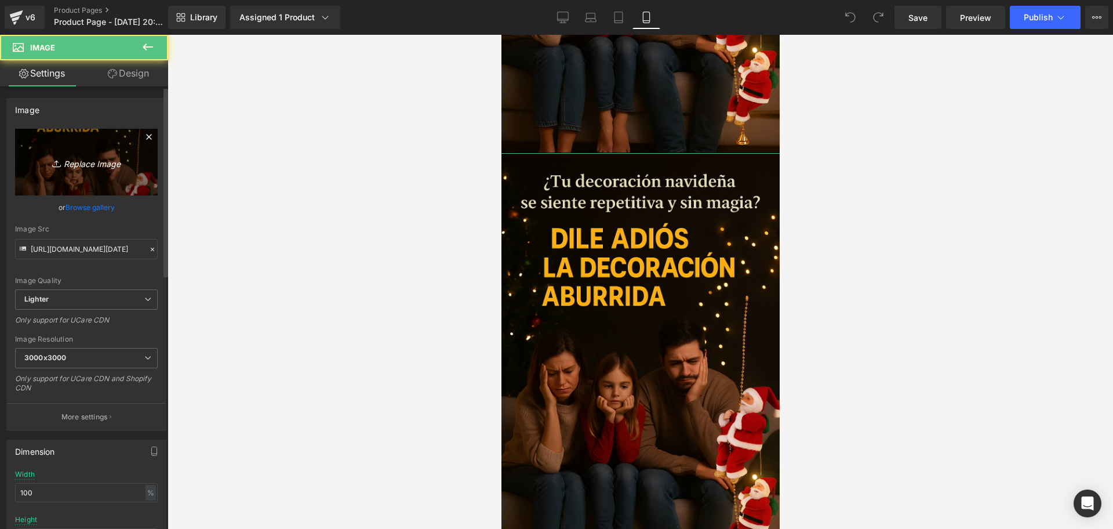
click at [83, 177] on link "Replace Image" at bounding box center [86, 162] width 143 height 67
type input "C:\fakepath\ChatGPT Image [DATE], 09_06_33 p.m..png"
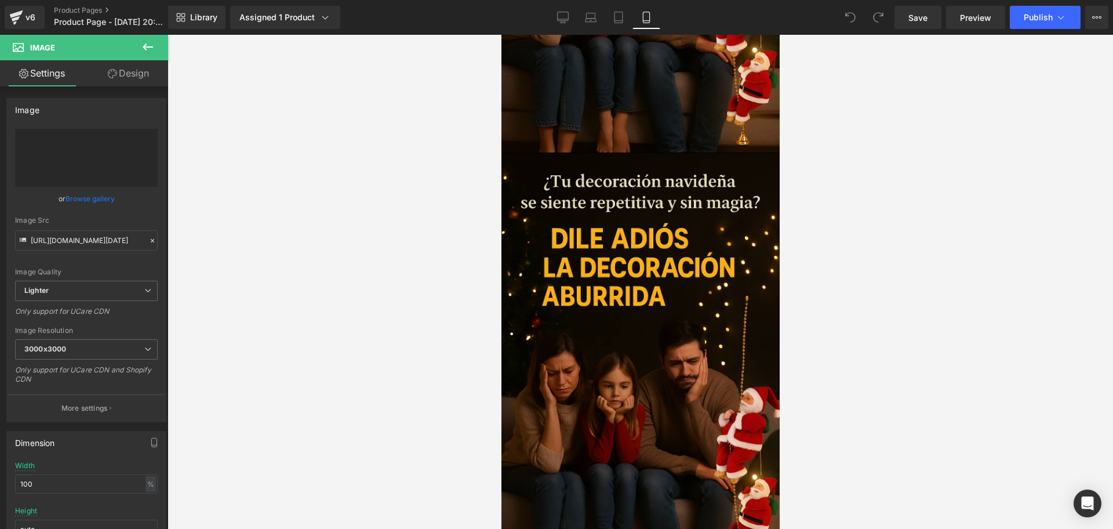
type input "https://ucarecdn.com/dcc17cfc-bb49-4df3-bf6d-3afec2b62977/-/format/auto/-/previ…"
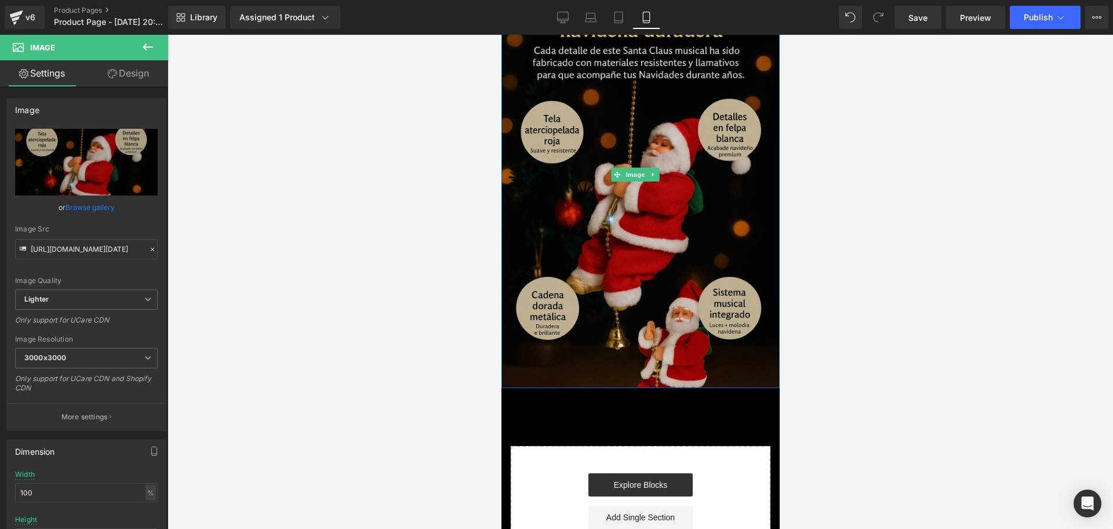
scroll to position [1667, 0]
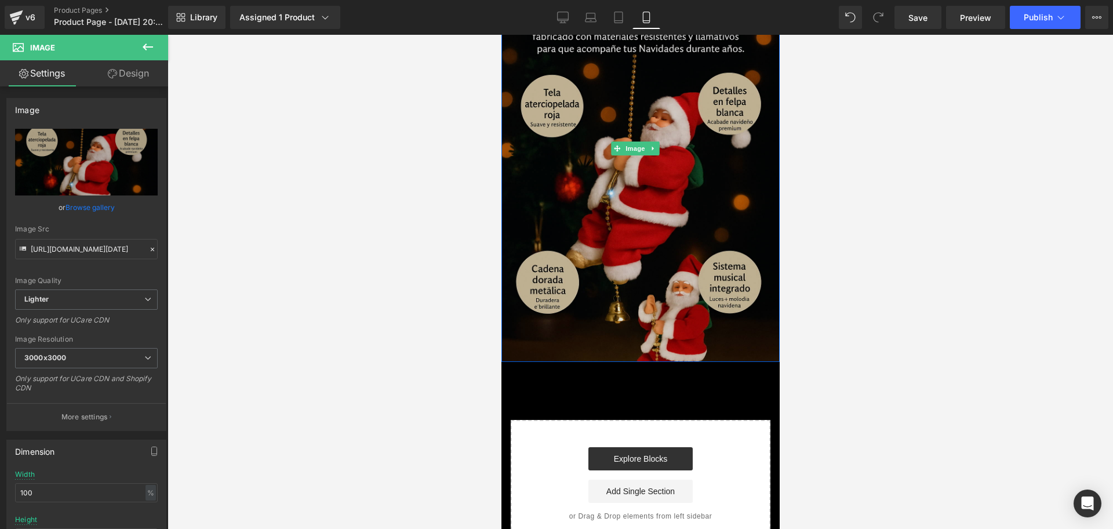
click at [700, 152] on img at bounding box center [640, 149] width 284 height 426
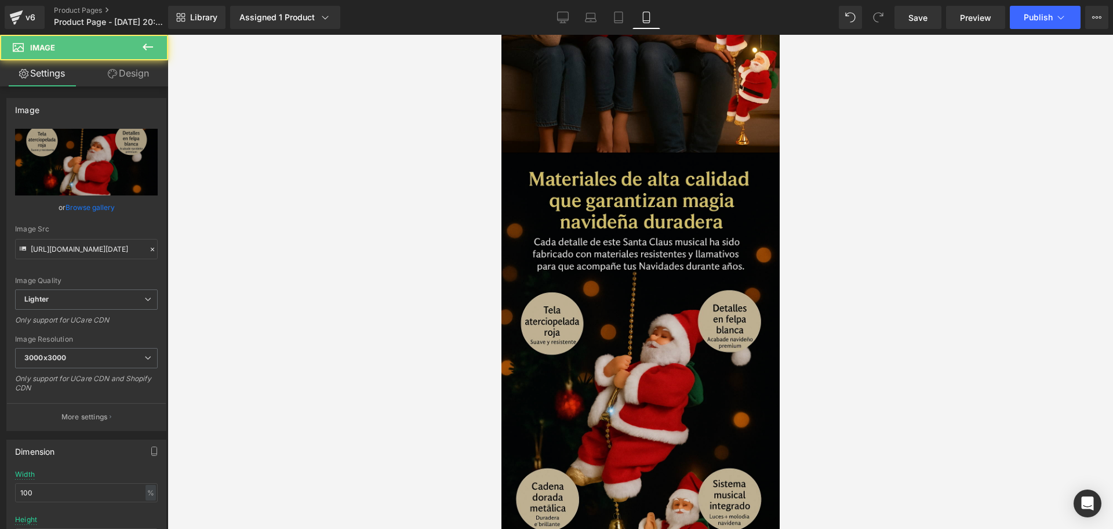
click at [592, 181] on img at bounding box center [640, 366] width 284 height 426
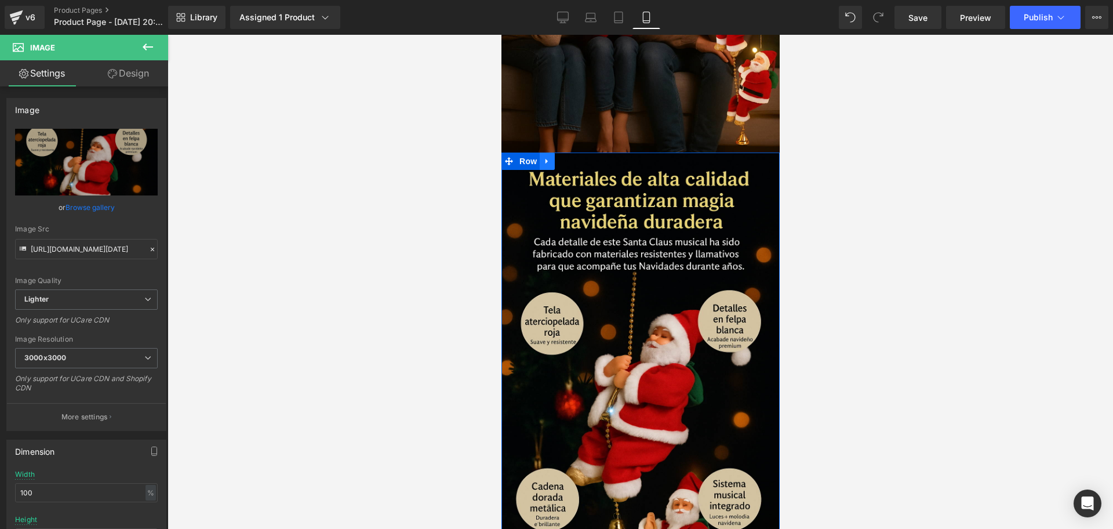
click at [549, 157] on icon at bounding box center [547, 161] width 8 height 9
click at [566, 152] on link at bounding box center [561, 160] width 15 height 17
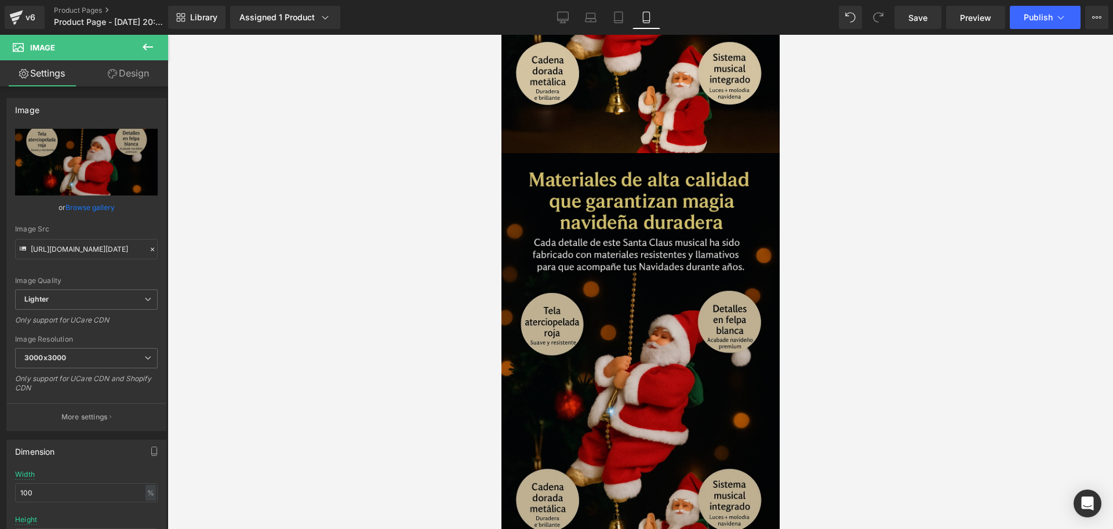
click at [692, 249] on img at bounding box center [640, 367] width 284 height 426
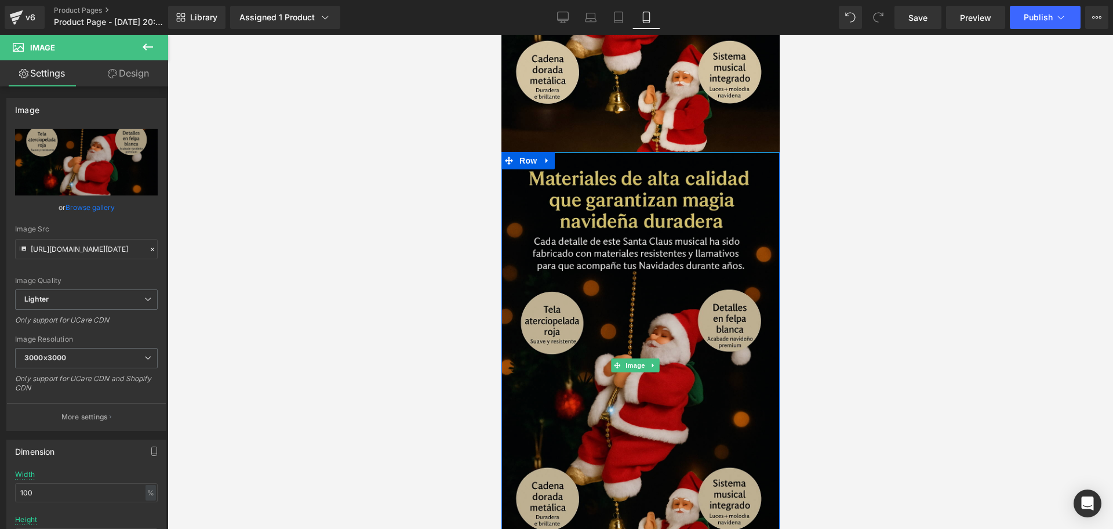
click at [660, 377] on img at bounding box center [640, 365] width 284 height 426
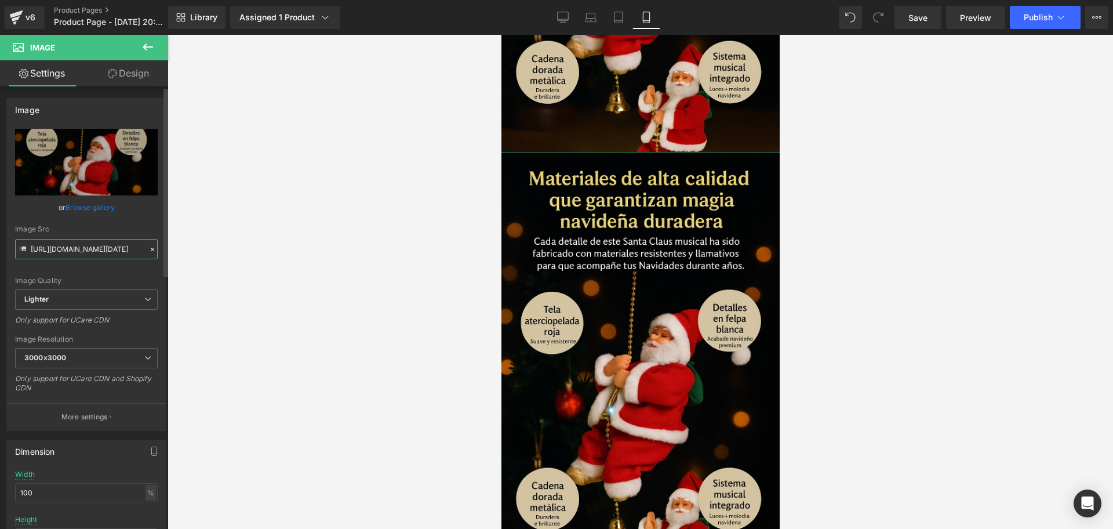
click at [90, 256] on input "https://ucarecdn.com/dcc17cfc-bb49-4df3-bf6d-3afec2b62977/-/format/auto/-/previ…" at bounding box center [86, 249] width 143 height 20
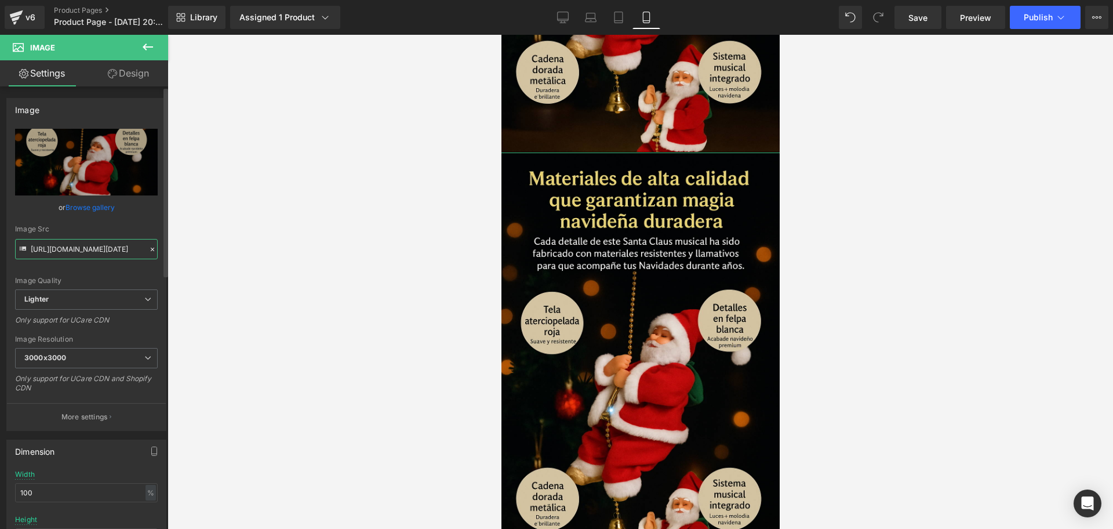
paste input "i.ibb.co/k2ShTgm3/Chat-GPT-Image-15-sept-2025-09-29-48-p-m"
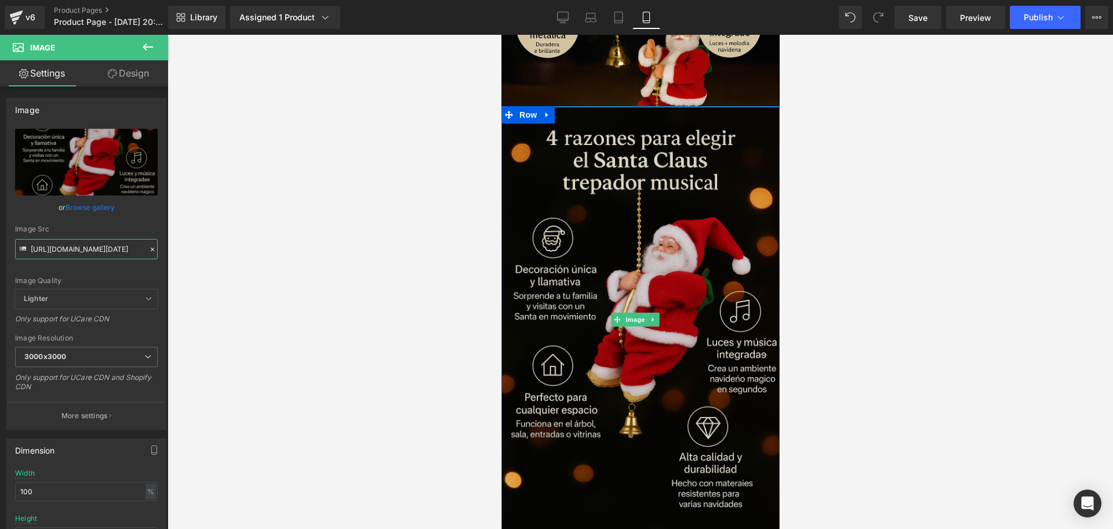
scroll to position [2094, 0]
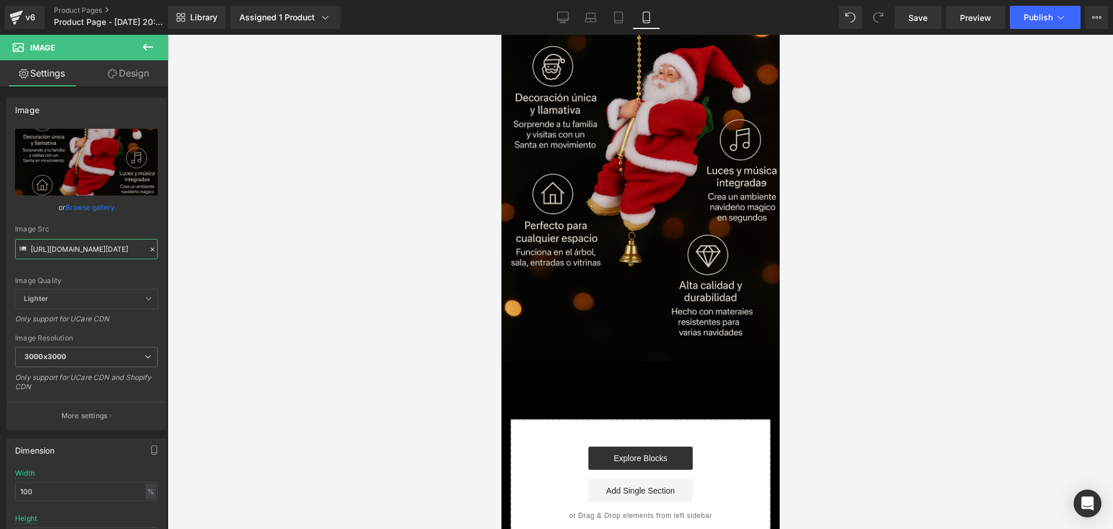
type input "https://i.ibb.co/k2ShTgm3/Chat-GPT-Image-15-sept-2025-09-29-48-p-m.png"
click at [677, 177] on img at bounding box center [640, 148] width 284 height 426
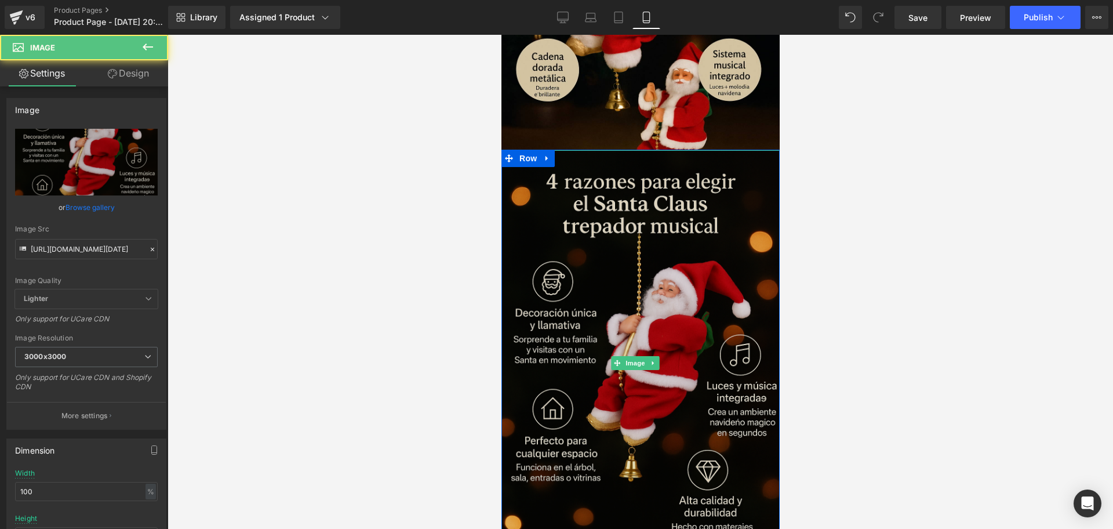
scroll to position [1877, 0]
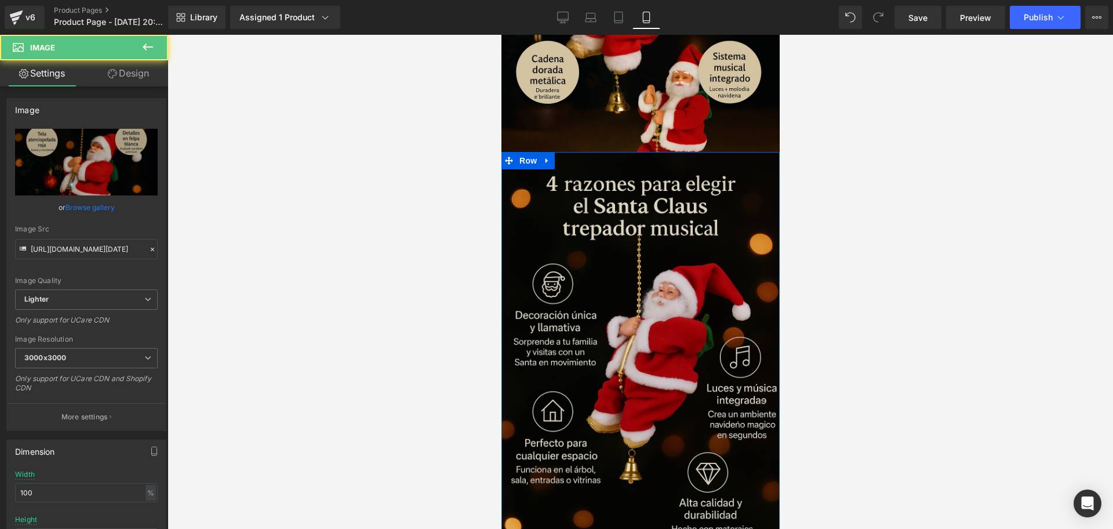
click at [552, 152] on link at bounding box center [546, 160] width 15 height 17
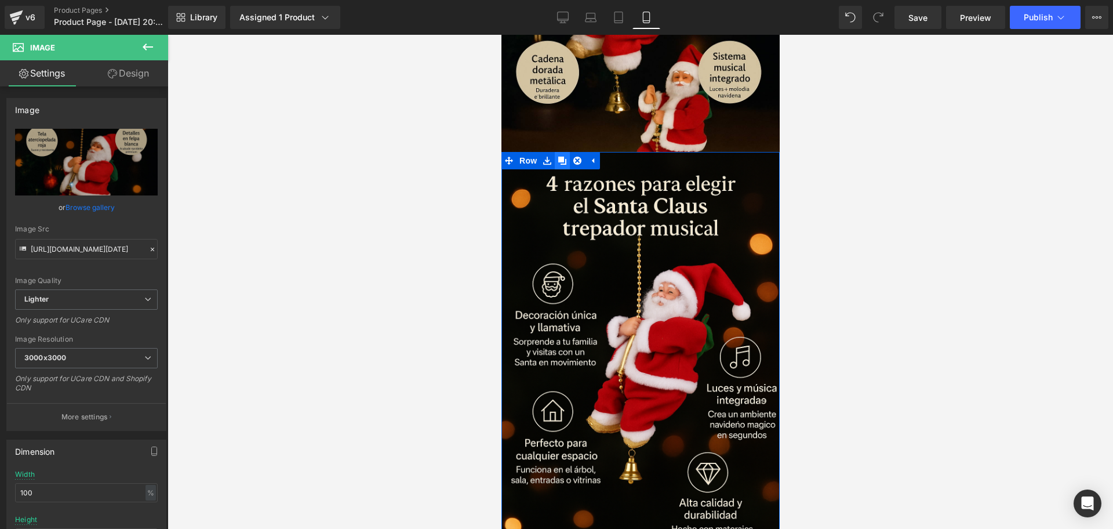
click at [556, 152] on link at bounding box center [561, 160] width 15 height 17
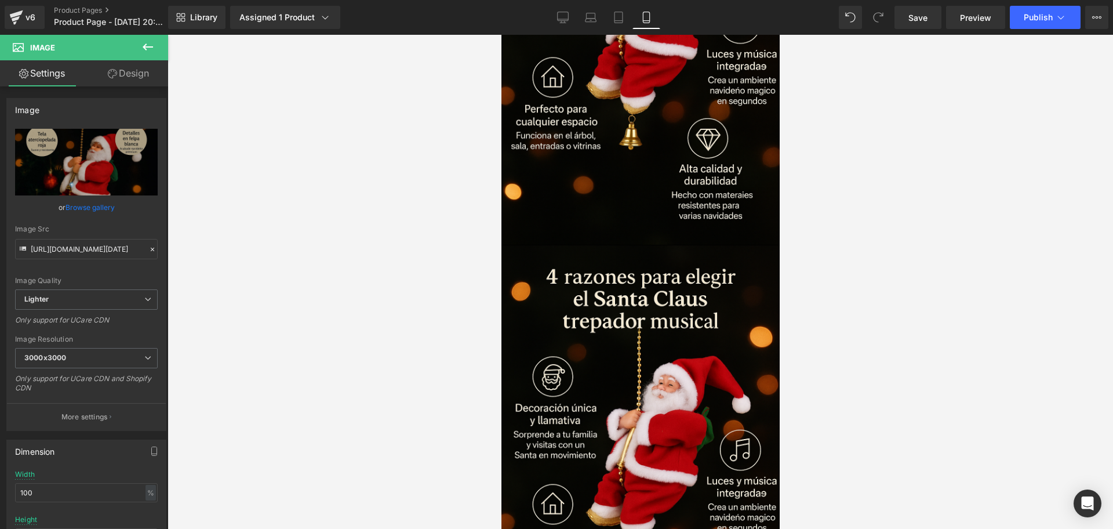
scroll to position [2287, 0]
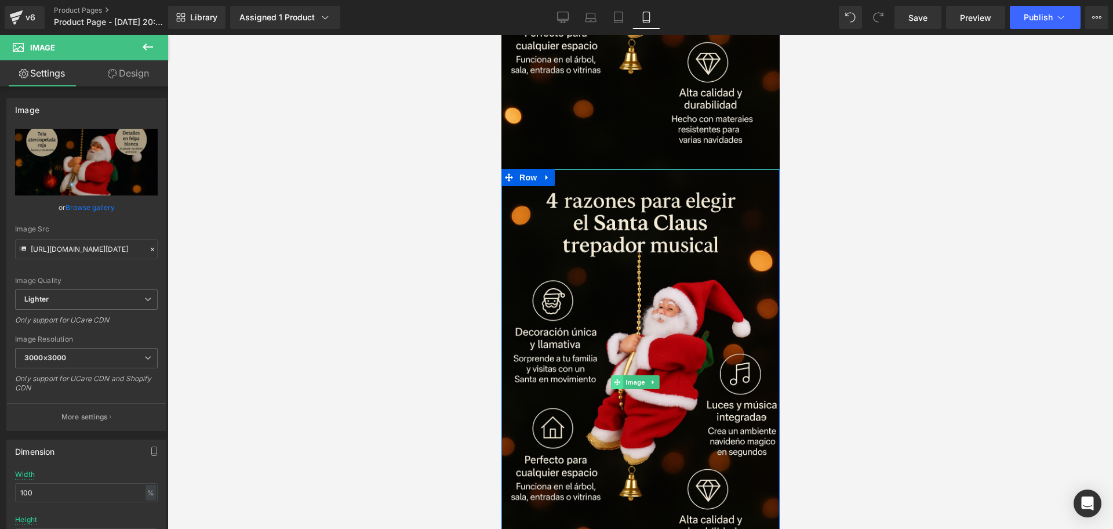
click at [616, 375] on span at bounding box center [616, 382] width 12 height 14
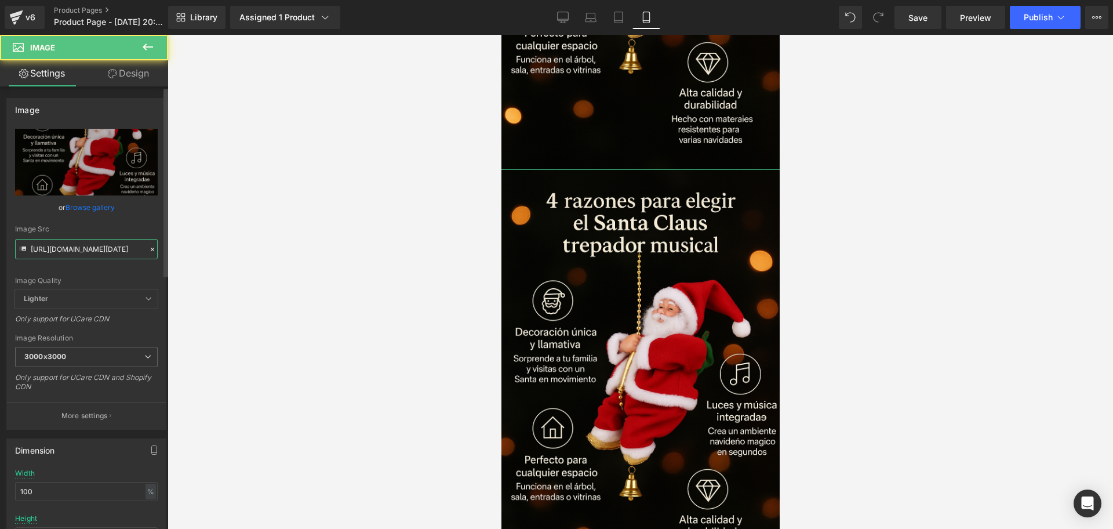
click at [90, 243] on input "https://i.ibb.co/k2ShTgm3/Chat-GPT-Image-15-sept-2025-09-29-48-p-m.png" at bounding box center [86, 249] width 143 height 20
paste input "F4W2jPmz/Chat-GPT-Image-15-sept-2025-09-33-05"
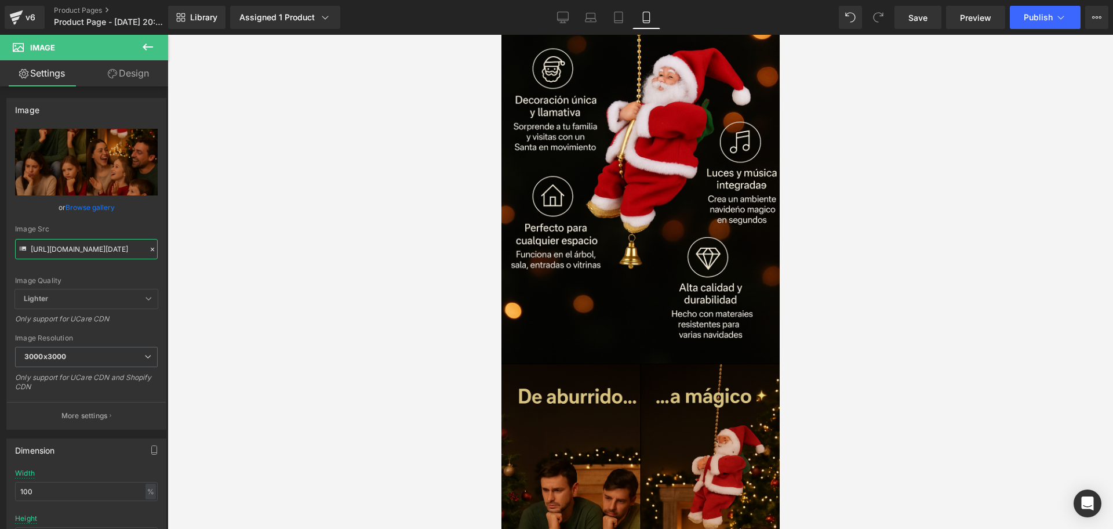
scroll to position [2214, 0]
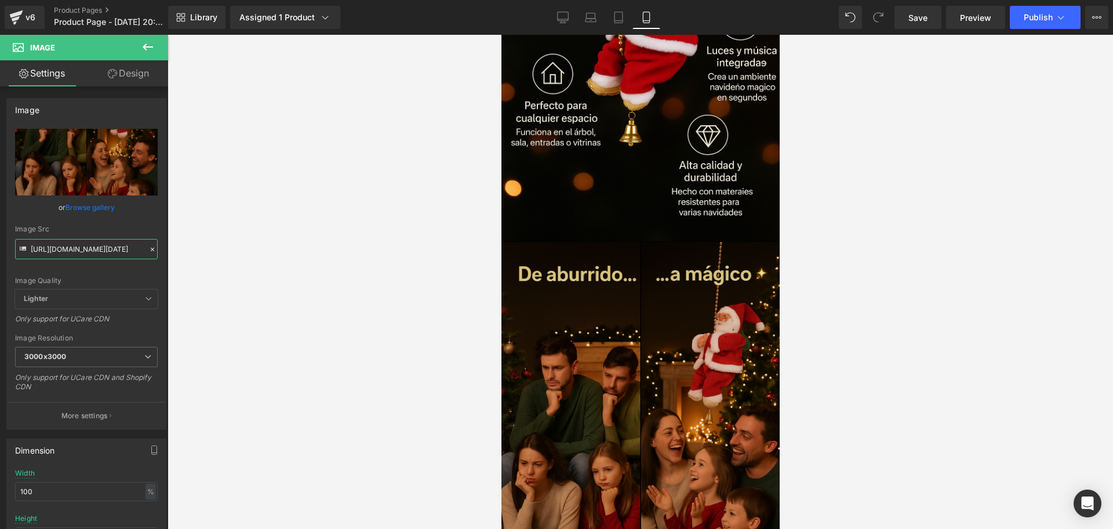
type input "https://i.ibb.co/F4W2jPmz/Chat-GPT-Image-15-sept-2025-09-33-05-p-m.png"
click at [656, 252] on img at bounding box center [640, 455] width 284 height 426
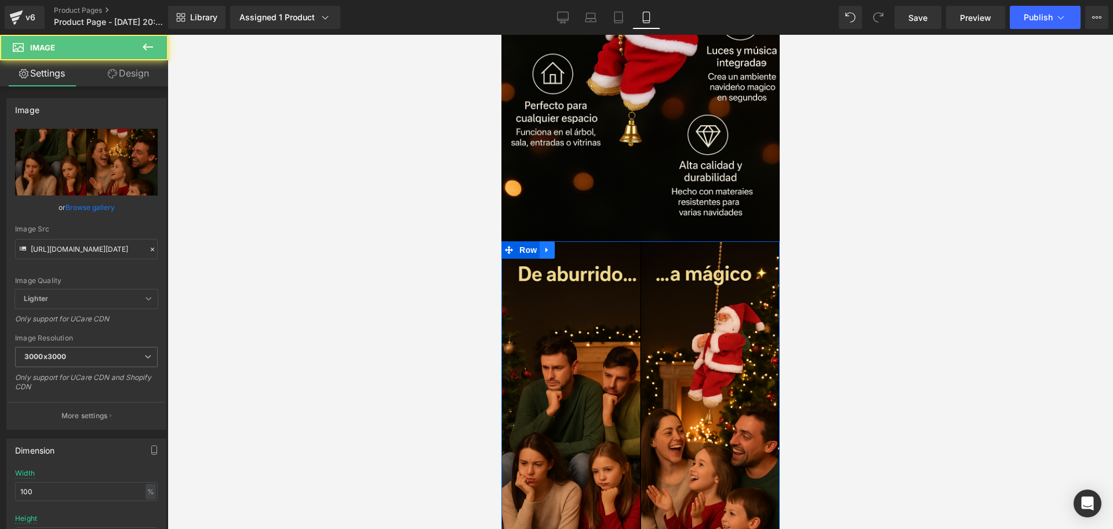
click at [547, 241] on link at bounding box center [546, 249] width 15 height 17
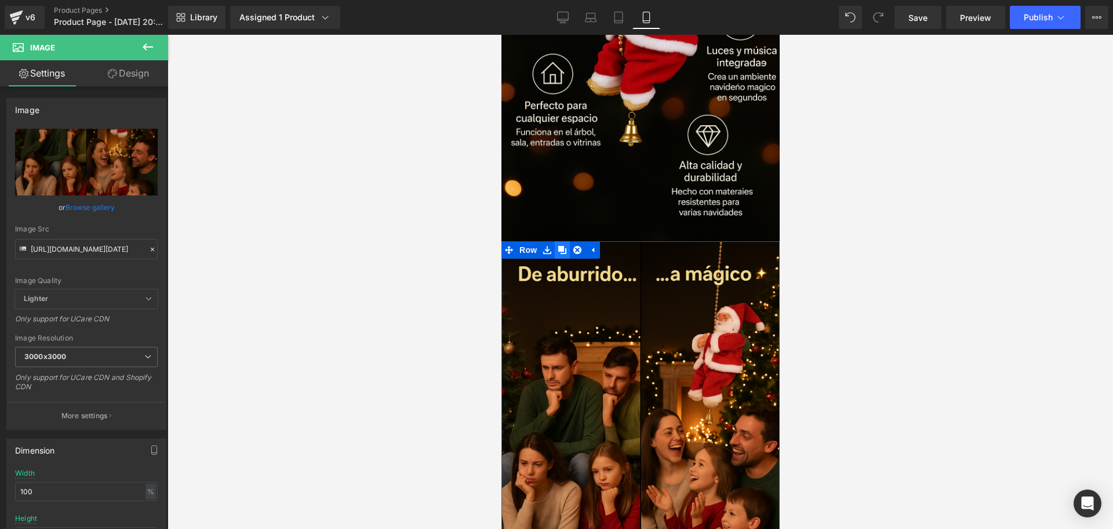
click at [560, 245] on icon at bounding box center [562, 249] width 8 height 9
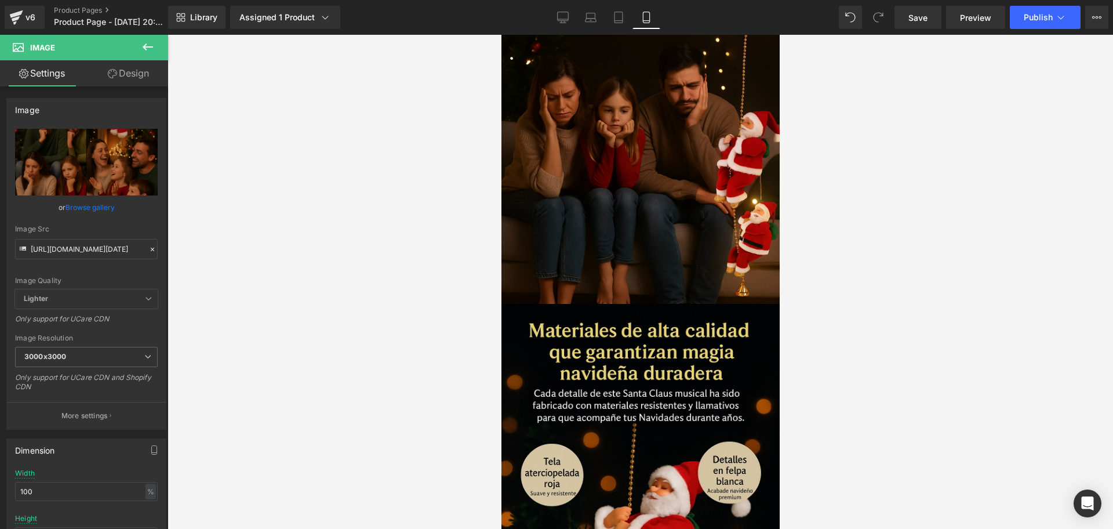
scroll to position [1304, 0]
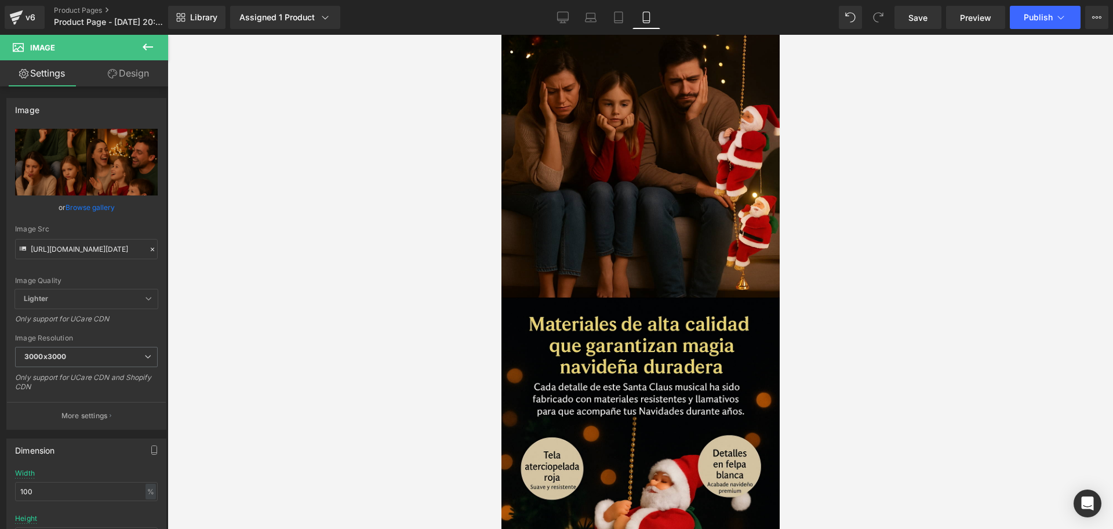
click at [155, 44] on button at bounding box center [148, 48] width 41 height 26
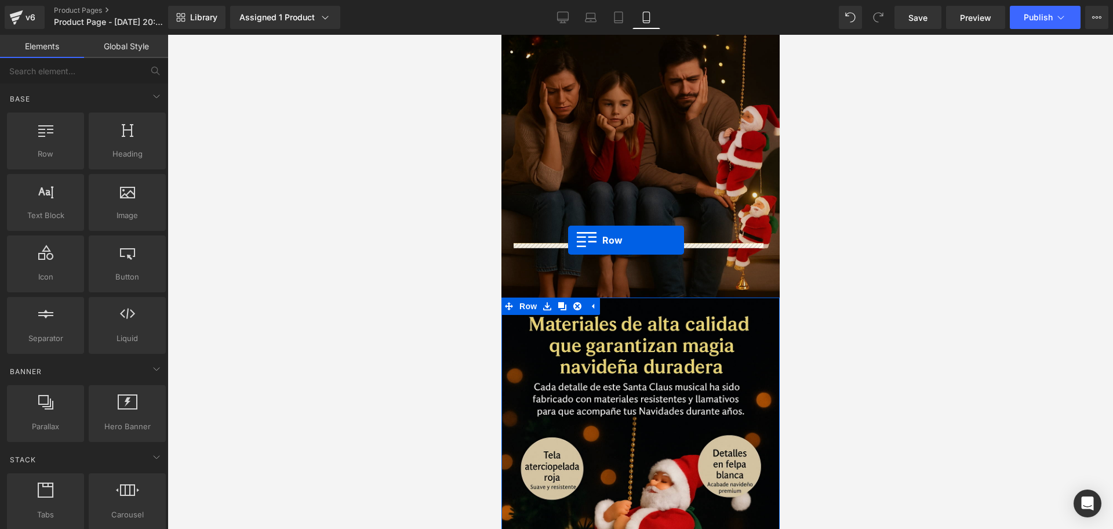
drag, startPoint x: 664, startPoint y: 217, endPoint x: 568, endPoint y: 240, distance: 99.4
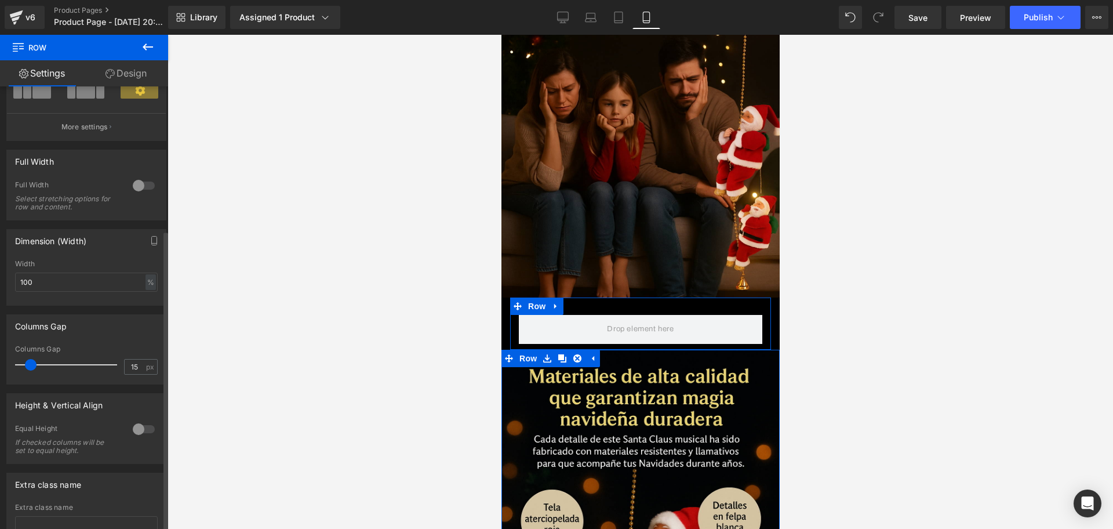
scroll to position [210, 0]
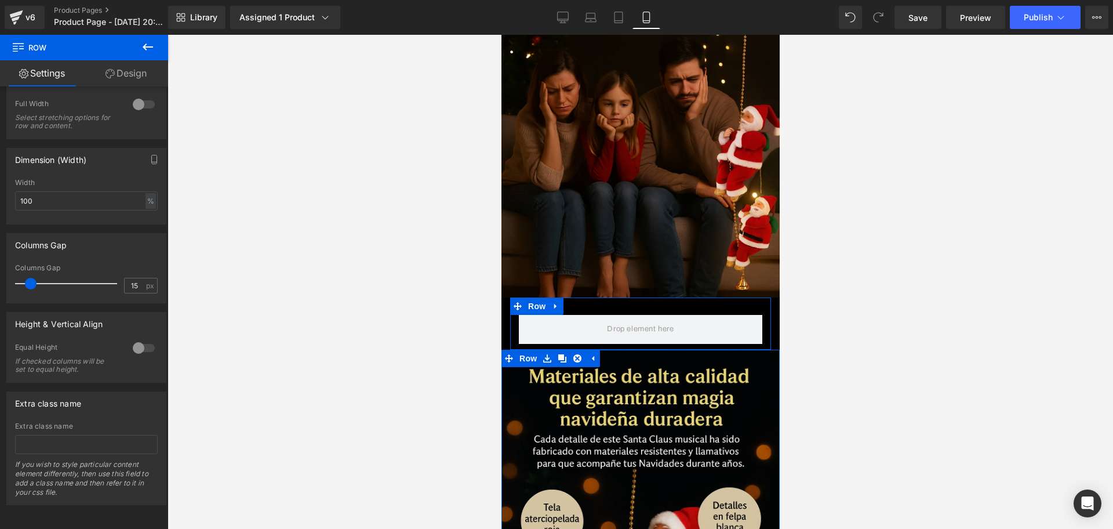
click at [149, 60] on link "Design" at bounding box center [126, 73] width 84 height 26
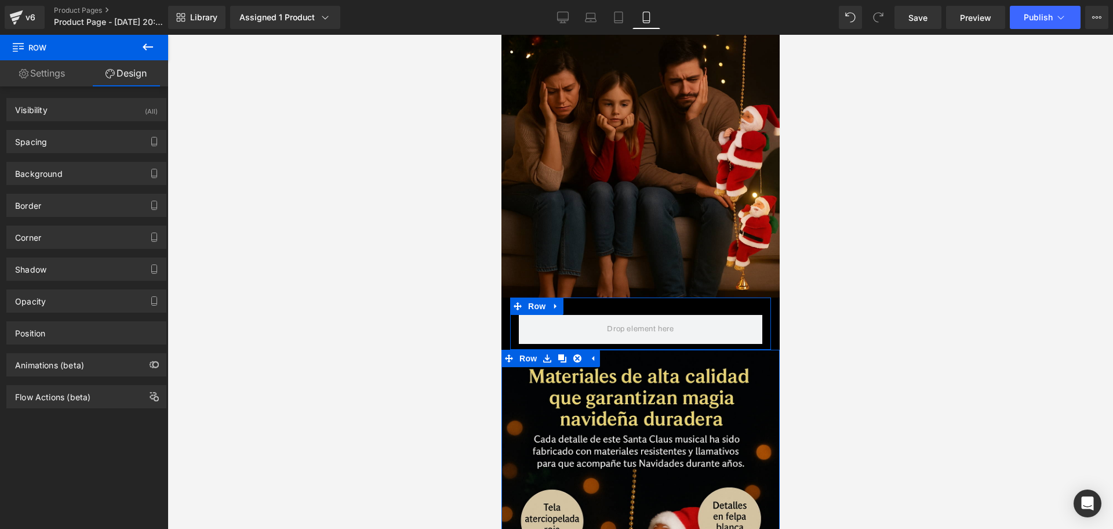
click at [141, 57] on button at bounding box center [148, 48] width 41 height 26
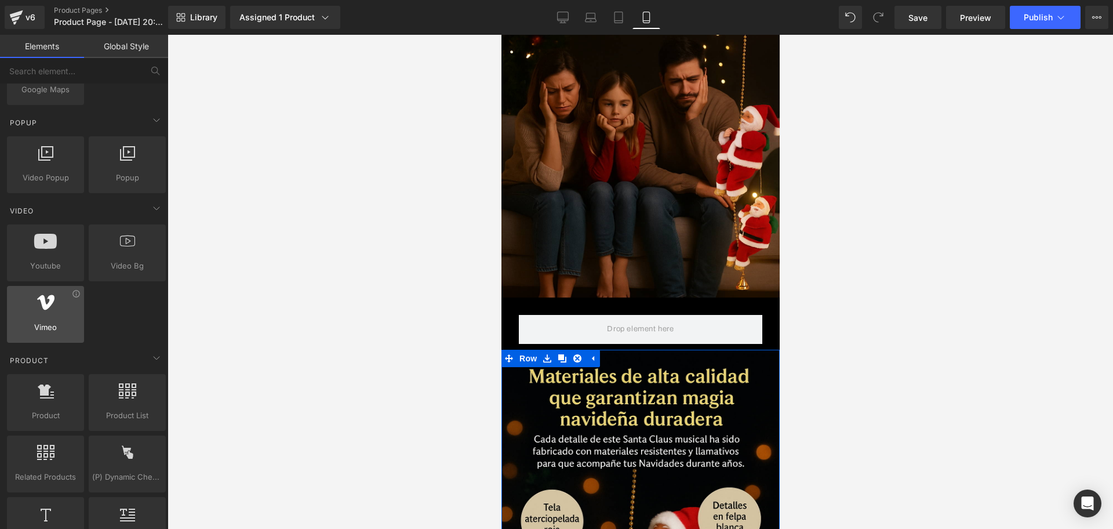
scroll to position [725, 0]
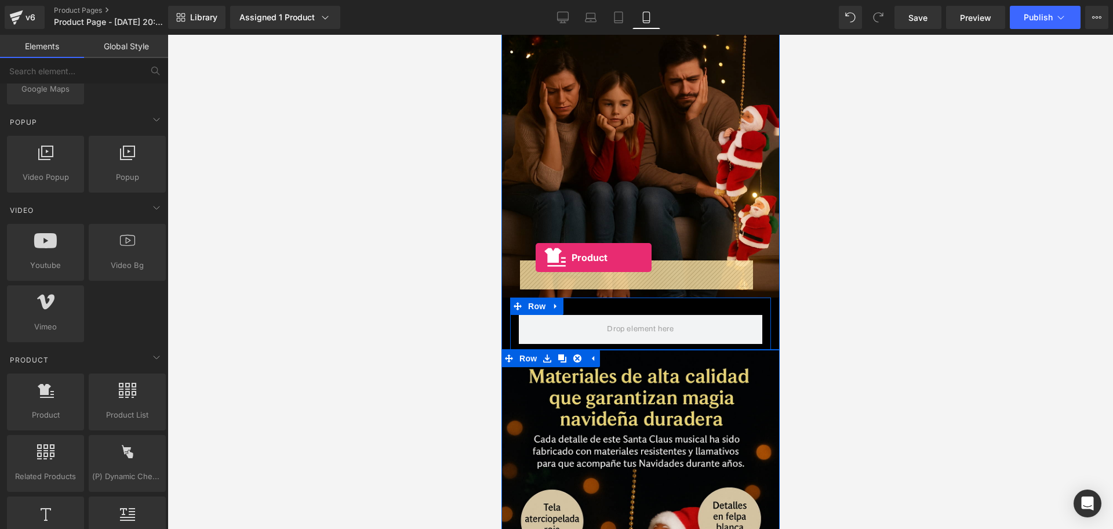
drag, startPoint x: 969, startPoint y: 328, endPoint x: 535, endPoint y: 257, distance: 439.4
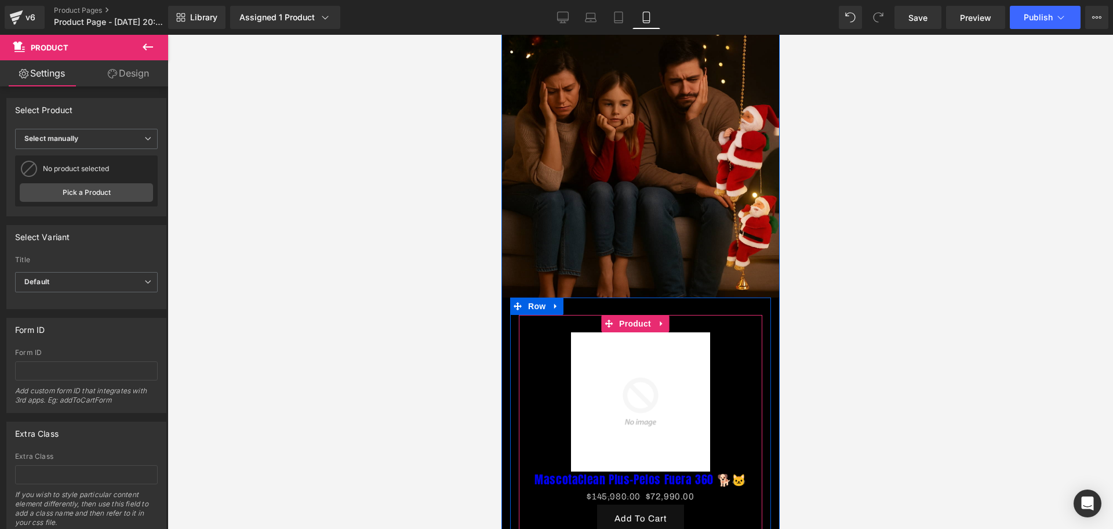
click at [666, 315] on link at bounding box center [660, 323] width 15 height 17
click at [669, 319] on icon at bounding box center [668, 323] width 8 height 8
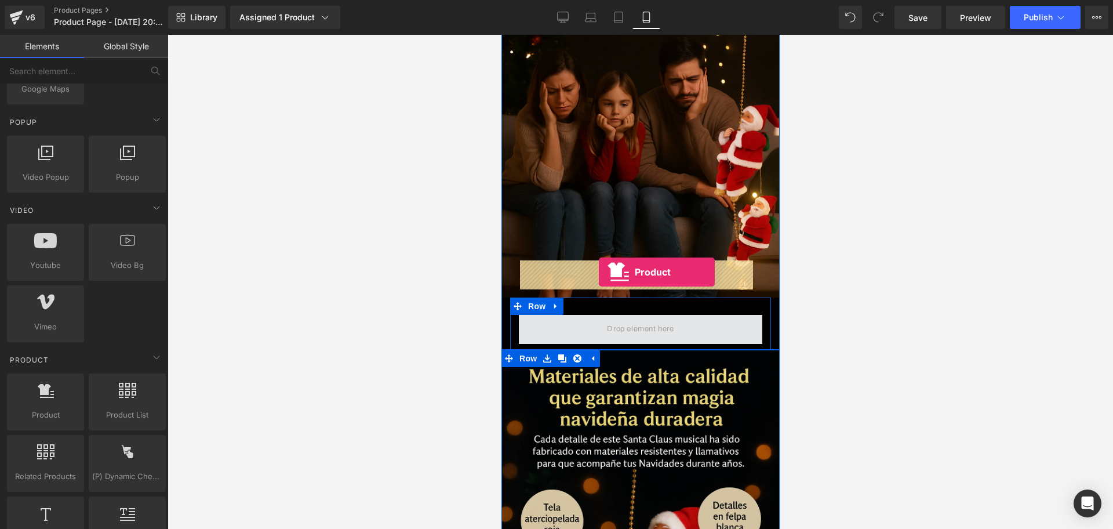
drag, startPoint x: 559, startPoint y: 426, endPoint x: 598, endPoint y: 272, distance: 159.2
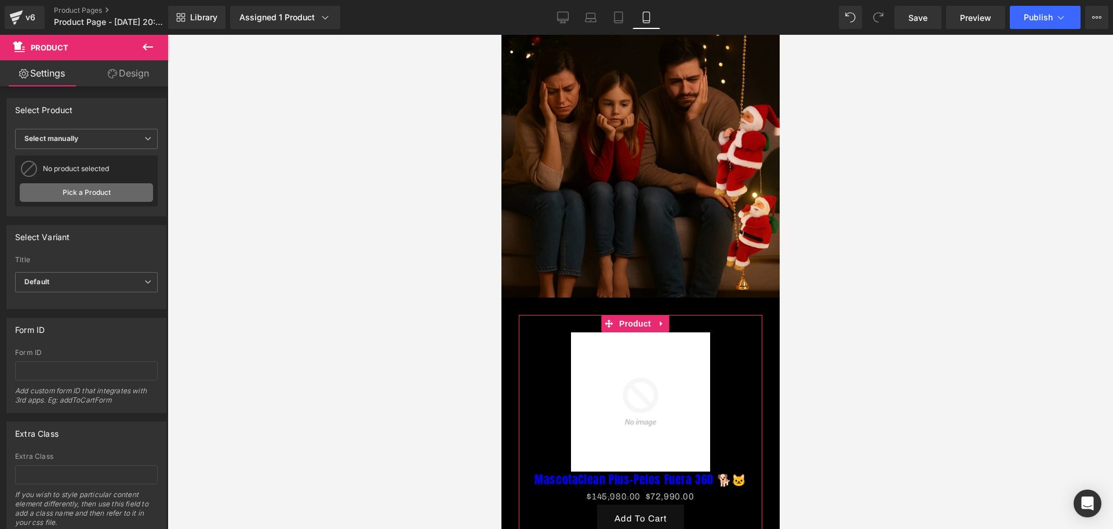
click at [82, 188] on link "Pick a Product" at bounding box center [86, 192] width 133 height 19
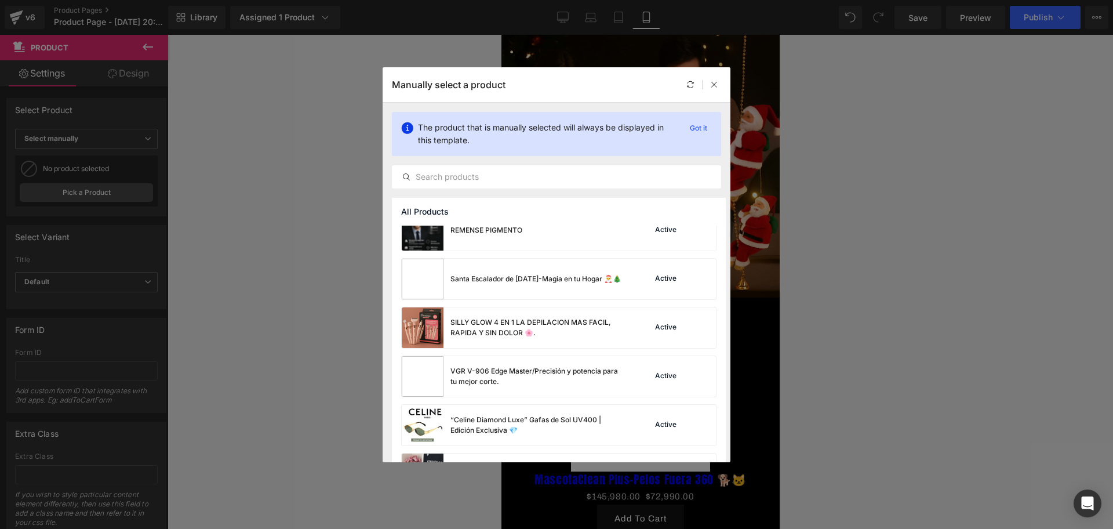
scroll to position [1010, 0]
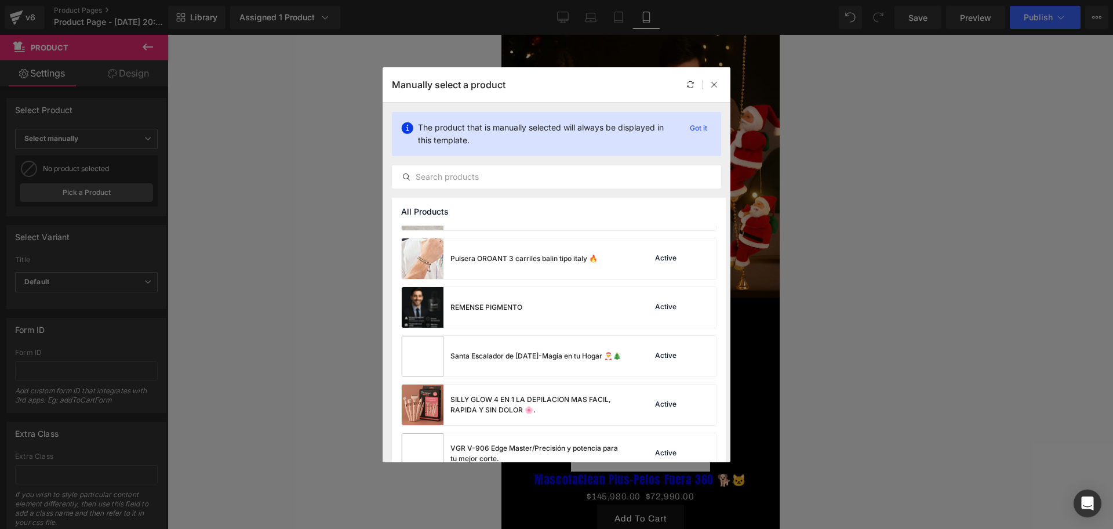
click at [570, 374] on div "Santa Escalador [PERSON_NAME][DATE]-Magia en tu Hogar 🎅🎄" at bounding box center [512, 356] width 220 height 41
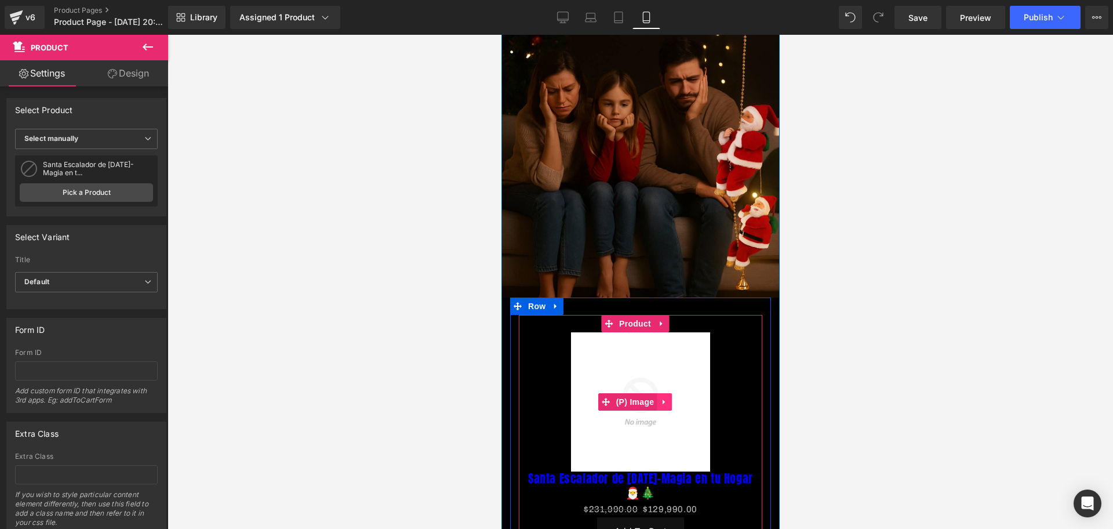
click at [663, 399] on icon at bounding box center [663, 401] width 2 height 5
click at [664, 393] on link at bounding box center [671, 401] width 15 height 17
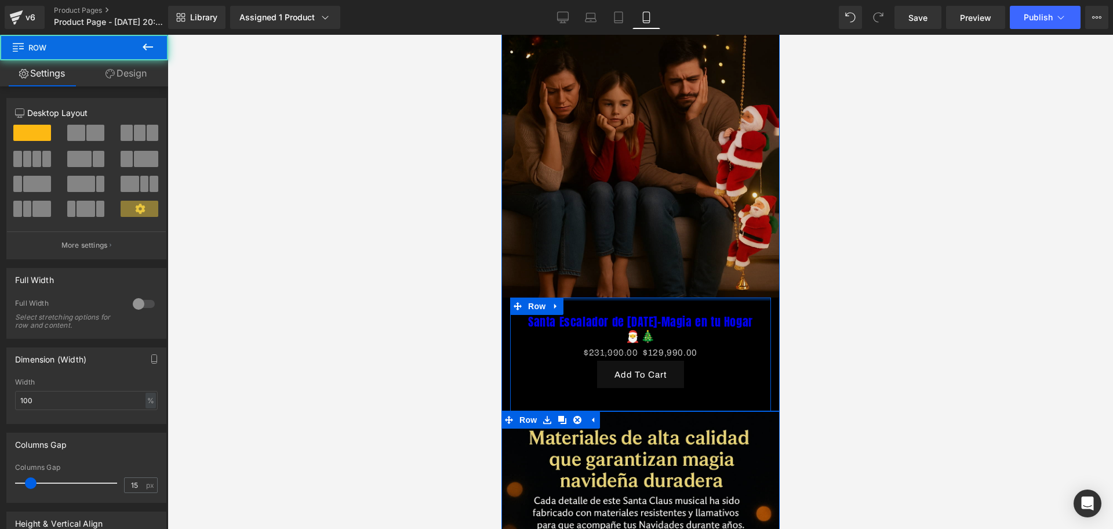
drag, startPoint x: 696, startPoint y: 260, endPoint x: 682, endPoint y: 226, distance: 37.5
click at [715, 214] on div "Image Santa Escalador de Navidad-Magia en tu Hogar 🎅🎄 (P) Title $231,990.00 $12…" at bounding box center [640, 141] width 278 height 540
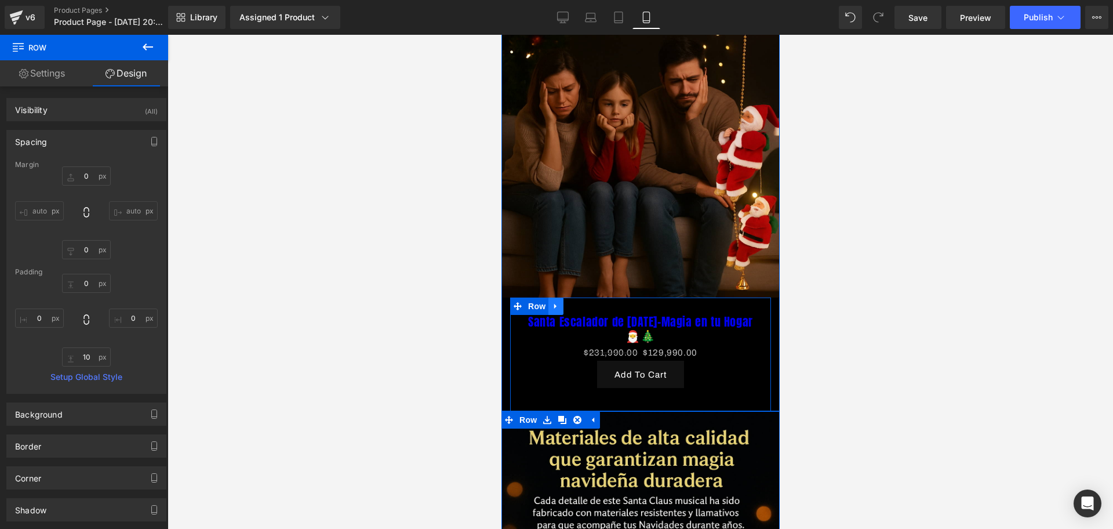
click at [559, 297] on link at bounding box center [555, 305] width 15 height 17
click at [581, 301] on icon at bounding box center [585, 305] width 8 height 9
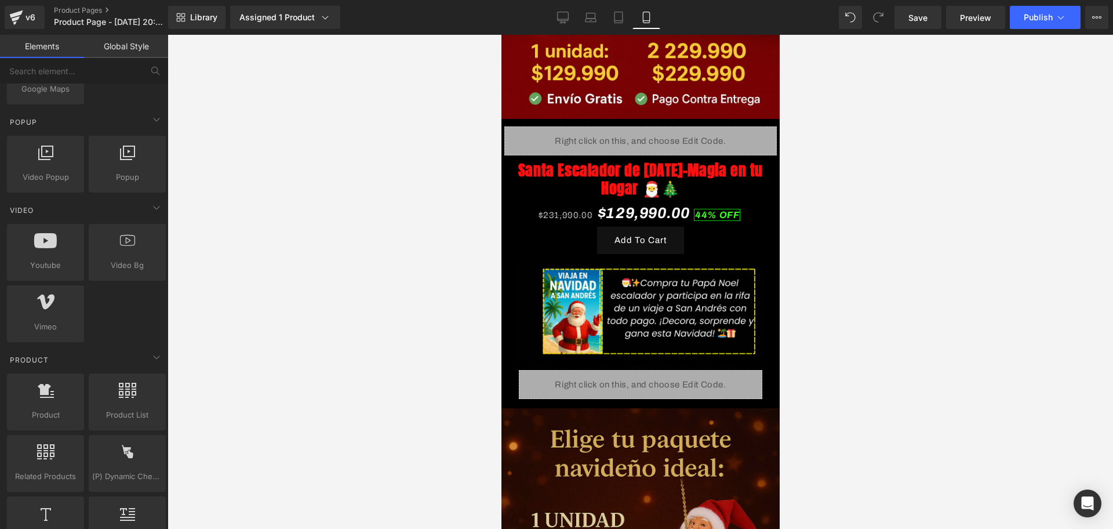
scroll to position [290, 0]
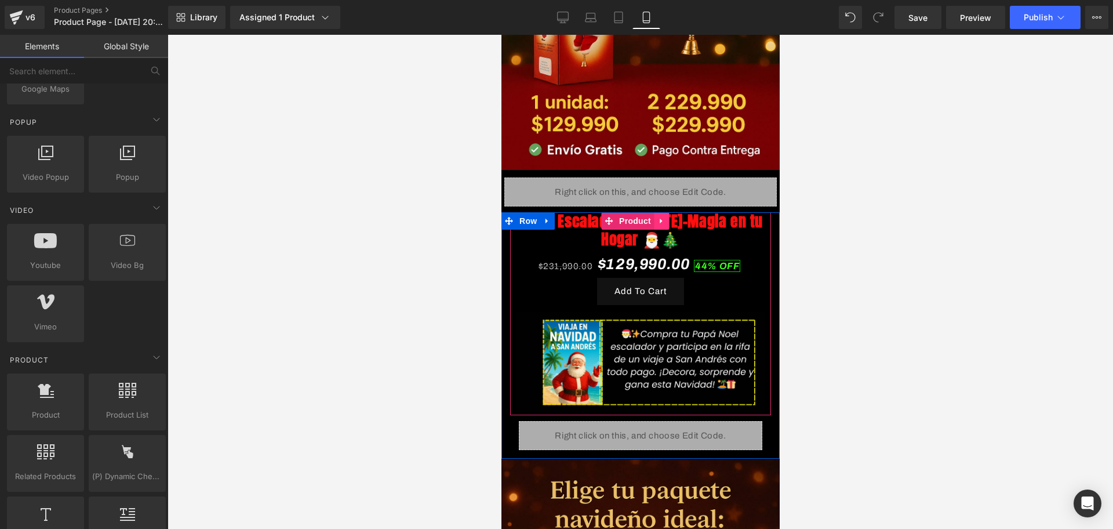
click at [658, 217] on icon at bounding box center [661, 221] width 8 height 9
click at [656, 217] on icon at bounding box center [653, 221] width 8 height 8
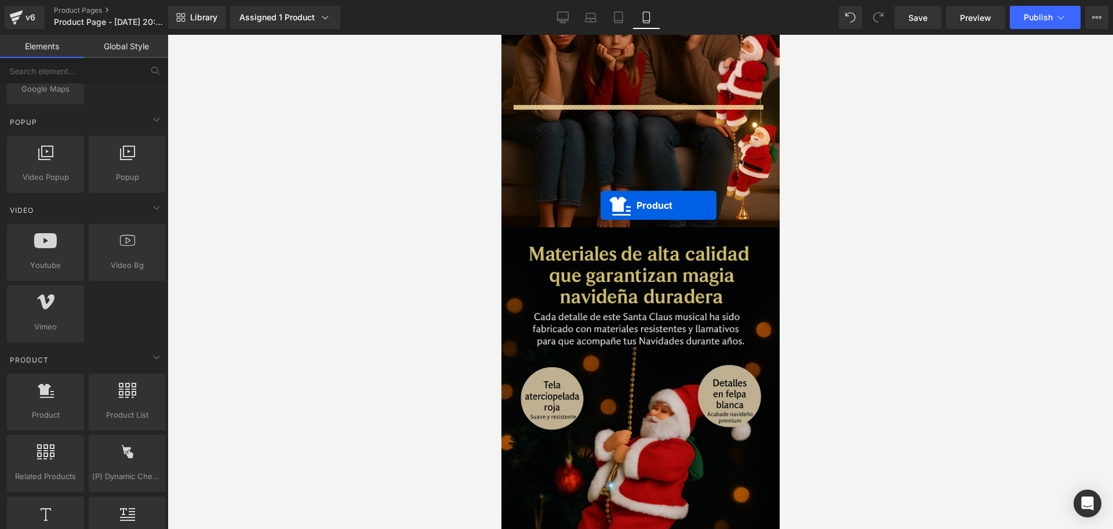
scroll to position [1472, 0]
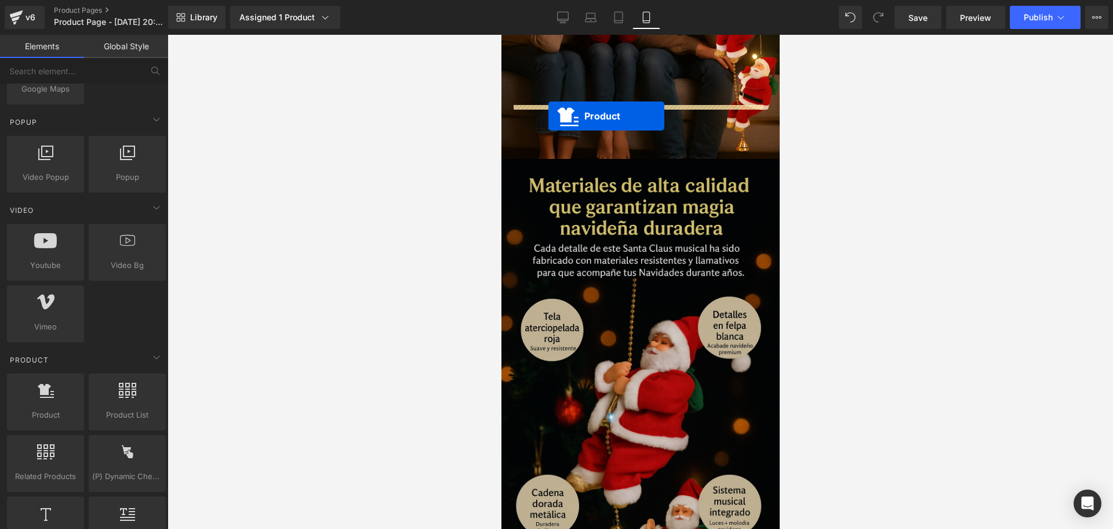
drag, startPoint x: 611, startPoint y: 91, endPoint x: 548, endPoint y: 116, distance: 67.9
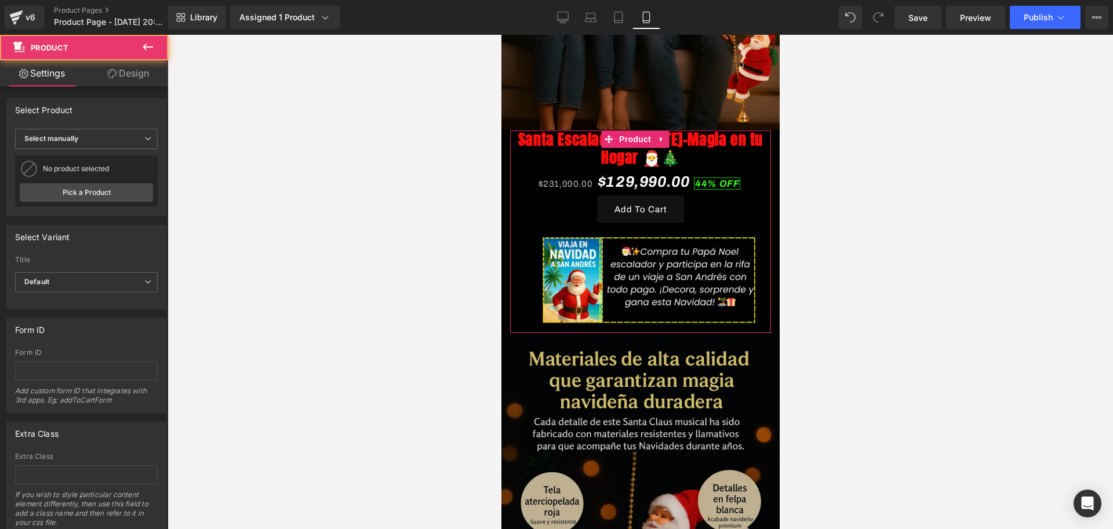
scroll to position [1443, 0]
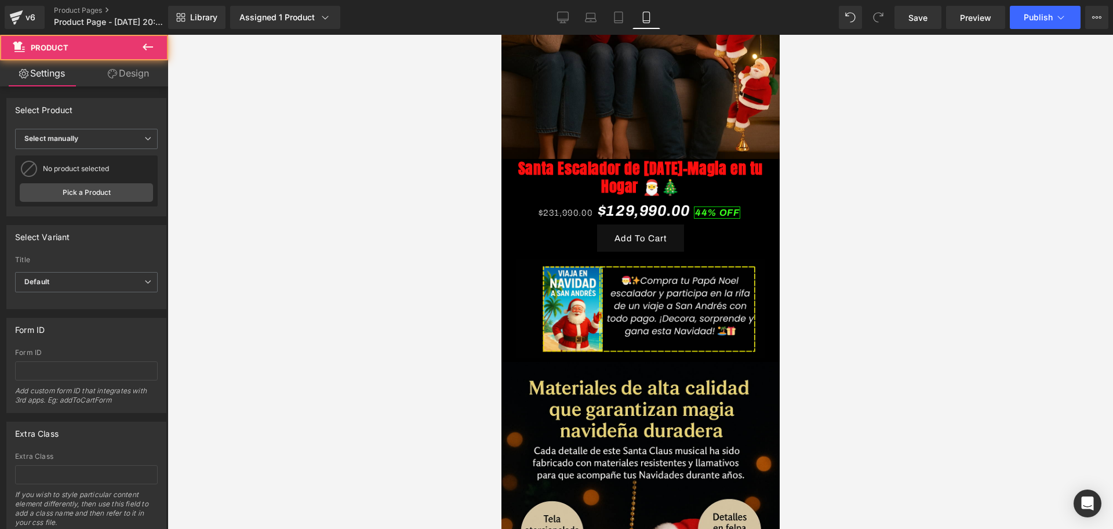
click at [820, 184] on div at bounding box center [641, 282] width 946 height 494
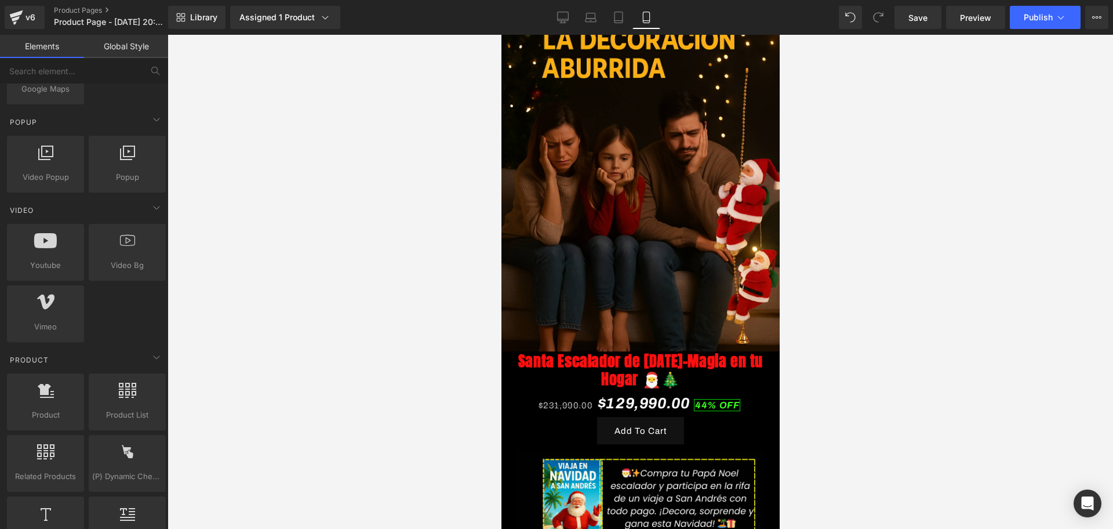
scroll to position [1226, 0]
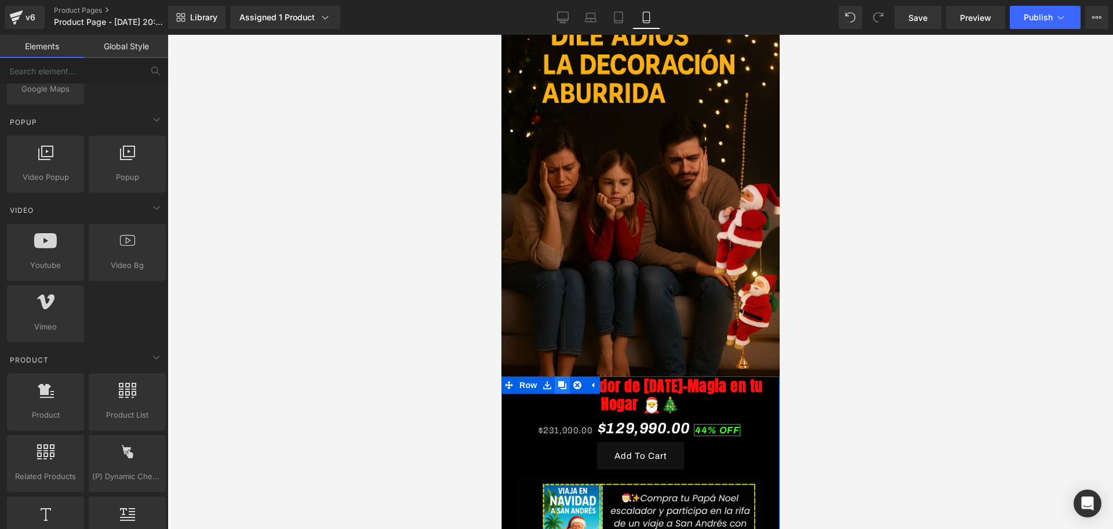
click at [562, 381] on icon at bounding box center [562, 385] width 8 height 8
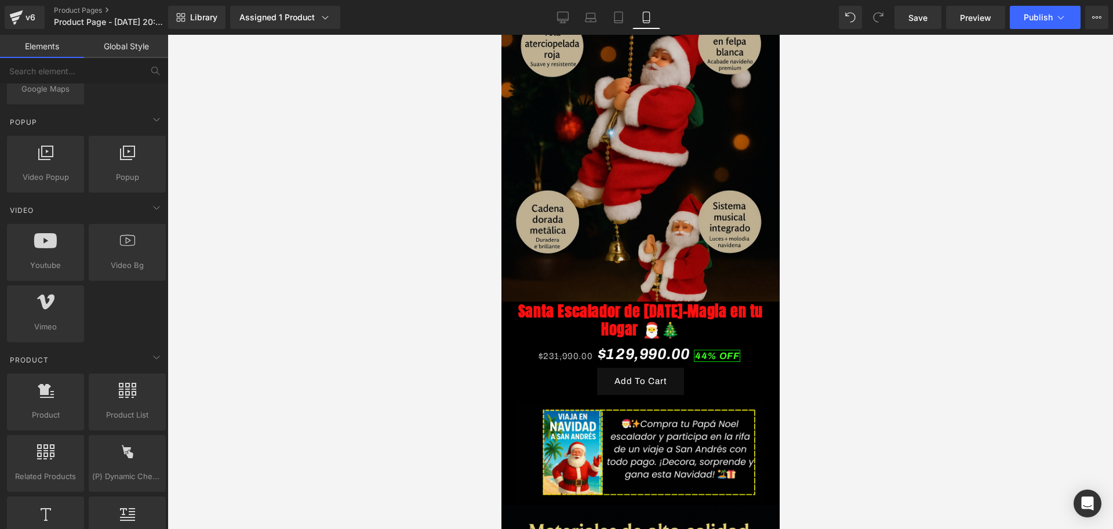
scroll to position [1930, 0]
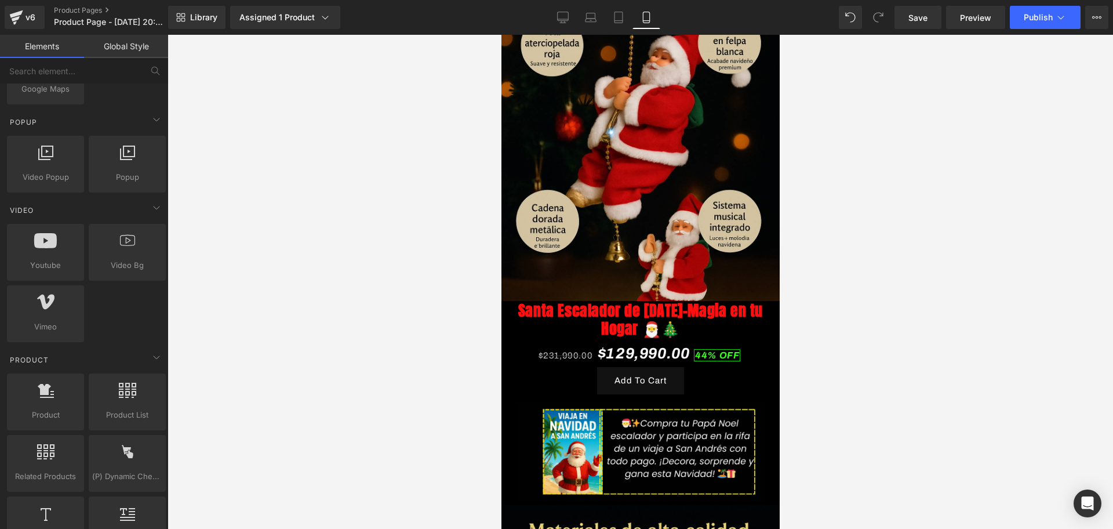
click at [578, 301] on link "Santa Escalador [PERSON_NAME][DATE]-Magia en tu Hogar 🎅🎄" at bounding box center [639, 319] width 249 height 36
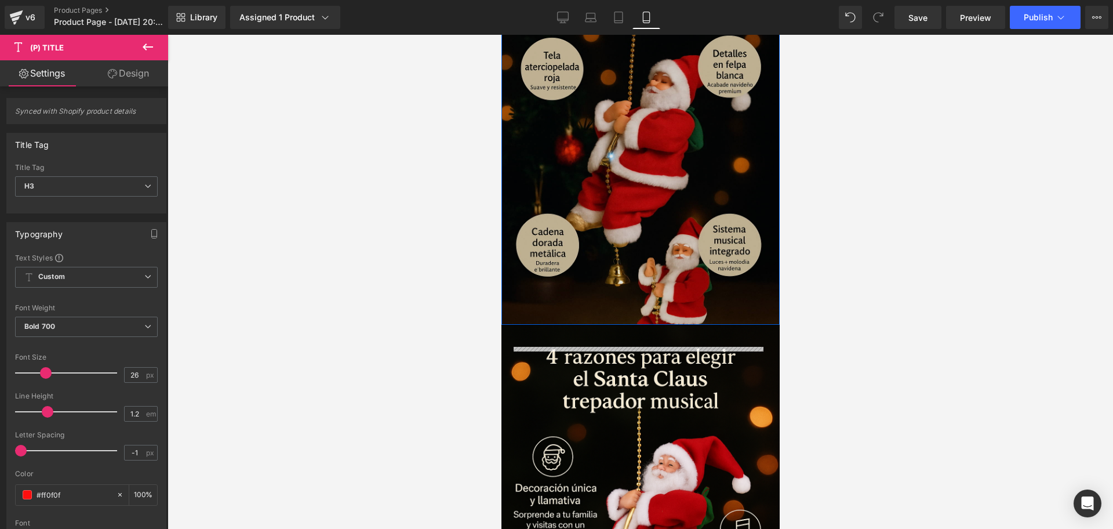
scroll to position [2365, 0]
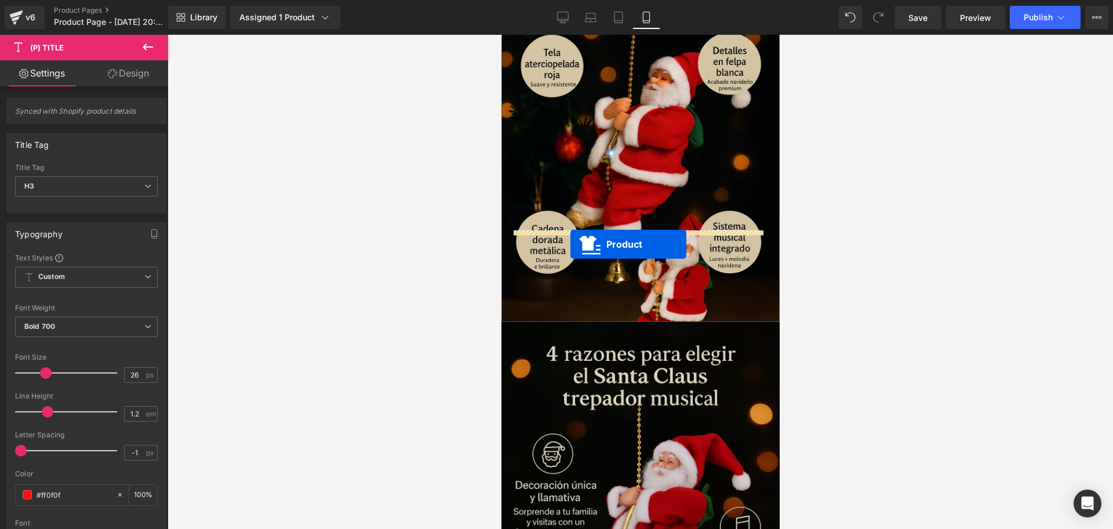
drag, startPoint x: 609, startPoint y: 234, endPoint x: 570, endPoint y: 244, distance: 40.8
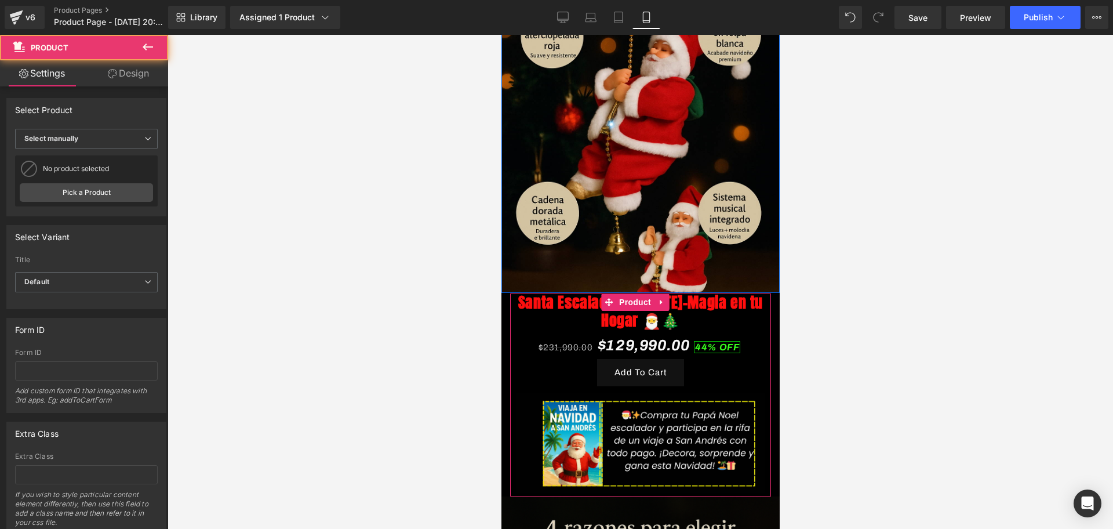
scroll to position [2336, 0]
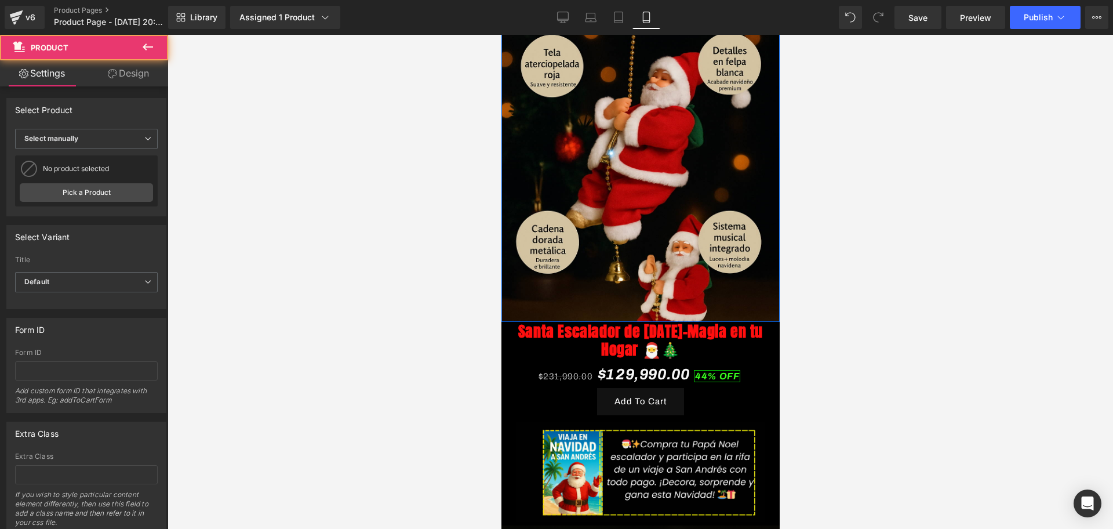
click at [855, 274] on div at bounding box center [641, 282] width 946 height 494
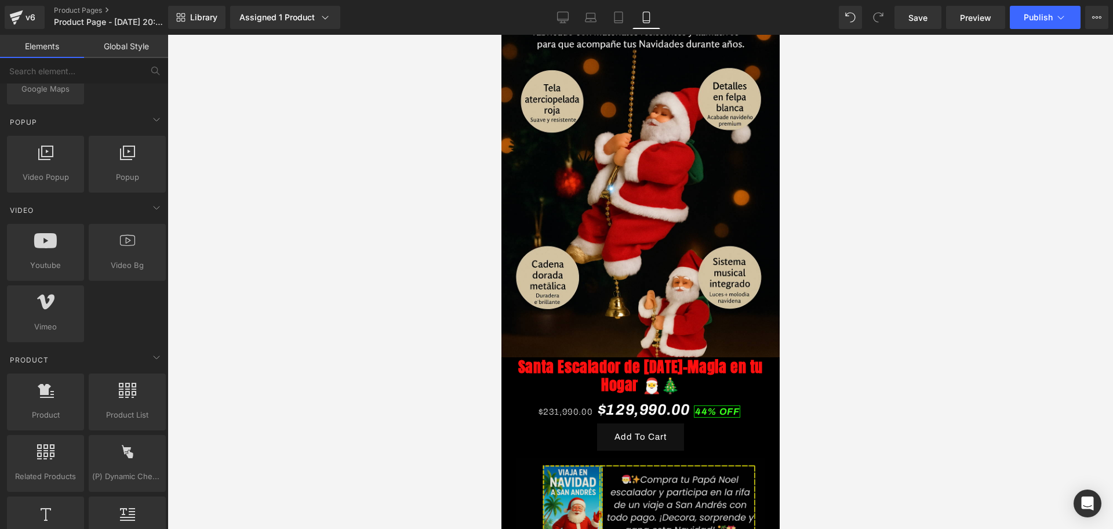
scroll to position [2046, 0]
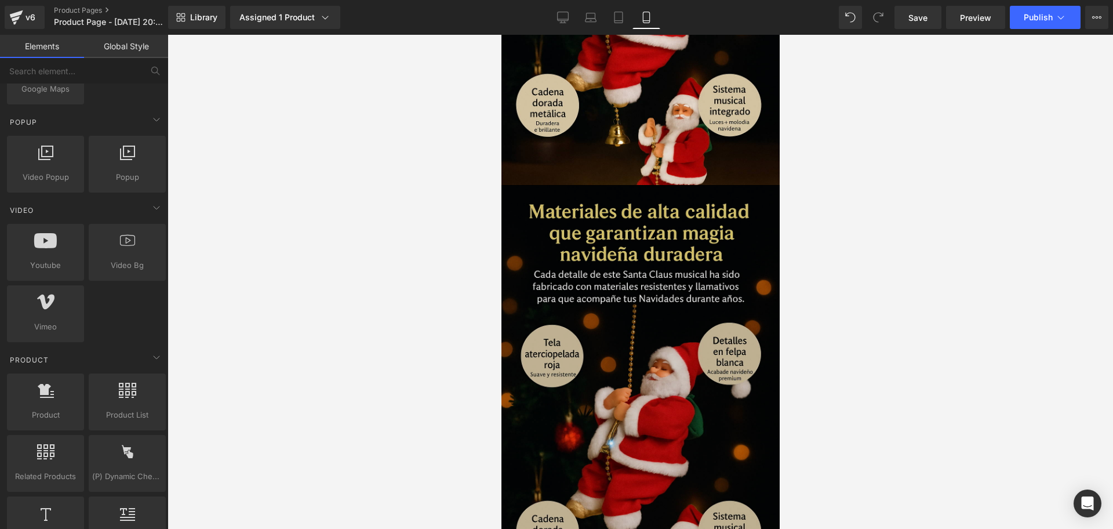
click at [657, 286] on img at bounding box center [640, 399] width 284 height 426
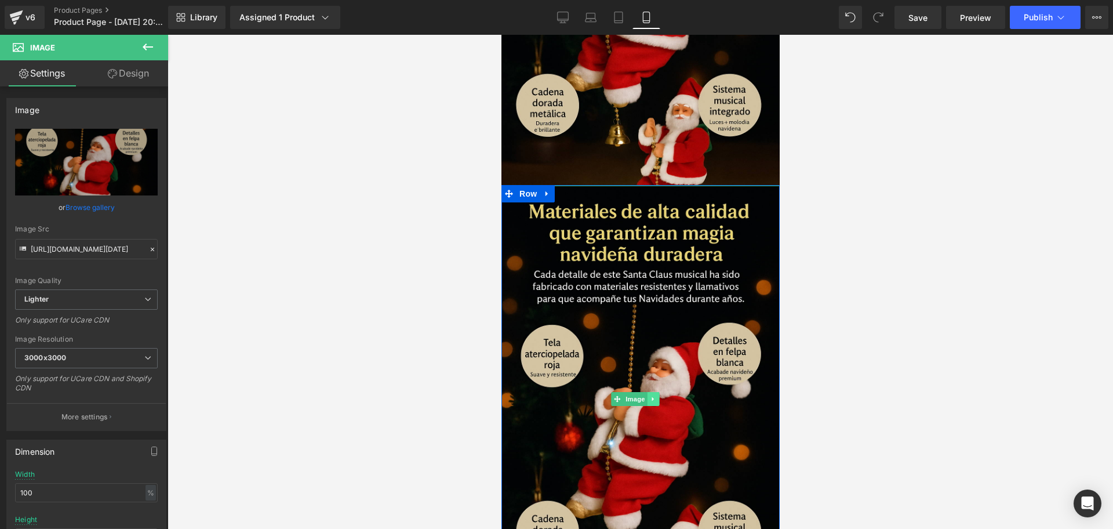
click at [656, 392] on link at bounding box center [652, 399] width 12 height 14
click at [551, 185] on link at bounding box center [546, 193] width 15 height 17
click at [568, 185] on link at bounding box center [561, 193] width 15 height 17
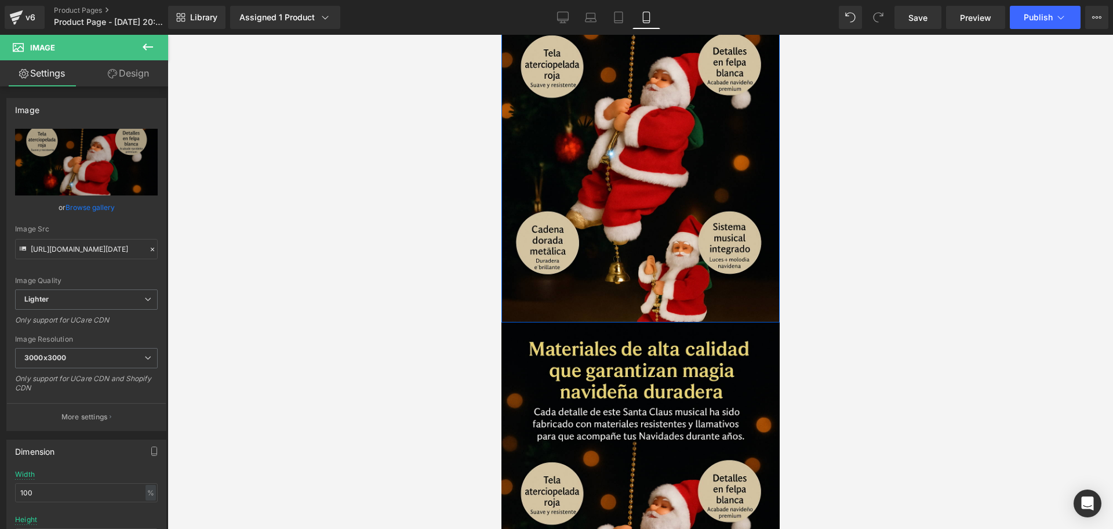
click at [568, 122] on div "Image Row" at bounding box center [640, 109] width 278 height 427
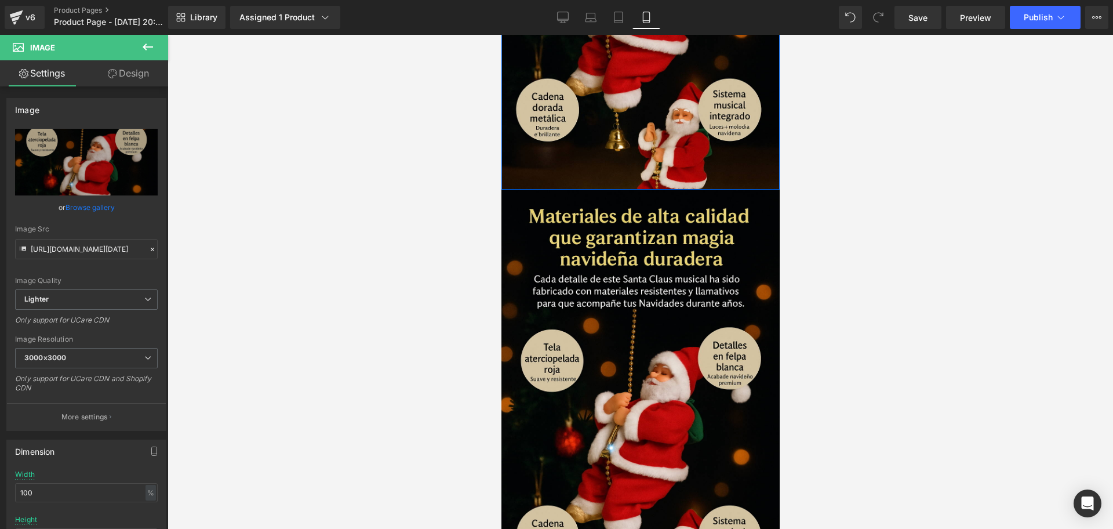
scroll to position [2485, 0]
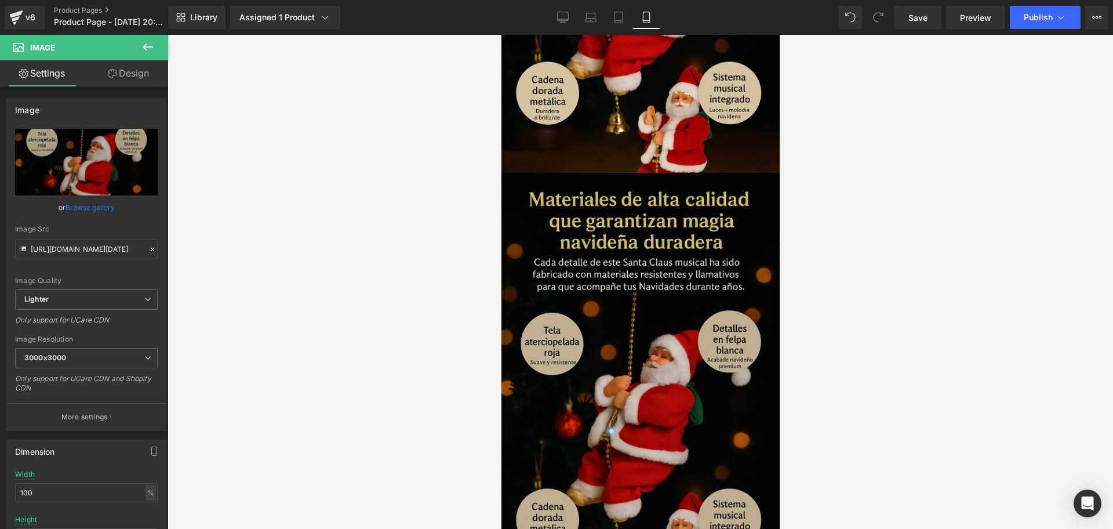
click at [577, 173] on img at bounding box center [640, 386] width 284 height 426
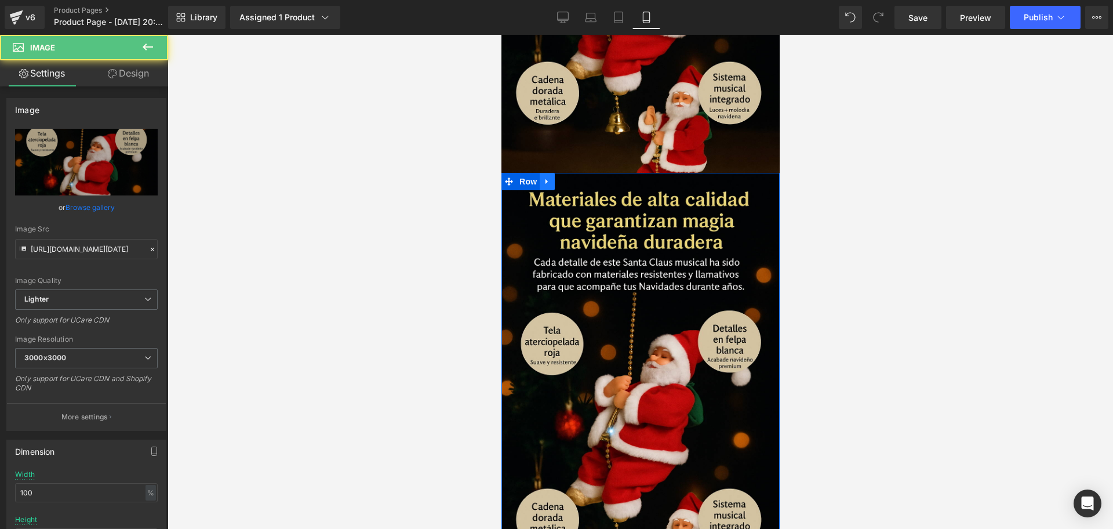
click at [548, 173] on link at bounding box center [546, 181] width 15 height 17
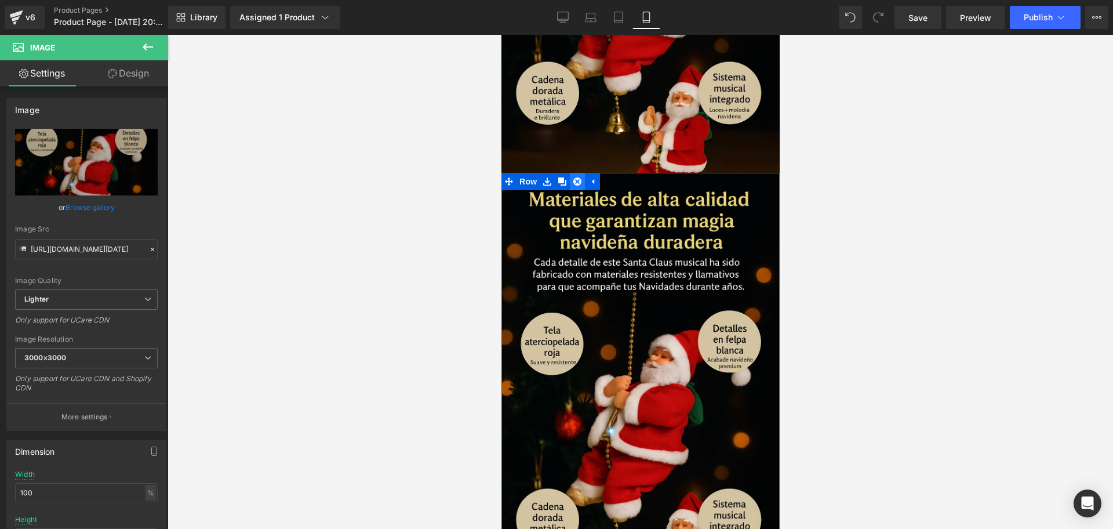
click at [573, 177] on icon at bounding box center [577, 181] width 8 height 9
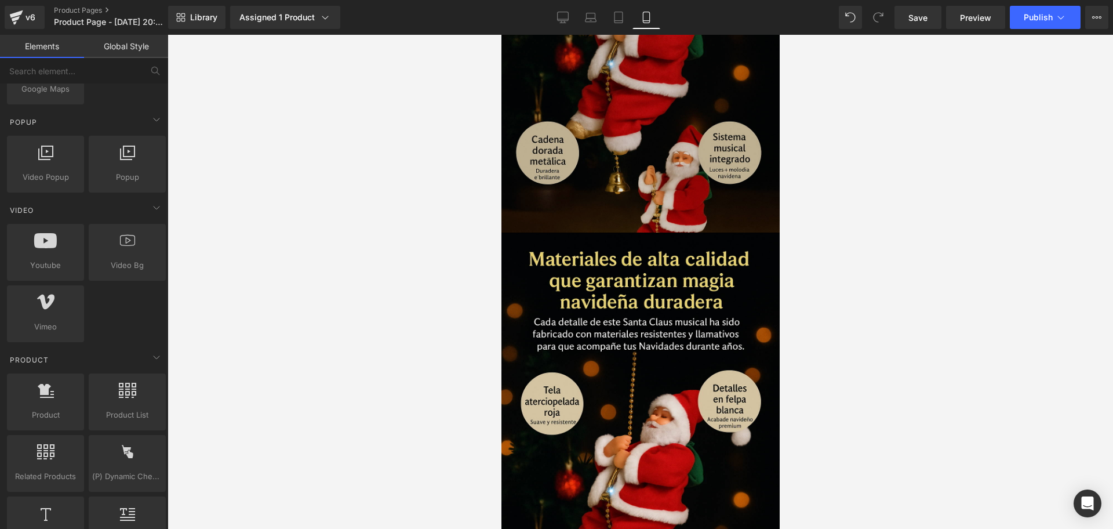
scroll to position [1905, 0]
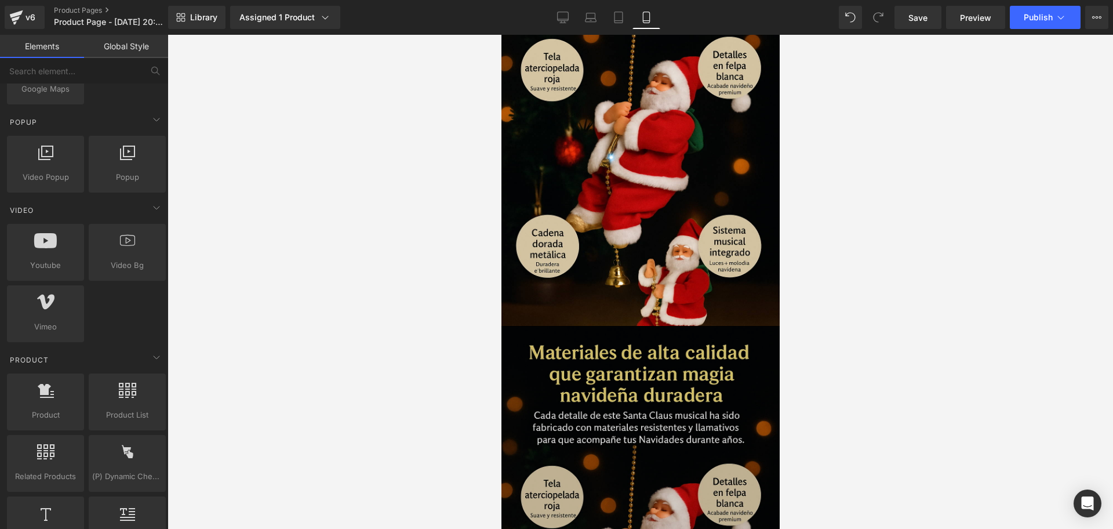
click at [589, 326] on img at bounding box center [640, 539] width 284 height 426
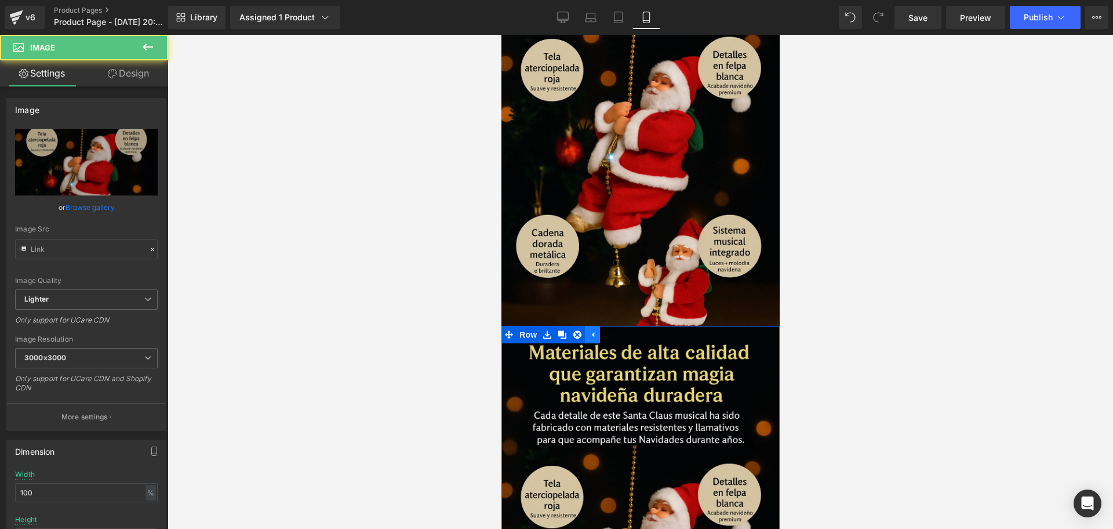
type input "https://ucarecdn.com/dcc17cfc-bb49-4df3-bf6d-3afec2b62977/-/format/auto/-/previ…"
click at [582, 326] on link at bounding box center [576, 334] width 15 height 17
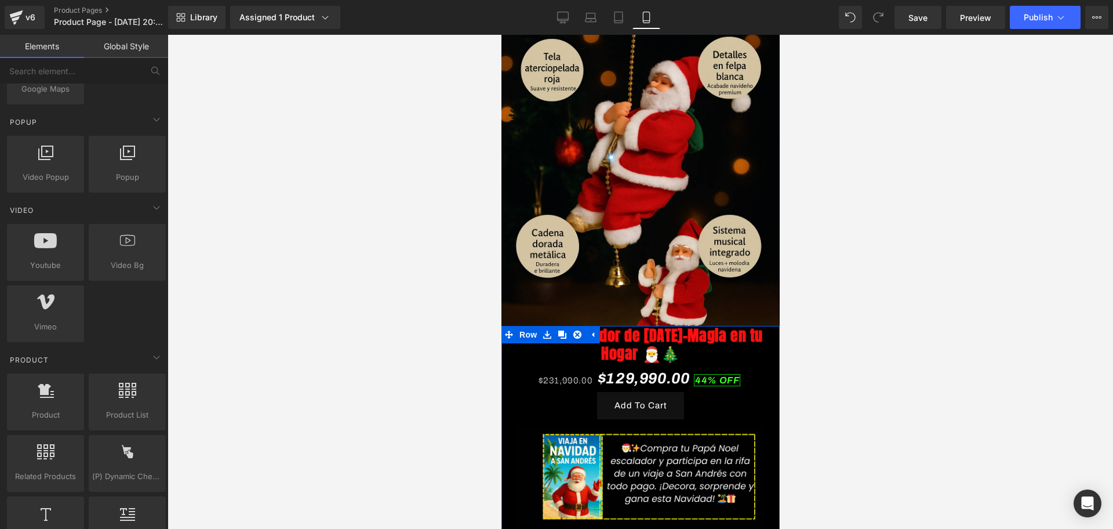
click at [587, 326] on link at bounding box center [591, 334] width 15 height 17
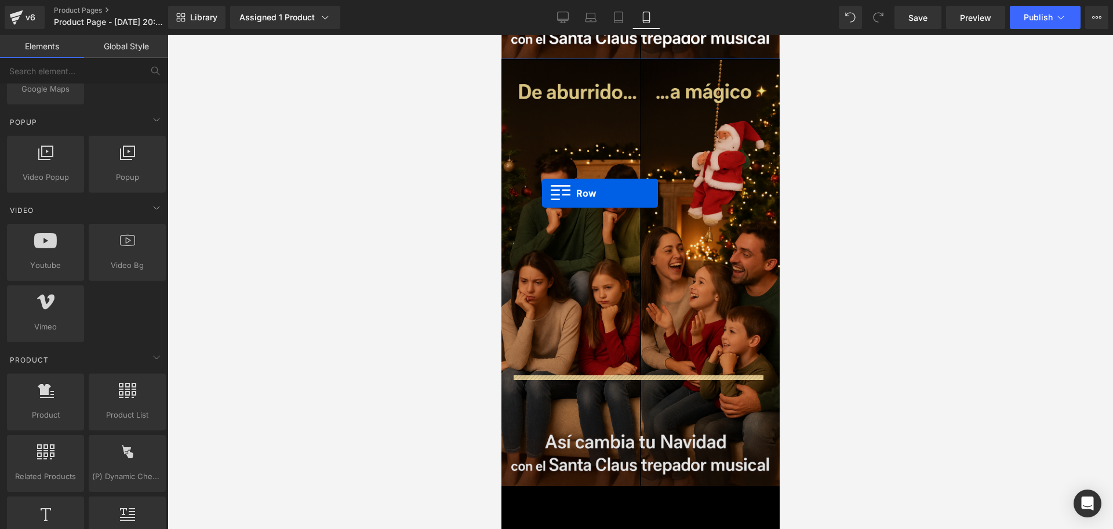
scroll to position [2630, 0]
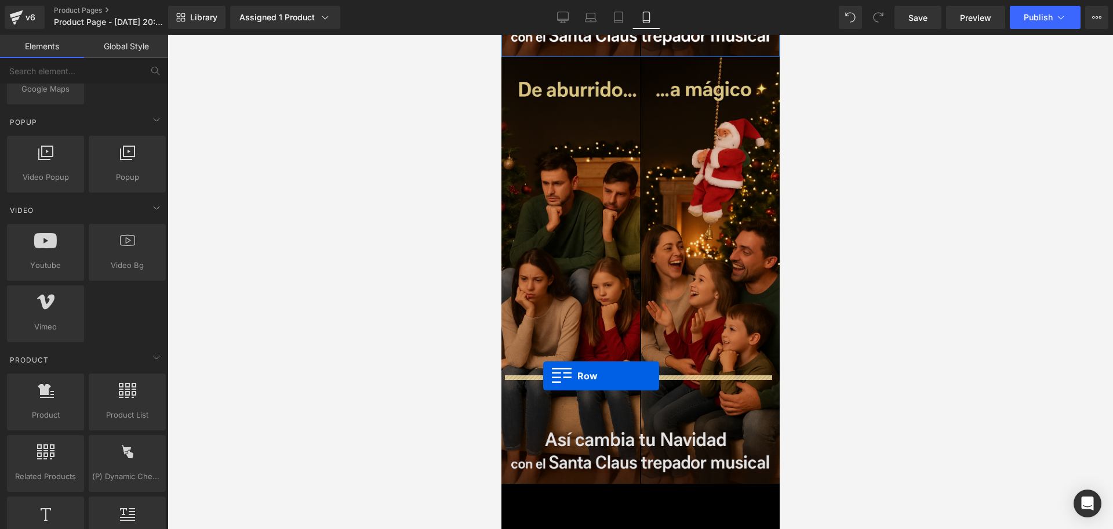
drag, startPoint x: 514, startPoint y: 258, endPoint x: 714, endPoint y: 315, distance: 207.9
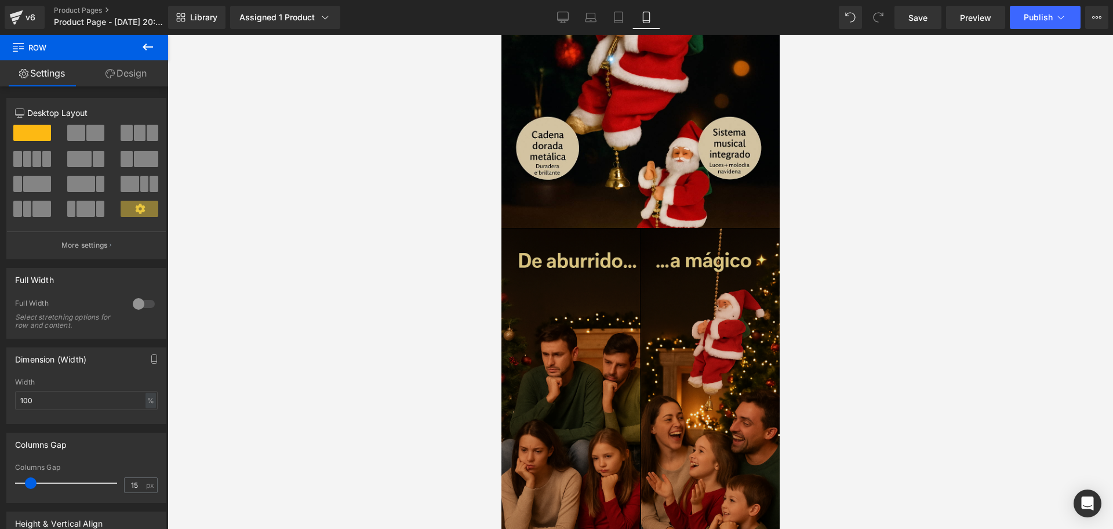
scroll to position [2021, 0]
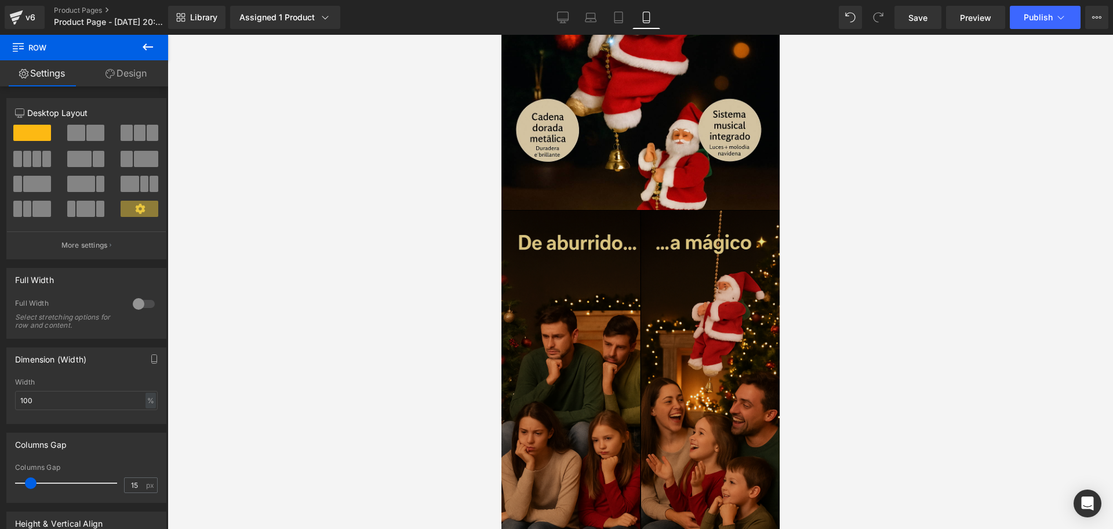
click at [671, 292] on img at bounding box center [640, 423] width 284 height 426
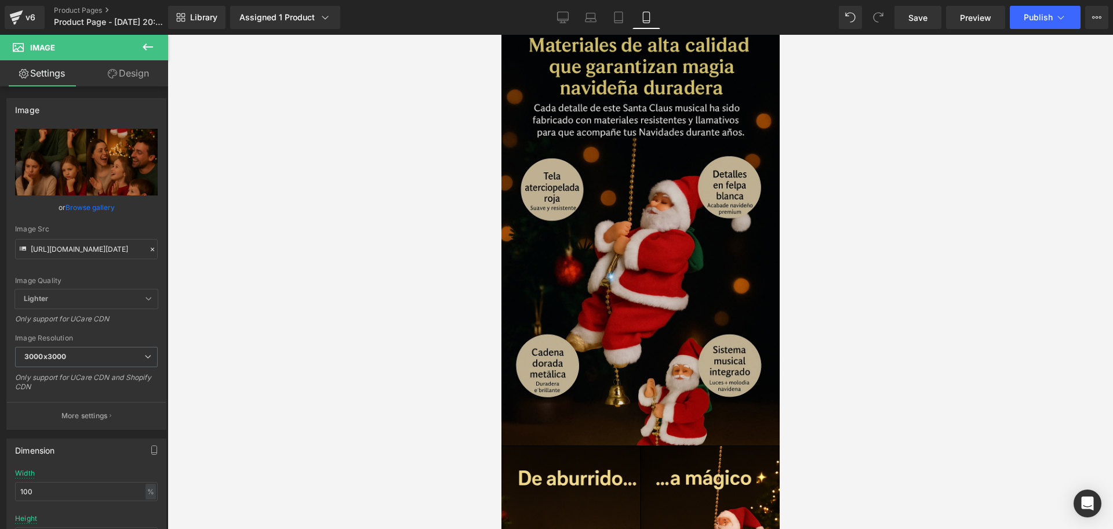
scroll to position [1876, 0]
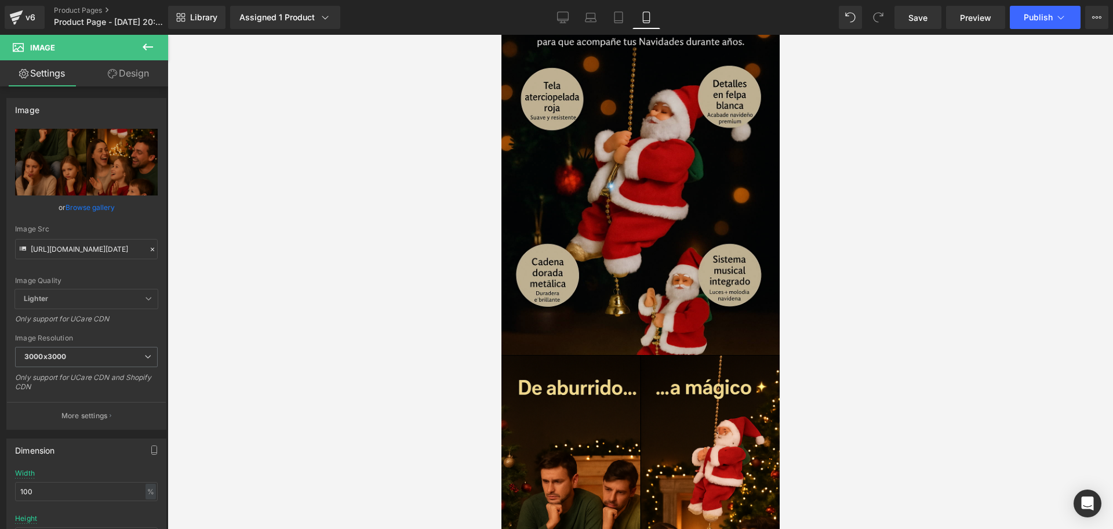
click at [628, 188] on img at bounding box center [640, 142] width 284 height 426
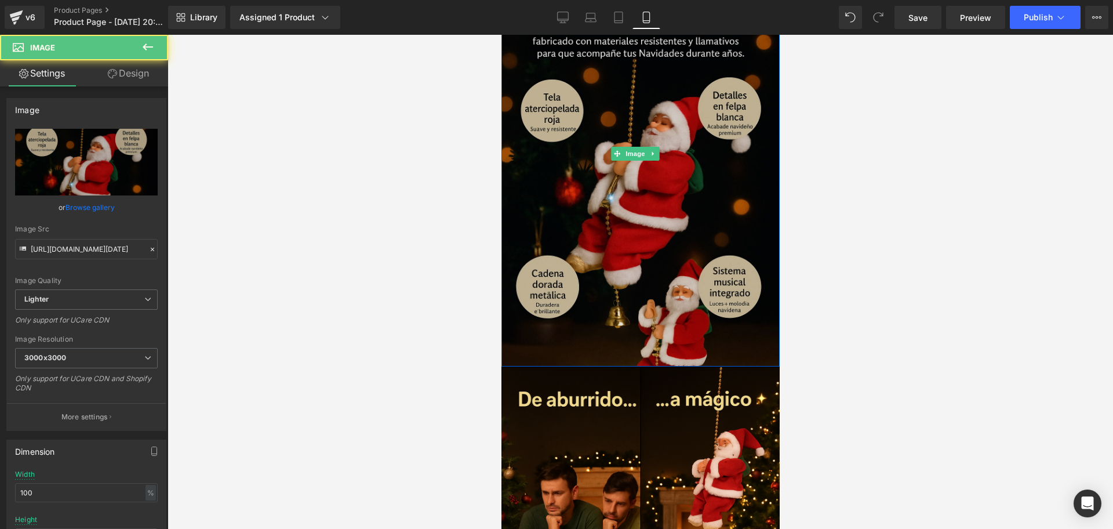
scroll to position [1659, 0]
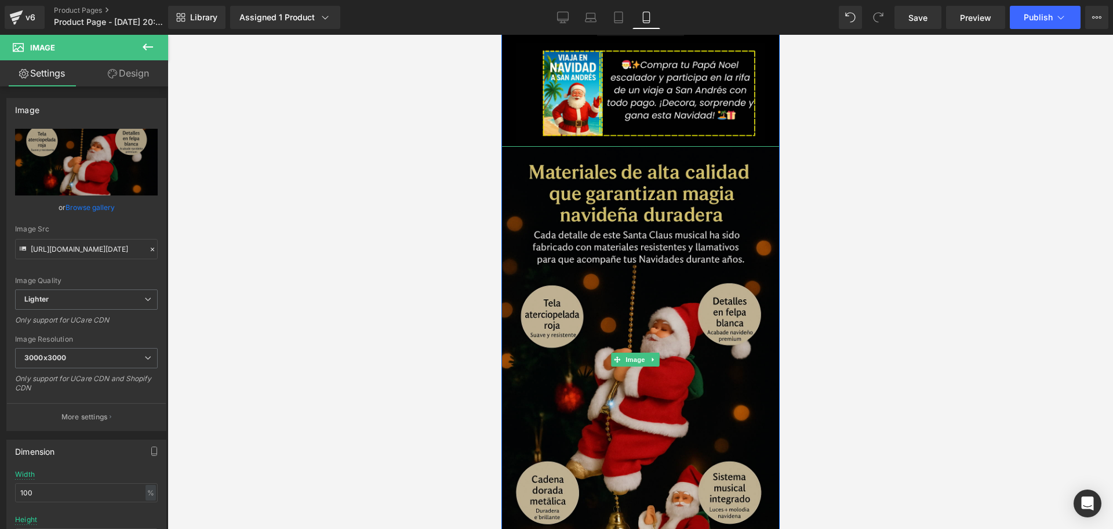
click at [537, 146] on img at bounding box center [640, 359] width 284 height 426
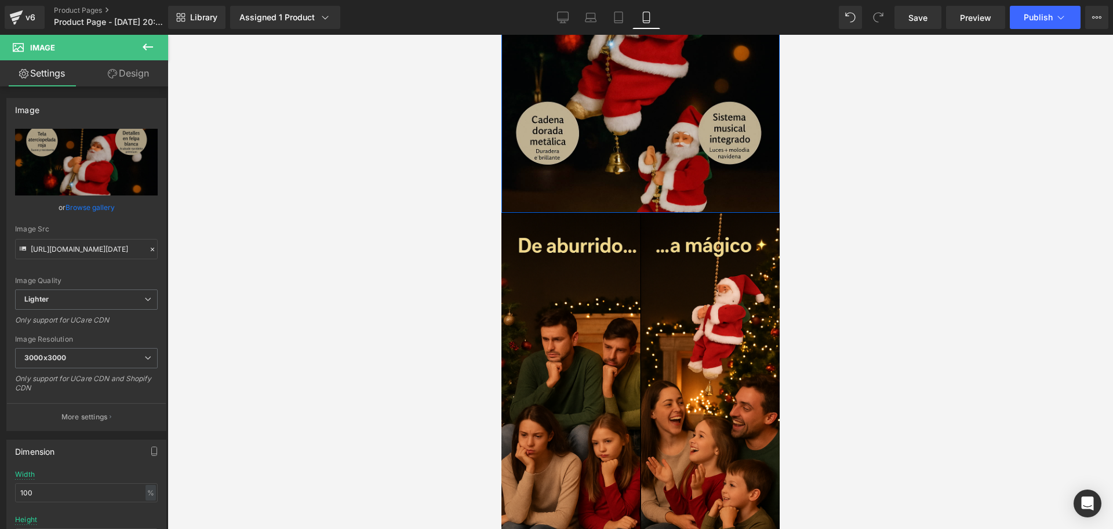
scroll to position [2021, 0]
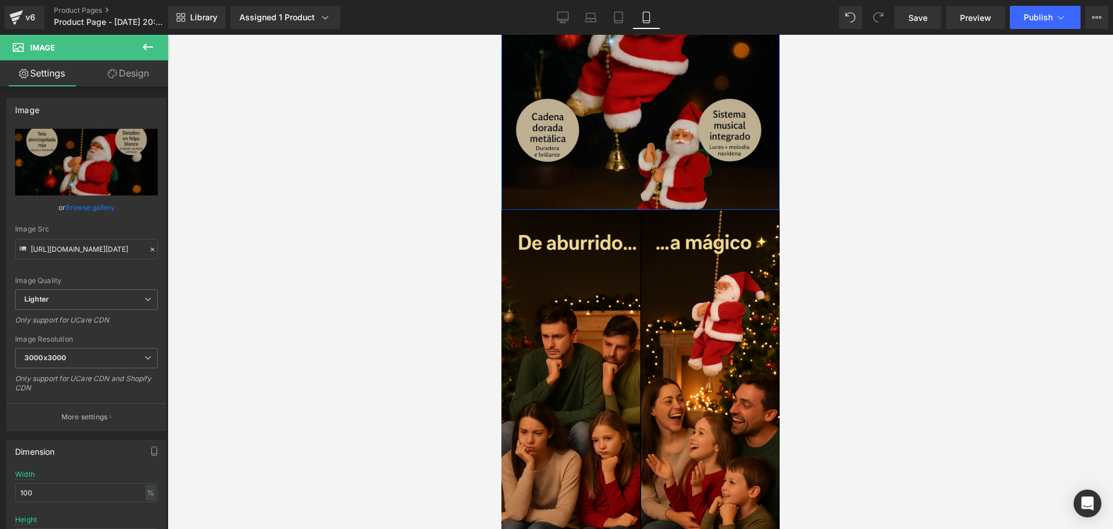
click at [557, 251] on img at bounding box center [640, 423] width 284 height 426
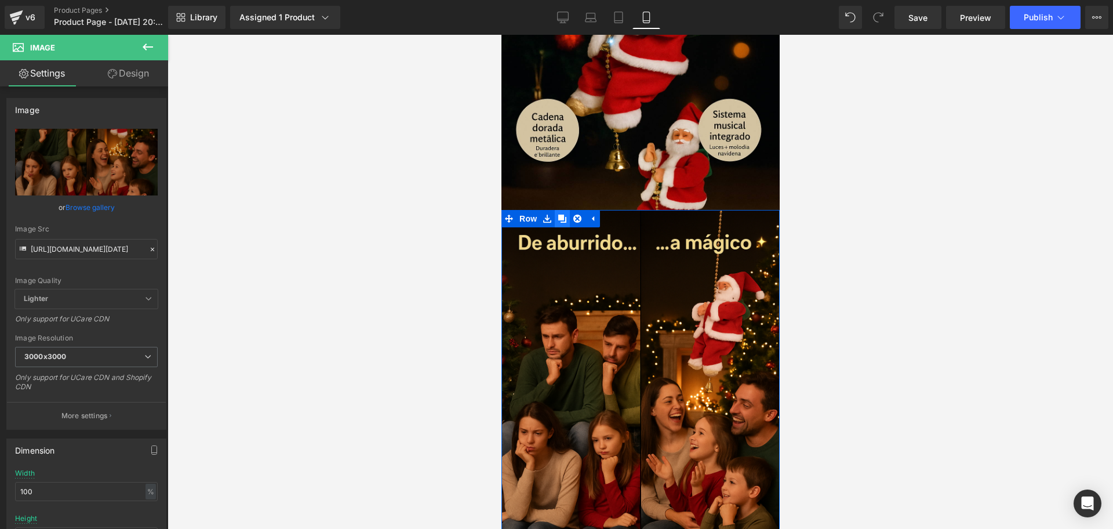
click at [561, 215] on icon at bounding box center [562, 219] width 8 height 9
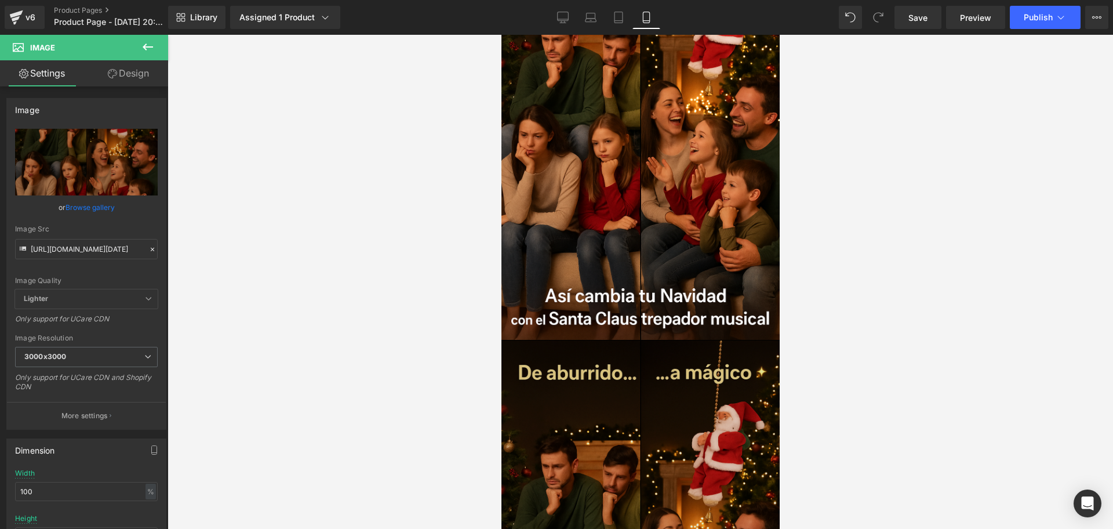
scroll to position [2122, 0]
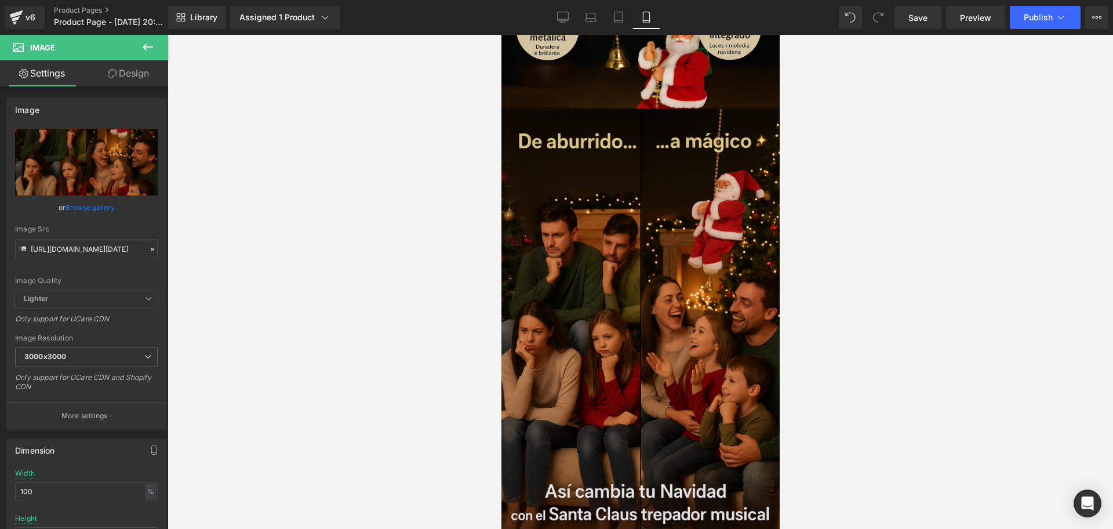
click at [612, 219] on img at bounding box center [640, 322] width 284 height 426
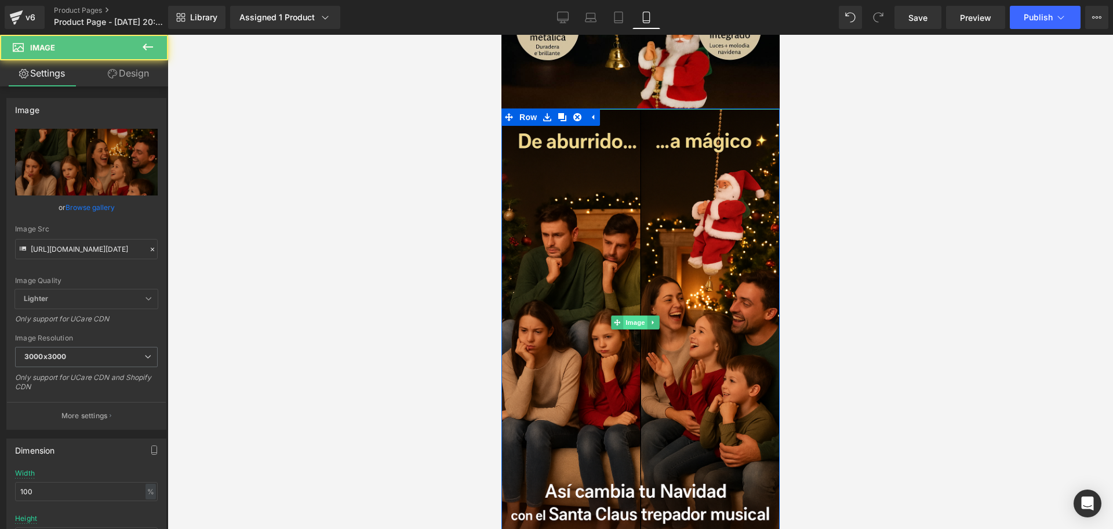
click at [628, 315] on span "Image" at bounding box center [635, 322] width 24 height 14
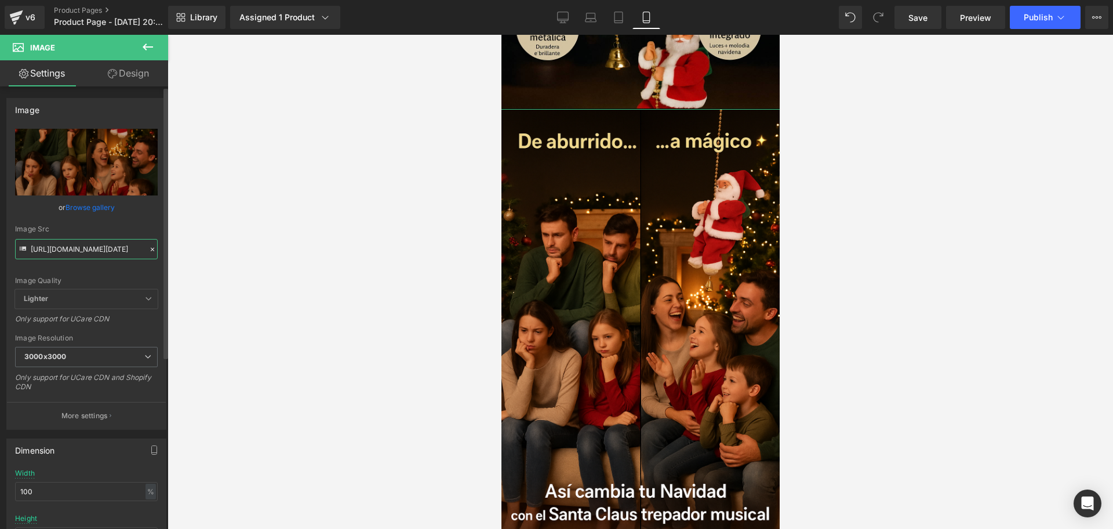
click at [77, 255] on input "https://i.ibb.co/F4W2jPmz/Chat-GPT-Image-15-sept-2025-09-33-05-p-m.png" at bounding box center [86, 249] width 143 height 20
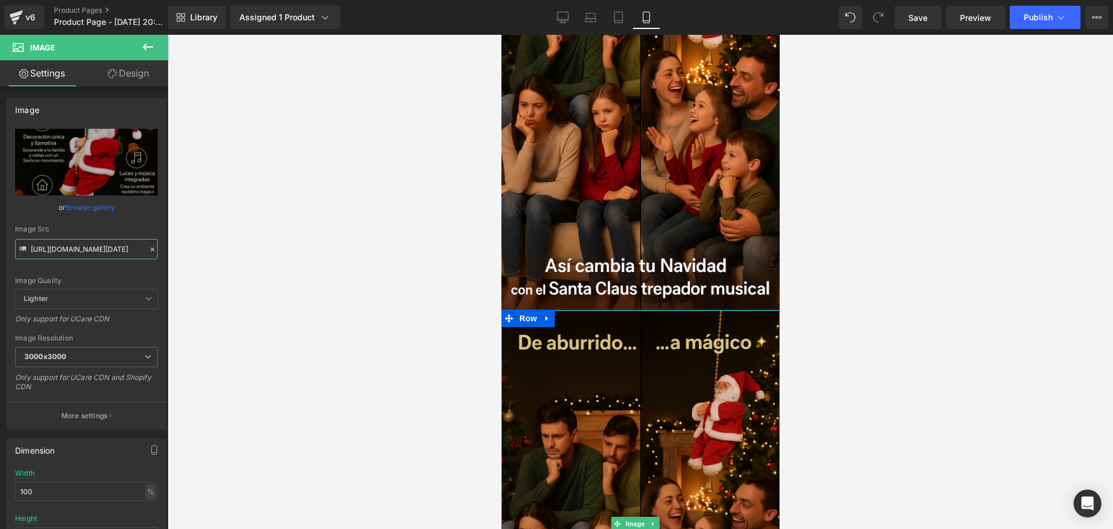
scroll to position [2630, 0]
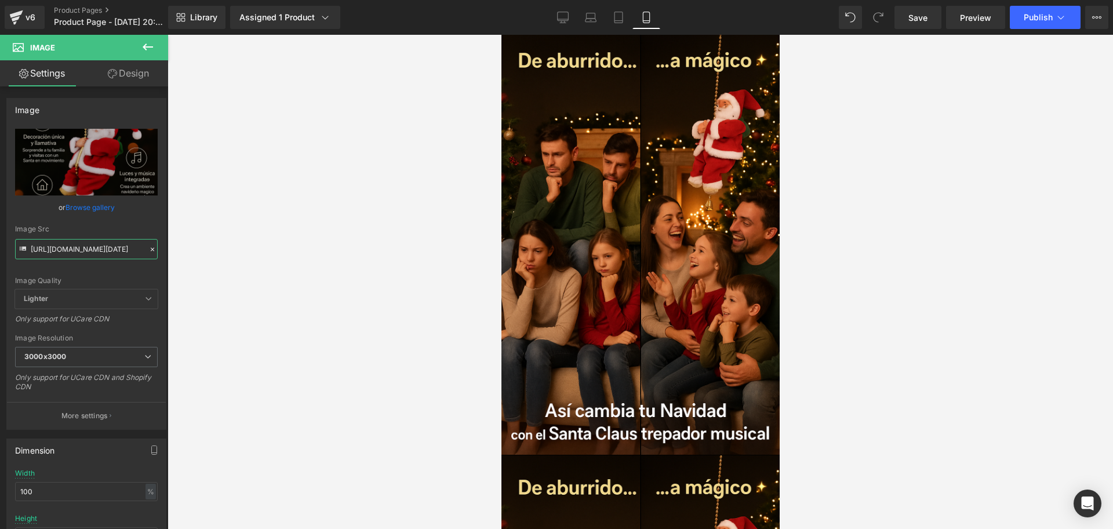
type input "https://i.ibb.co/k2ShTgm3/Chat-GPT-Image-15-sept-2025-09-29-48-p-m.png"
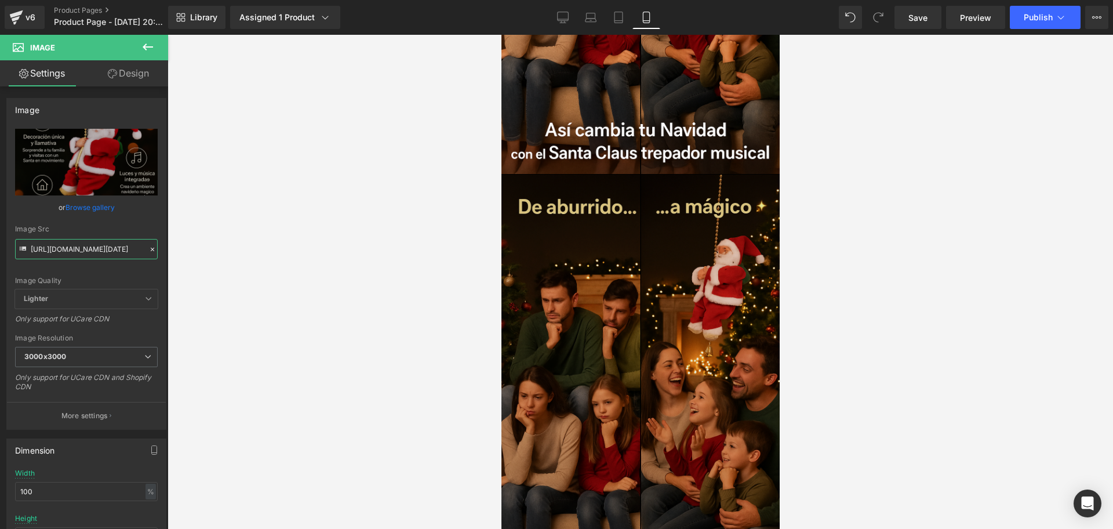
scroll to position [2920, 0]
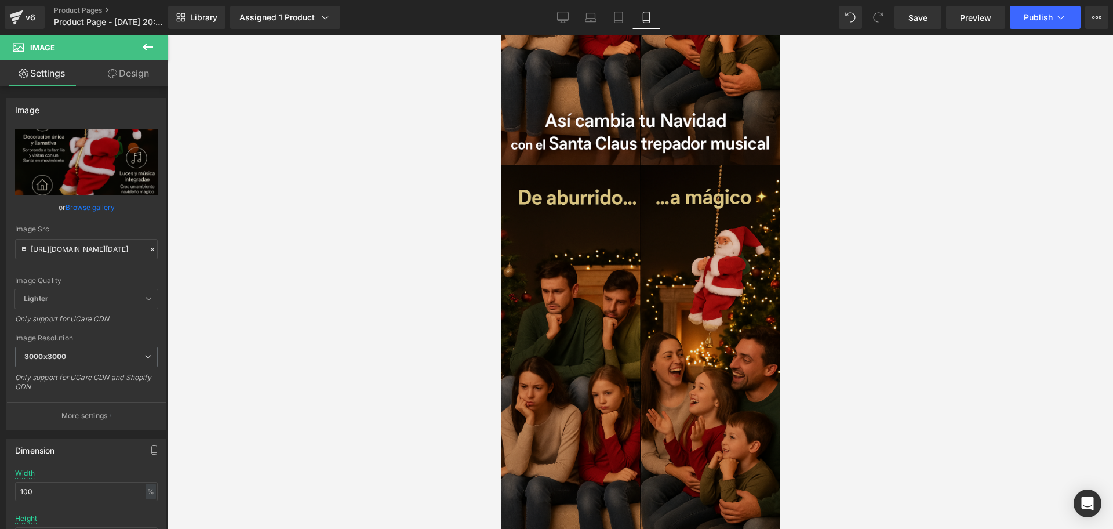
click at [670, 245] on img at bounding box center [640, 378] width 284 height 426
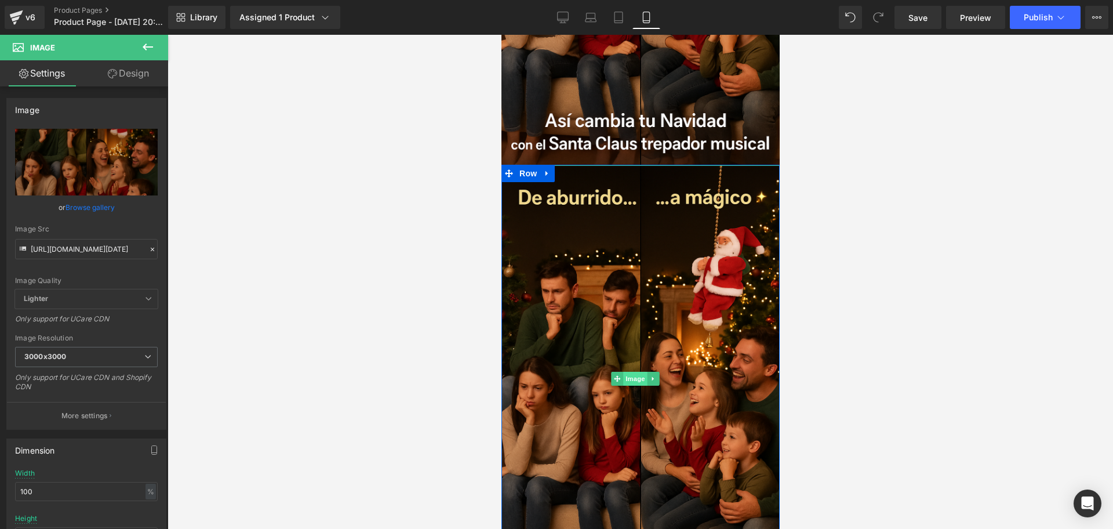
click at [634, 372] on span "Image" at bounding box center [635, 379] width 24 height 14
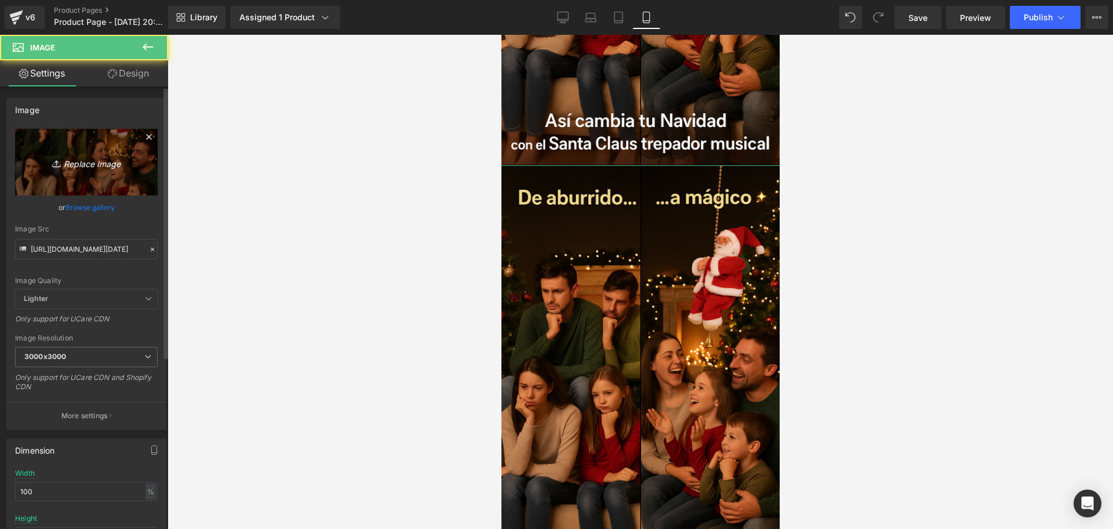
click at [38, 169] on link "Replace Image" at bounding box center [86, 162] width 143 height 67
type input "C:\fakepath\ChatGPT Image 15 sept 2025, 09_40_54 p.m..png"
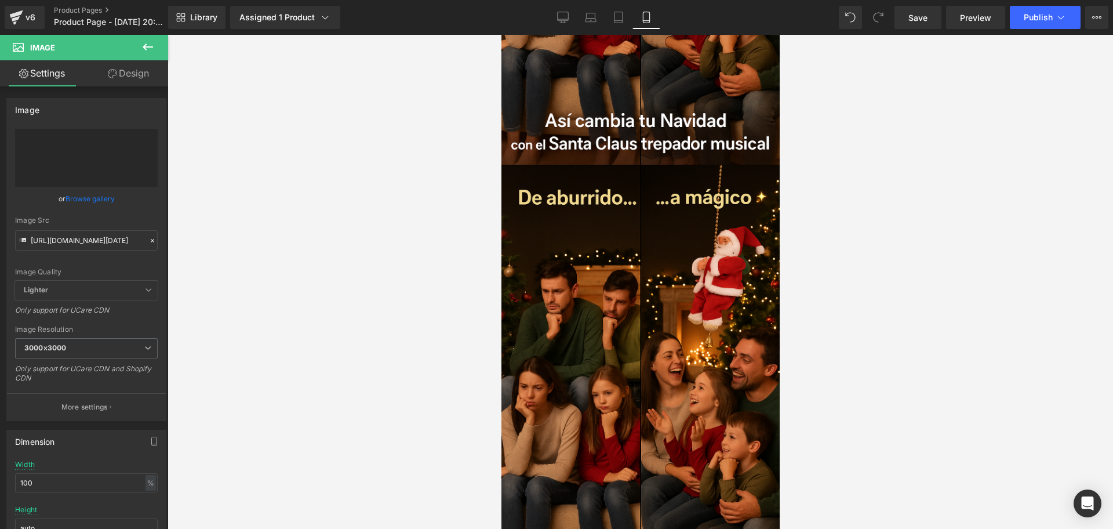
type input "https://ucarecdn.com/39d5afed-119d-44fa-a0d5-c61309627927/-/format/auto/-/previ…"
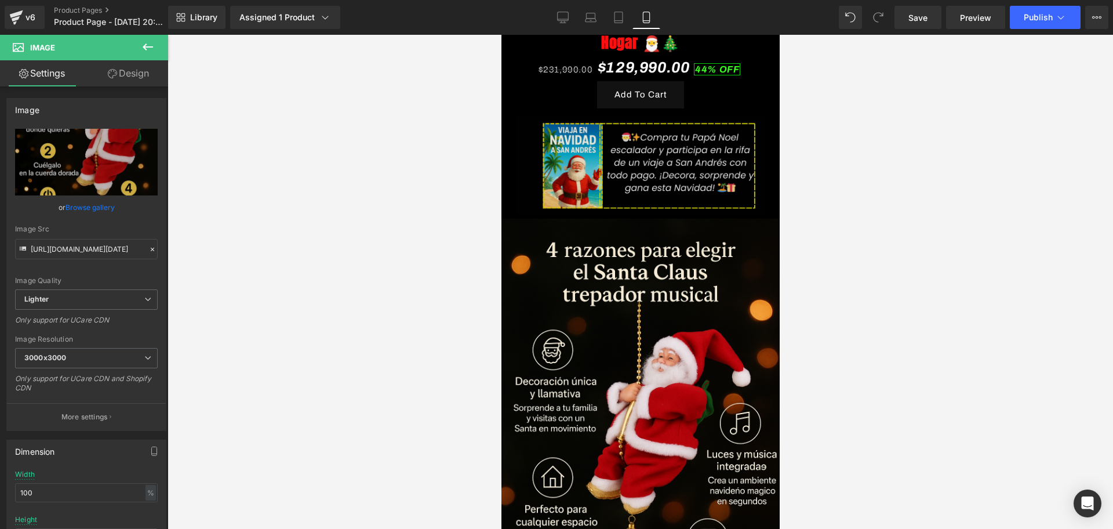
scroll to position [3499, 0]
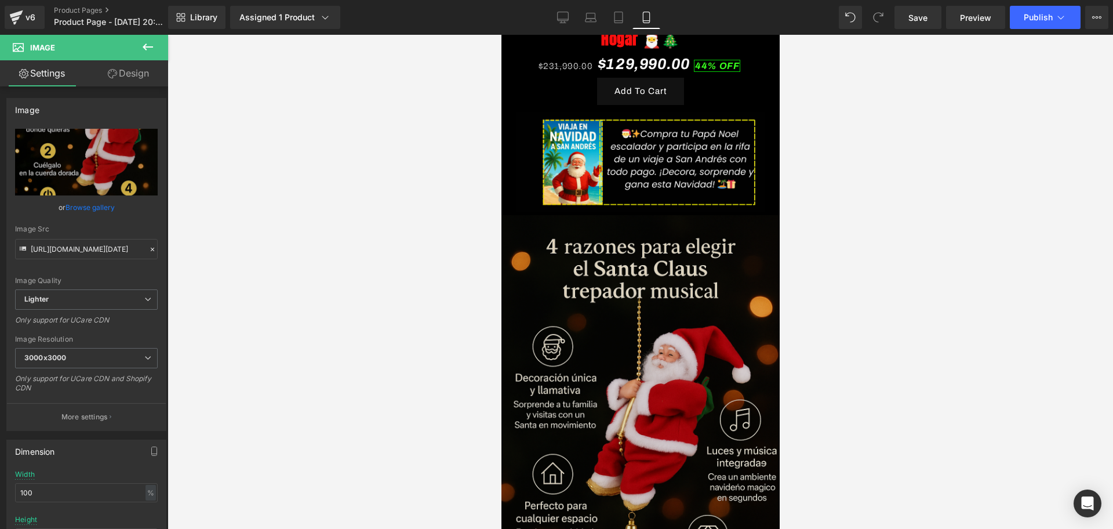
click at [675, 322] on img at bounding box center [640, 428] width 284 height 426
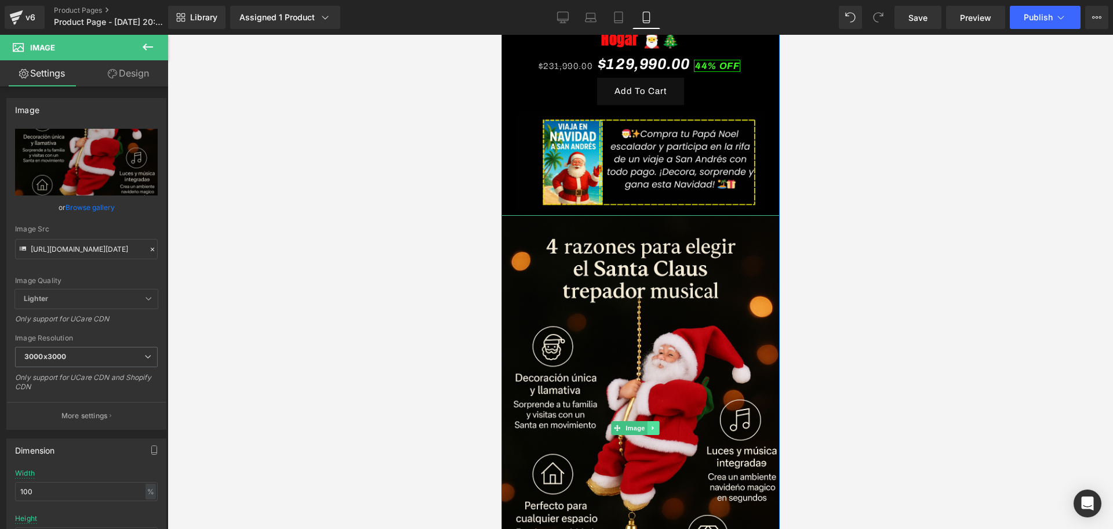
click at [652, 426] on icon at bounding box center [652, 428] width 2 height 4
click at [658, 425] on icon at bounding box center [658, 428] width 6 height 6
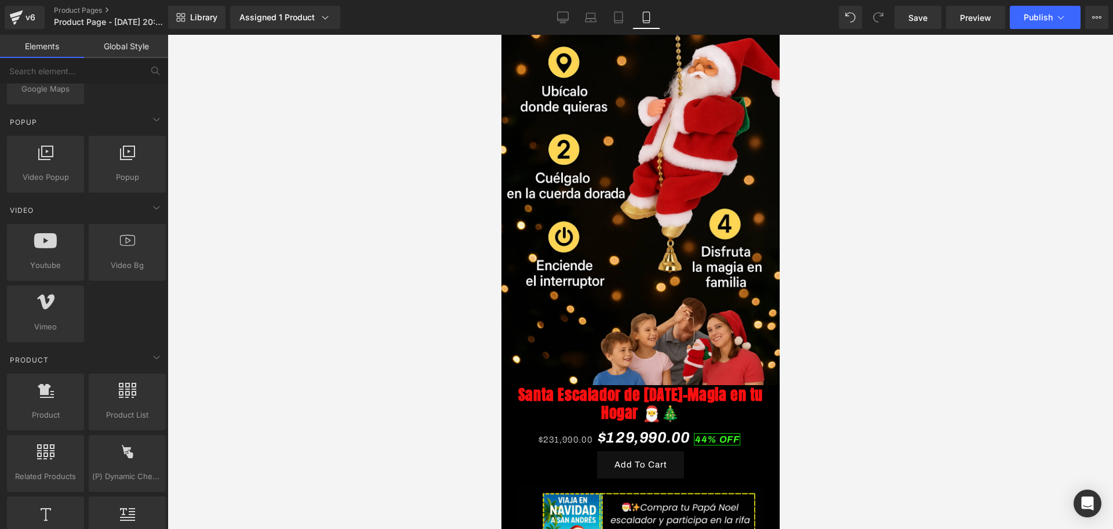
scroll to position [3062, 0]
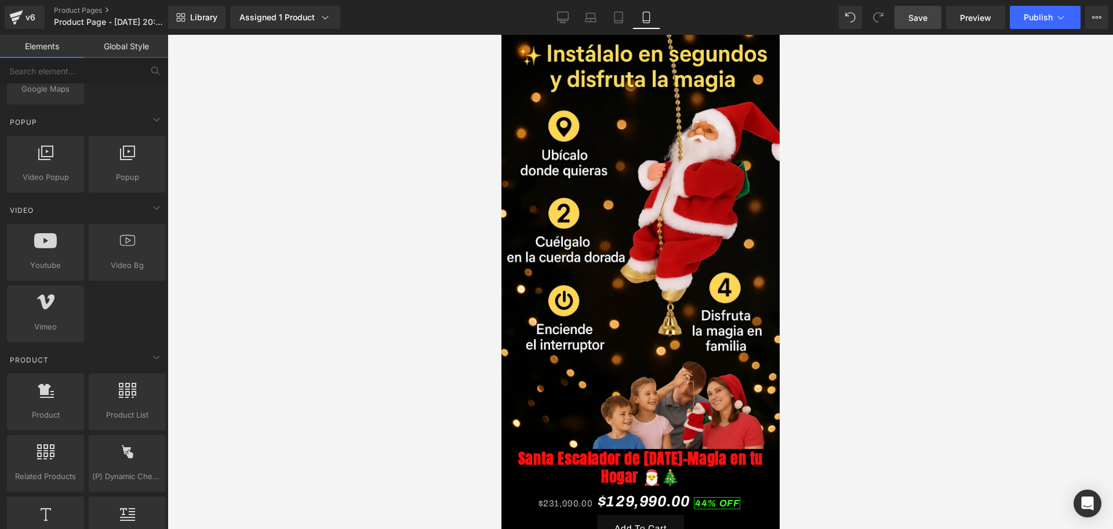
click at [929, 14] on link "Save" at bounding box center [918, 17] width 47 height 23
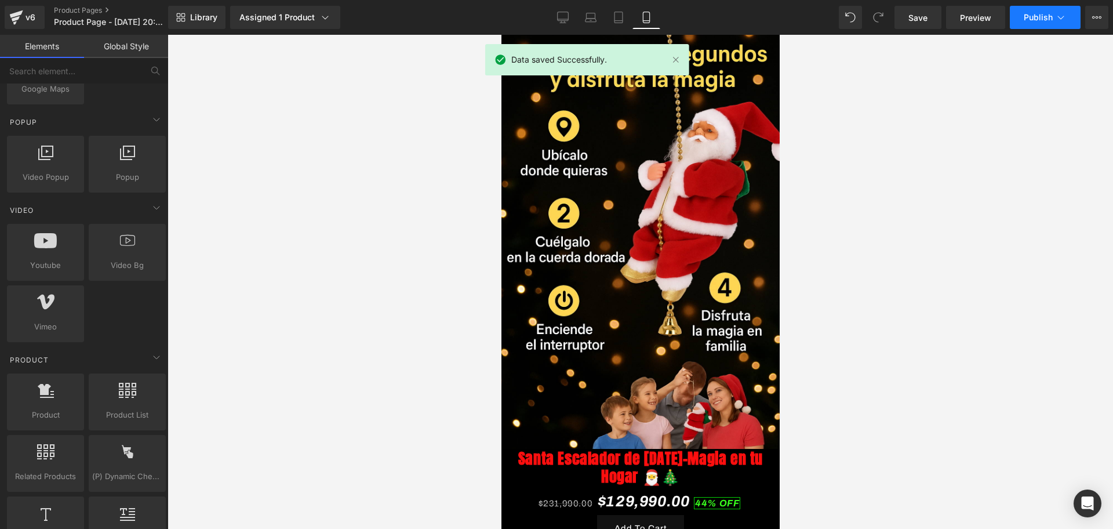
click at [1035, 20] on span "Publish" at bounding box center [1038, 17] width 29 height 9
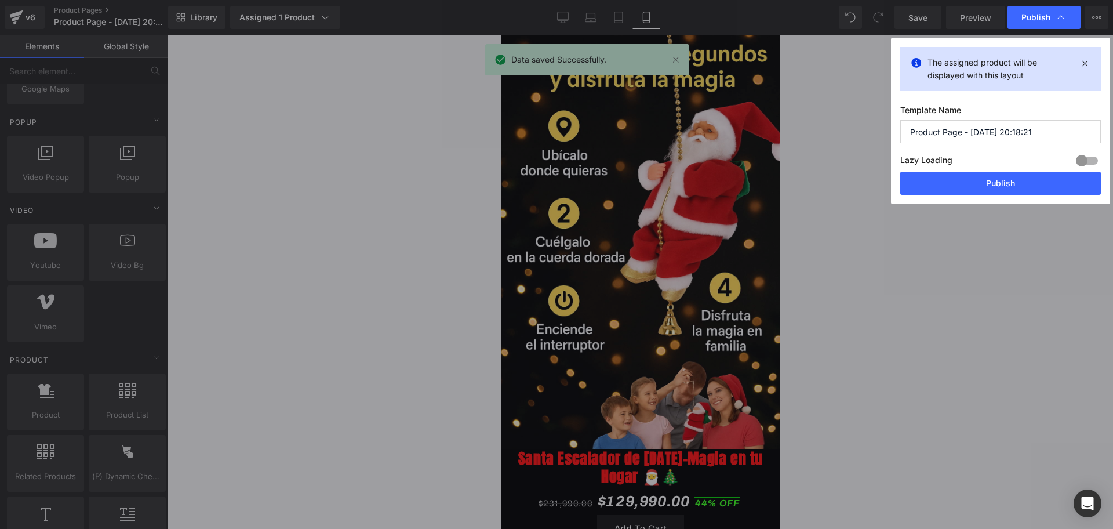
click at [959, 134] on input "Product Page - [DATE] 20:18:21" at bounding box center [1000, 131] width 201 height 23
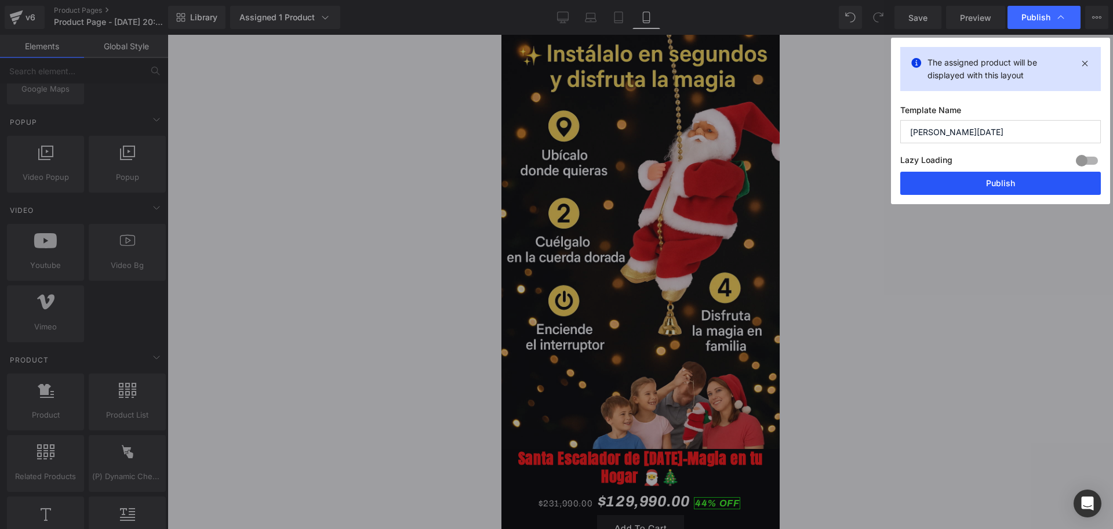
type input "PAPA NOEL"
click at [1003, 180] on button "Publish" at bounding box center [1000, 183] width 201 height 23
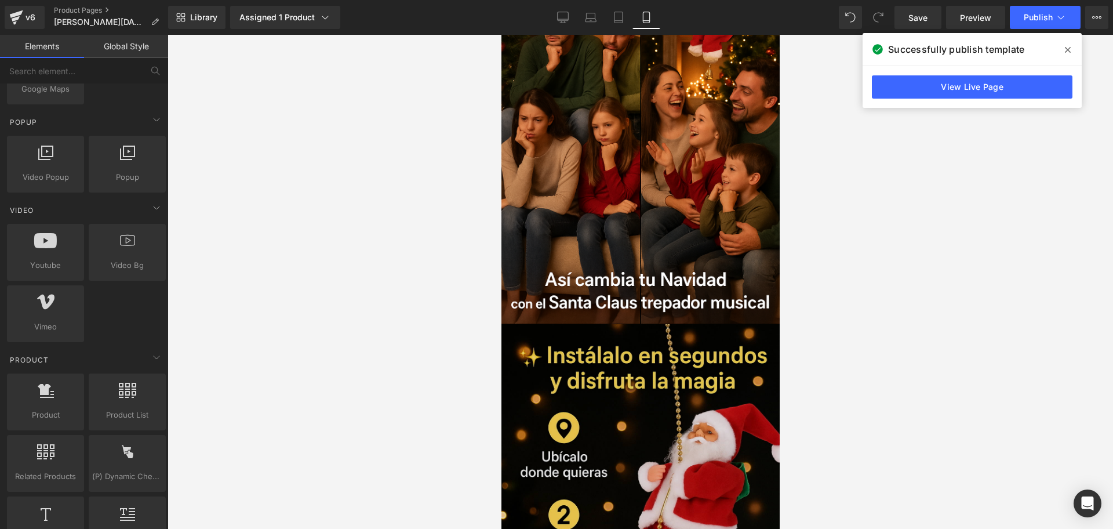
scroll to position [2700, 0]
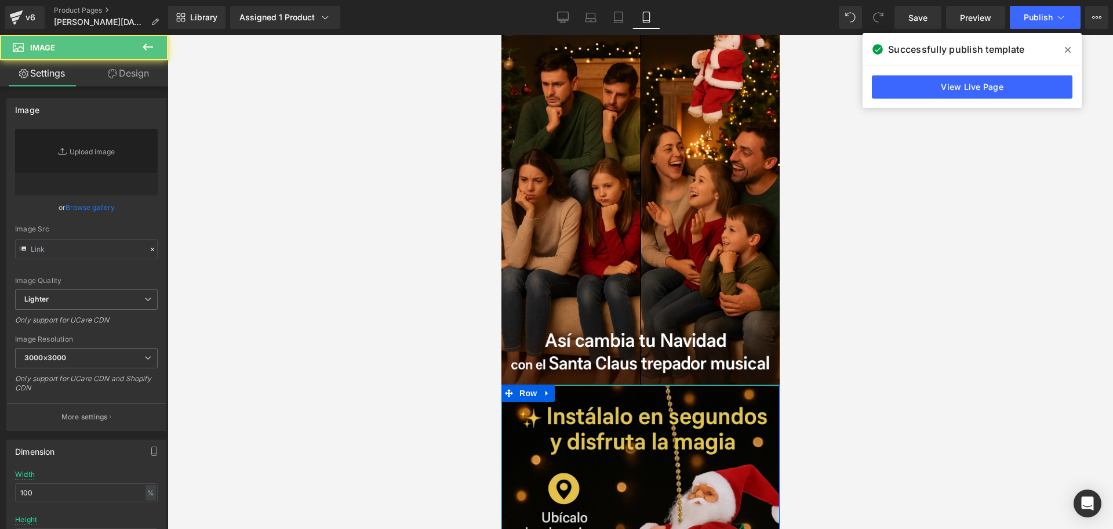
type input "https://ucarecdn.com/39d5afed-119d-44fa-a0d5-c61309627927/-/format/auto/-/previ…"
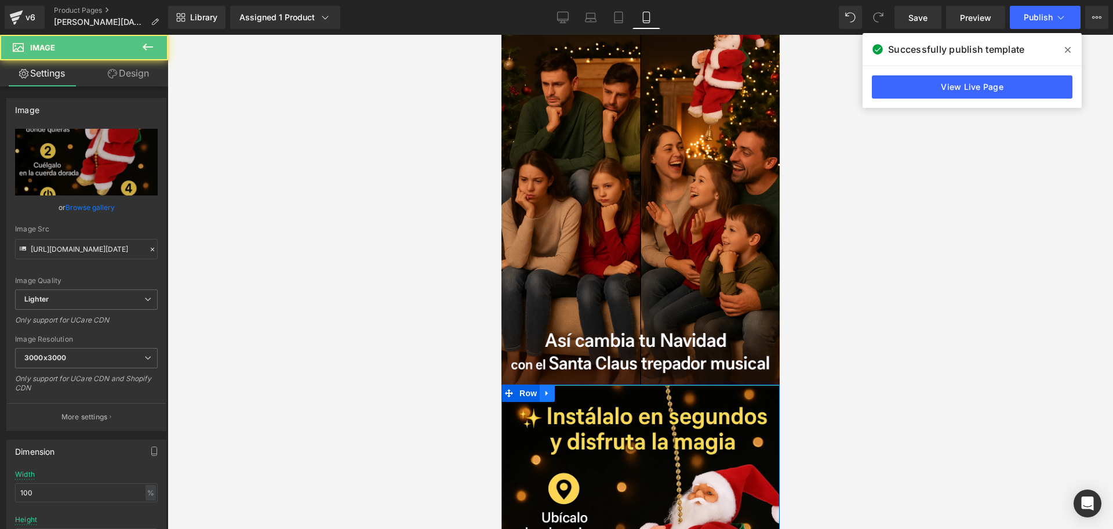
click at [549, 384] on link at bounding box center [546, 392] width 15 height 17
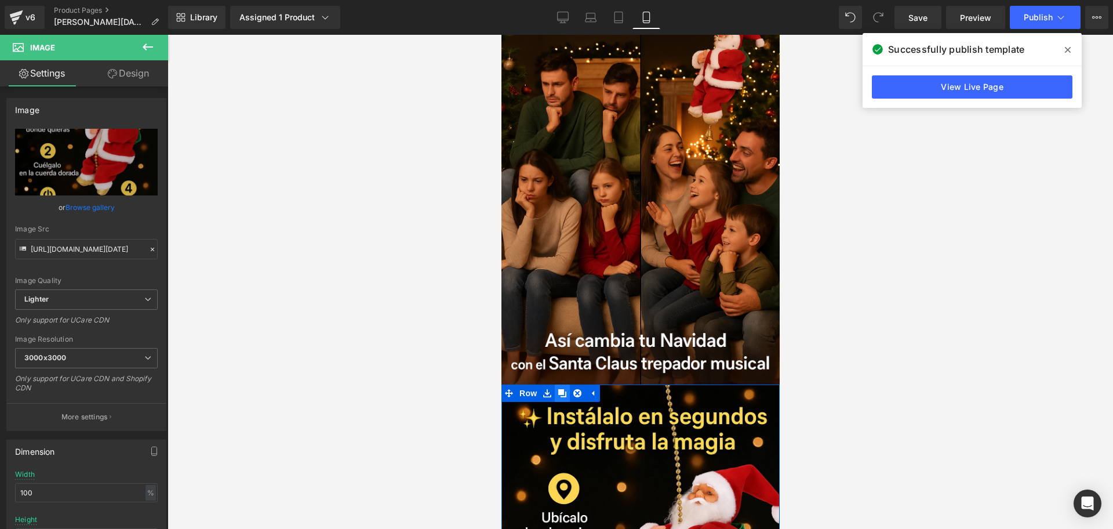
click at [558, 389] on icon at bounding box center [562, 393] width 8 height 9
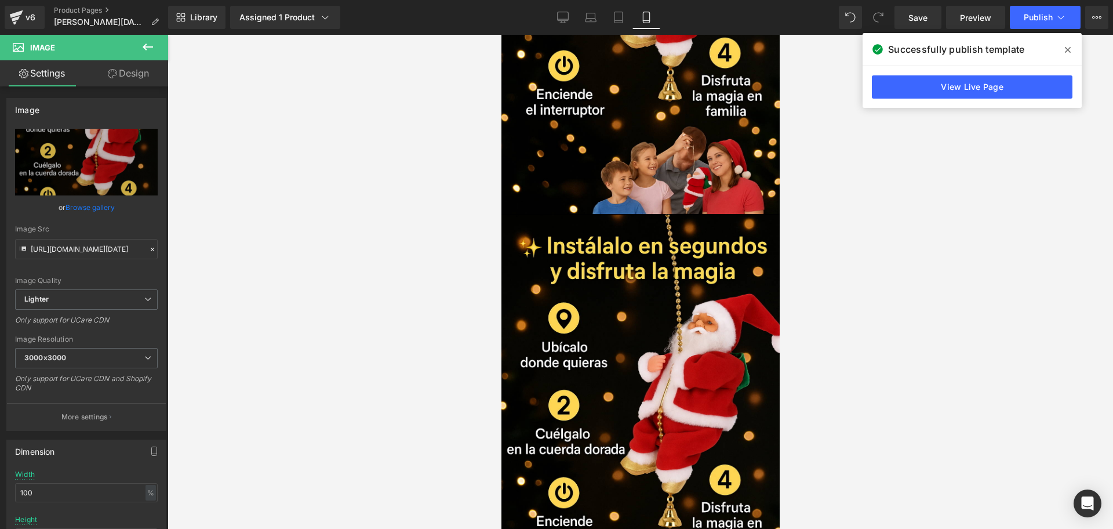
scroll to position [3305, 0]
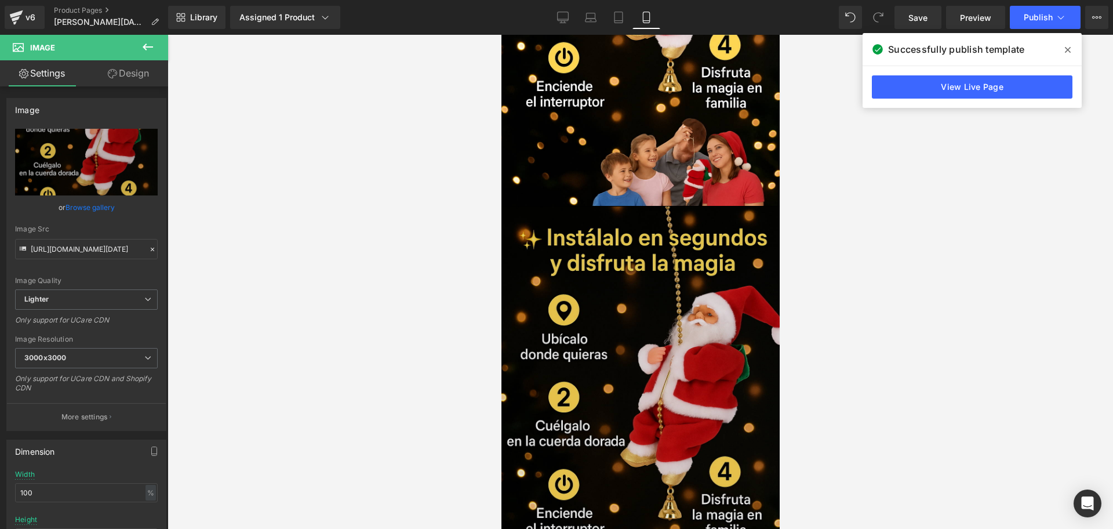
click at [568, 206] on img at bounding box center [640, 419] width 284 height 426
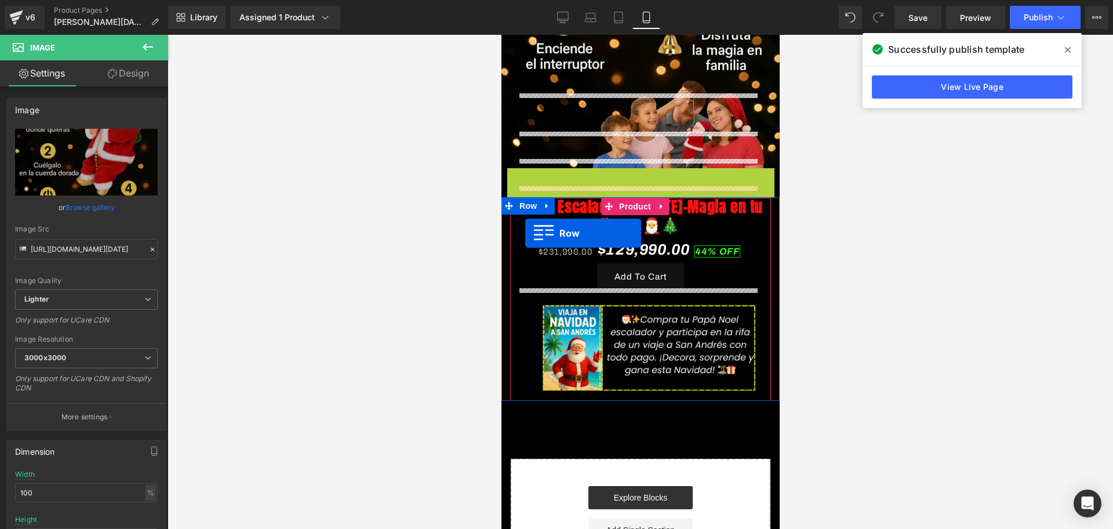
scroll to position [3378, 0]
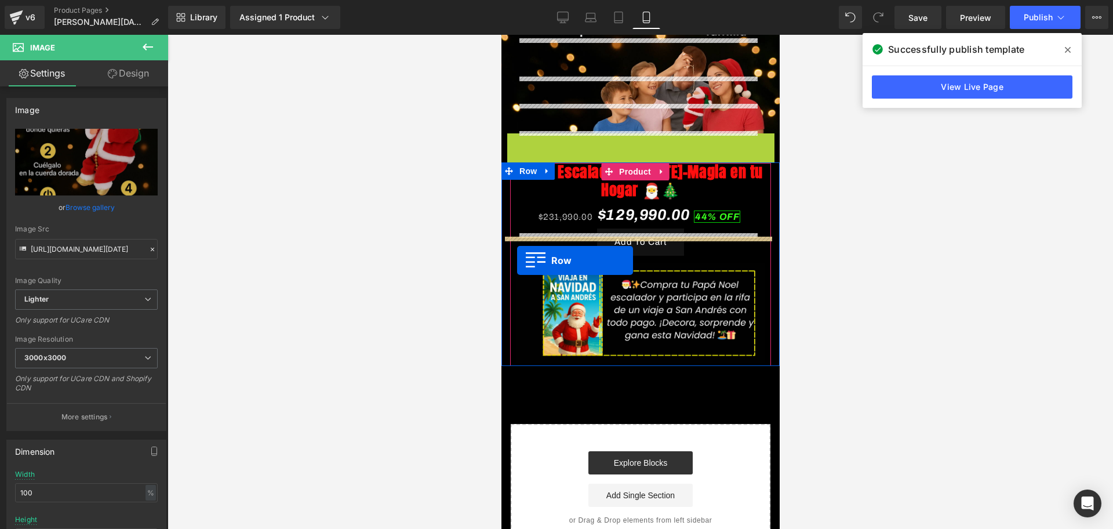
drag, startPoint x: 506, startPoint y: 89, endPoint x: 517, endPoint y: 260, distance: 171.9
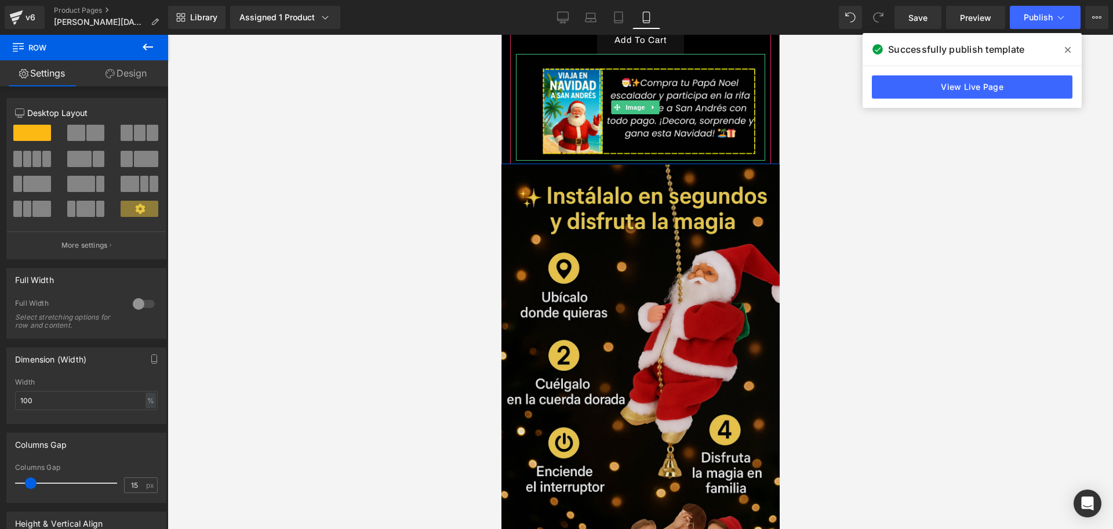
scroll to position [3566, 0]
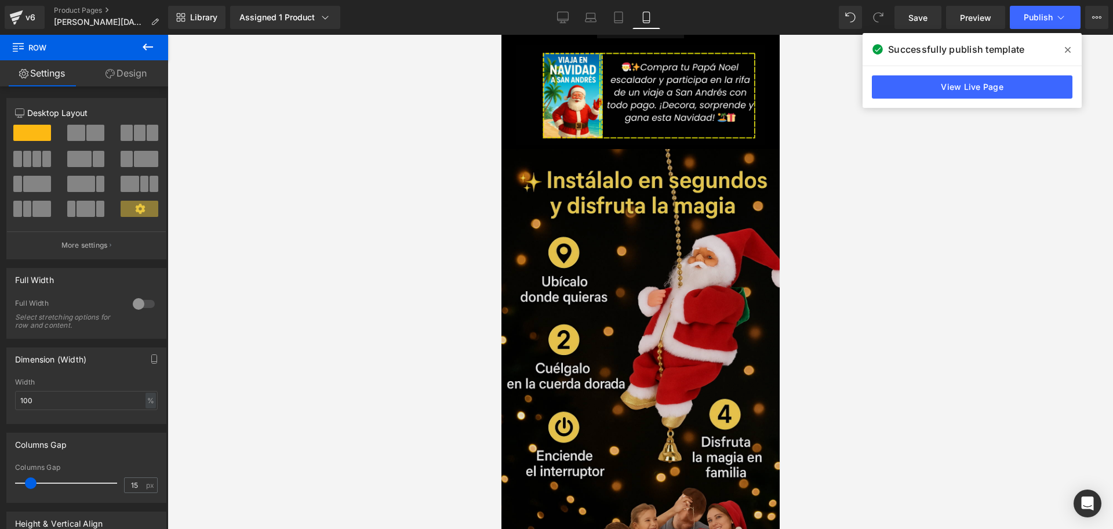
drag, startPoint x: 553, startPoint y: 277, endPoint x: 634, endPoint y: 242, distance: 88.3
click at [634, 242] on img at bounding box center [640, 362] width 284 height 426
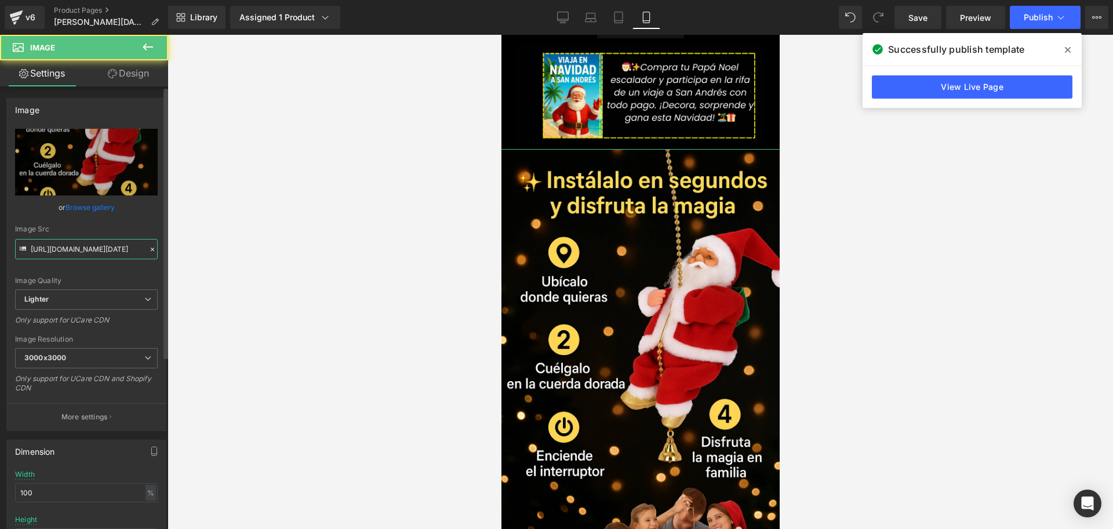
click at [74, 241] on input "https://ucarecdn.com/39d5afed-119d-44fa-a0d5-c61309627927/-/format/auto/-/previ…" at bounding box center [86, 249] width 143 height 20
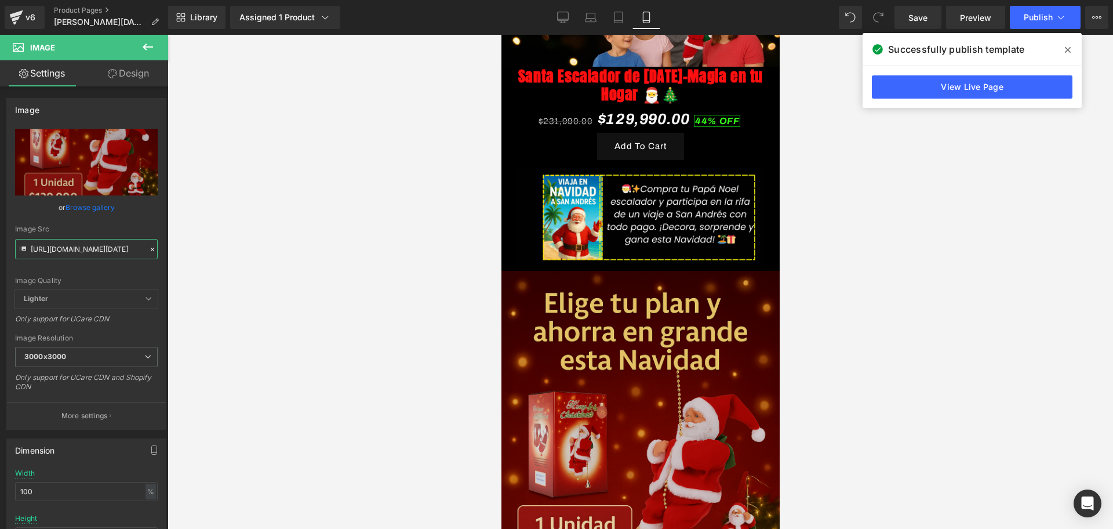
scroll to position [3421, 0]
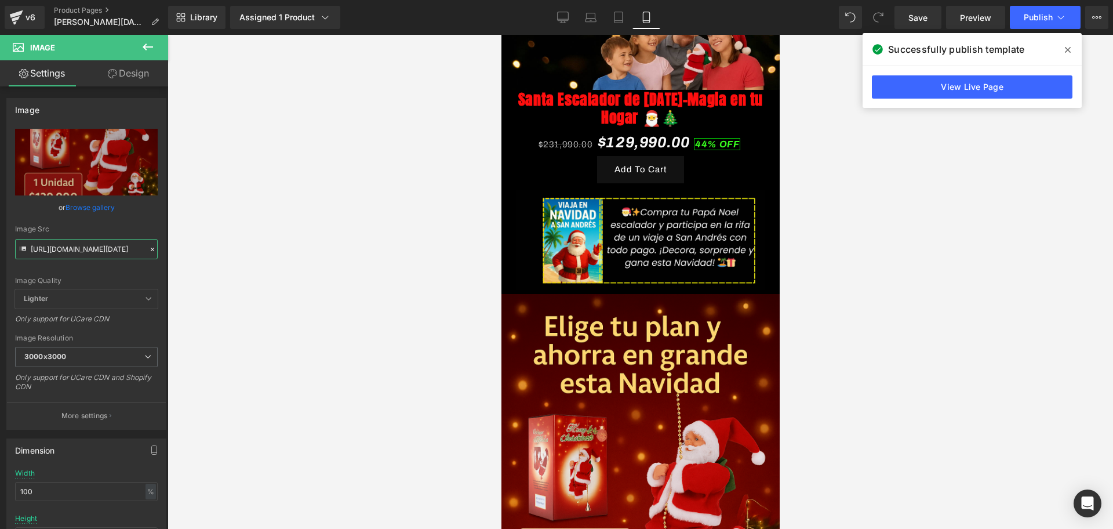
type input "https://i.ibb.co/cHGks1b/Chat-GPT-Image-15-sept-2025-09-49-52-p-m.png"
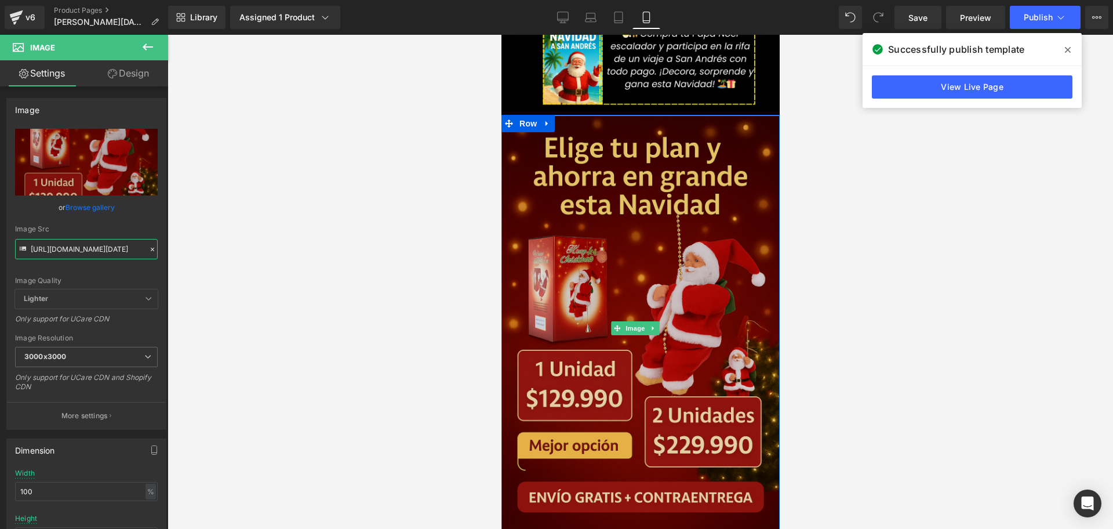
scroll to position [3638, 0]
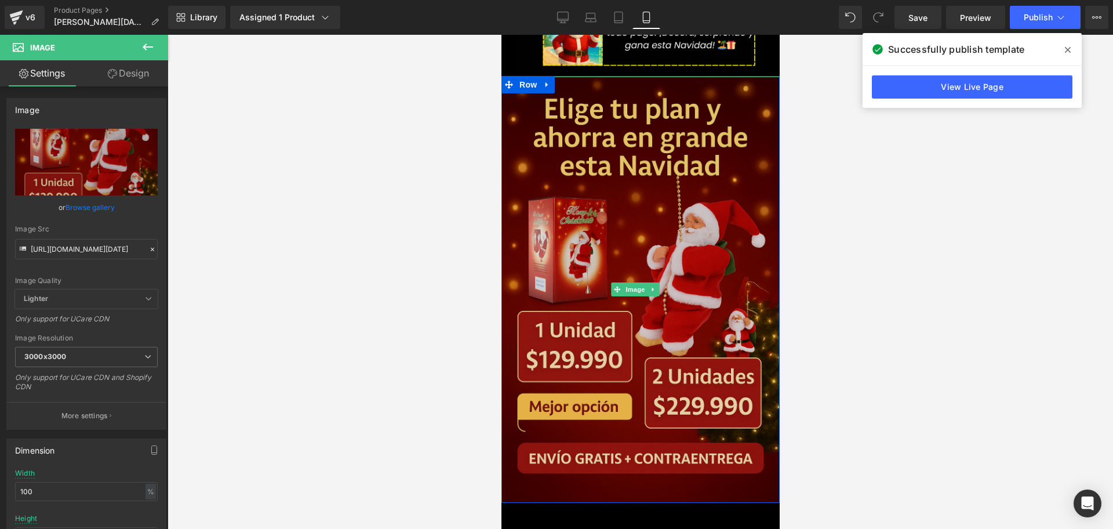
click at [590, 181] on img at bounding box center [640, 290] width 284 height 426
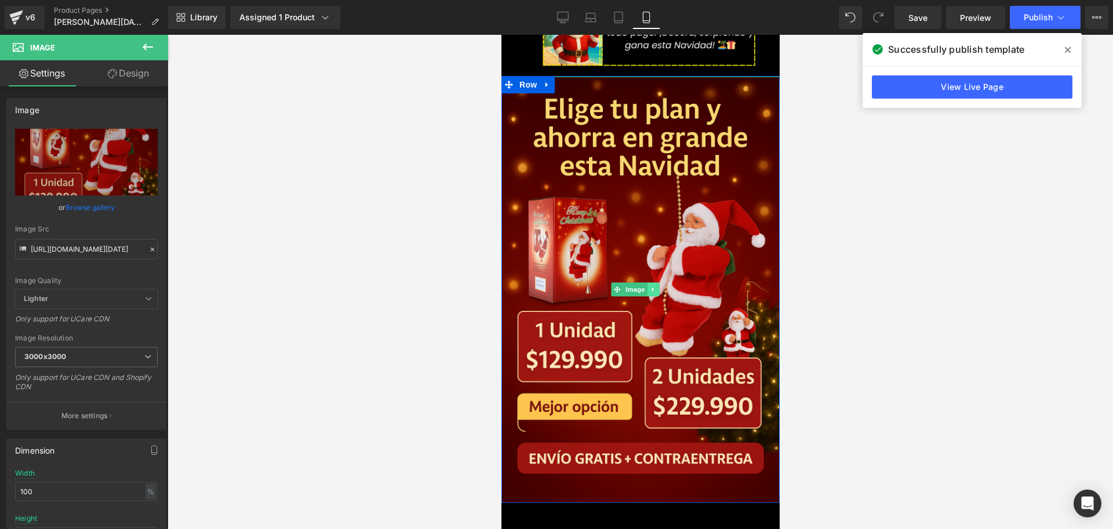
click at [646, 282] on link at bounding box center [652, 289] width 12 height 14
click at [651, 282] on link at bounding box center [647, 289] width 12 height 14
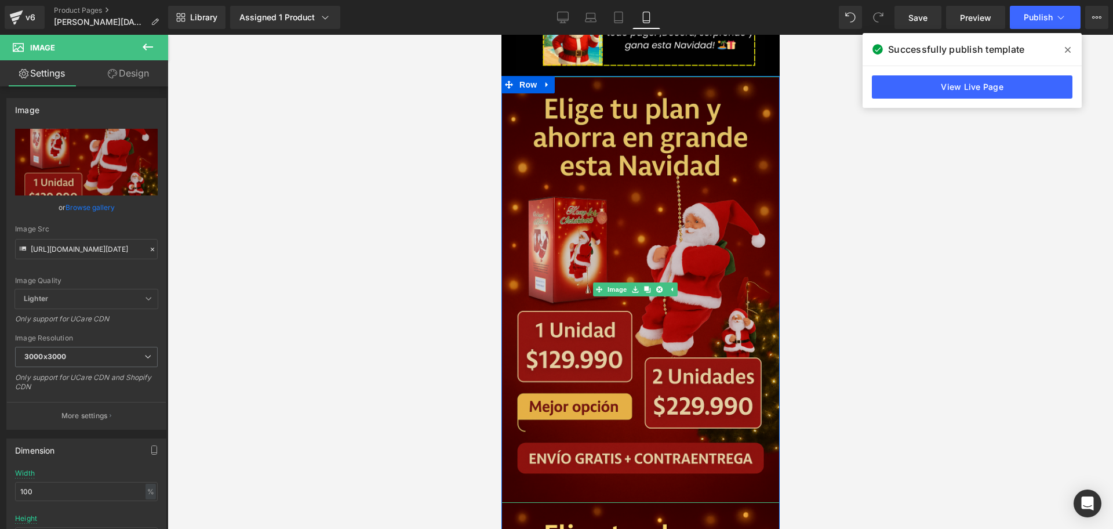
scroll to position [3783, 0]
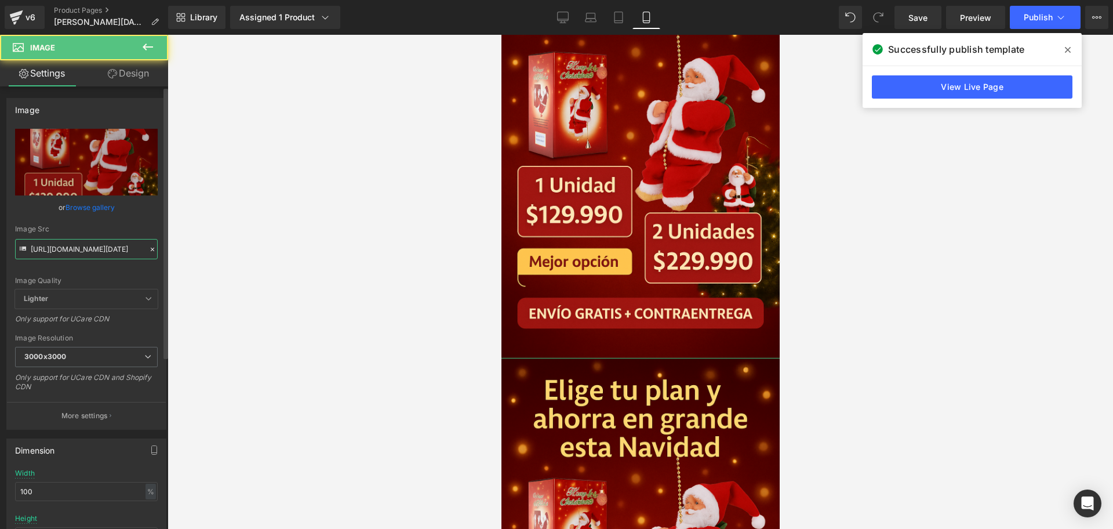
click at [93, 251] on input "https://i.ibb.co/cHGks1b/Chat-GPT-Image-15-sept-2025-09-49-52-p-m.png" at bounding box center [86, 249] width 143 height 20
paste input "DDpLYntP/Chat-GPT-Image-15-sept-2025-09-59-36"
type input "https://i.ibb.co/DDpLYntP/Chat-GPT-Image-15-sept-2025-09-59-36-p-m.png"
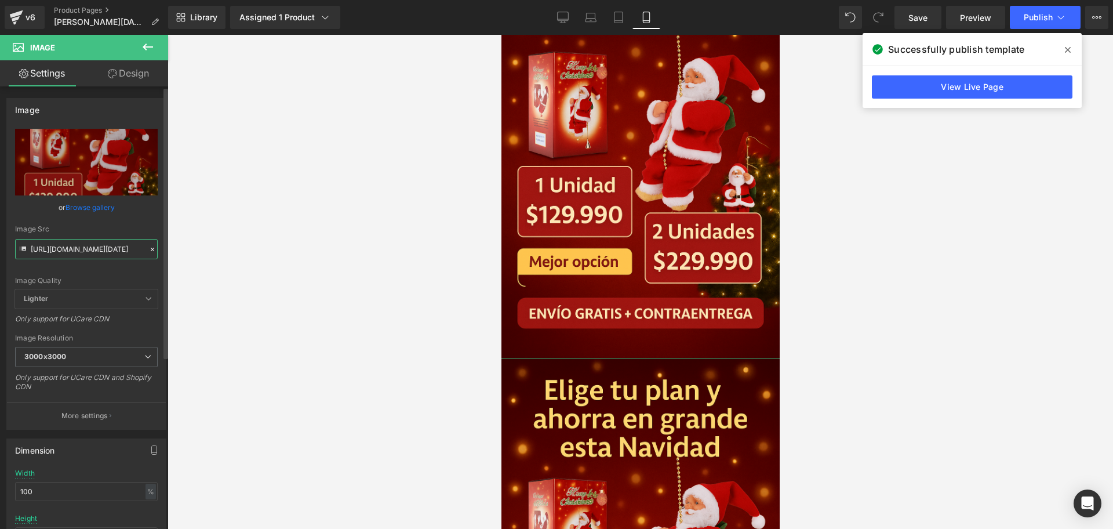
scroll to position [0, 151]
click at [318, 250] on div at bounding box center [641, 282] width 946 height 494
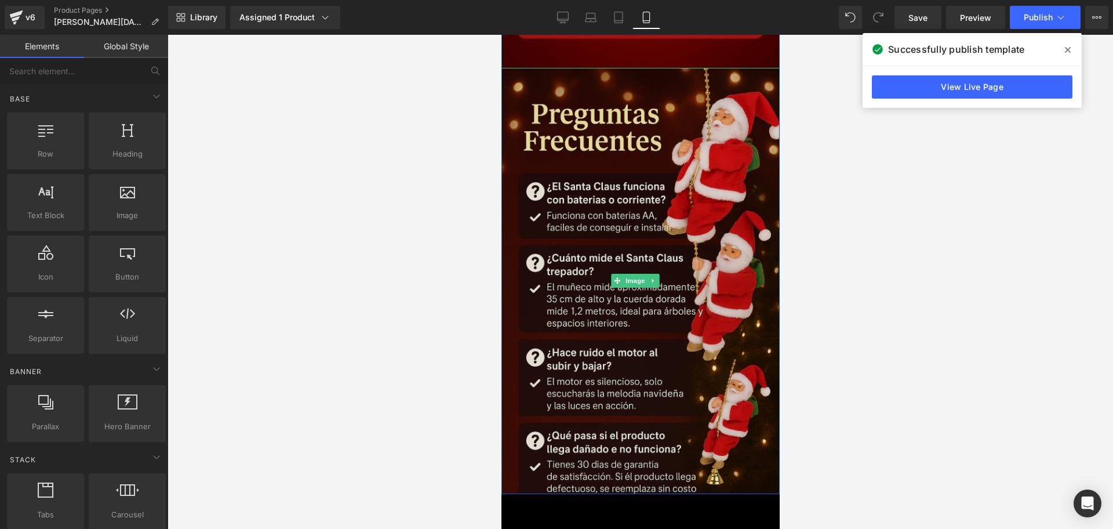
scroll to position [3856, 0]
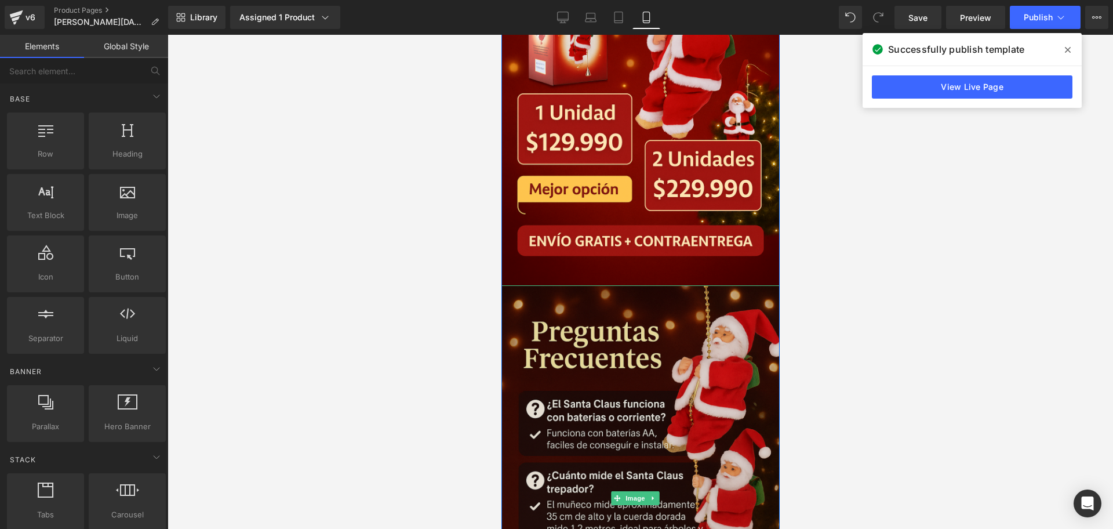
click at [555, 285] on img at bounding box center [640, 498] width 284 height 426
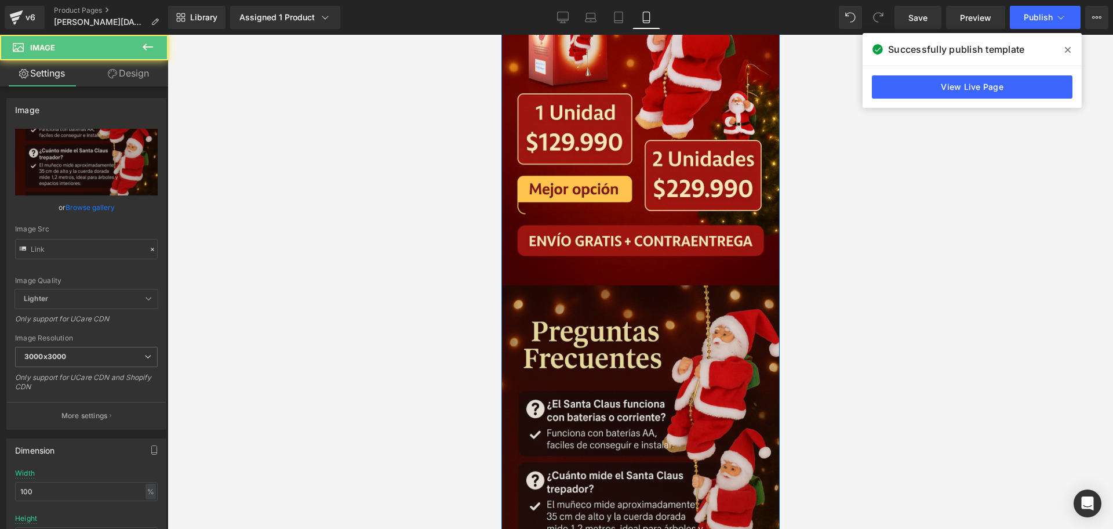
type input "https://i.ibb.co/DDpLYntP/Chat-GPT-Image-15-sept-2025-09-59-36-p-m.png"
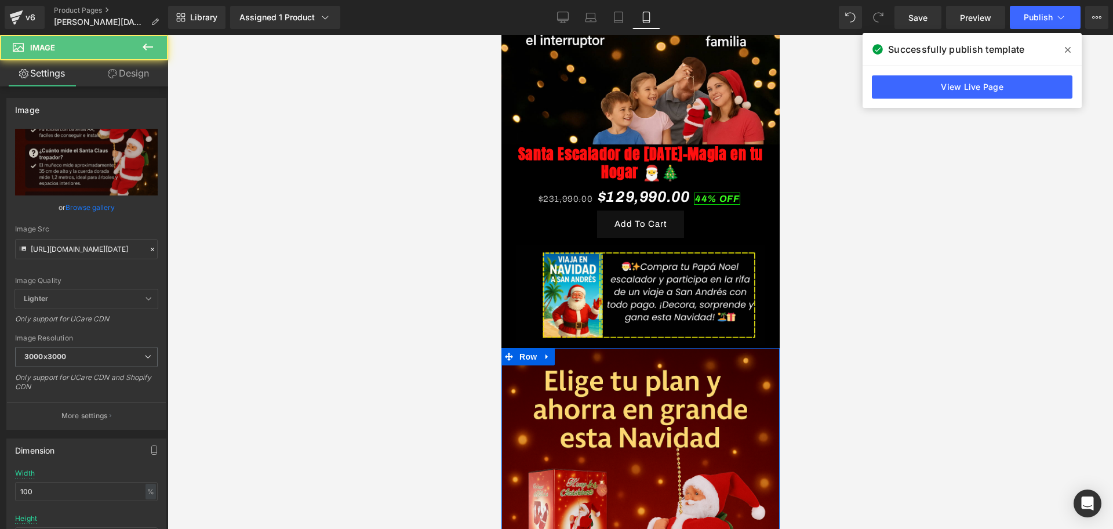
scroll to position [3349, 0]
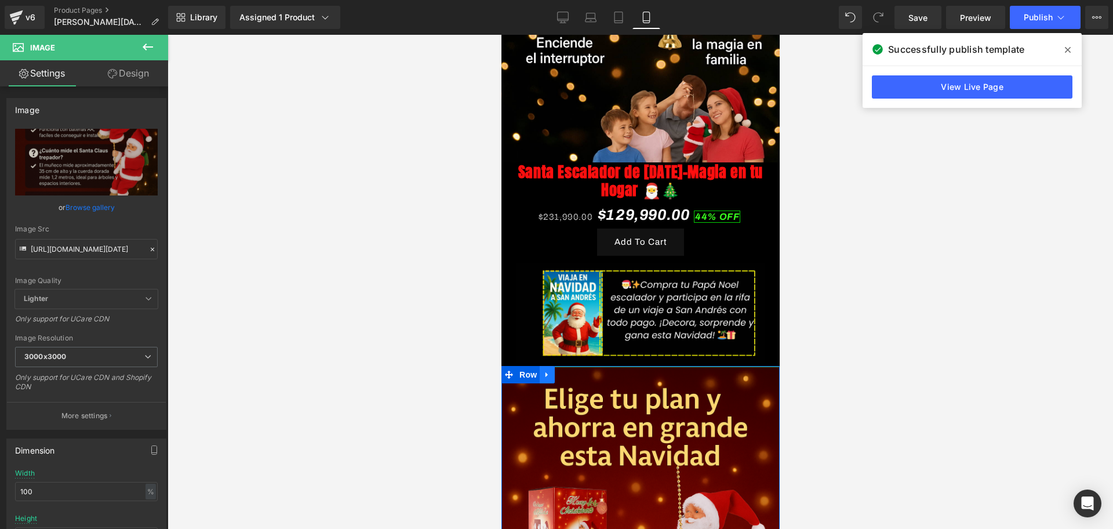
click at [551, 366] on link at bounding box center [546, 374] width 15 height 17
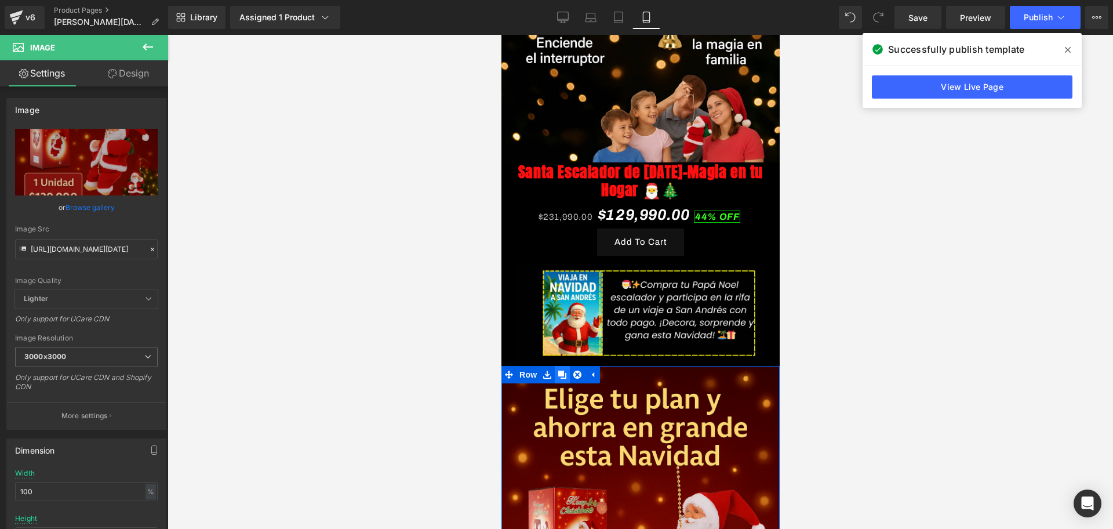
click at [561, 370] on icon at bounding box center [562, 374] width 8 height 8
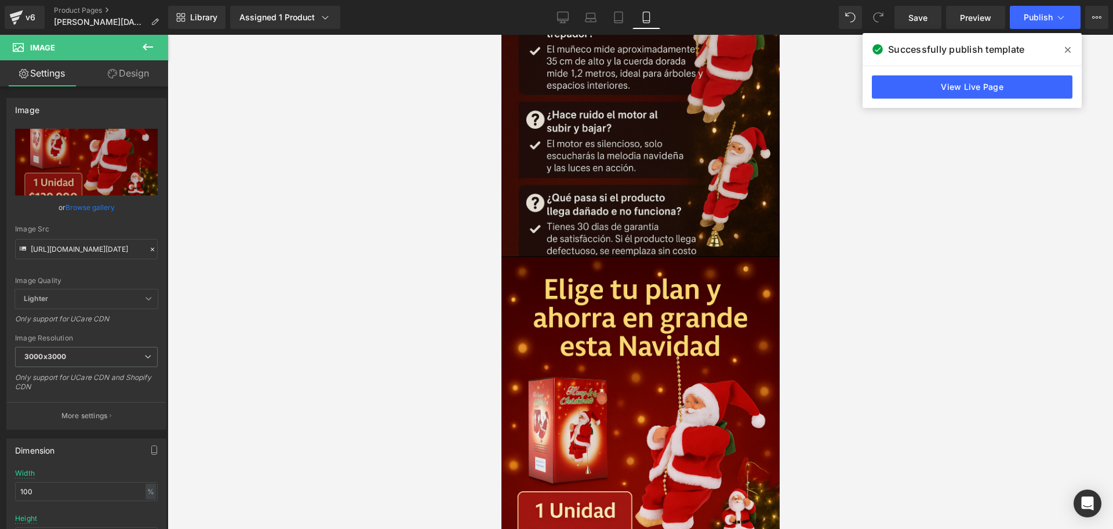
scroll to position [4324, 0]
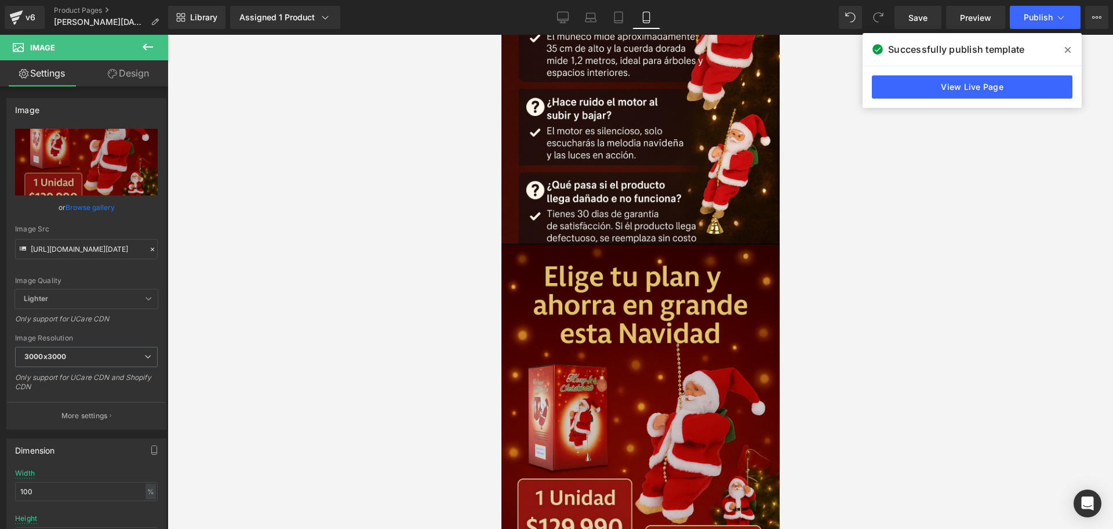
click at [590, 251] on img at bounding box center [640, 457] width 284 height 426
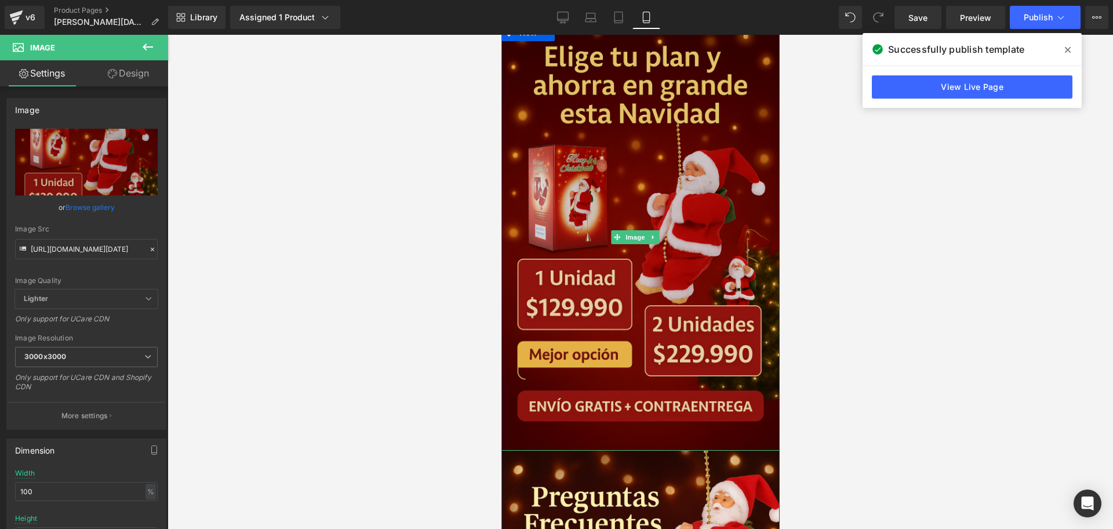
scroll to position [4686, 0]
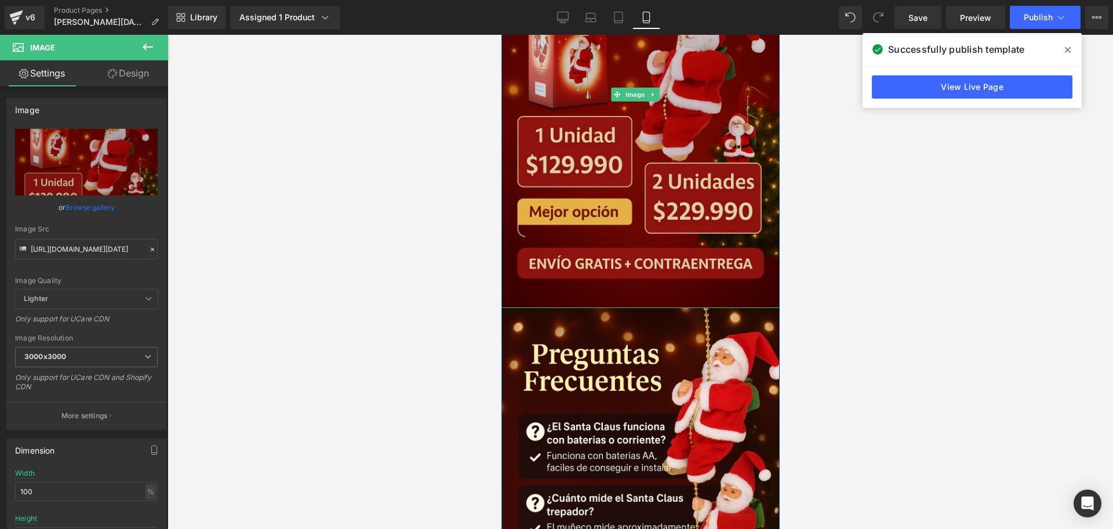
click at [608, 308] on img at bounding box center [640, 521] width 284 height 426
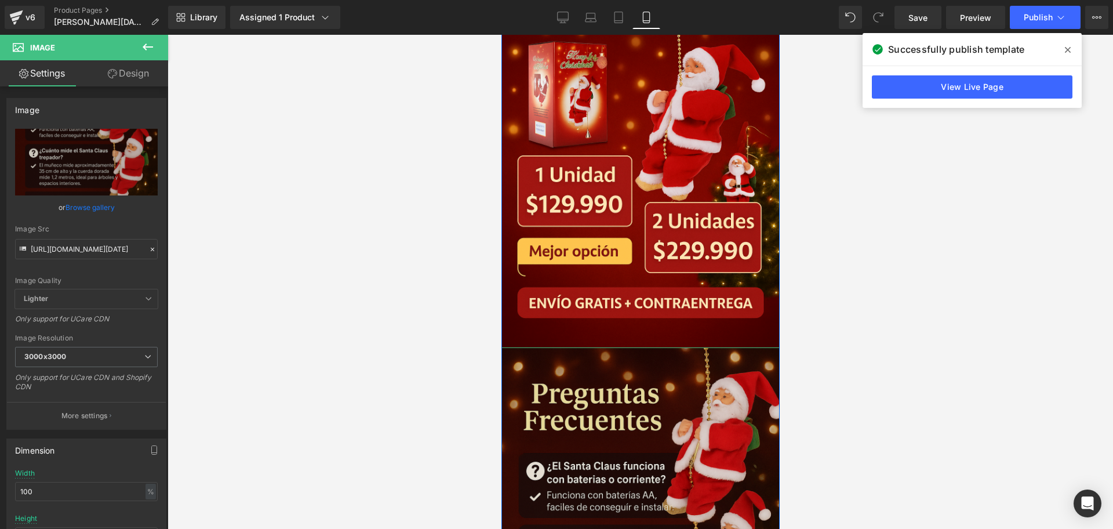
scroll to position [4614, 0]
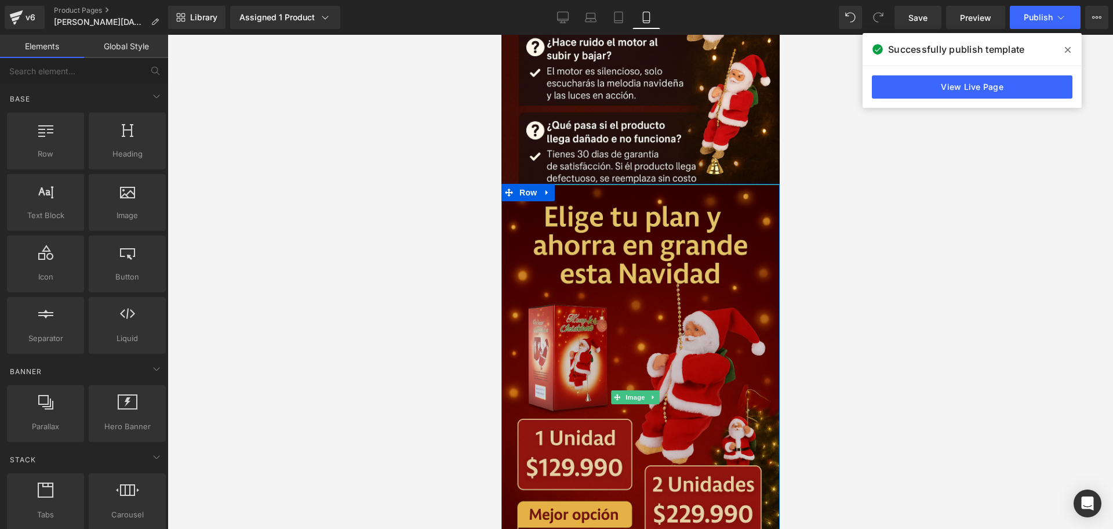
scroll to position [4469, 0]
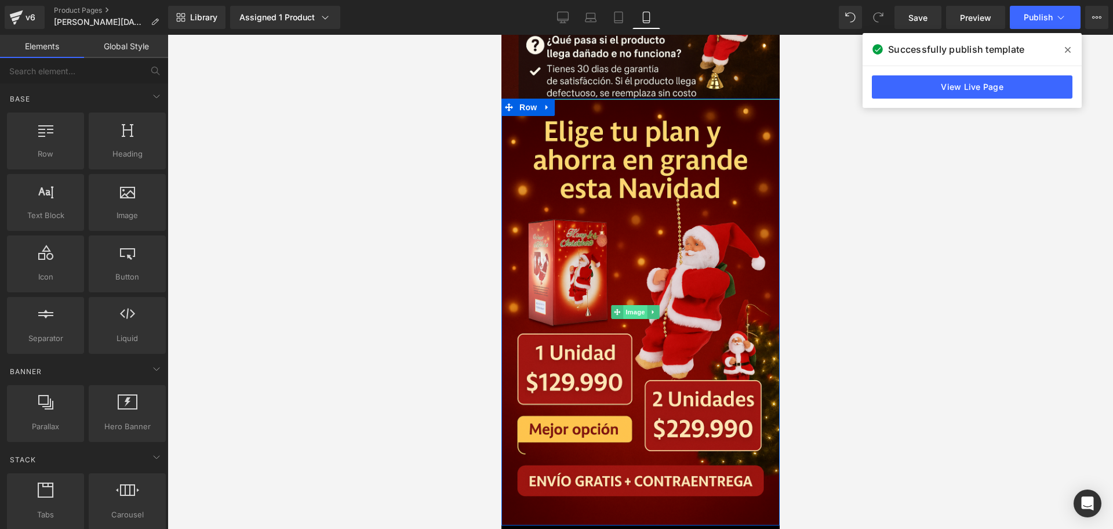
click at [635, 305] on span "Image" at bounding box center [635, 312] width 24 height 14
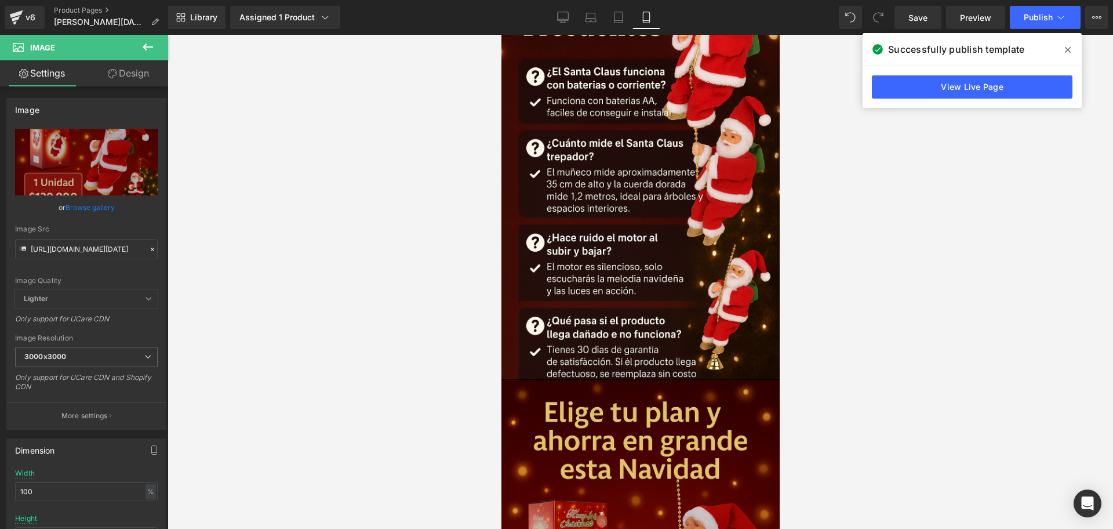
scroll to position [4179, 0]
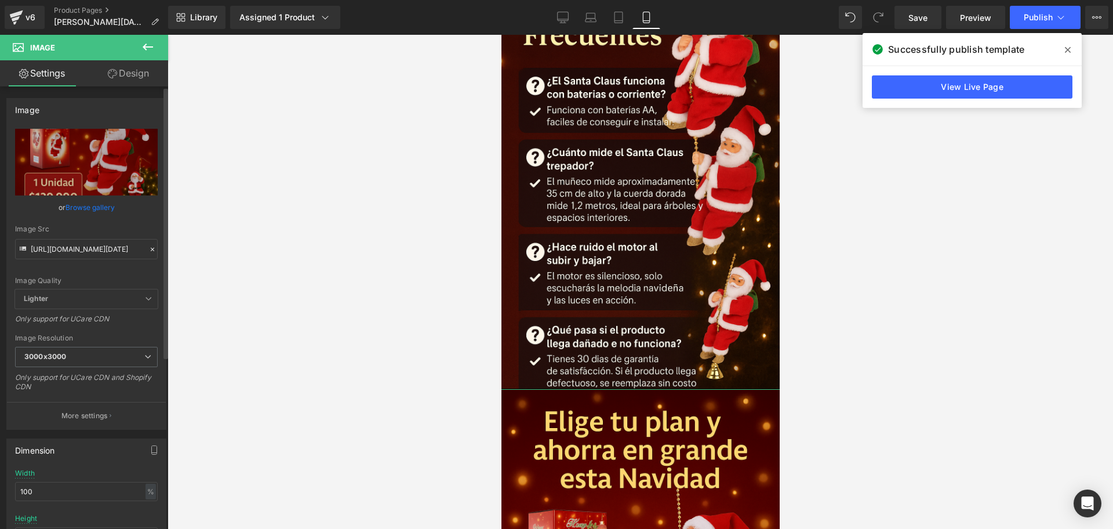
click at [78, 238] on div "Image Src https://i.ibb.co/cHGks1b/Chat-GPT-Image-15-sept-2025-09-49-52-p-m.png" at bounding box center [86, 242] width 143 height 34
click at [81, 248] on input "https://i.ibb.co/cHGks1b/Chat-GPT-Image-15-sept-2025-09-49-52-p-m.png" at bounding box center [86, 249] width 143 height 20
click at [82, 248] on input "https://i.ibb.co/cHGks1b/Chat-GPT-Image-15-sept-2025-09-49-52-p-m.png" at bounding box center [86, 249] width 143 height 20
paste input "www.tiktok.com/@laestaciondesannicolas/video/7546404099739192581?q=papa%20noel%…"
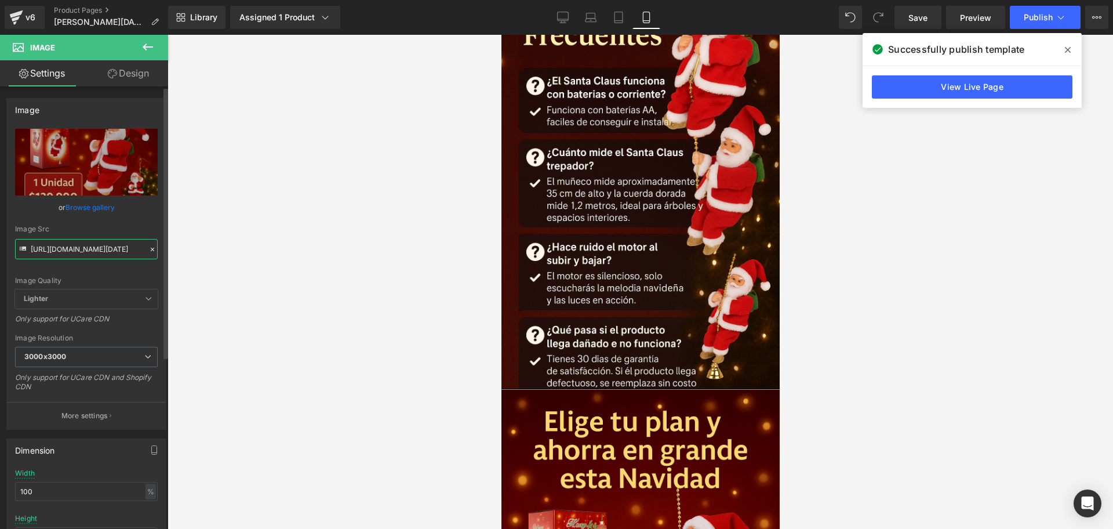
type input "https://www.tiktok.com/@laestaciondesannicolas/video/7546404099739192581?q=papa…"
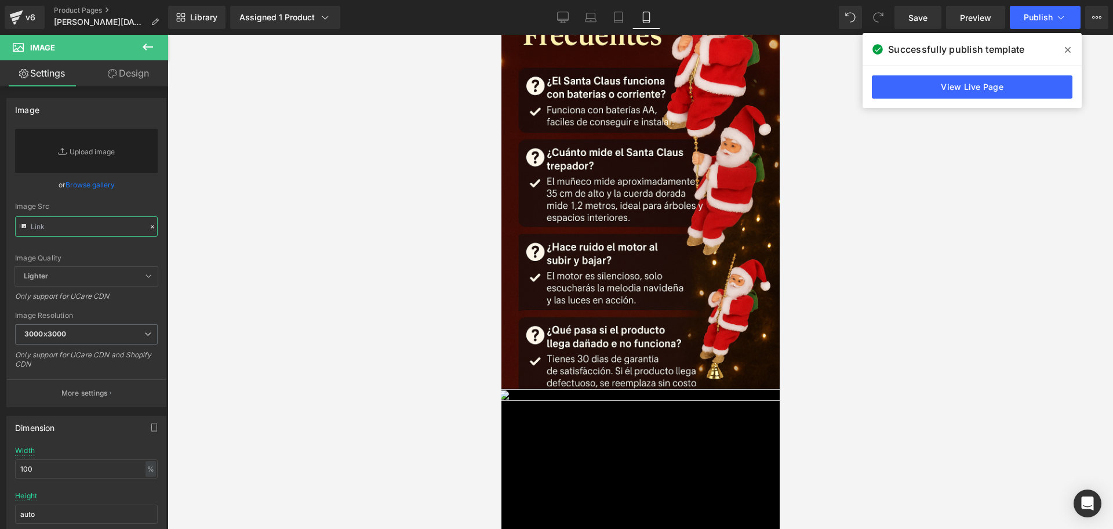
scroll to position [0, 0]
click at [91, 225] on input "text" at bounding box center [86, 226] width 143 height 20
paste input "https://i.ibb.co/6RfGhzBz/Chat-GPT-Image-15-sept-2025-10-04-23-p-m.png"
type input "https://i.ibb.co/6RfGhzBz/Chat-GPT-Image-15-sept-2025-10-04-23-p-m.png"
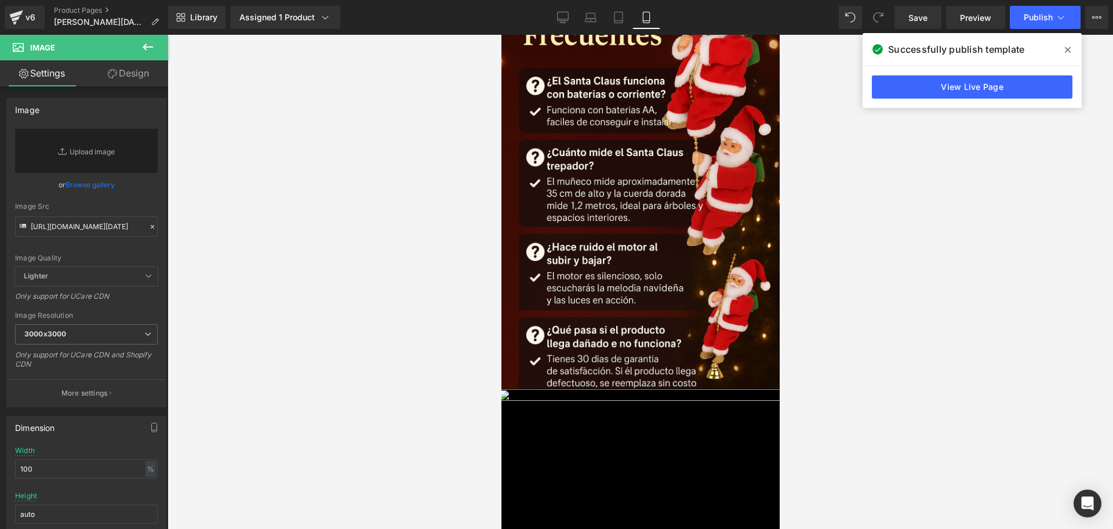
click at [265, 224] on div at bounding box center [641, 282] width 946 height 494
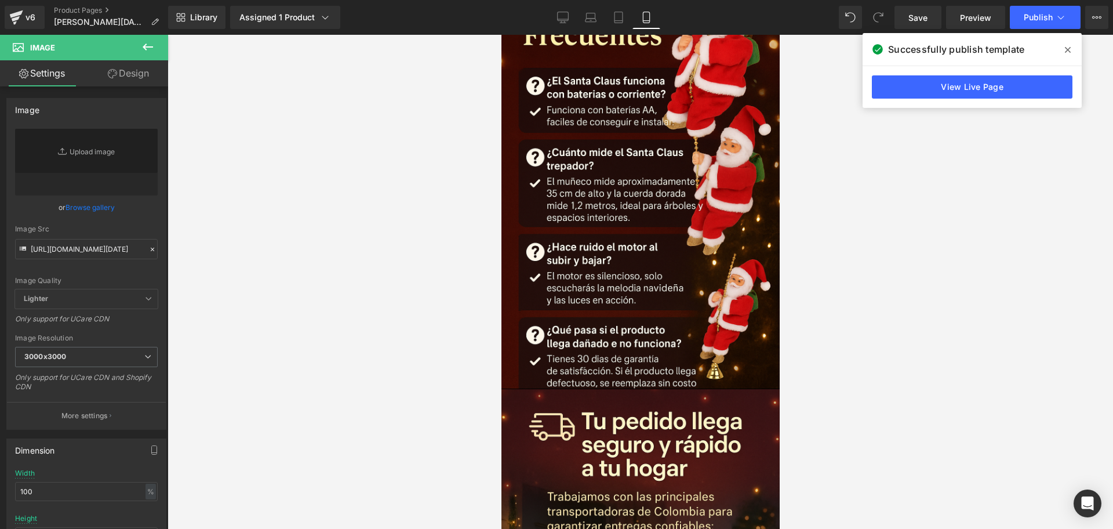
scroll to position [0, 0]
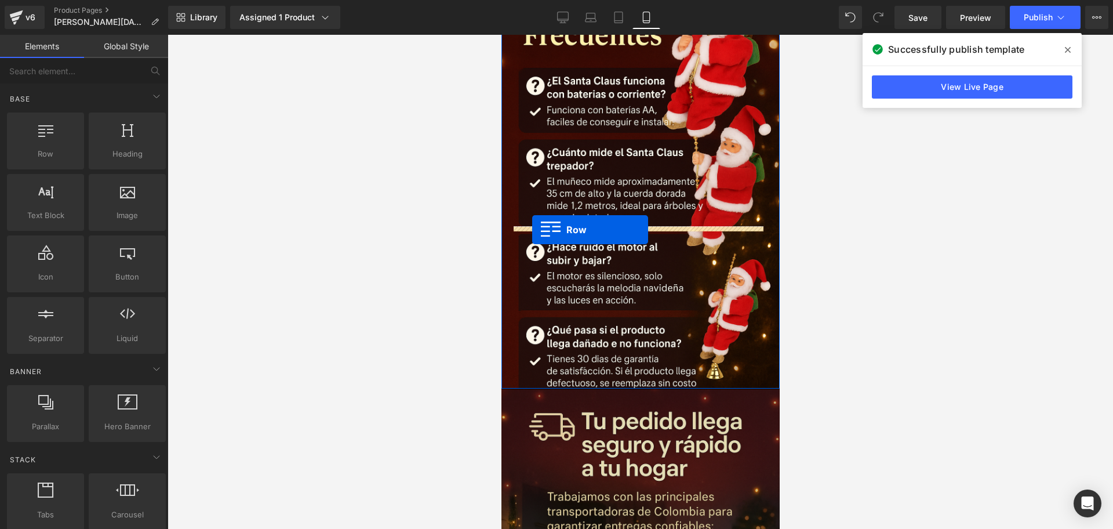
drag, startPoint x: 569, startPoint y: 177, endPoint x: 532, endPoint y: 230, distance: 64.8
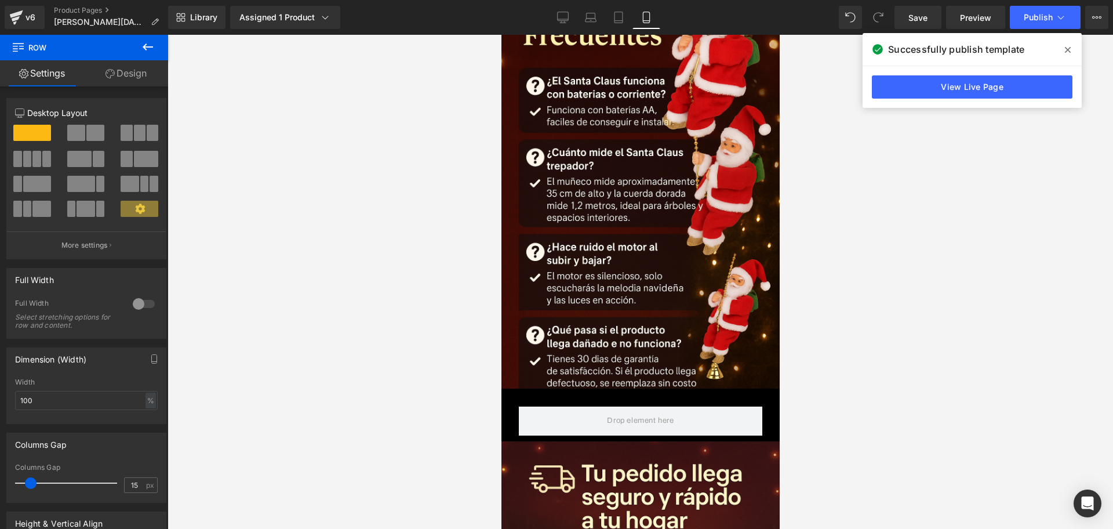
click at [149, 55] on button at bounding box center [148, 48] width 41 height 26
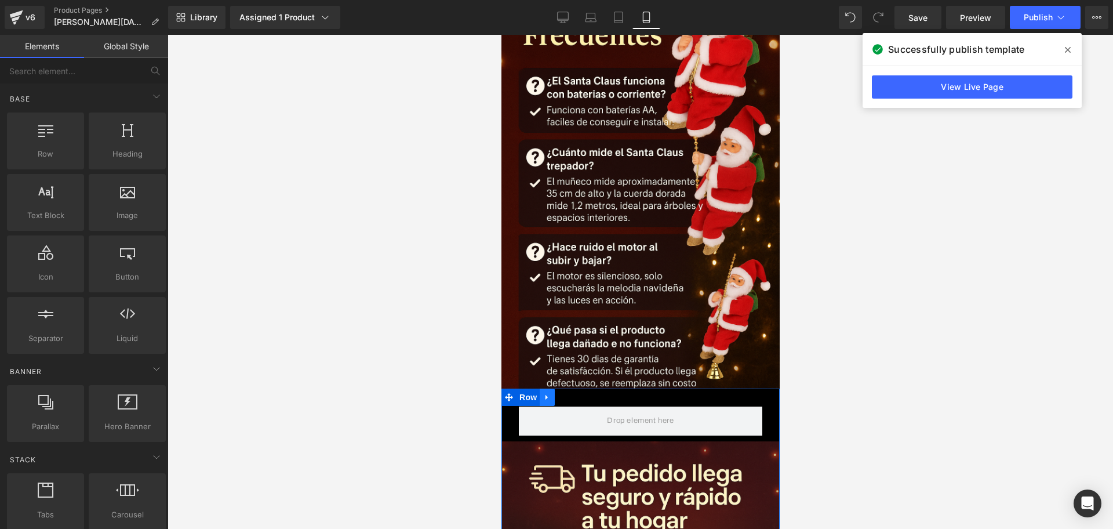
click at [551, 388] on link at bounding box center [546, 396] width 15 height 17
click at [576, 393] on icon at bounding box center [577, 397] width 8 height 8
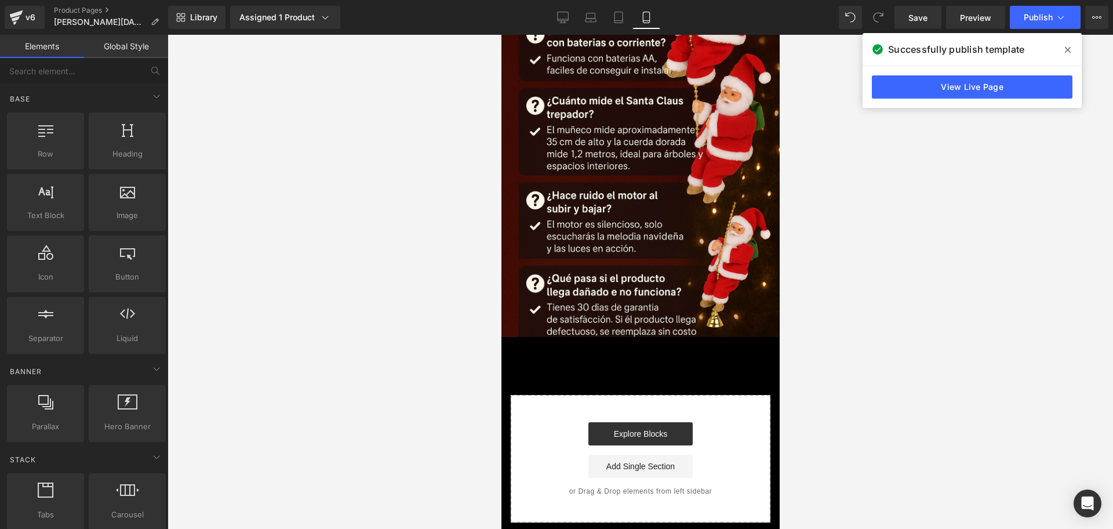
scroll to position [4105, 0]
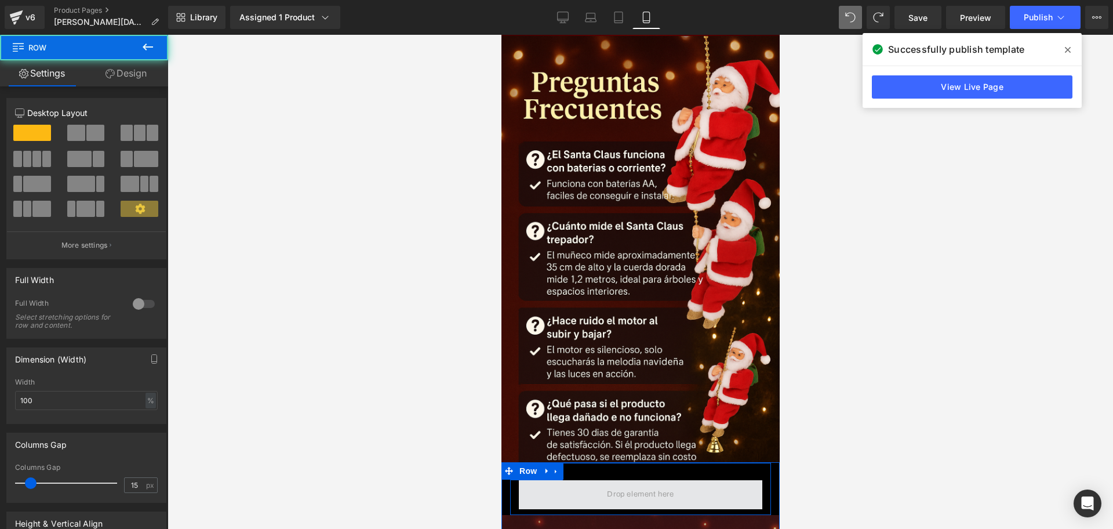
drag, startPoint x: 555, startPoint y: 328, endPoint x: 577, endPoint y: 331, distance: 22.9
click at [579, 480] on span at bounding box center [639, 494] width 243 height 29
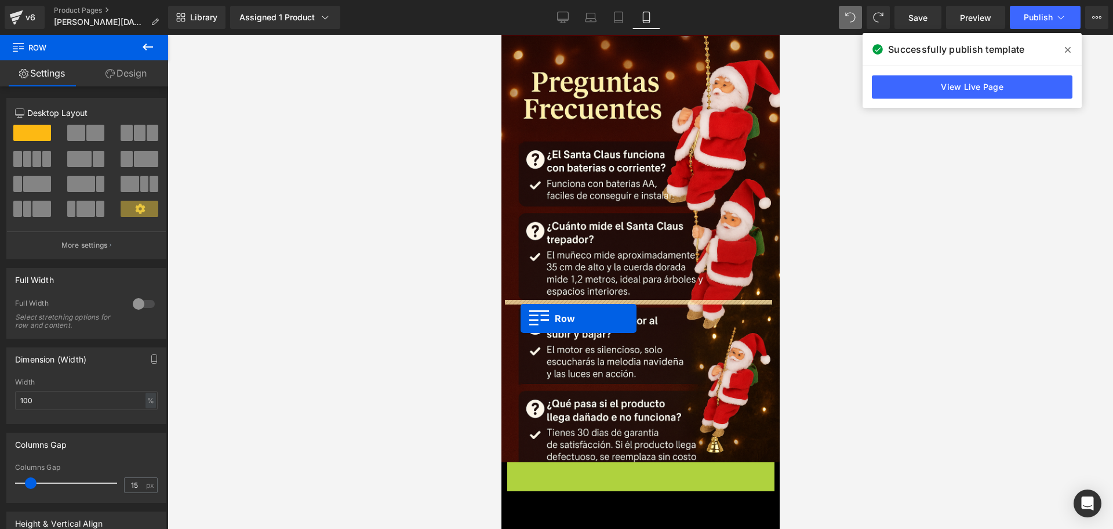
drag, startPoint x: 510, startPoint y: 309, endPoint x: 520, endPoint y: 318, distance: 13.5
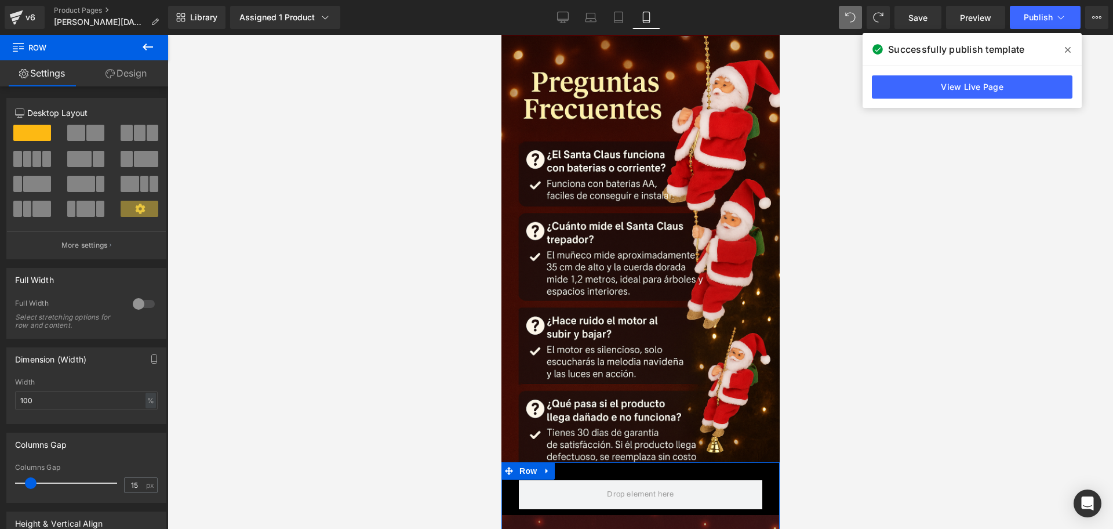
click at [575, 463] on div "Row" at bounding box center [640, 489] width 261 height 52
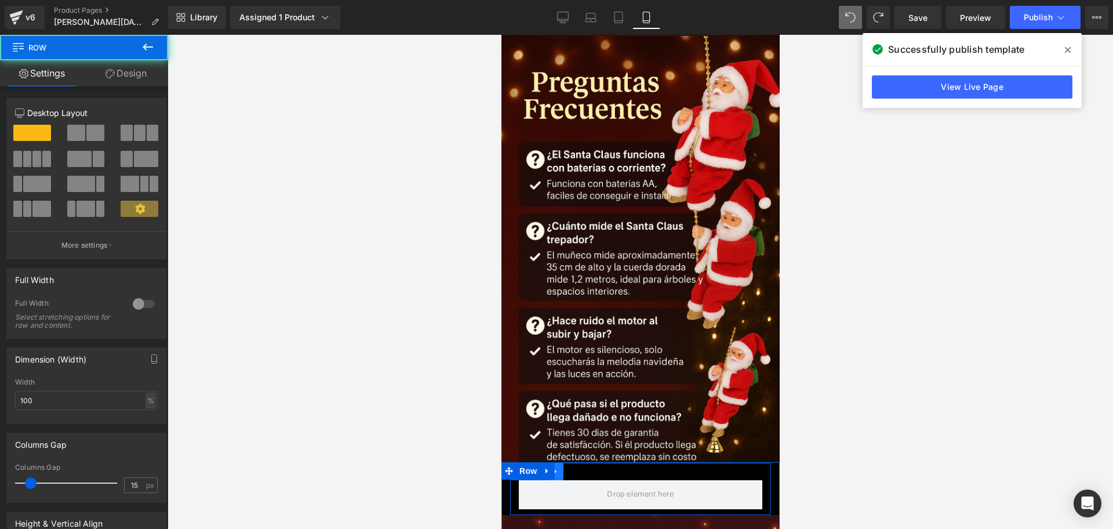
click at [558, 467] on icon at bounding box center [555, 471] width 8 height 9
click at [587, 467] on icon at bounding box center [585, 471] width 8 height 8
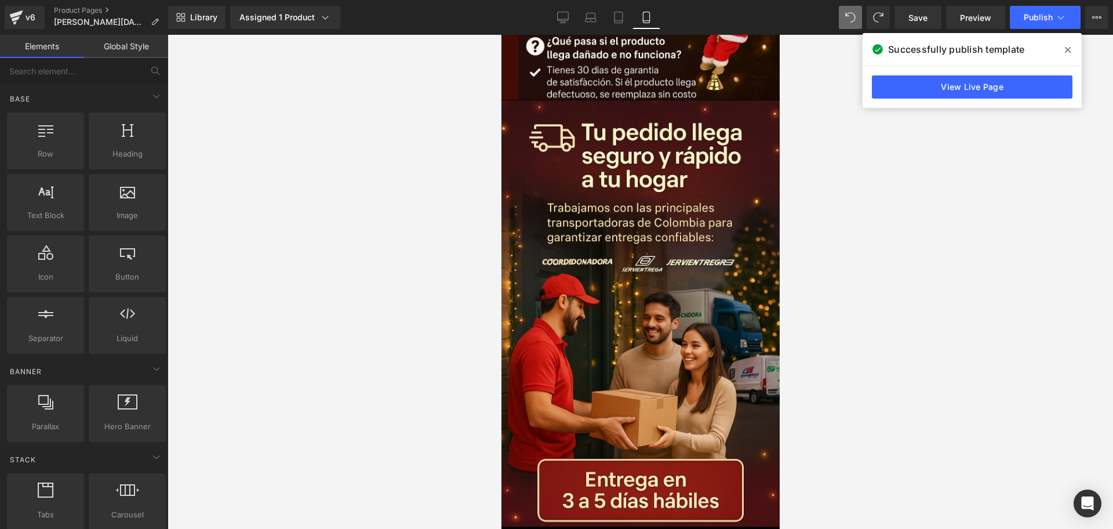
scroll to position [4540, 0]
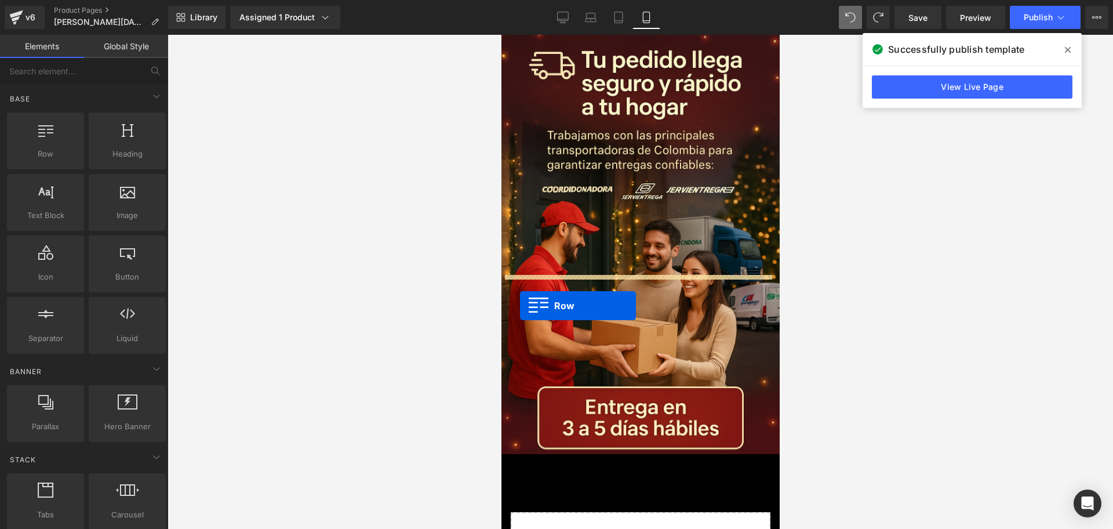
drag, startPoint x: 551, startPoint y: 181, endPoint x: 519, endPoint y: 306, distance: 128.1
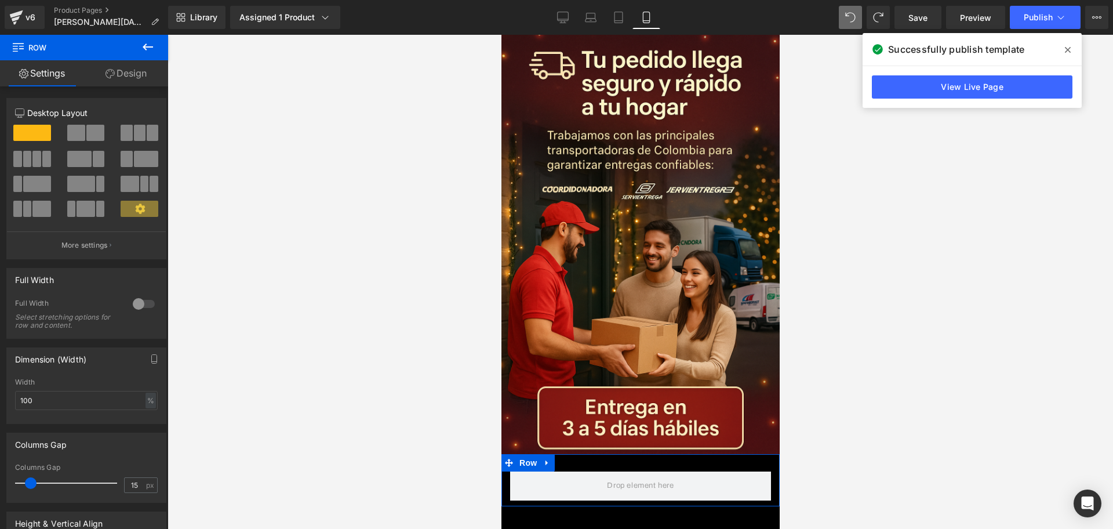
click at [144, 75] on link "Design" at bounding box center [126, 73] width 84 height 26
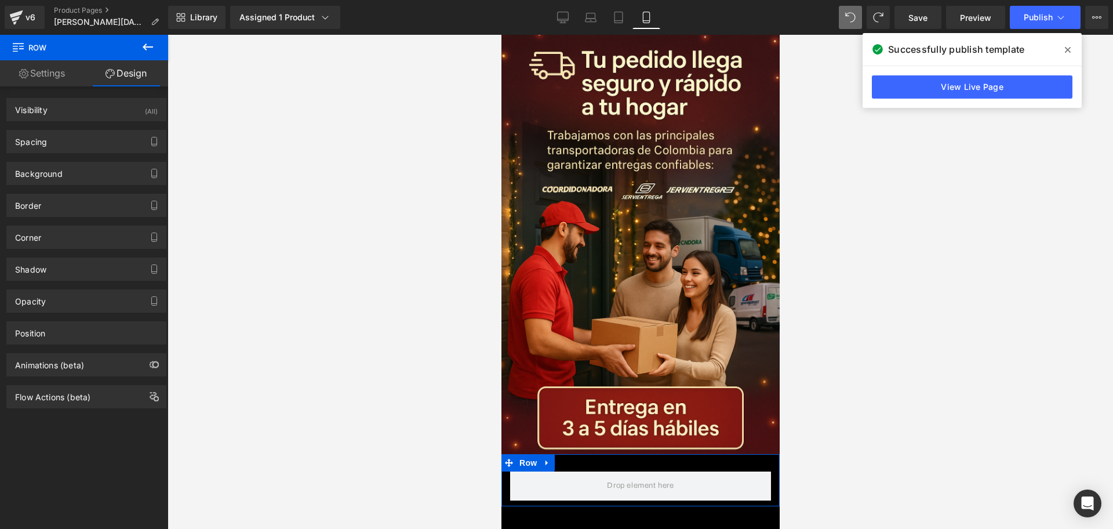
click at [144, 43] on icon at bounding box center [148, 47] width 14 height 14
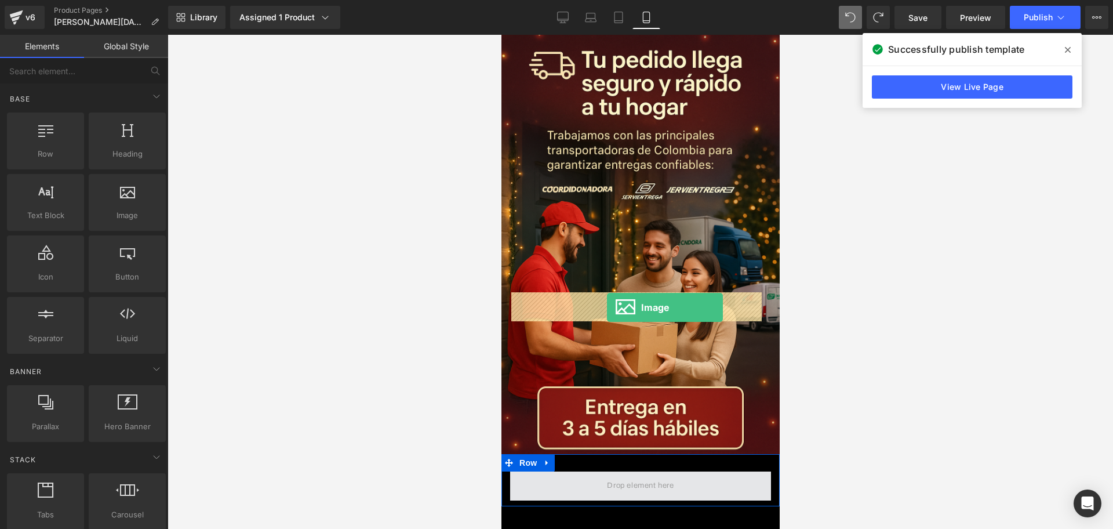
drag, startPoint x: 637, startPoint y: 234, endPoint x: 606, endPoint y: 307, distance: 80.0
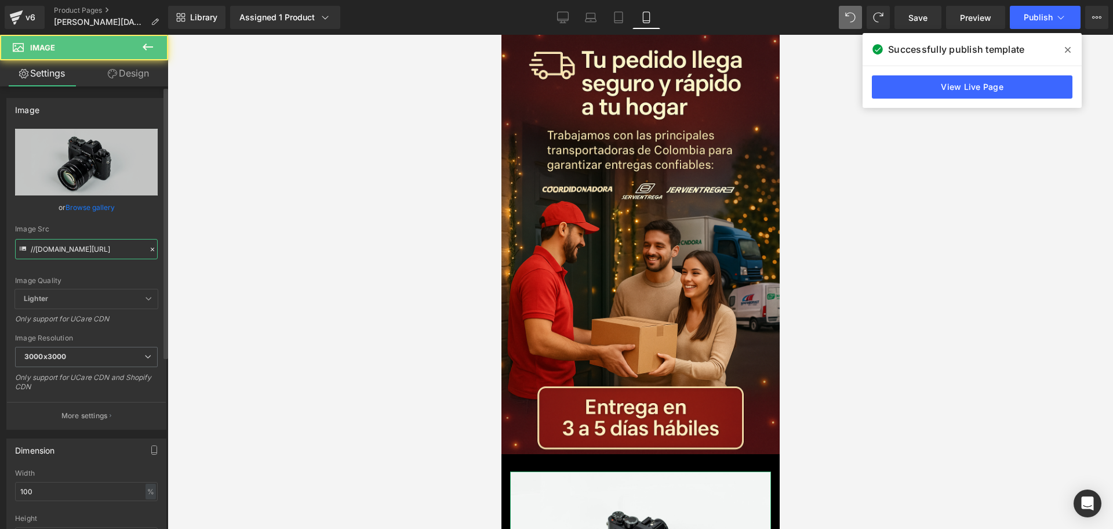
click at [98, 246] on input "//[DOMAIN_NAME][URL]" at bounding box center [86, 249] width 143 height 20
type input "https://i.ibb.co/ksptkdQw/Chat-GPT-Image-14-sept-2025-08-08-40-p-m.png"
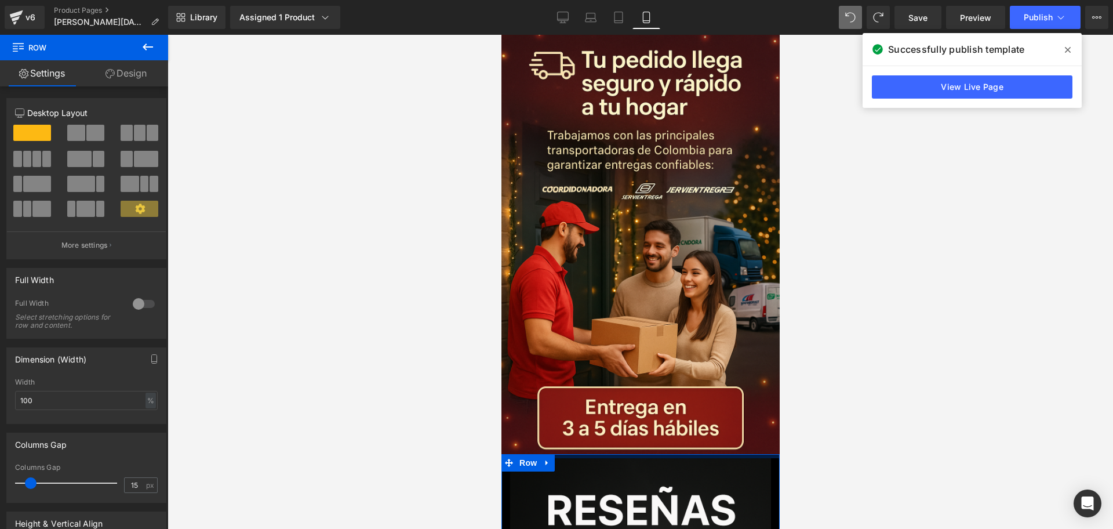
click at [879, 315] on div at bounding box center [641, 282] width 946 height 494
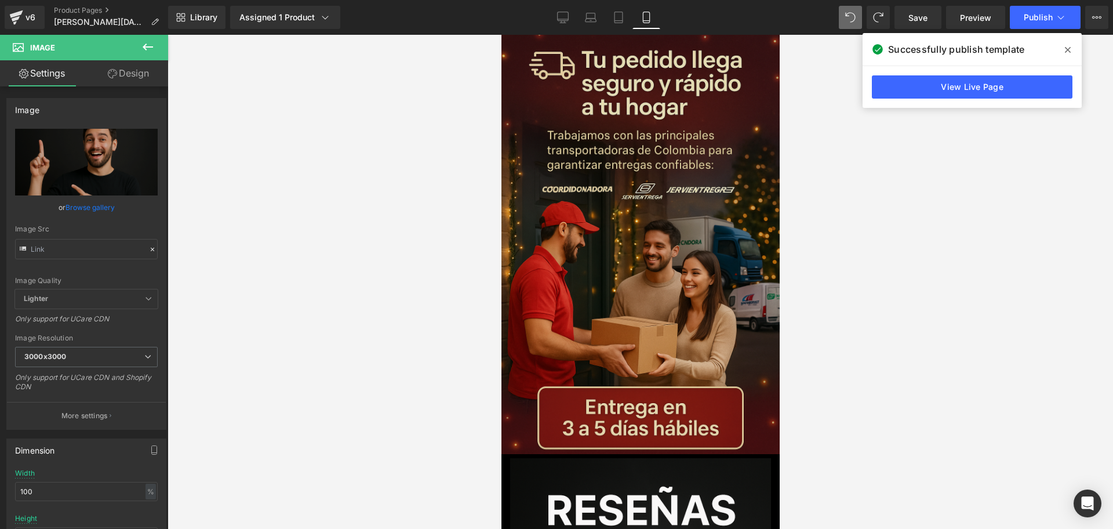
type input "https://i.ibb.co/ksptkdQw/Chat-GPT-Image-14-sept-2025-08-08-40-p-m.png"
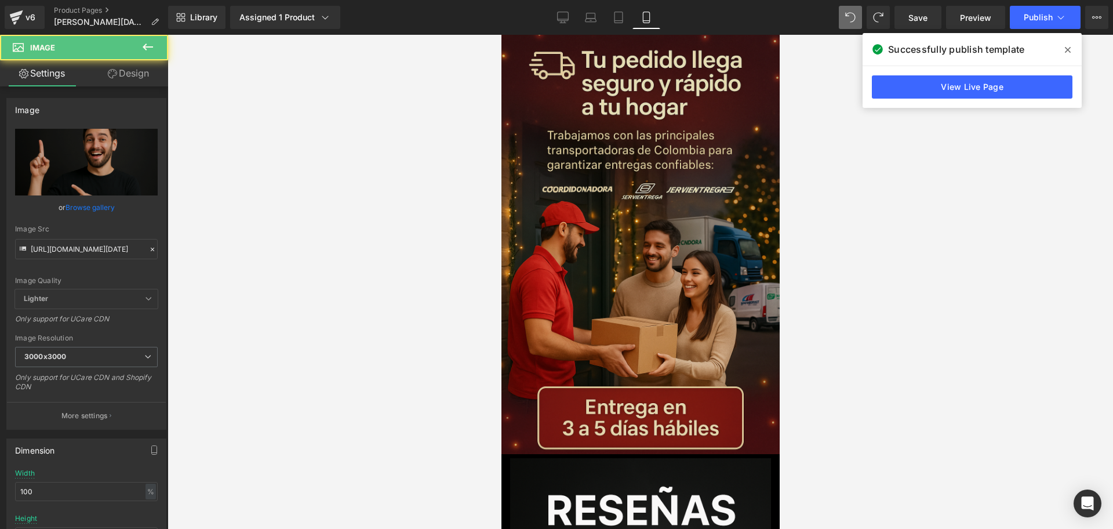
drag, startPoint x: 623, startPoint y: 279, endPoint x: 624, endPoint y: 272, distance: 7.1
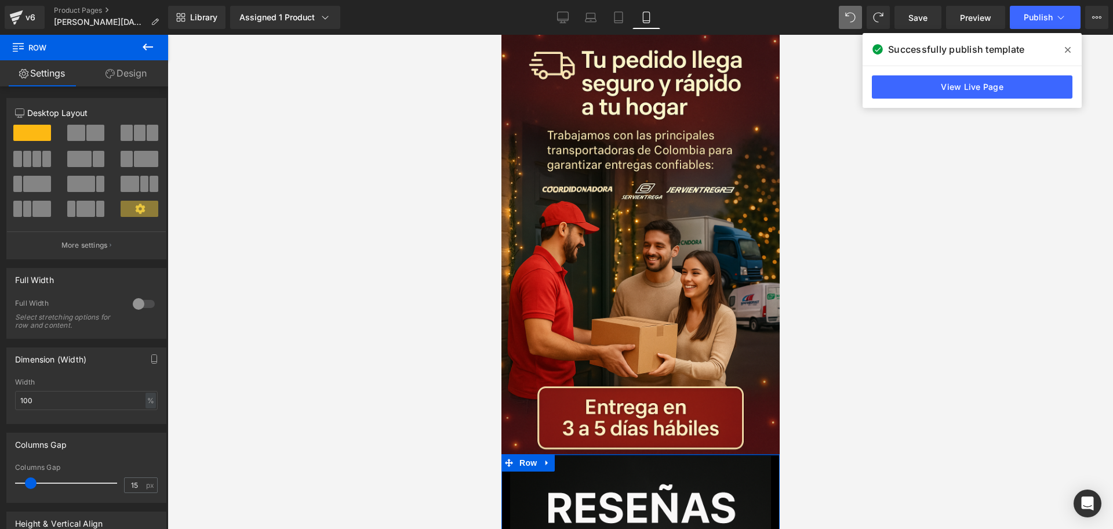
click at [625, 454] on div at bounding box center [640, 455] width 278 height 2
click at [812, 289] on div at bounding box center [641, 282] width 946 height 494
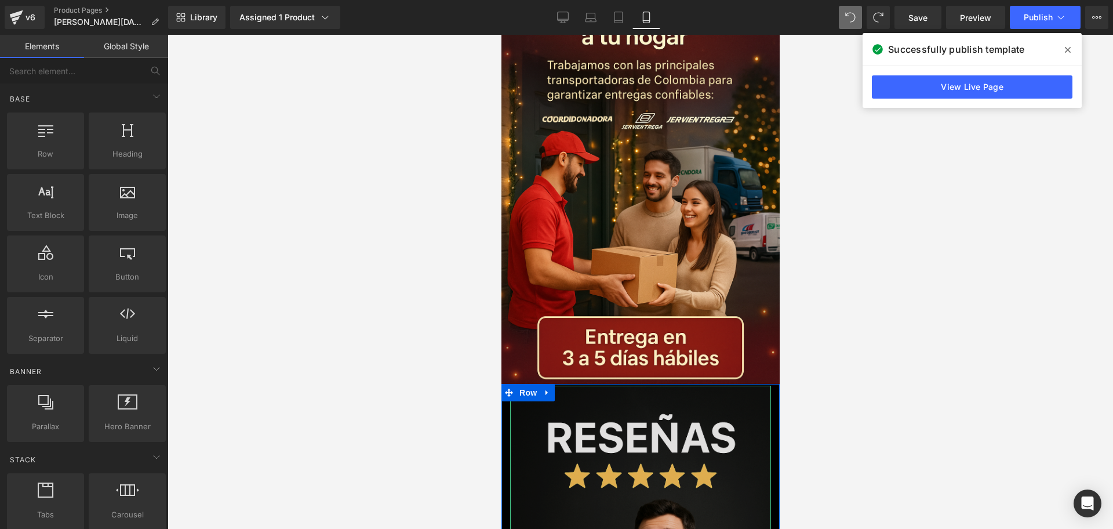
scroll to position [4757, 0]
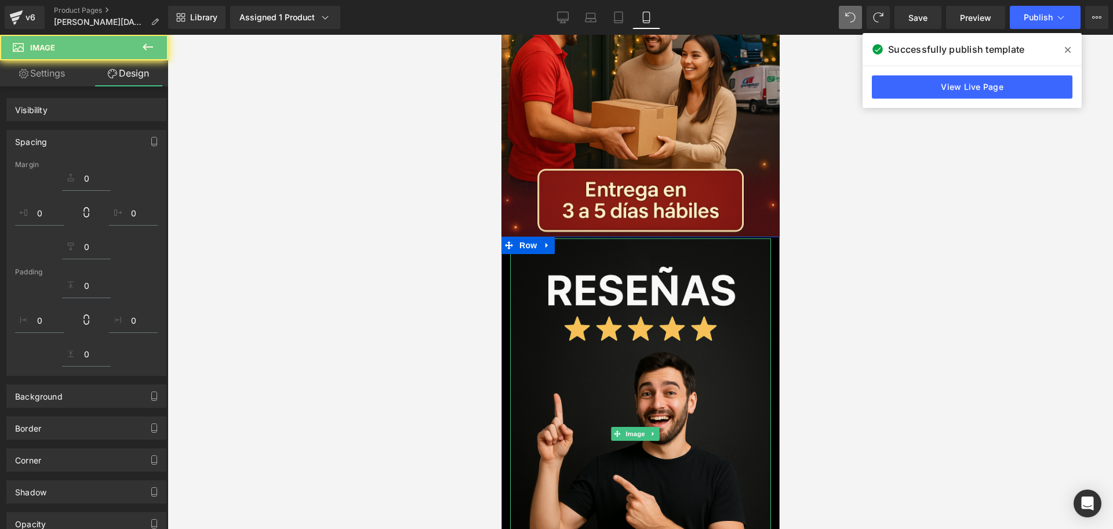
click at [150, 44] on icon at bounding box center [148, 47] width 14 height 14
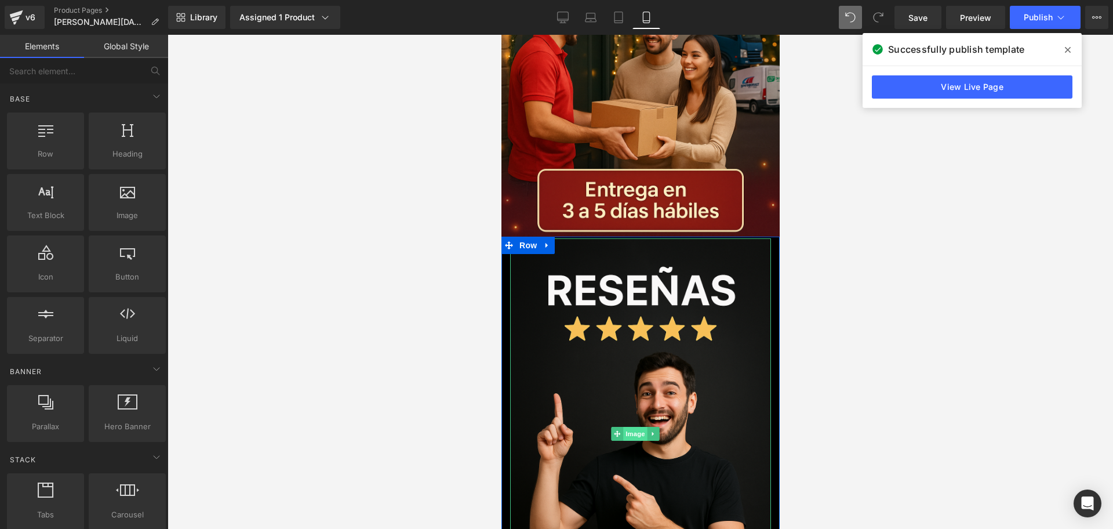
click at [630, 427] on span "Image" at bounding box center [635, 434] width 24 height 14
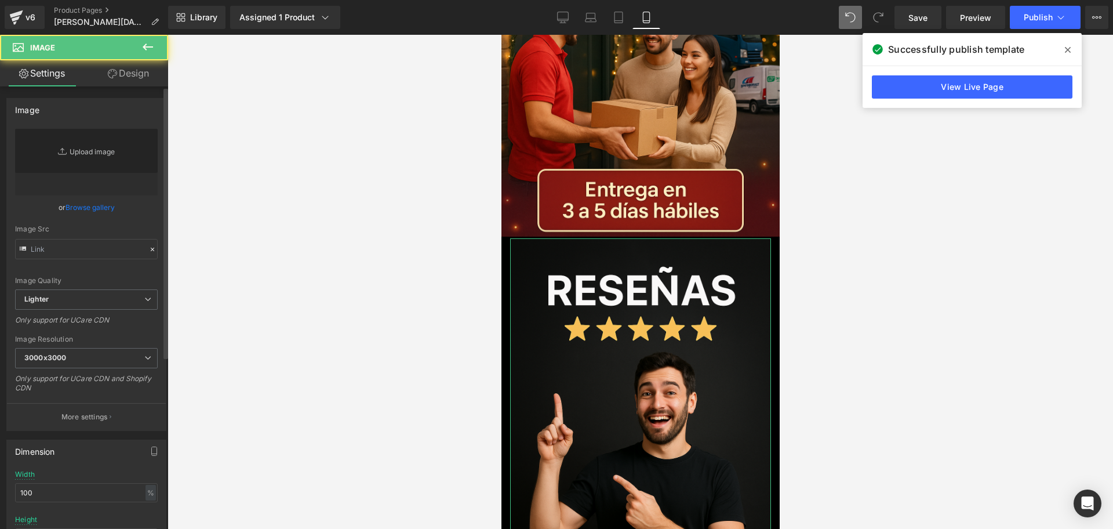
type input "https://i.ibb.co/ksptkdQw/Chat-GPT-Image-14-sept-2025-08-08-40-p-m.png"
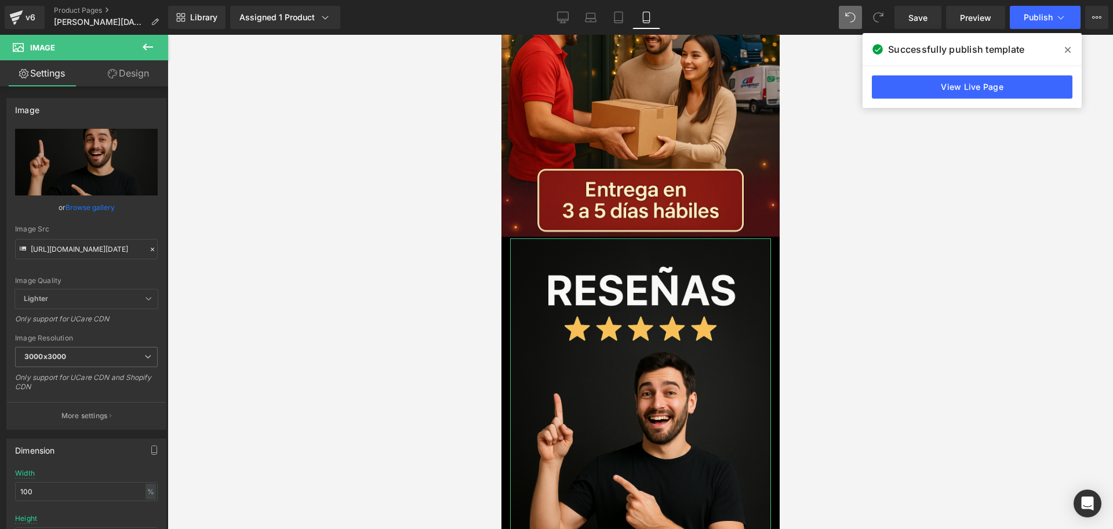
click at [110, 85] on link "Design" at bounding box center [128, 73] width 84 height 26
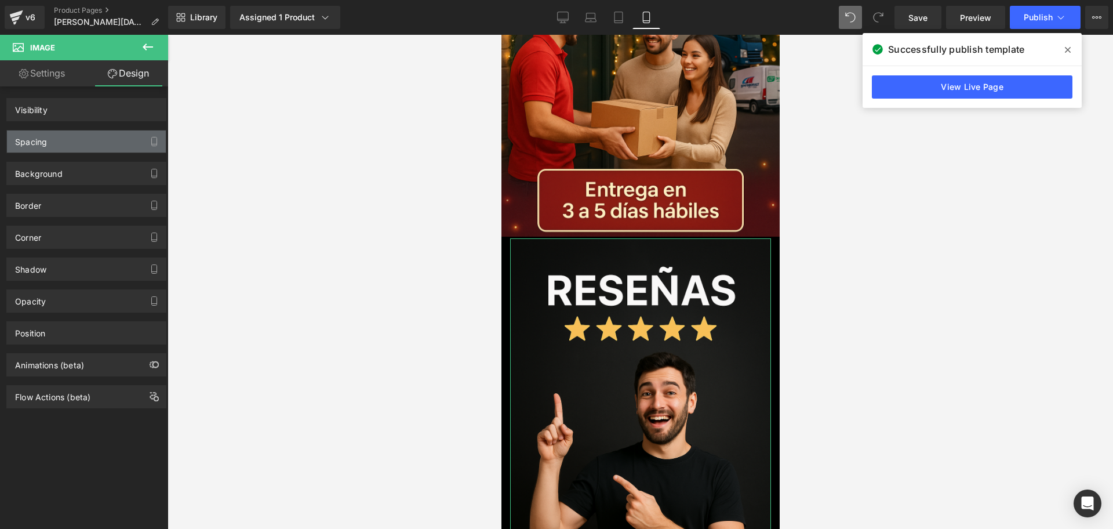
click at [54, 148] on div "Spacing" at bounding box center [86, 141] width 159 height 22
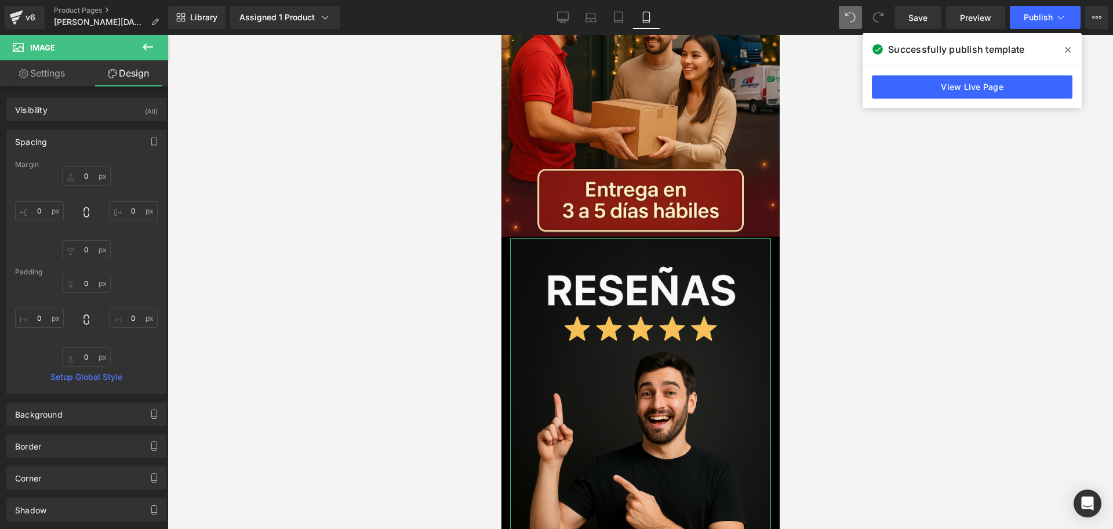
type input "0"
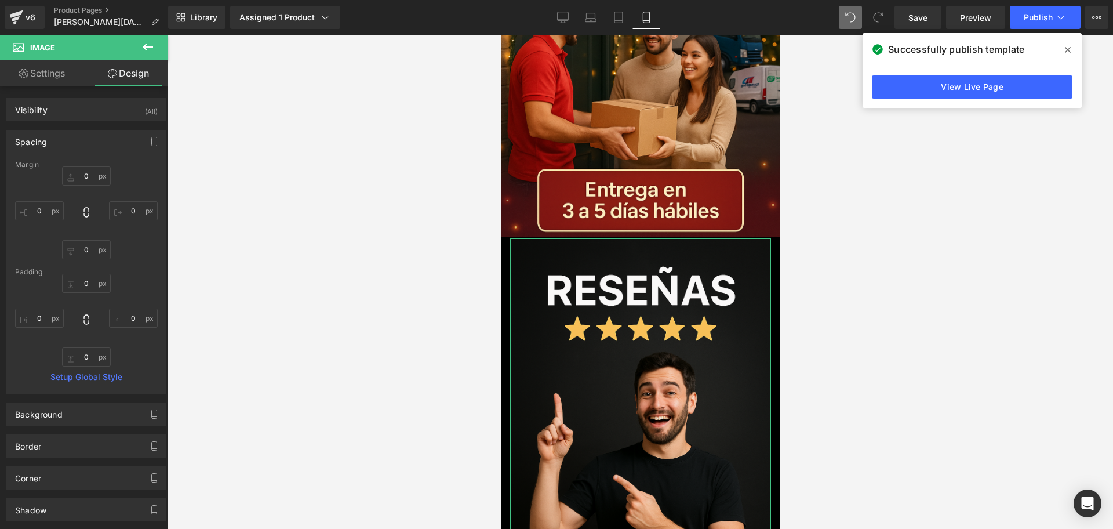
type input "0"
click at [42, 207] on input "0" at bounding box center [39, 210] width 49 height 19
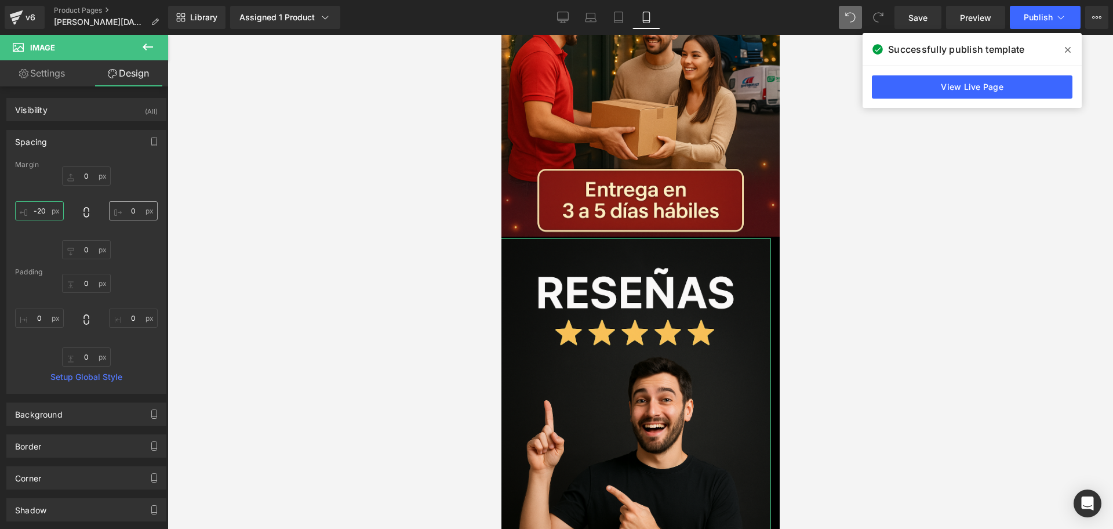
type input "-20"
click at [133, 203] on input "0" at bounding box center [133, 210] width 49 height 19
type input "-20"
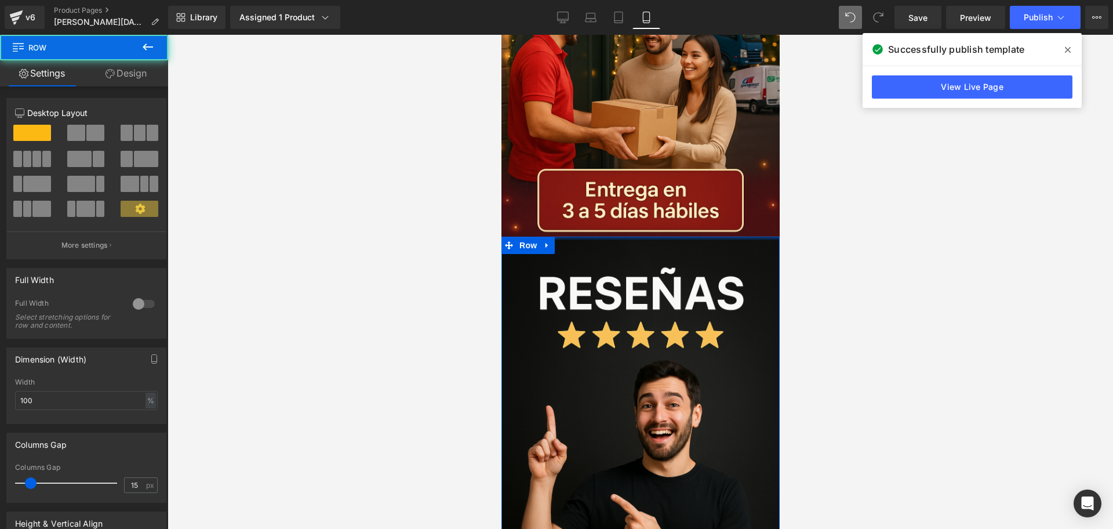
click at [220, 145] on div at bounding box center [641, 282] width 946 height 494
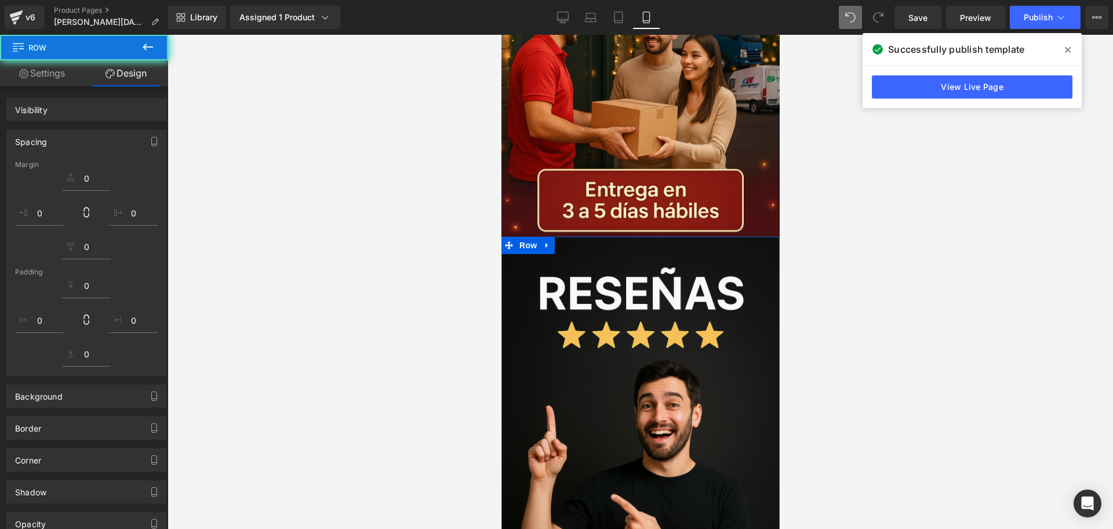
click at [0, 0] on link "Global Style" at bounding box center [0, 0] width 0 height 0
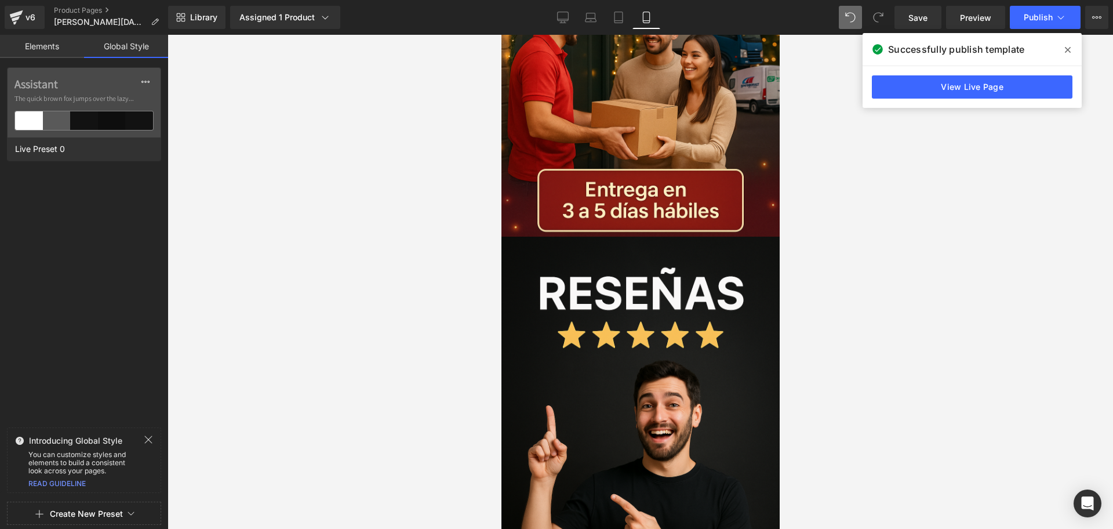
click at [31, 41] on link "Elements" at bounding box center [42, 46] width 84 height 23
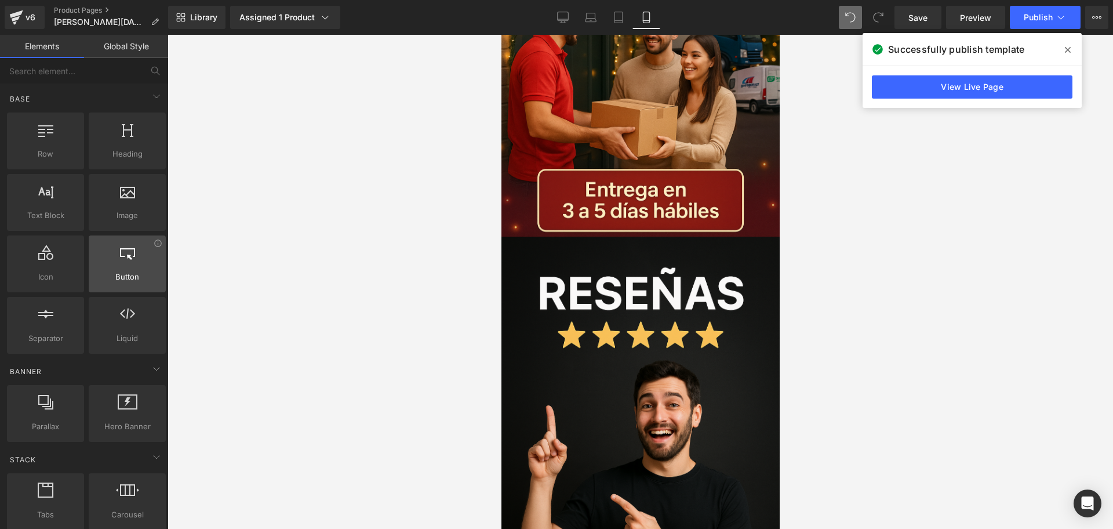
scroll to position [290, 0]
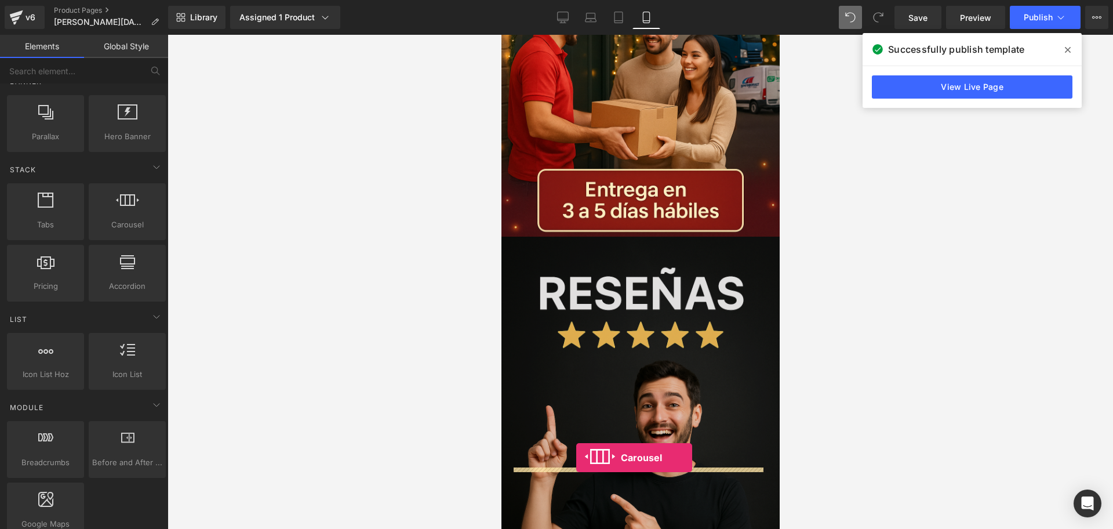
drag, startPoint x: 623, startPoint y: 257, endPoint x: 577, endPoint y: 453, distance: 201.1
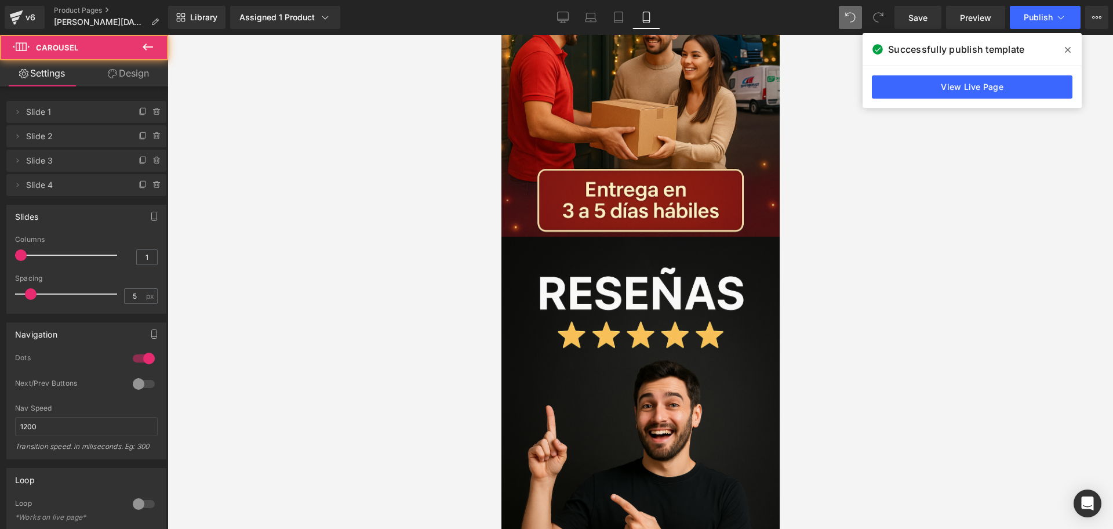
scroll to position [4902, 0]
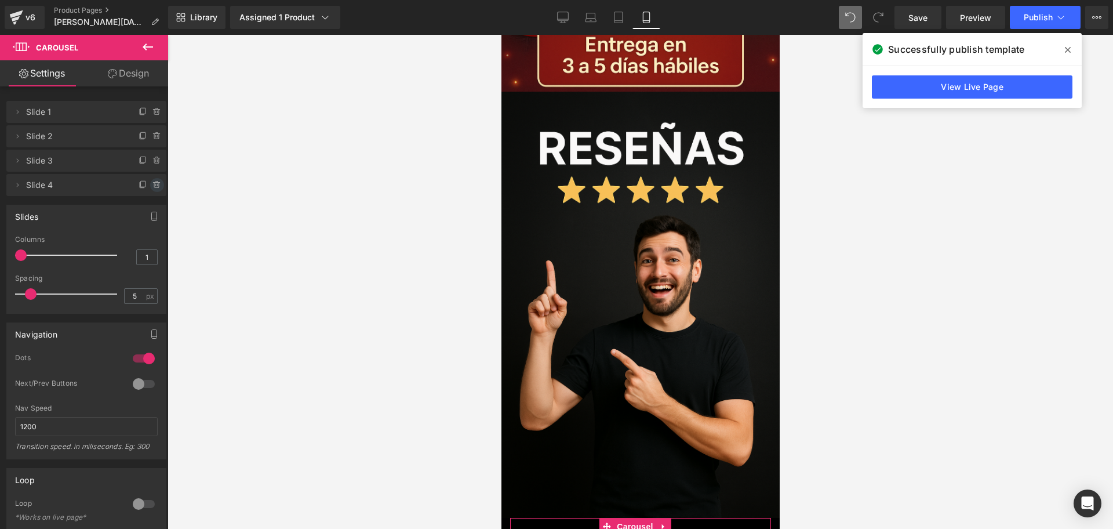
click at [152, 184] on icon at bounding box center [156, 184] width 9 height 9
click at [151, 186] on button "Delete" at bounding box center [144, 185] width 37 height 15
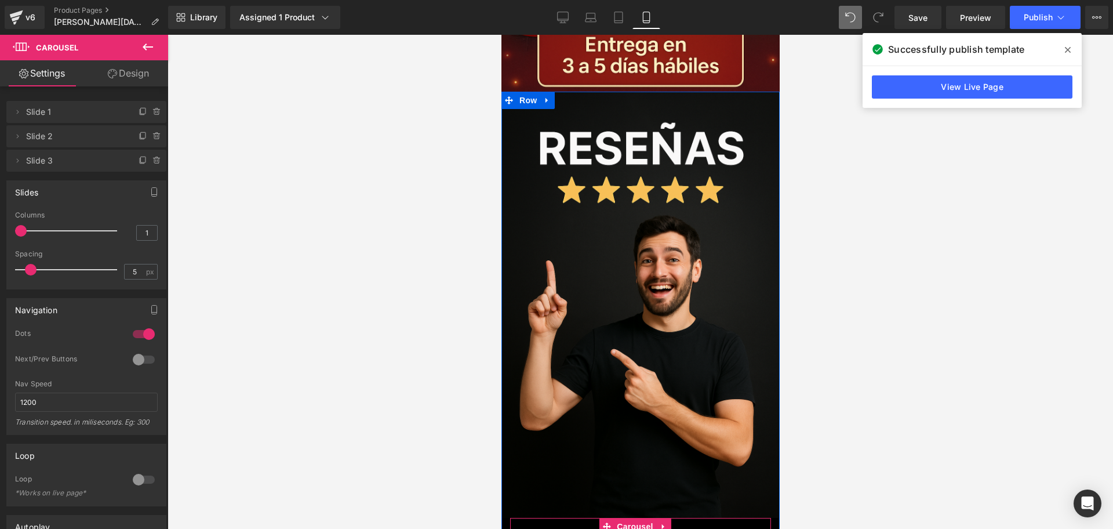
click at [661, 522] on icon at bounding box center [663, 526] width 8 height 9
click at [671, 522] on icon at bounding box center [671, 526] width 8 height 8
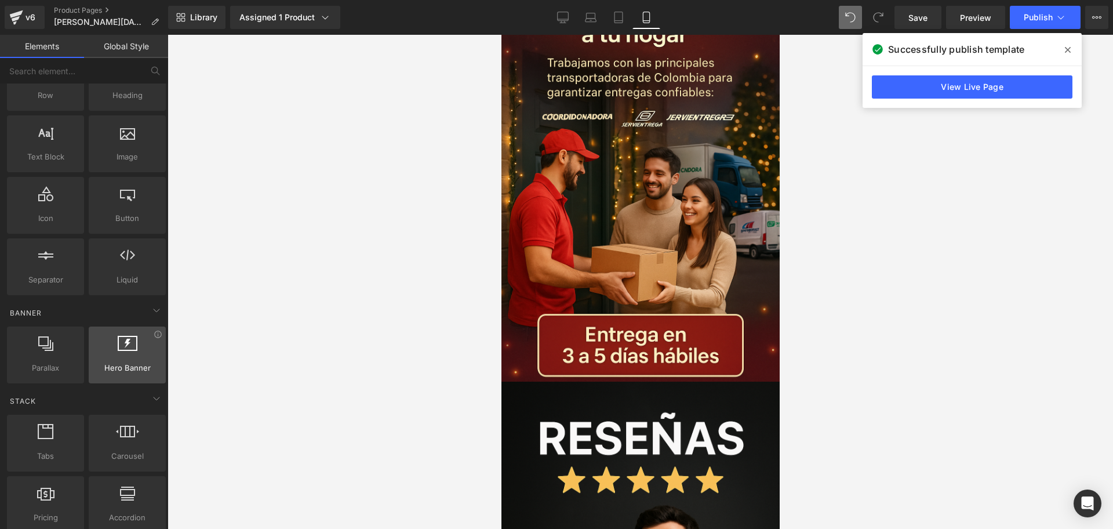
scroll to position [0, 0]
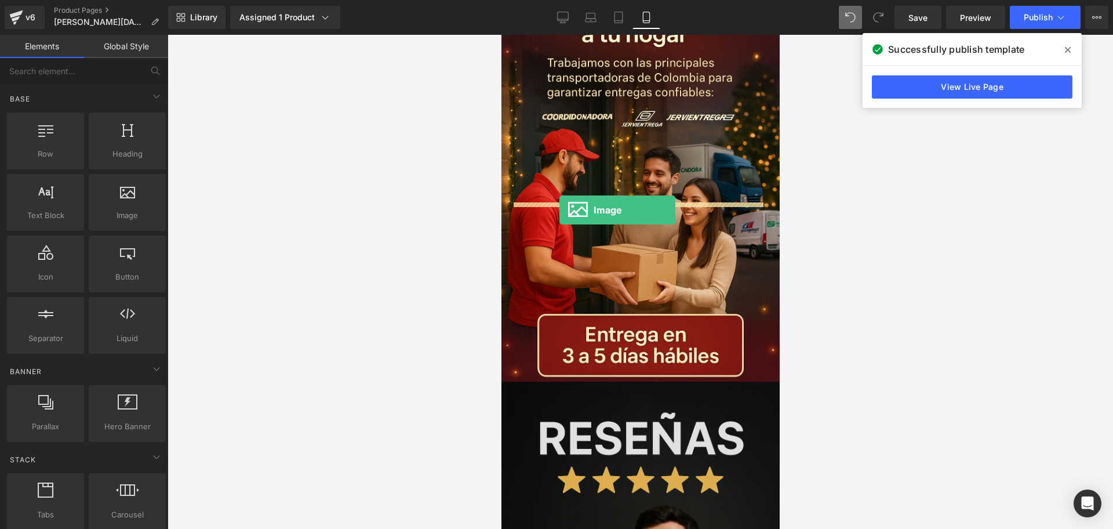
drag, startPoint x: 828, startPoint y: 238, endPoint x: 559, endPoint y: 210, distance: 271.0
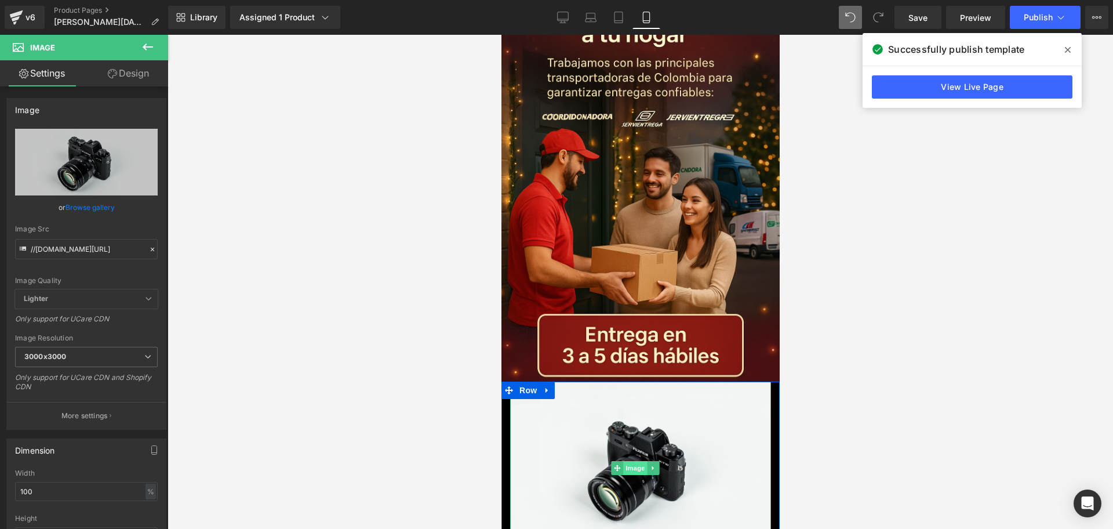
click at [635, 461] on span "Image" at bounding box center [635, 468] width 24 height 14
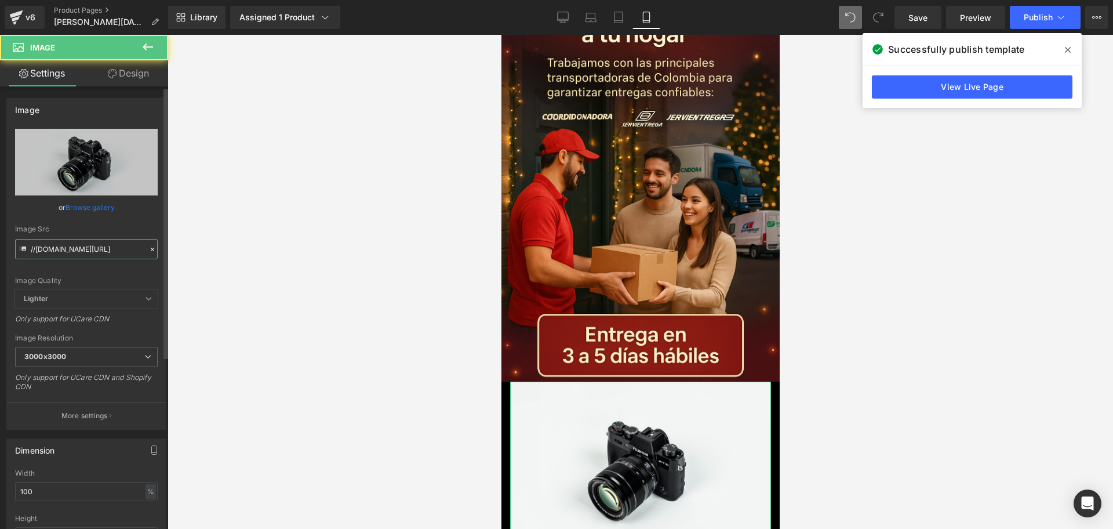
click at [111, 239] on input "//[DOMAIN_NAME][URL]" at bounding box center [86, 249] width 143 height 20
paste input "https://i.ibb.co/ksptkdQw/Chat-GPT-Image-14-sept-2025-08-08-40-p-m.pn"
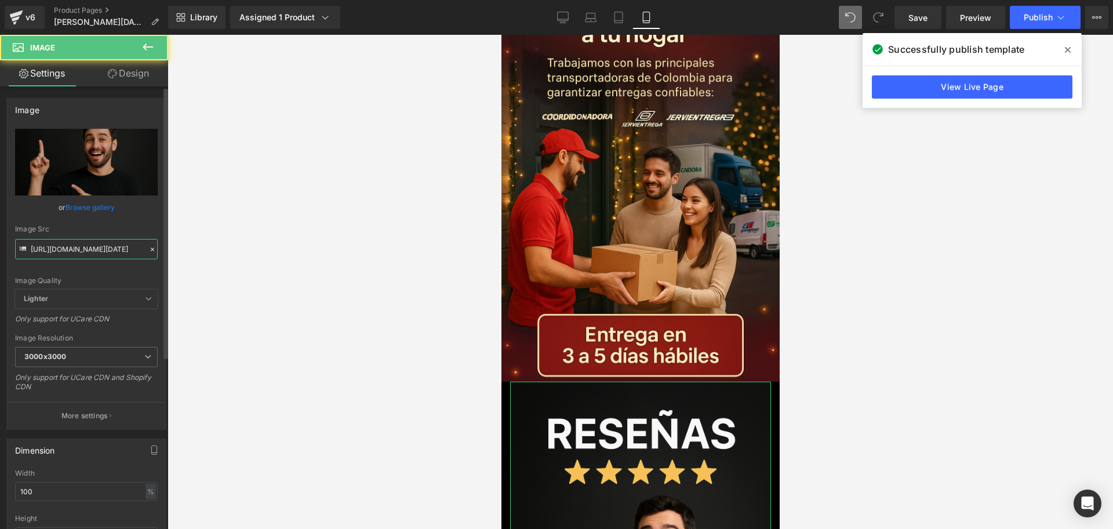
click at [101, 245] on input "https://i.ibb.co/ksptkdQw/Chat-GPT-Image-14-sept-2025-08-08-40-p-m.png" at bounding box center [86, 249] width 143 height 20
paste input "4CJ7tTb/Chat-GPT-Image-15-sept-2025-10-11-01"
type input "https://i.ibb.co/4CJ7tTb/Chat-GPT-Image-15-sept-2025-10-11-01-p-m.png"
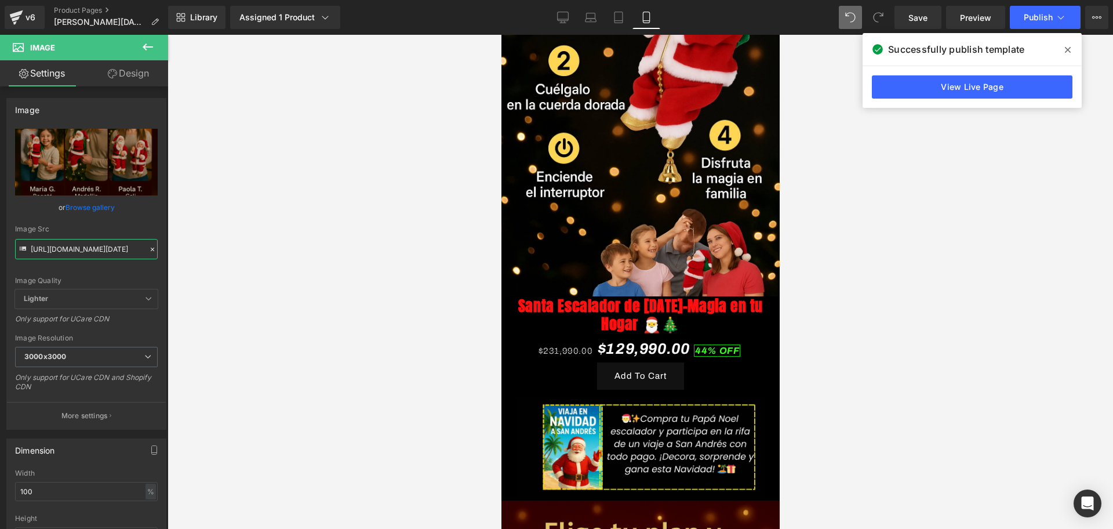
scroll to position [3166, 0]
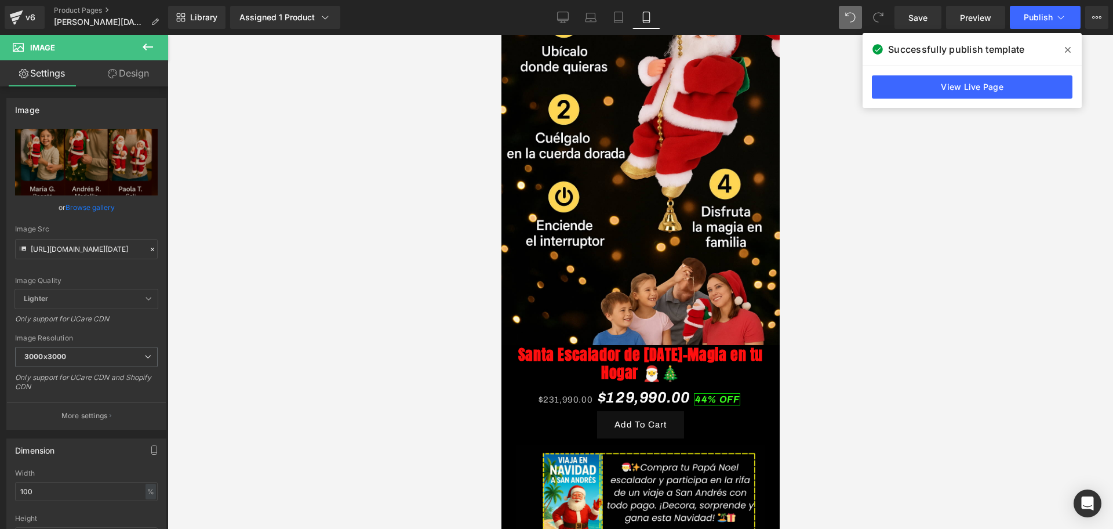
click at [617, 346] on link "Santa Escalador [PERSON_NAME][DATE]-Magia en tu Hogar 🎅🎄" at bounding box center [639, 364] width 249 height 36
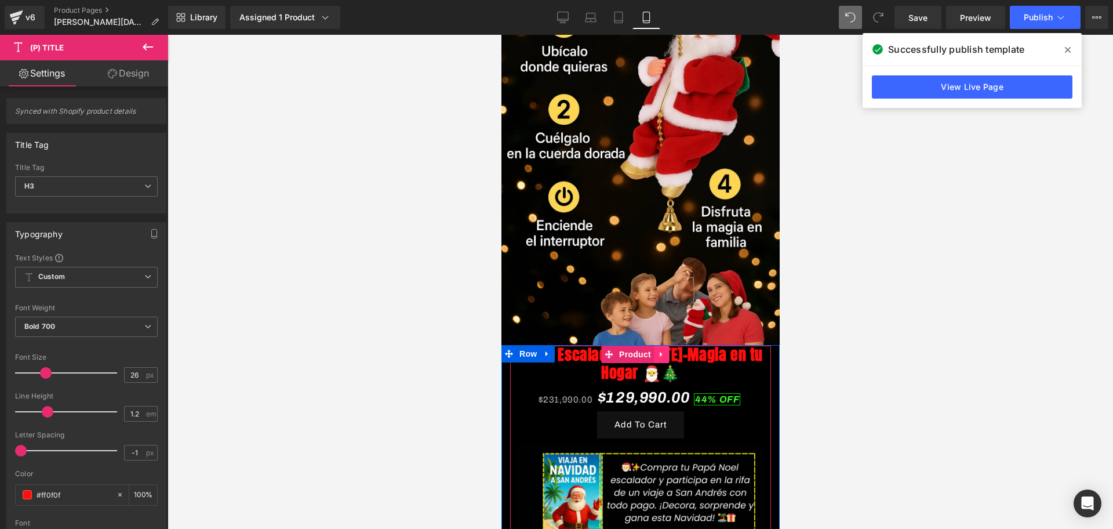
click at [657, 350] on icon at bounding box center [661, 354] width 8 height 9
click at [651, 350] on icon at bounding box center [653, 354] width 8 height 8
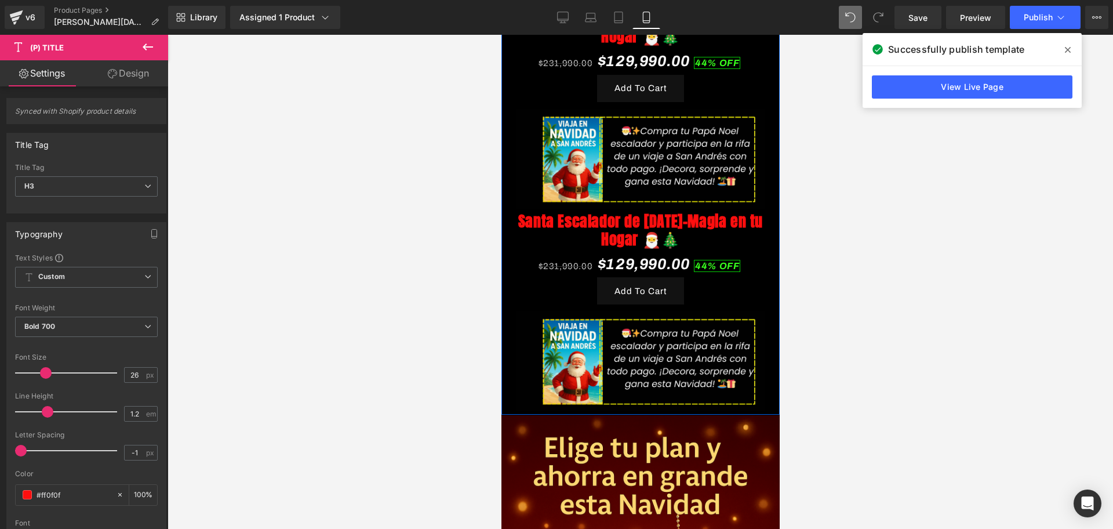
scroll to position [3504, 0]
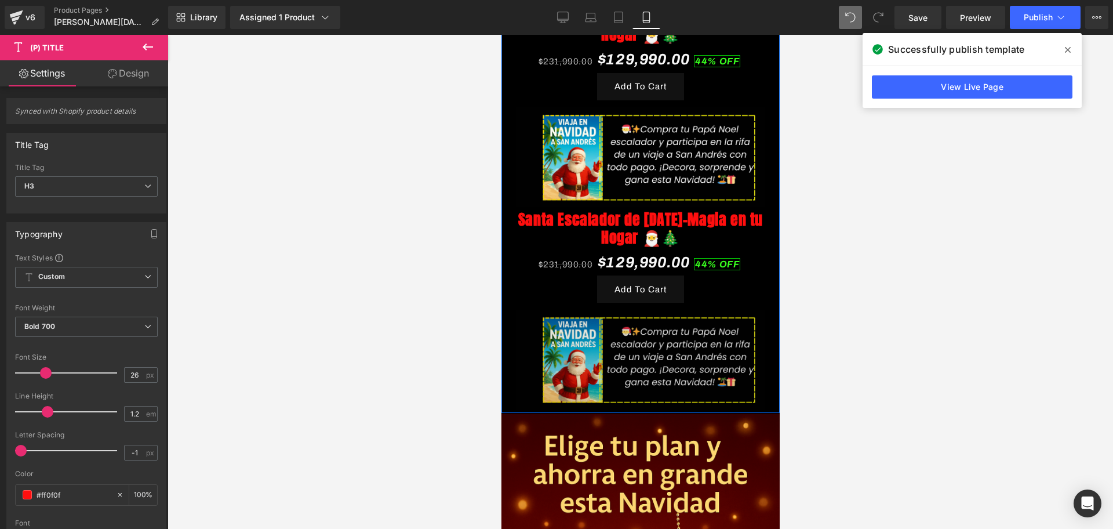
click at [615, 303] on img at bounding box center [639, 356] width 249 height 107
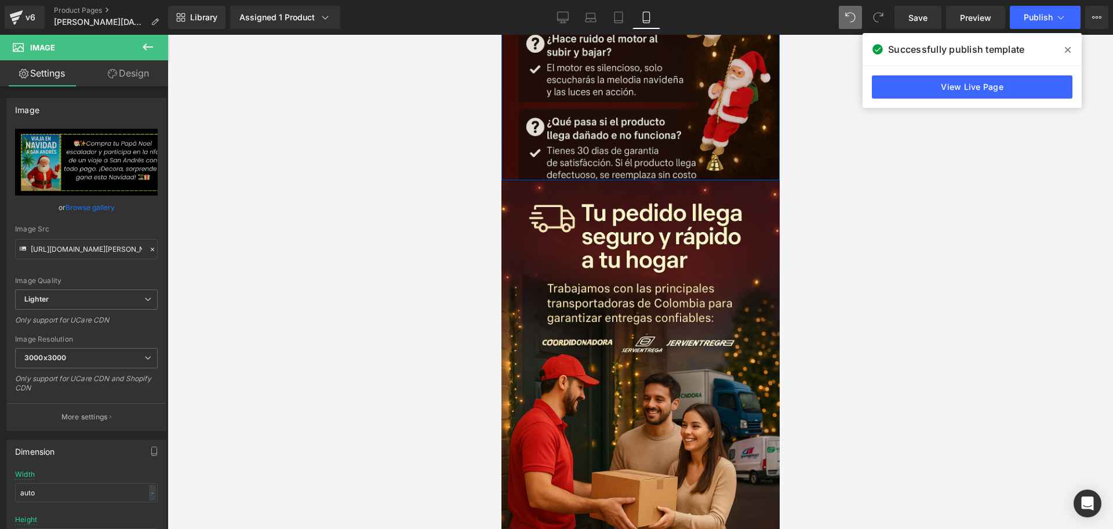
scroll to position [4446, 0]
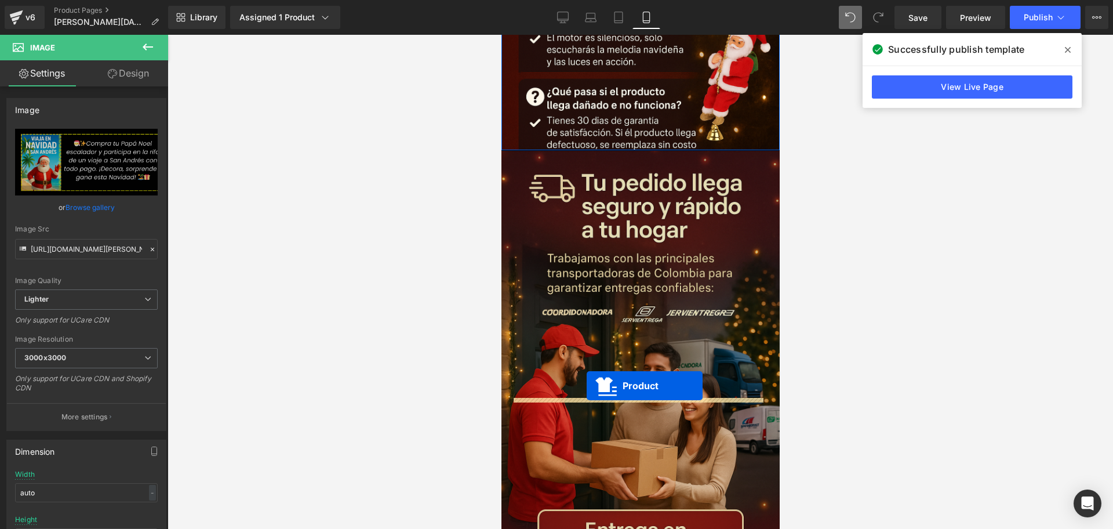
drag, startPoint x: 605, startPoint y: 88, endPoint x: 543, endPoint y: 367, distance: 285.5
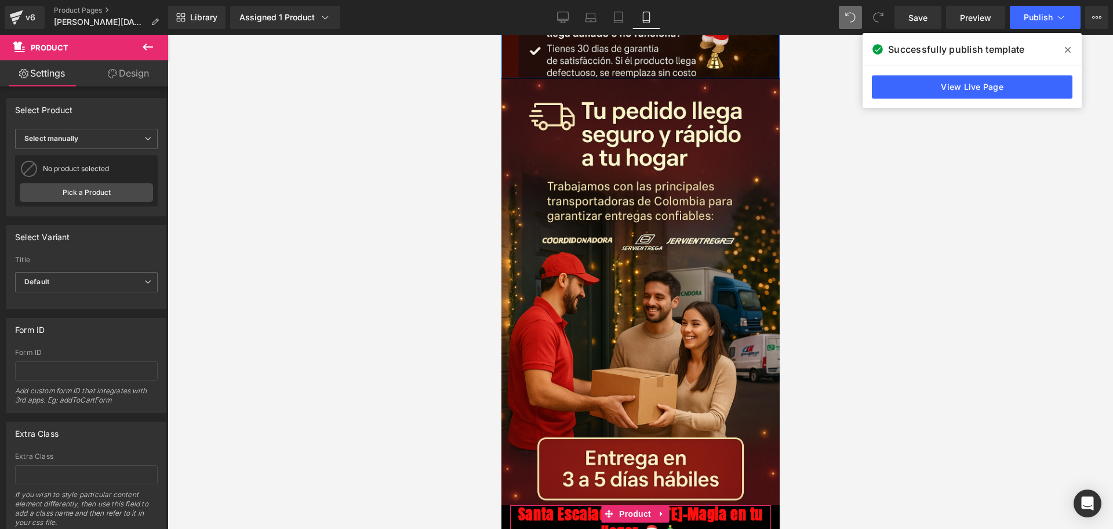
scroll to position [4634, 0]
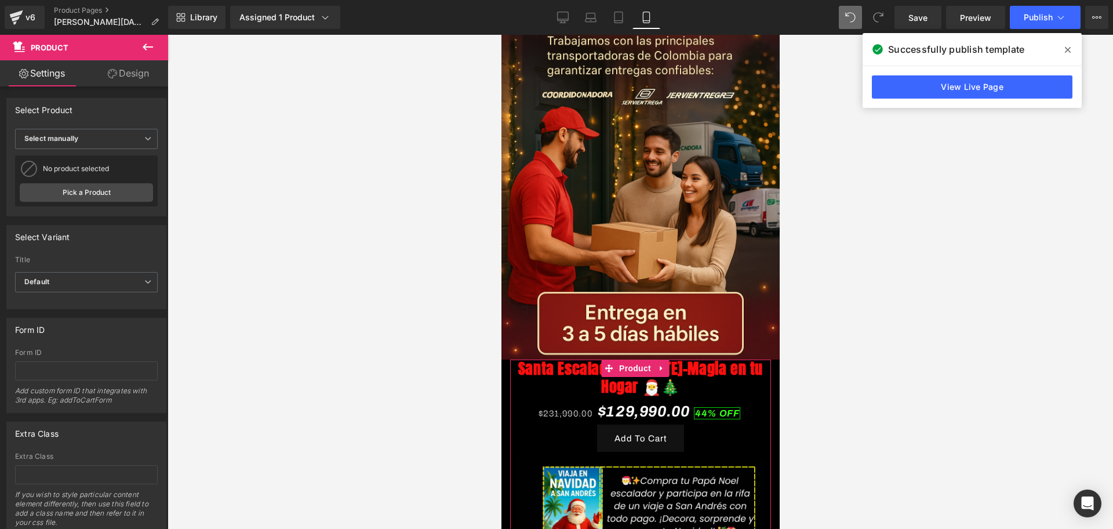
click at [803, 332] on div at bounding box center [641, 282] width 946 height 494
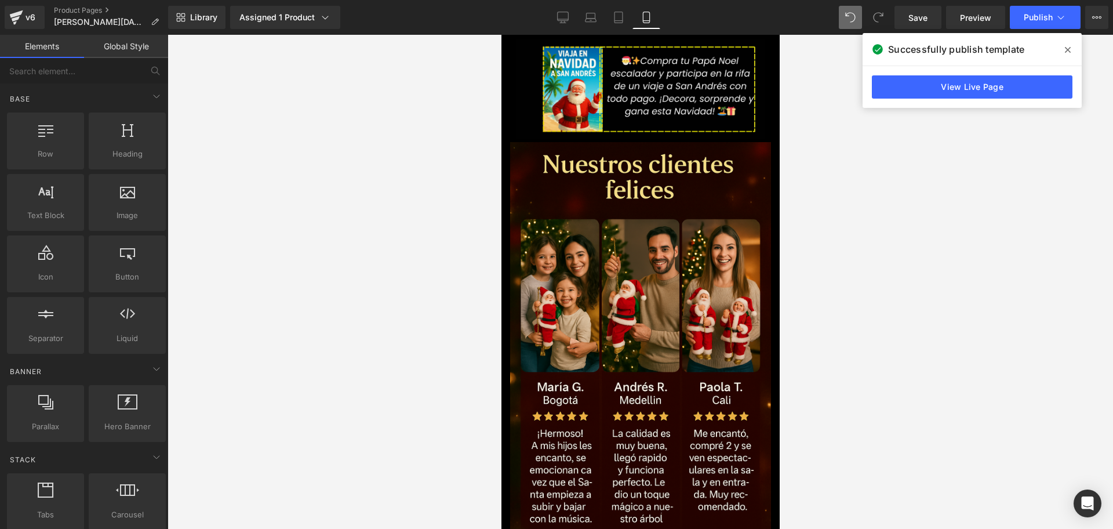
scroll to position [5359, 0]
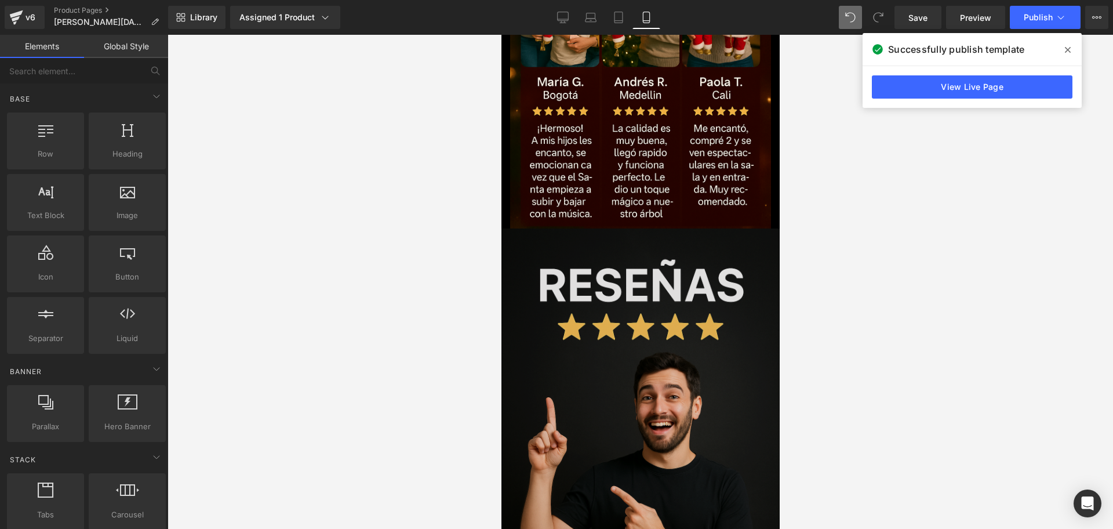
click at [706, 330] on img at bounding box center [640, 441] width 284 height 426
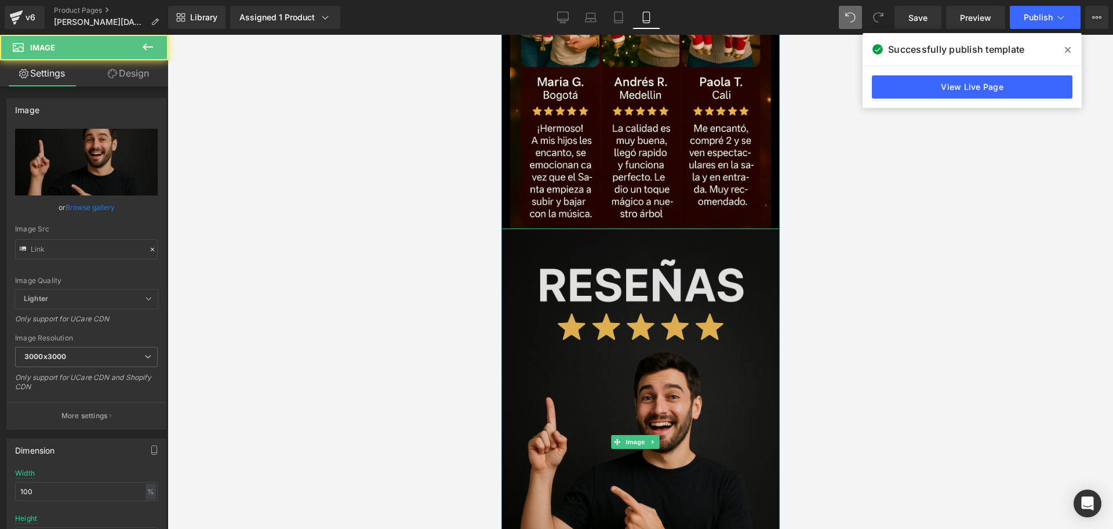
type input "https://i.ibb.co/ksptkdQw/Chat-GPT-Image-14-sept-2025-08-08-40-p-m.png"
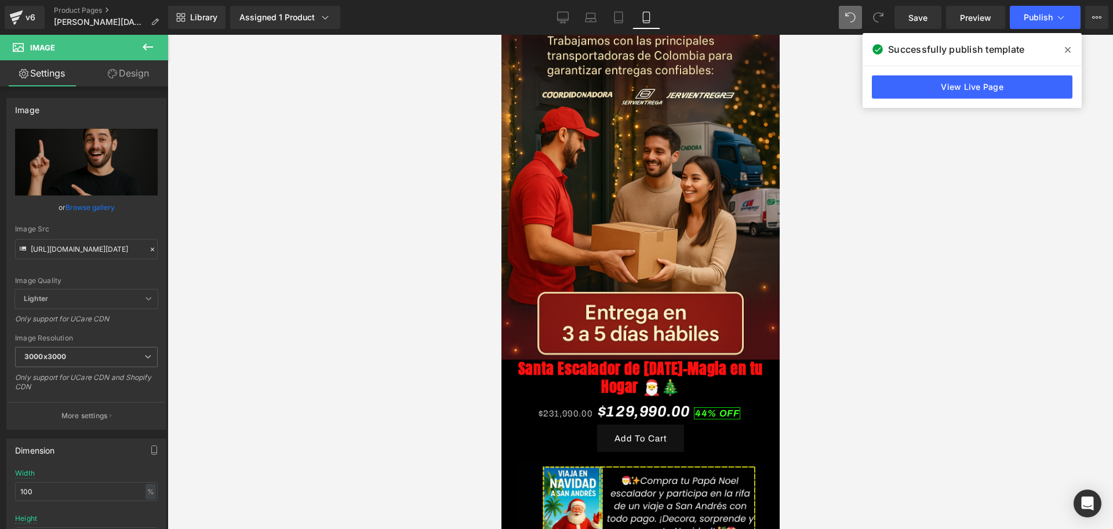
scroll to position [4272, 0]
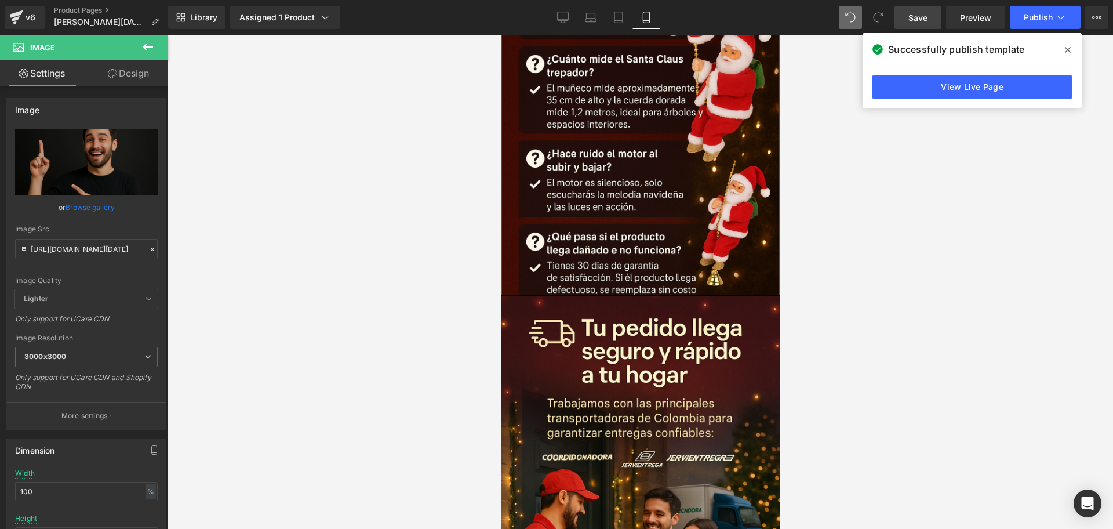
click at [924, 23] on span "Save" at bounding box center [917, 18] width 19 height 12
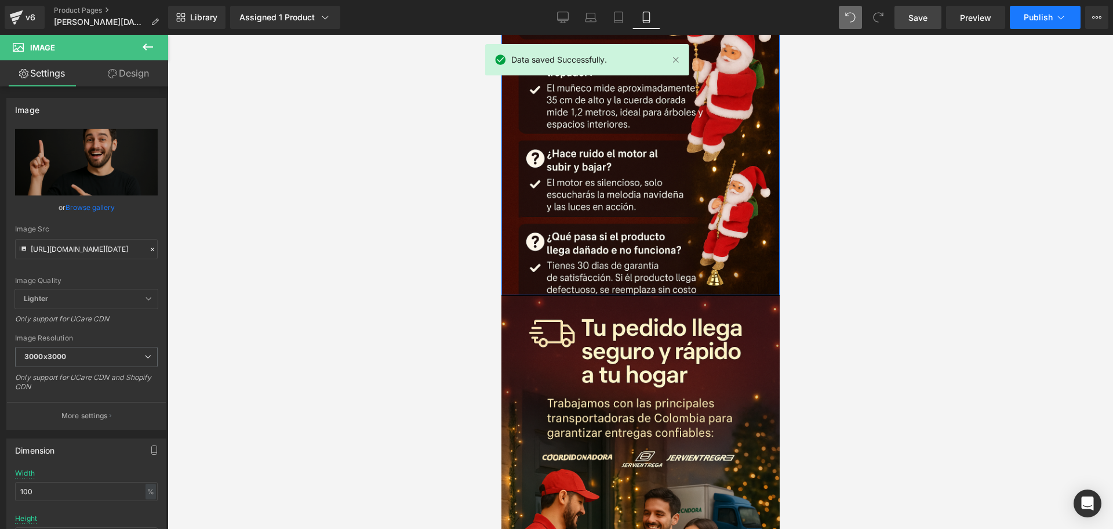
click at [1031, 13] on span "Publish" at bounding box center [1038, 17] width 29 height 9
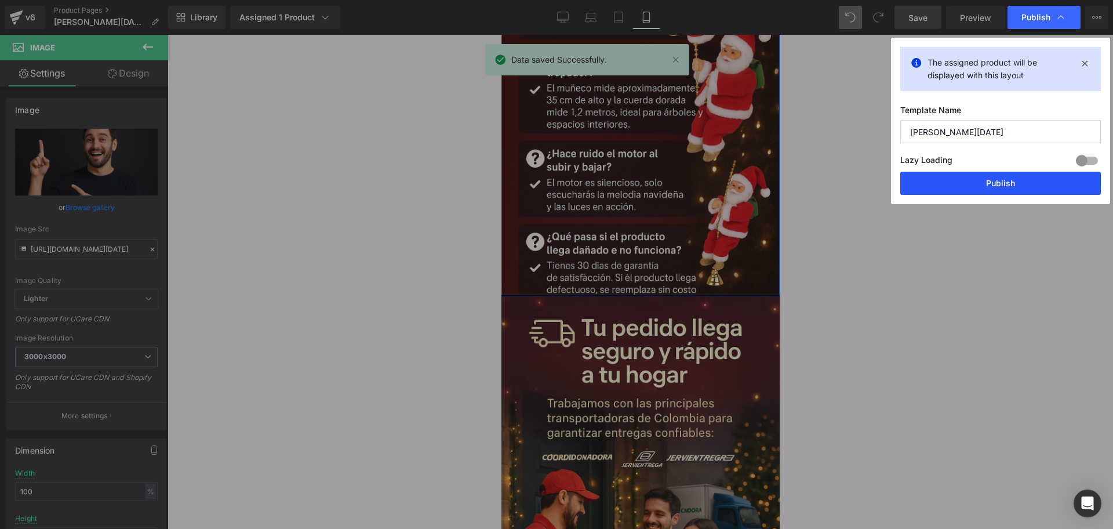
click at [971, 189] on button "Publish" at bounding box center [1000, 183] width 201 height 23
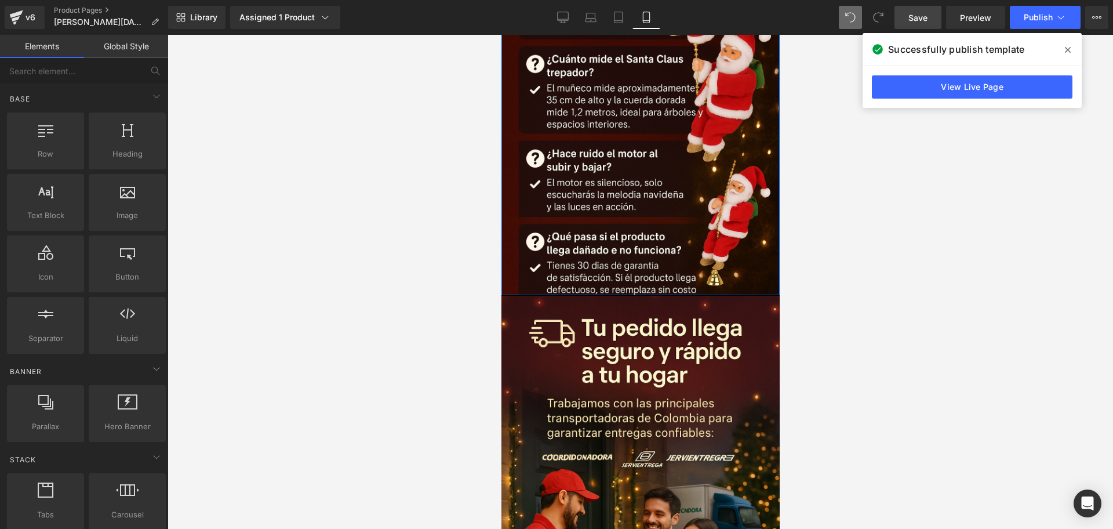
click at [1060, 272] on div at bounding box center [641, 282] width 946 height 494
